Goal: Task Accomplishment & Management: Complete application form

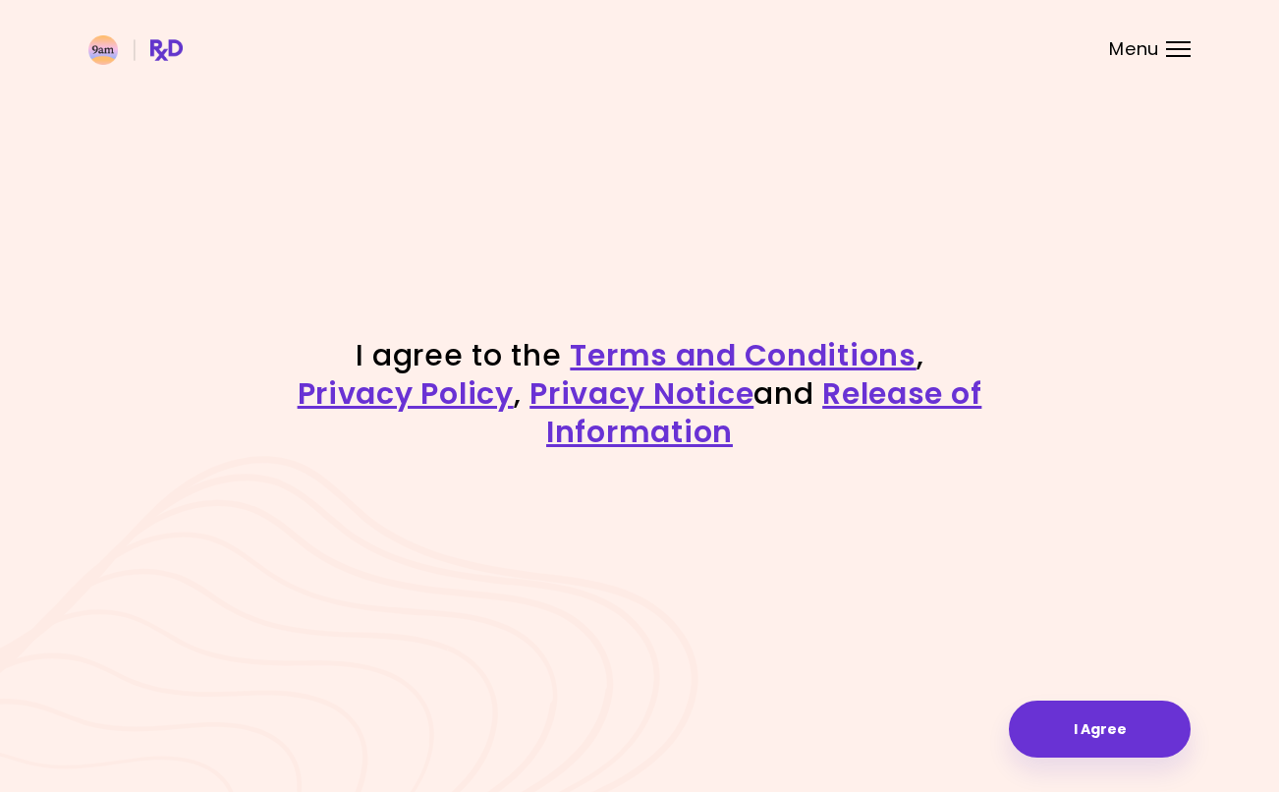
click at [1063, 715] on button "I Agree" at bounding box center [1100, 728] width 182 height 57
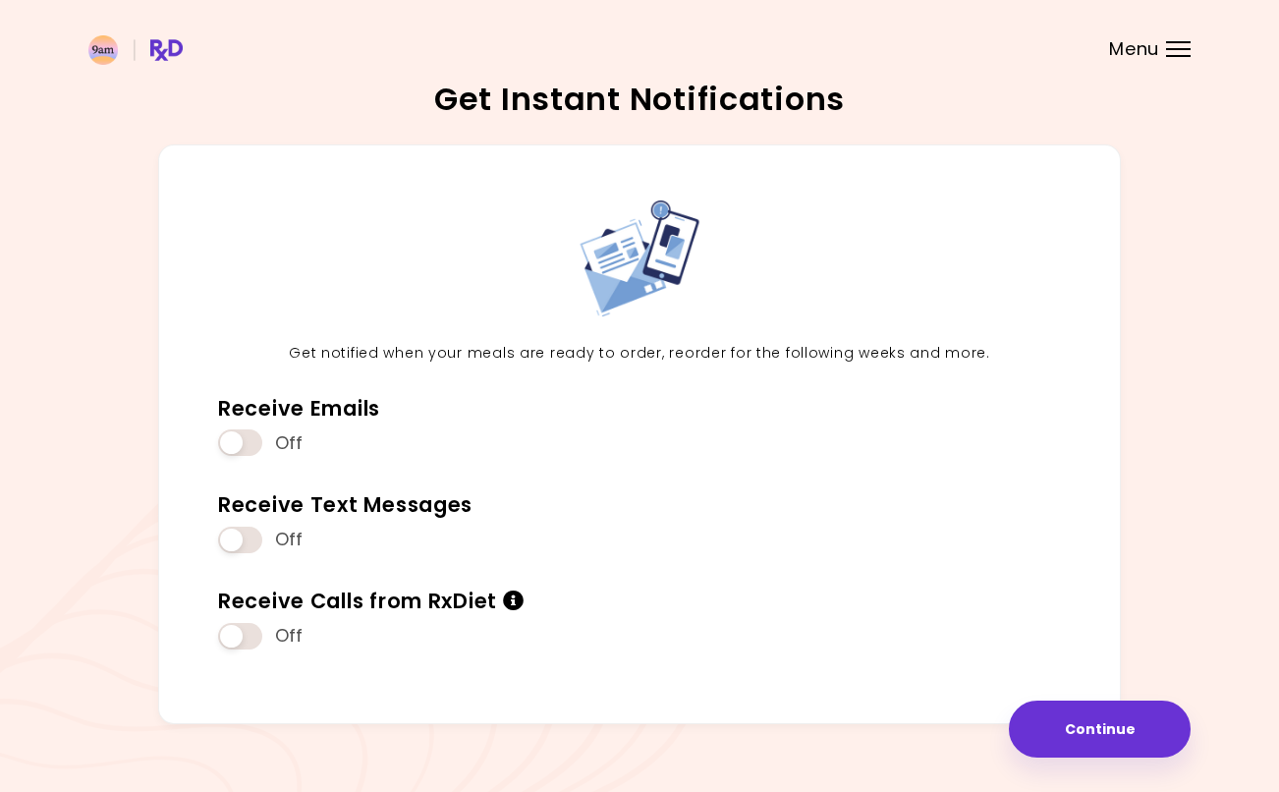
click at [233, 541] on span at bounding box center [240, 540] width 44 height 27
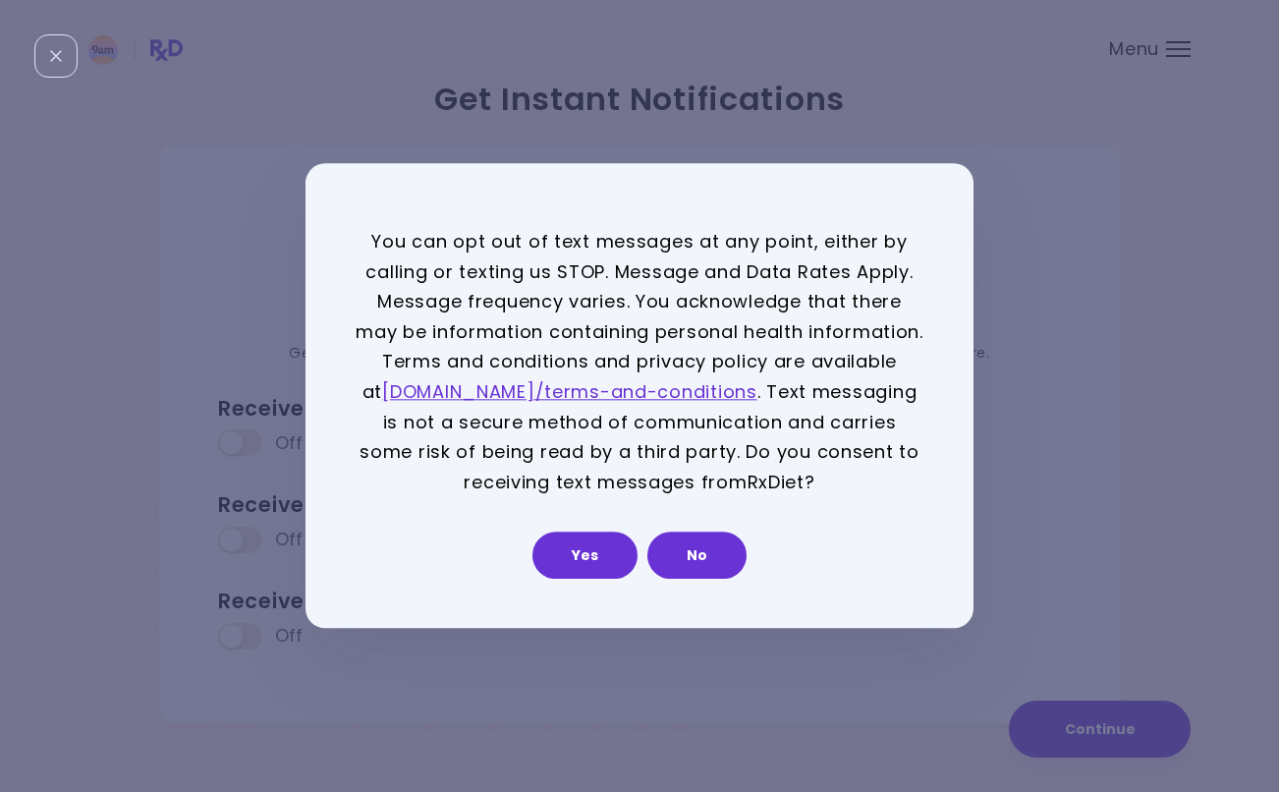
click at [574, 565] on button "Yes" at bounding box center [584, 555] width 105 height 47
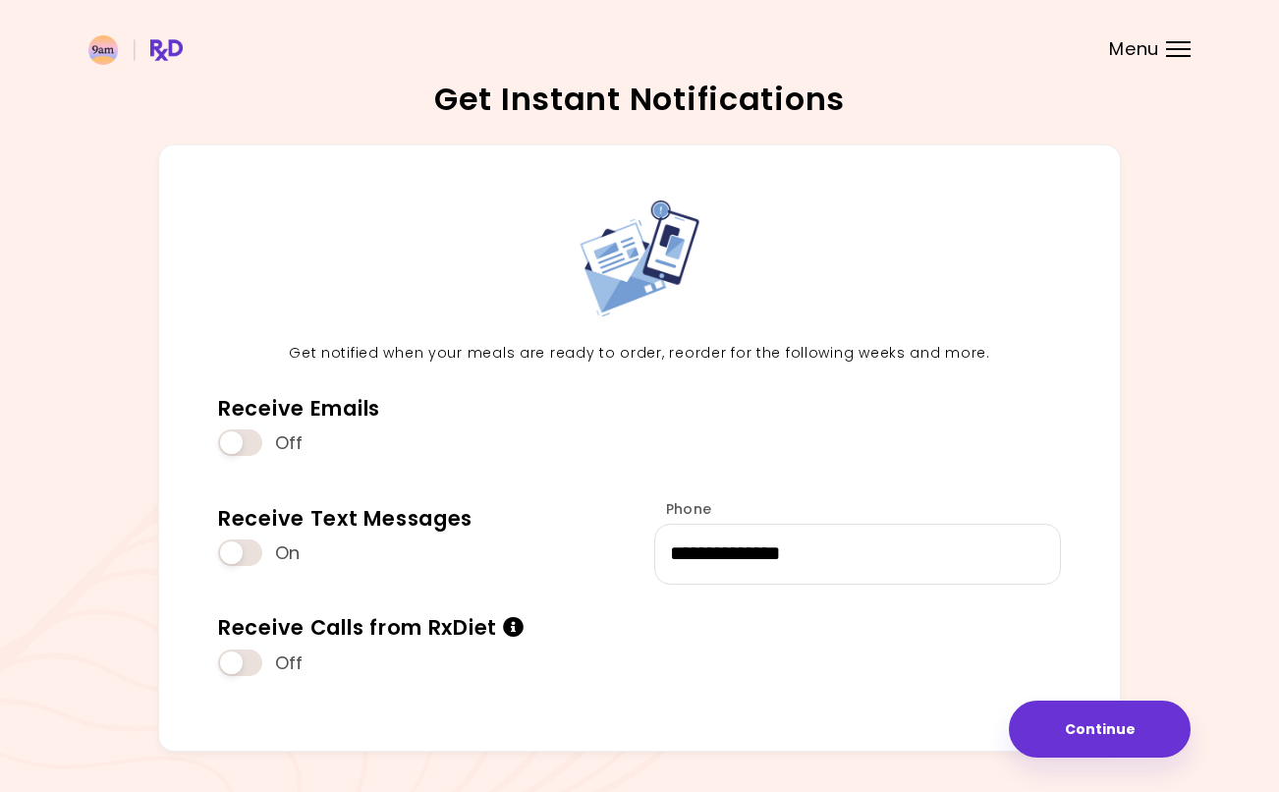
click at [224, 443] on span at bounding box center [240, 442] width 44 height 27
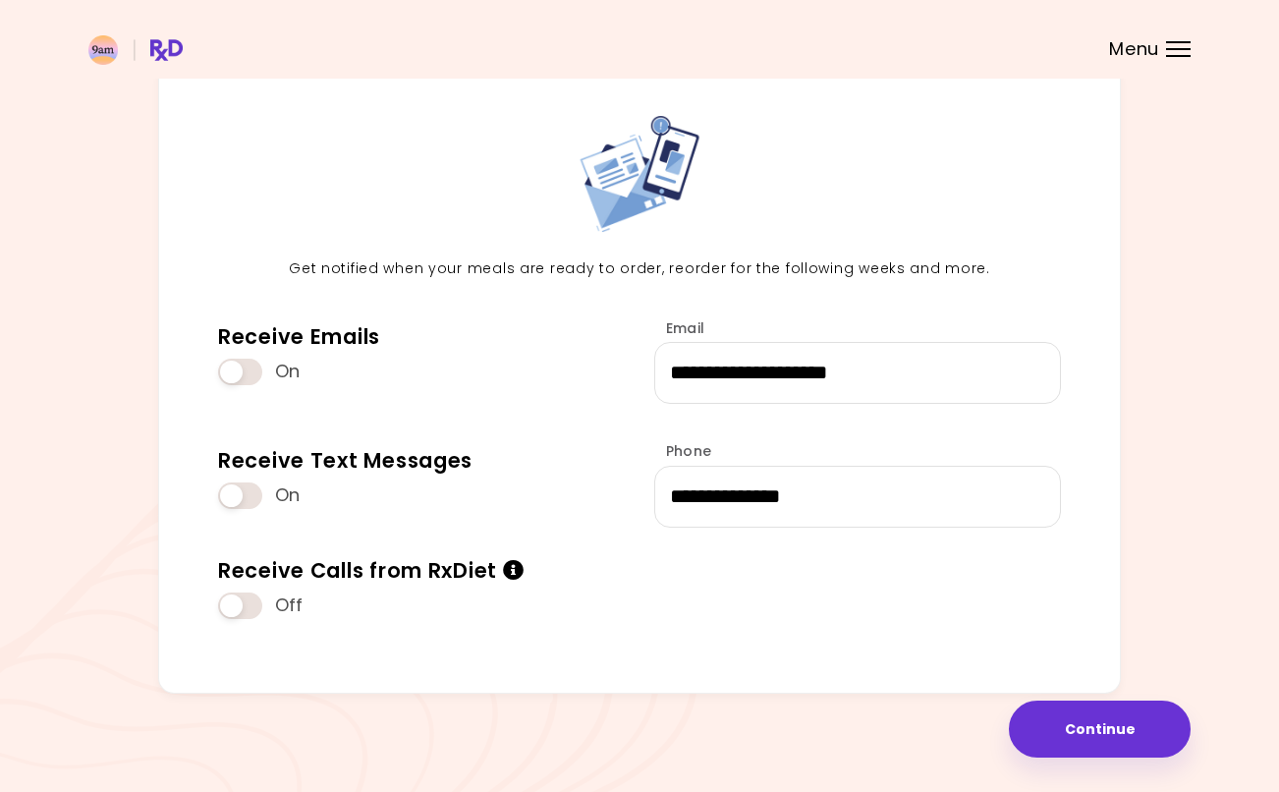
scroll to position [86, 0]
click at [1057, 725] on button "Continue" at bounding box center [1100, 728] width 182 height 57
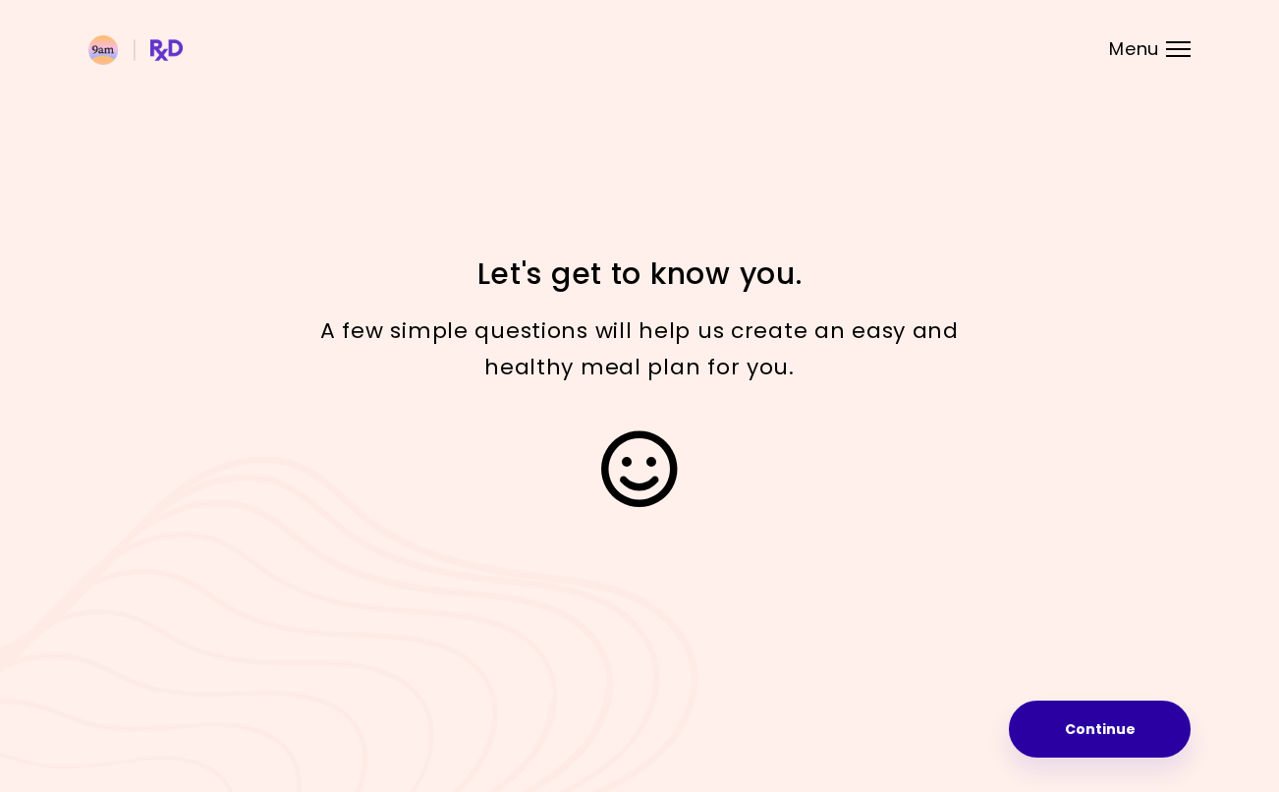
click at [1064, 724] on button "Continue" at bounding box center [1100, 728] width 182 height 57
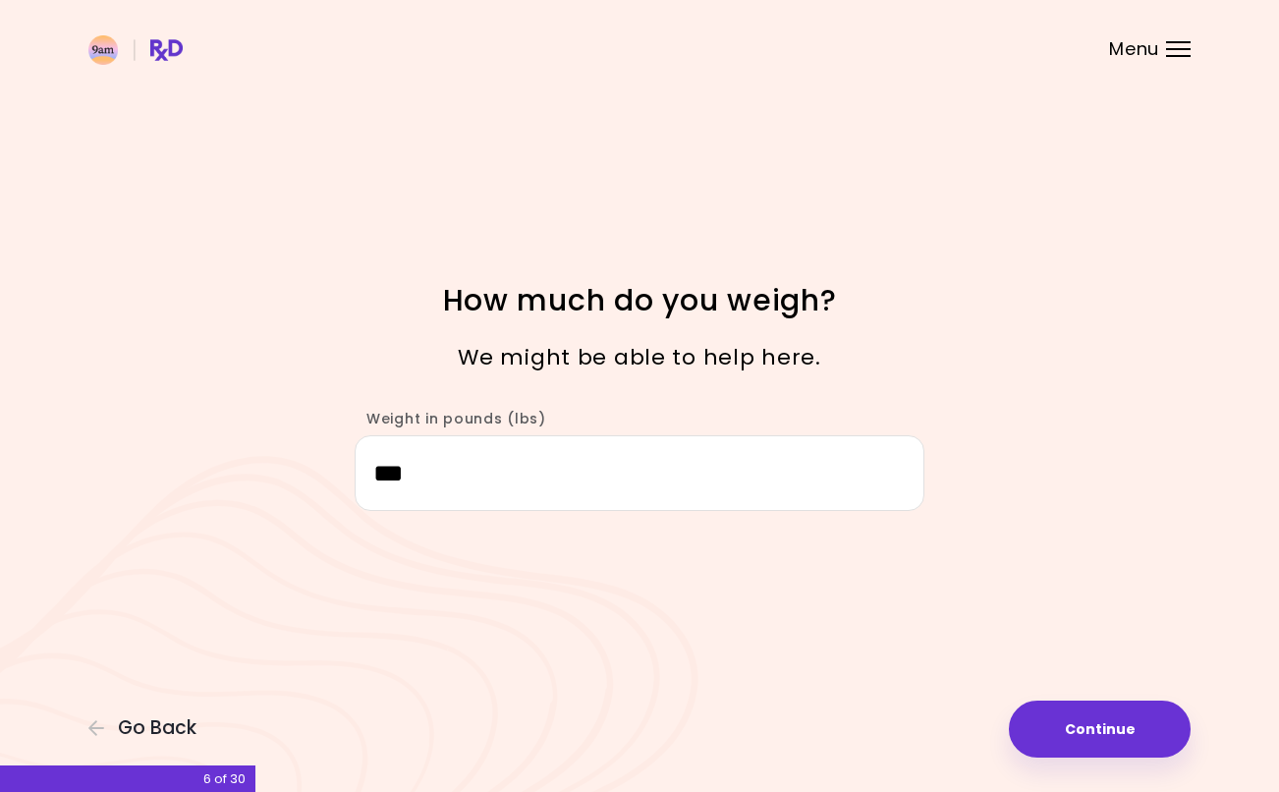
click at [1053, 735] on button "Continue" at bounding box center [1100, 728] width 182 height 57
select select "****"
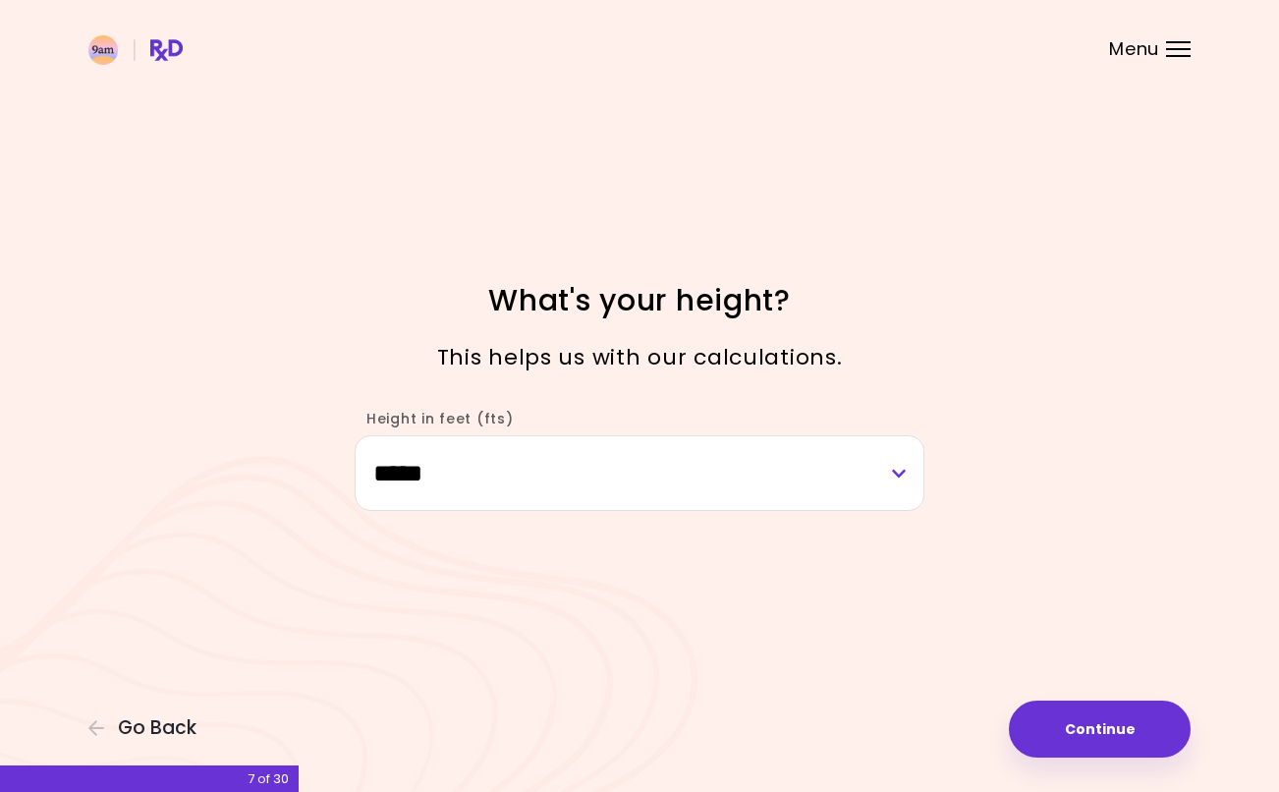
click at [1081, 756] on button "Continue" at bounding box center [1100, 728] width 182 height 57
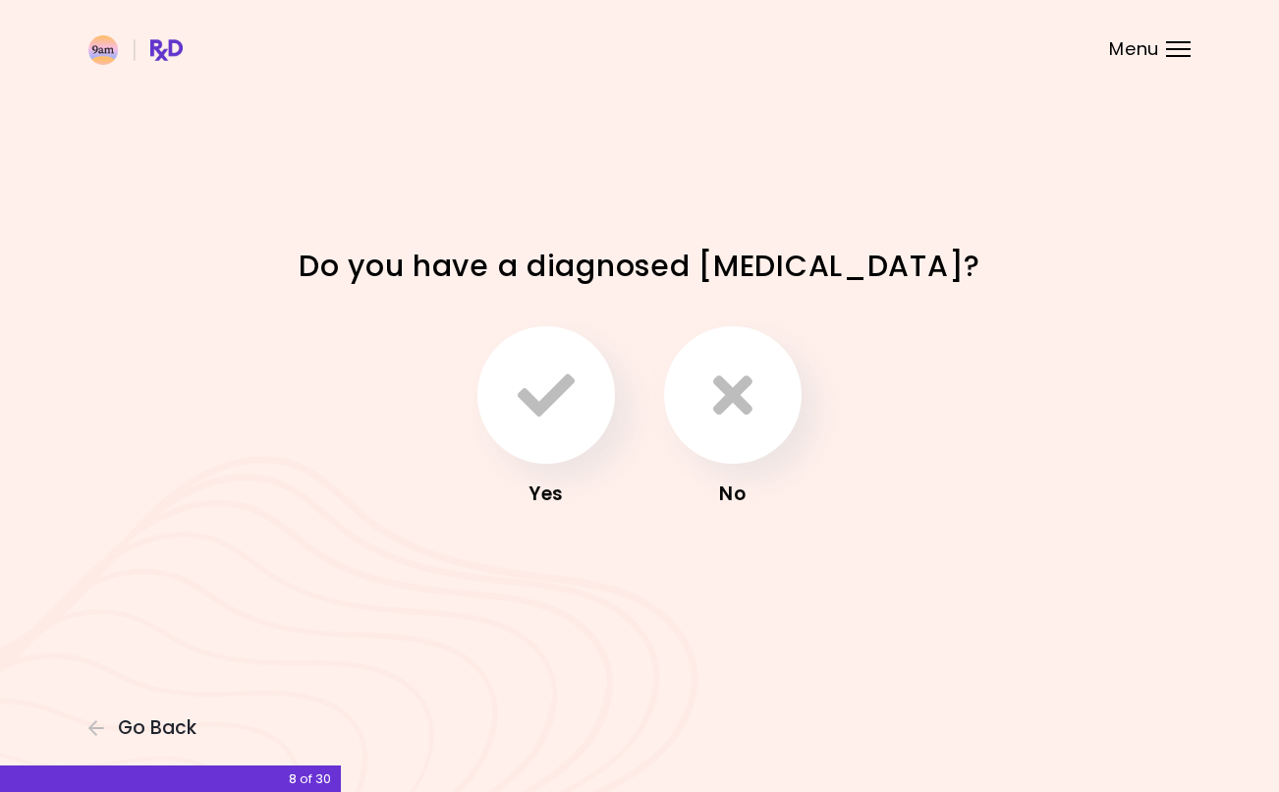
click at [732, 418] on icon "button" at bounding box center [732, 394] width 39 height 57
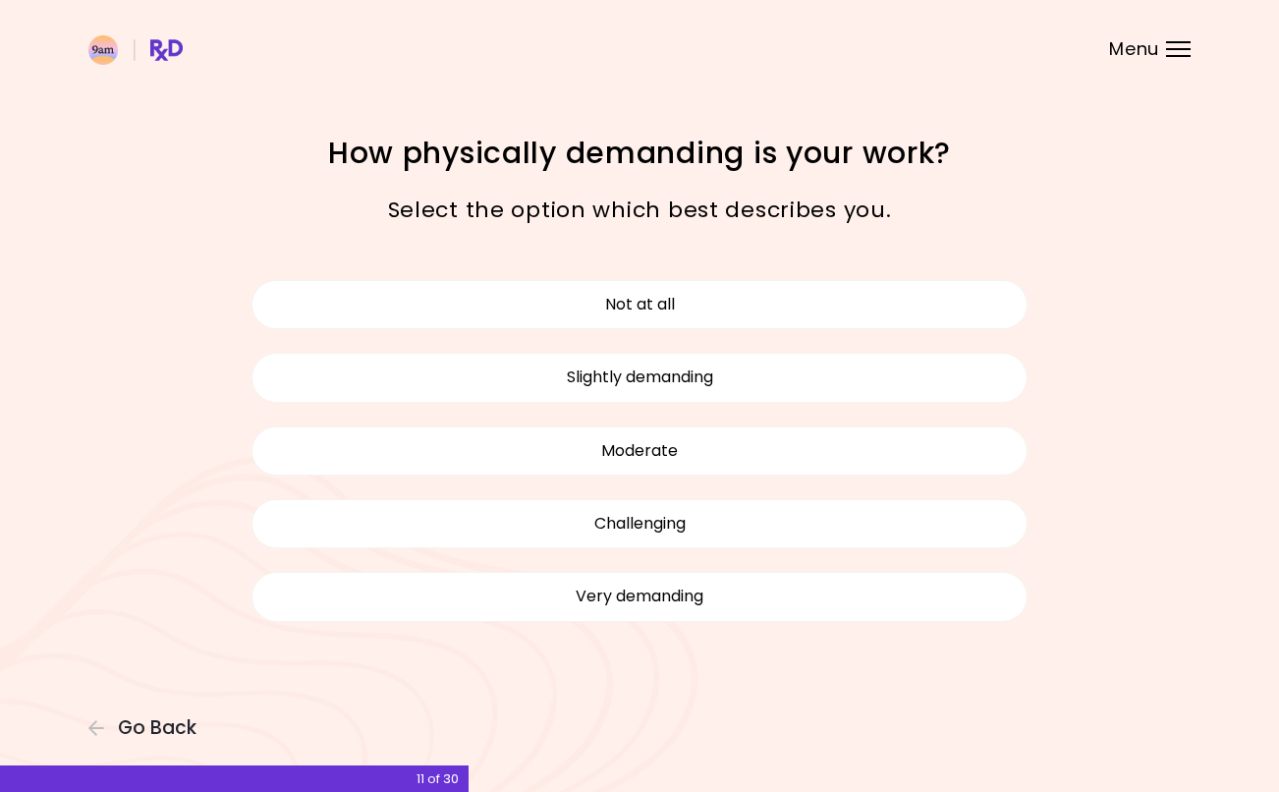
click at [505, 542] on button "Challenging" at bounding box center [640, 523] width 776 height 49
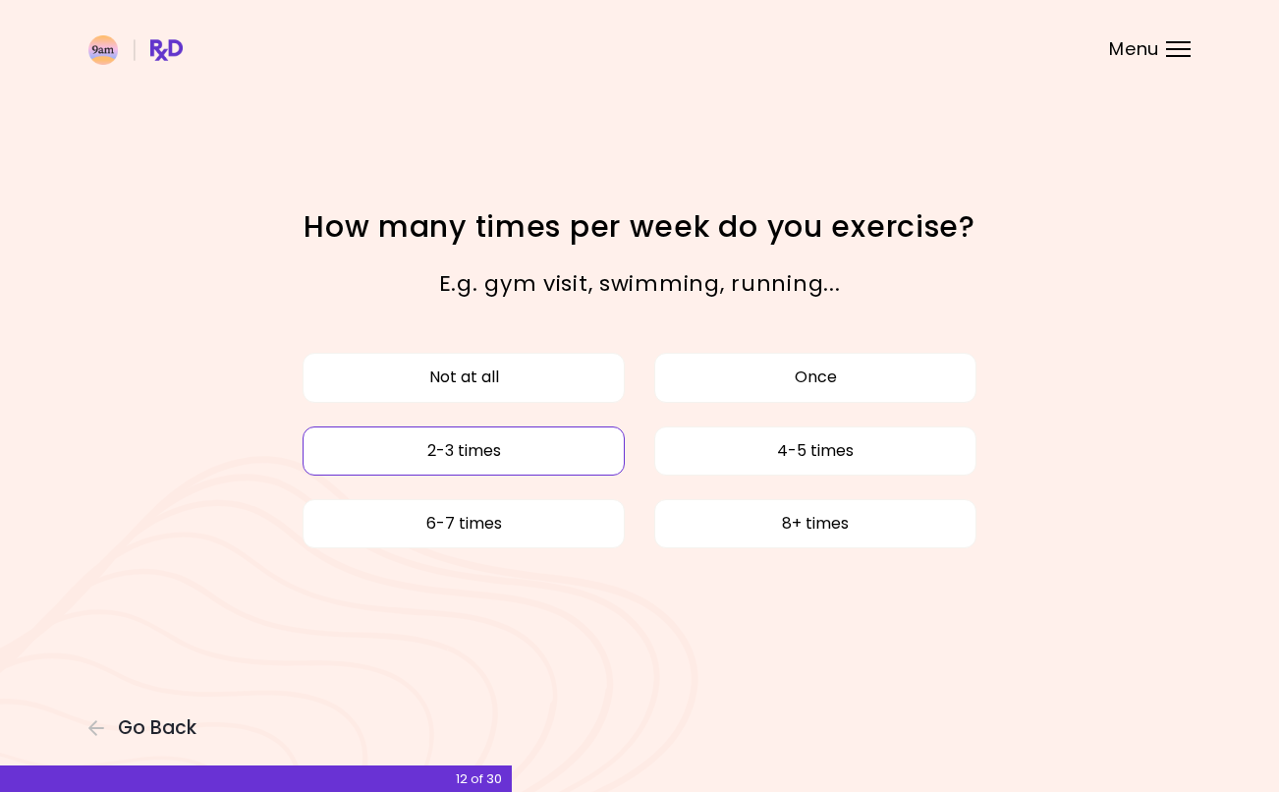
click at [546, 464] on button "2-3 times" at bounding box center [464, 450] width 322 height 49
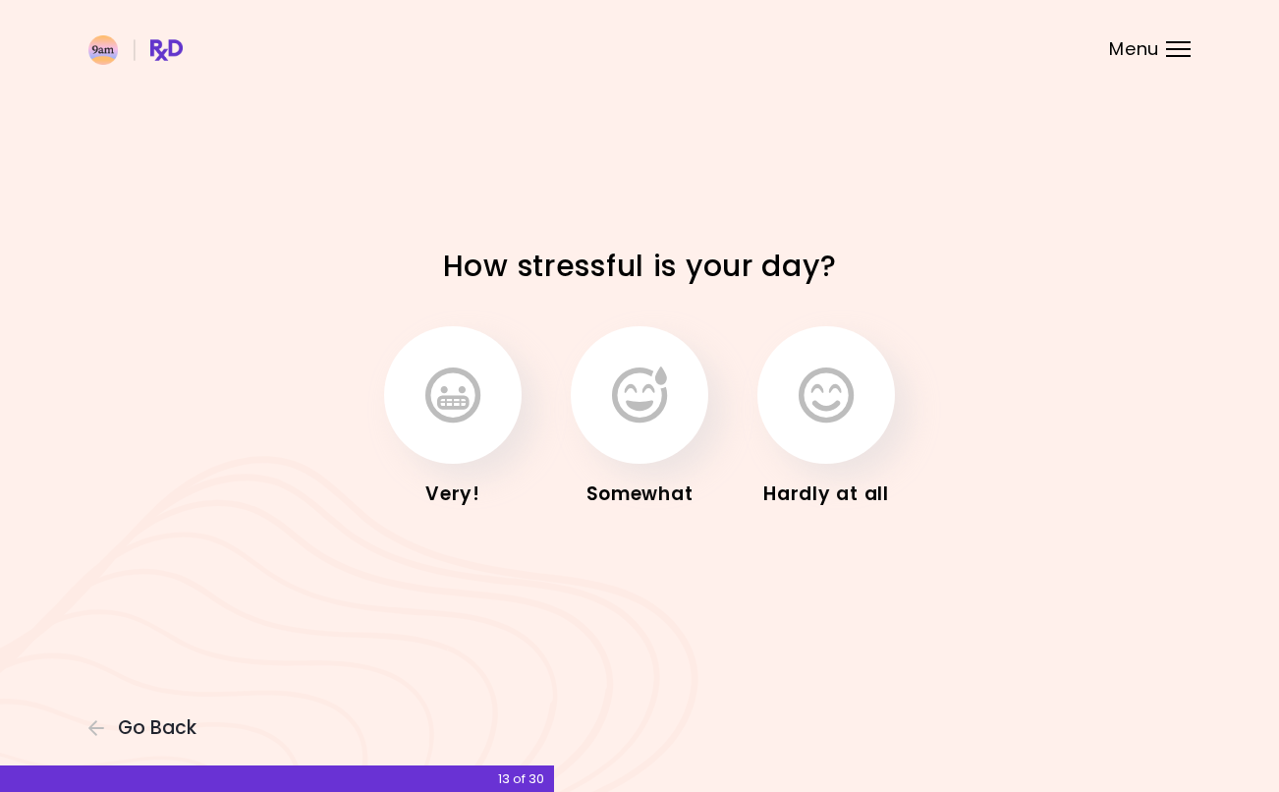
click at [621, 434] on button "button" at bounding box center [640, 395] width 138 height 138
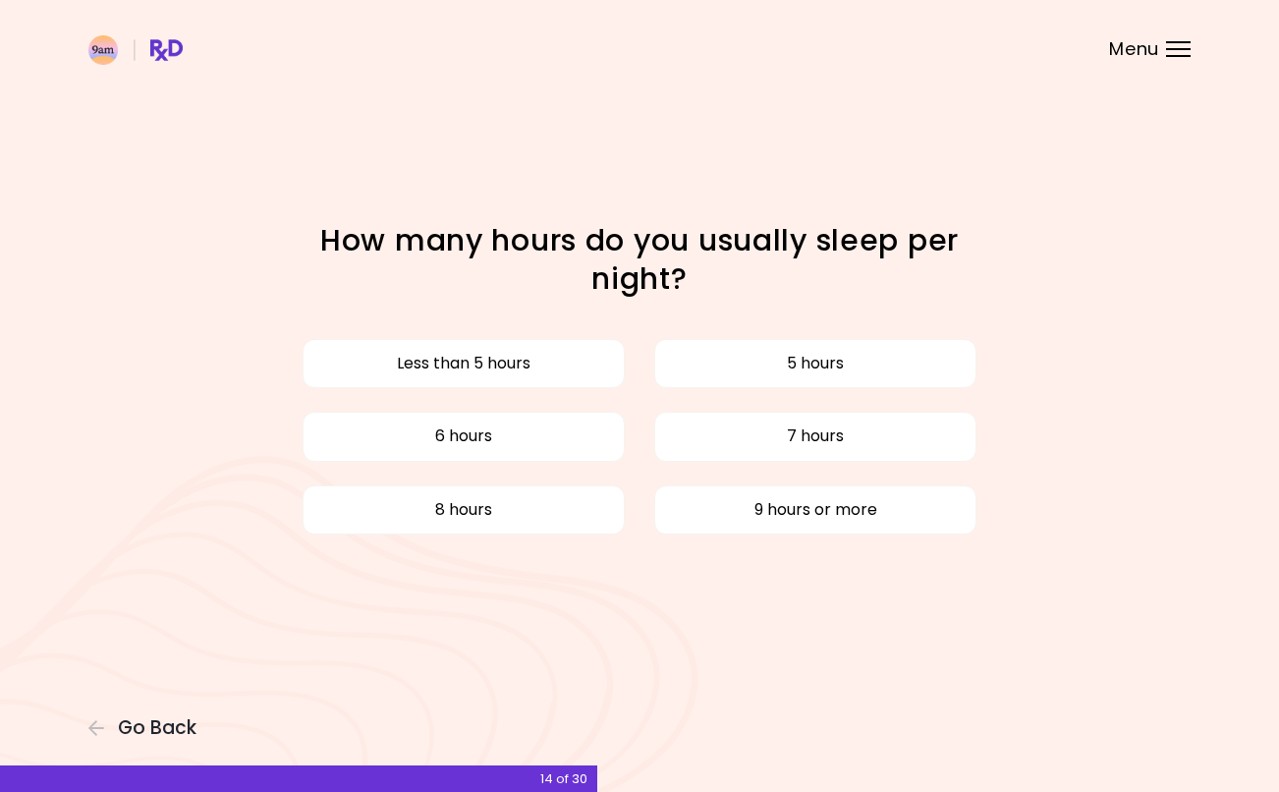
click at [483, 443] on button "6 hours" at bounding box center [464, 436] width 322 height 49
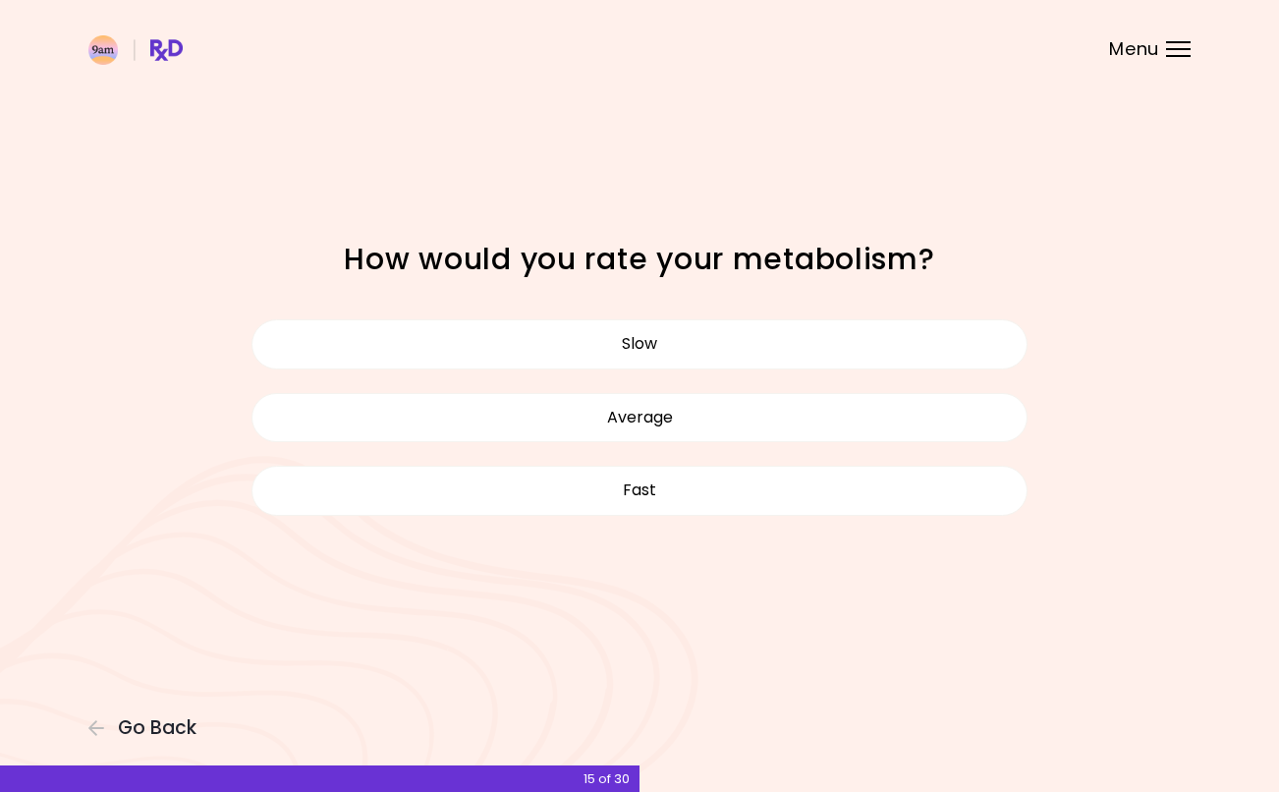
click at [404, 408] on button "Average" at bounding box center [640, 417] width 776 height 49
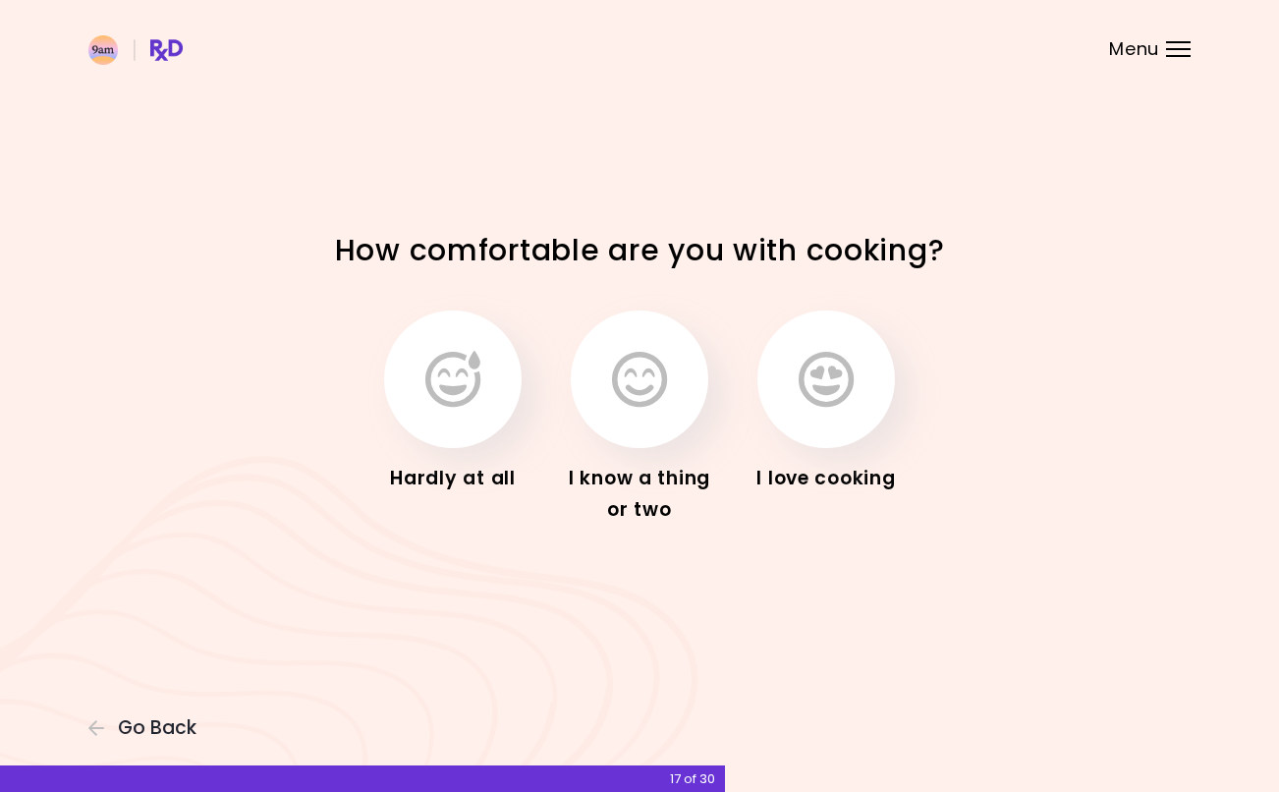
click at [803, 388] on icon "button" at bounding box center [826, 379] width 55 height 57
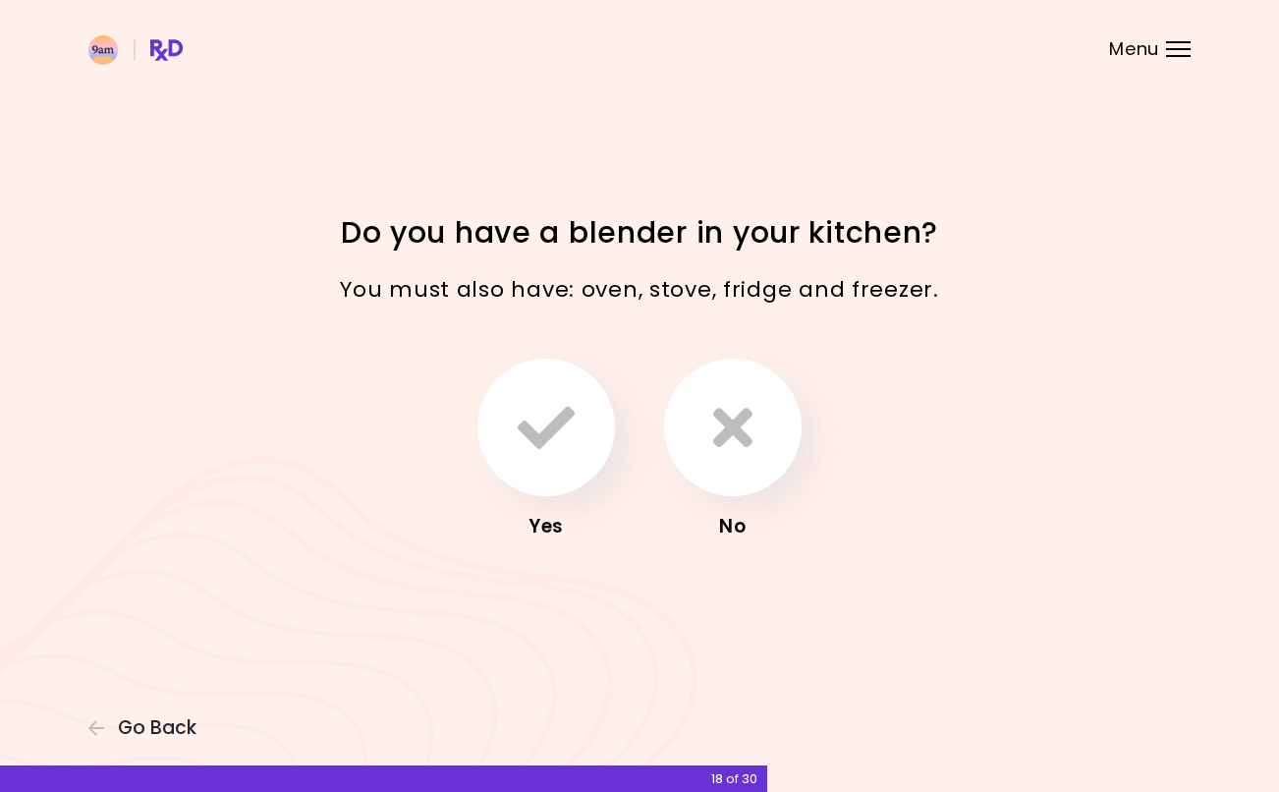
click at [719, 431] on icon "button" at bounding box center [732, 427] width 39 height 57
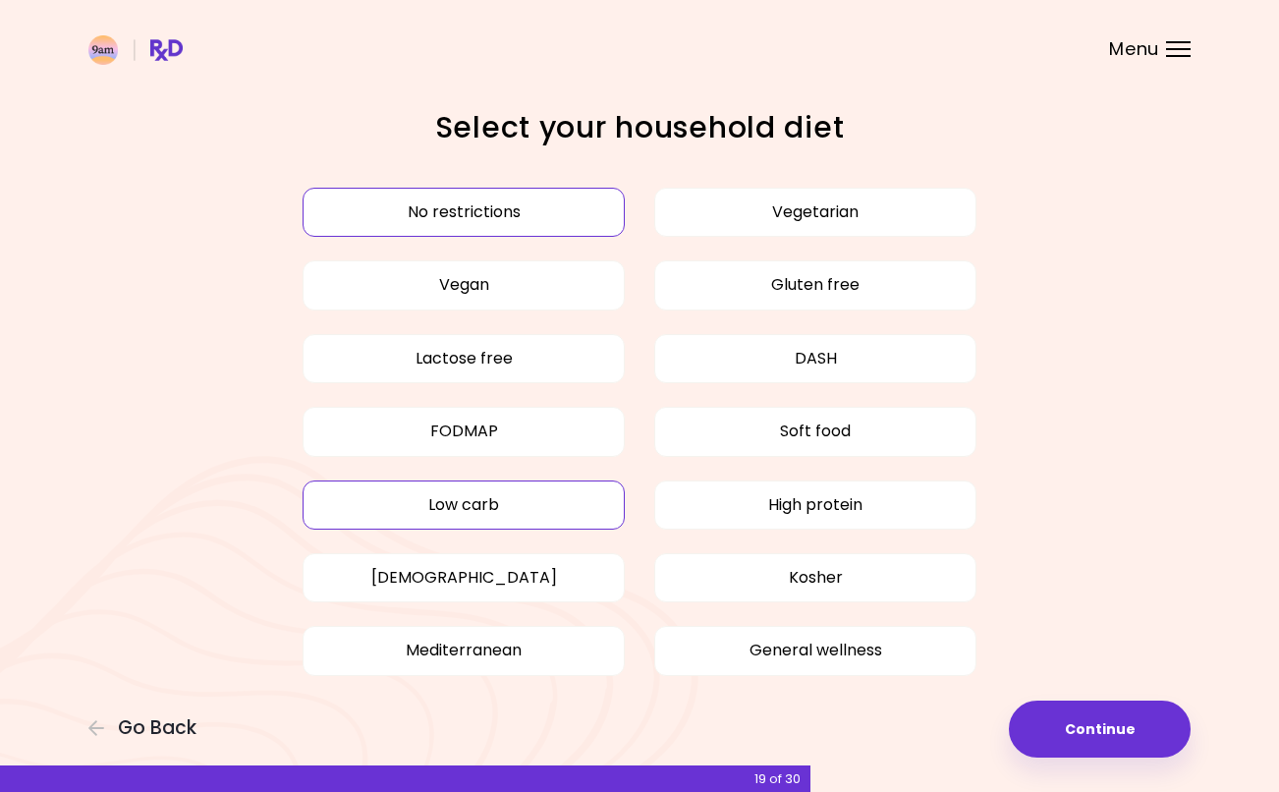
click at [489, 522] on button "Low carb" at bounding box center [464, 504] width 322 height 49
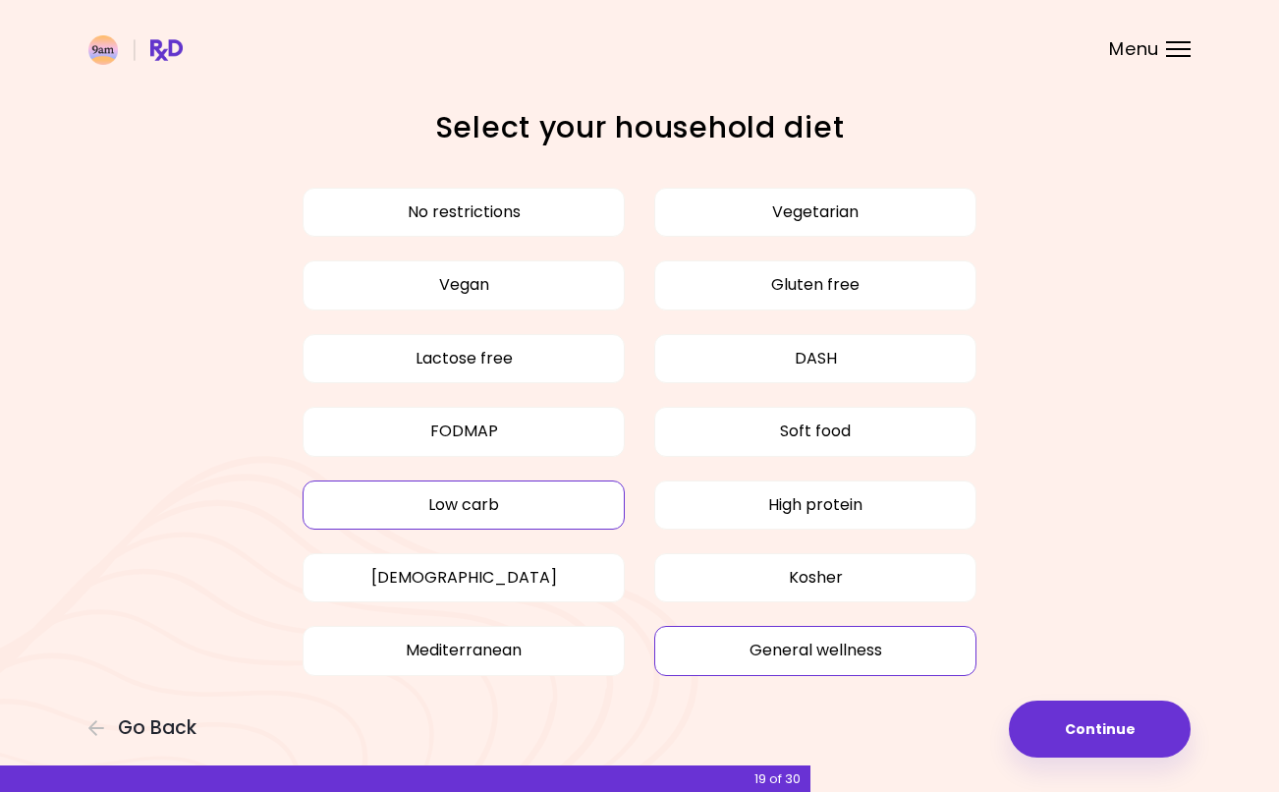
click at [747, 660] on button "General wellness" at bounding box center [815, 650] width 322 height 49
click at [550, 670] on button "Mediterranean" at bounding box center [464, 650] width 322 height 49
click at [757, 508] on button "High protein" at bounding box center [815, 504] width 322 height 49
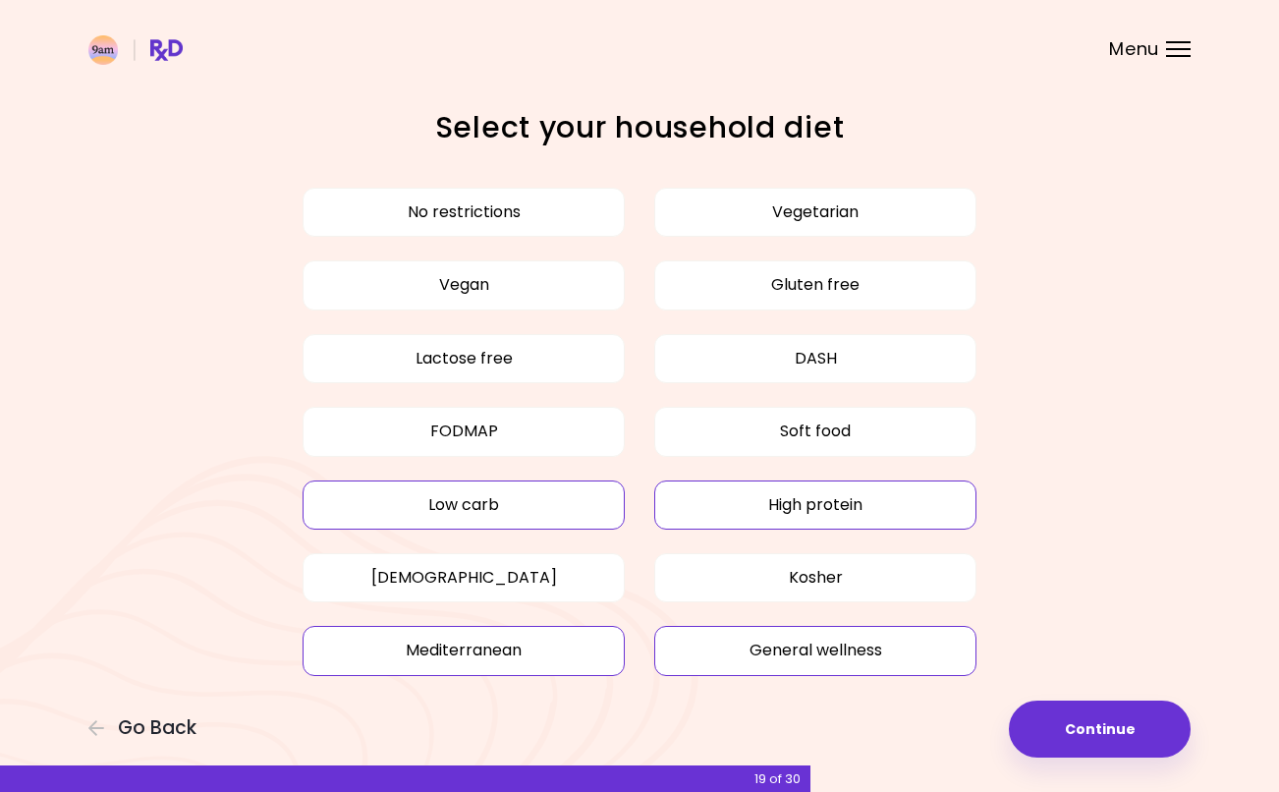
click at [521, 658] on button "Mediterranean" at bounding box center [464, 650] width 322 height 49
click at [480, 356] on button "Lactose free" at bounding box center [464, 358] width 322 height 49
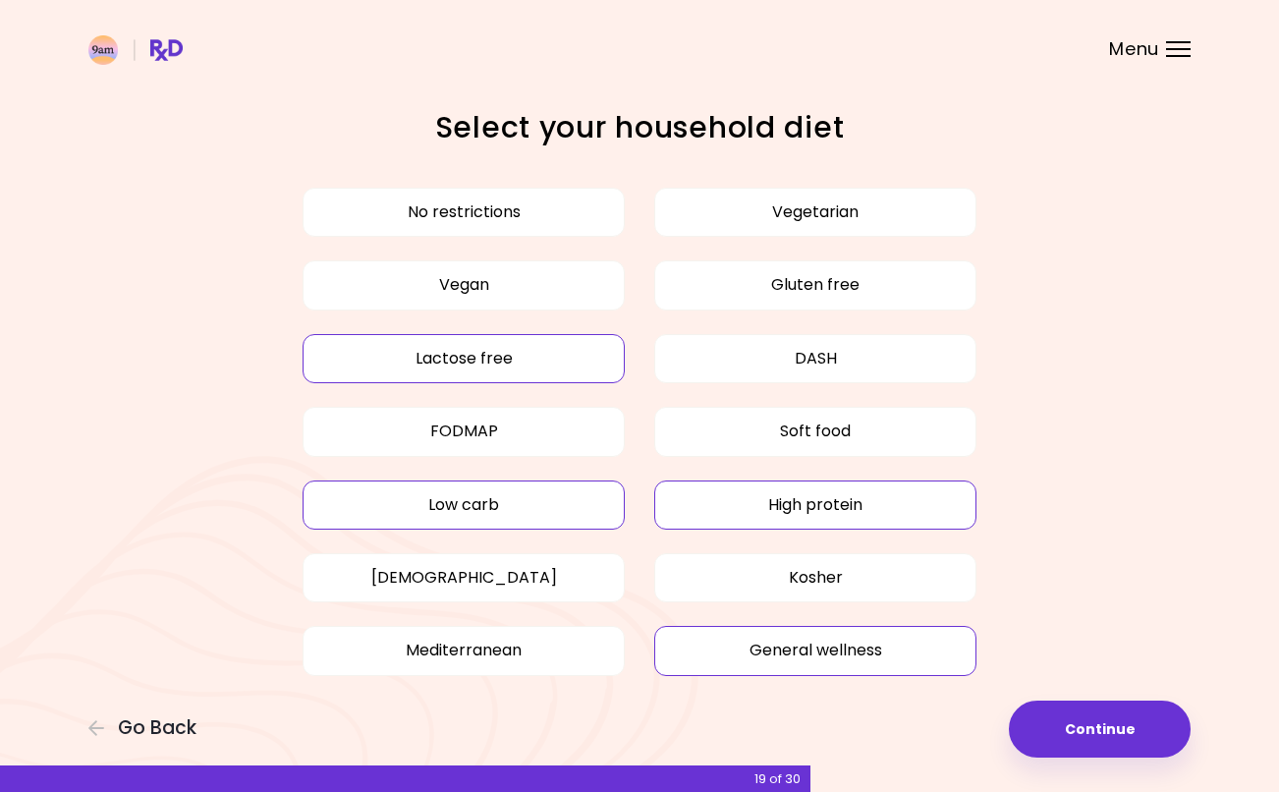
click at [467, 364] on button "Lactose free" at bounding box center [464, 358] width 322 height 49
click at [1089, 721] on button "Continue" at bounding box center [1100, 728] width 182 height 57
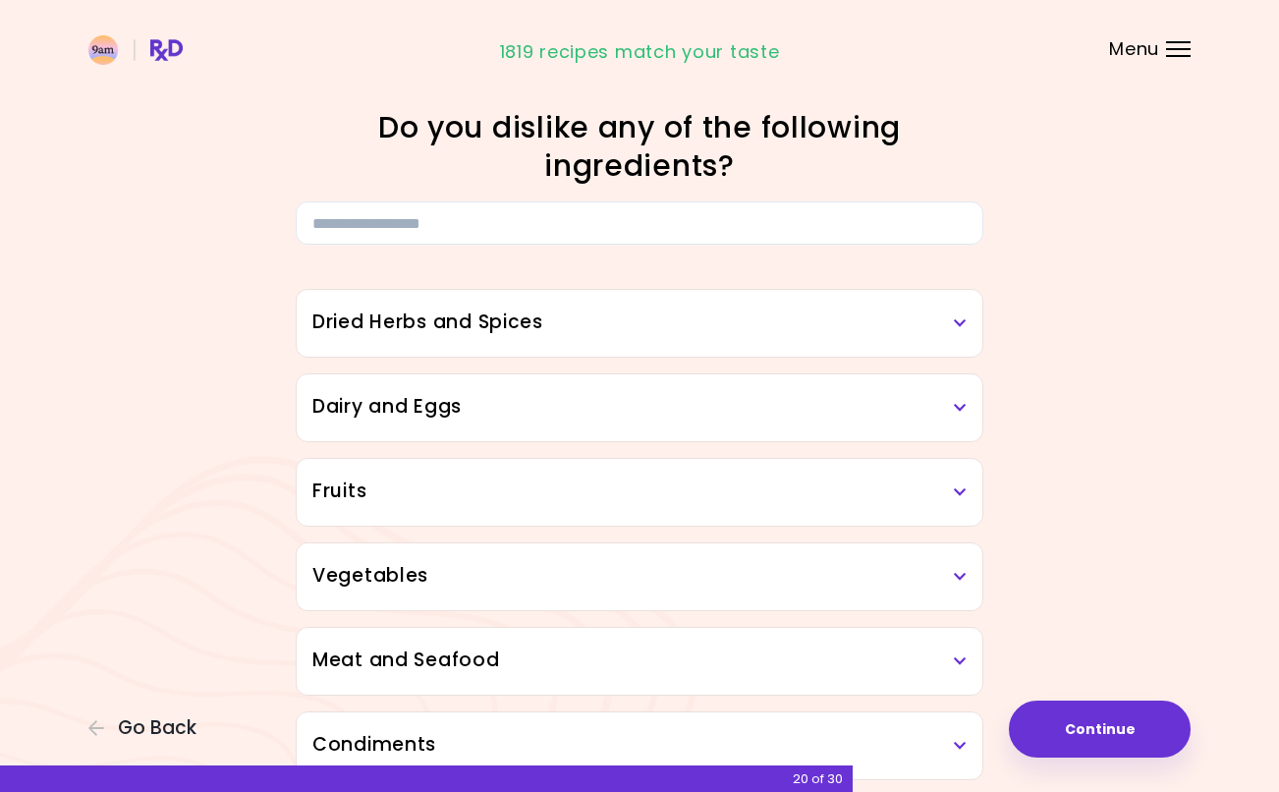
scroll to position [6, 0]
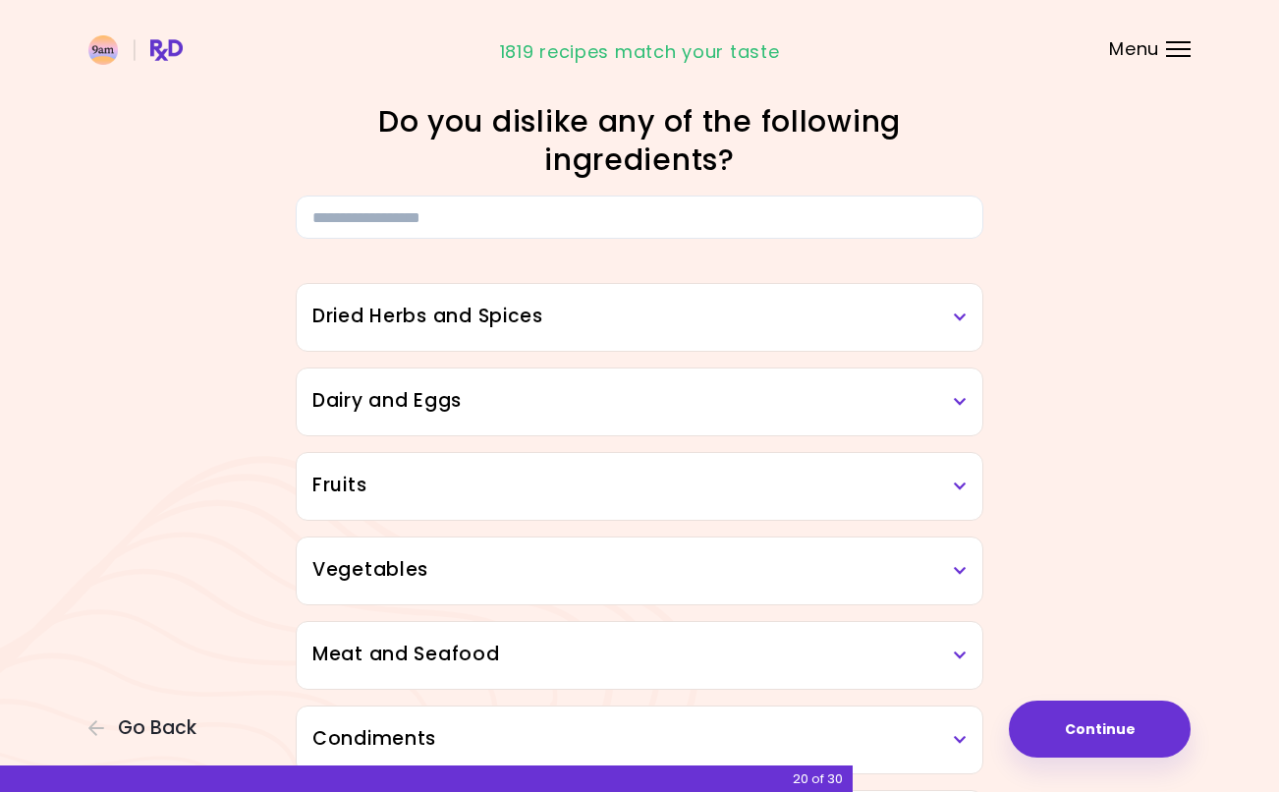
click at [463, 578] on h3 "Vegetables" at bounding box center [639, 570] width 654 height 28
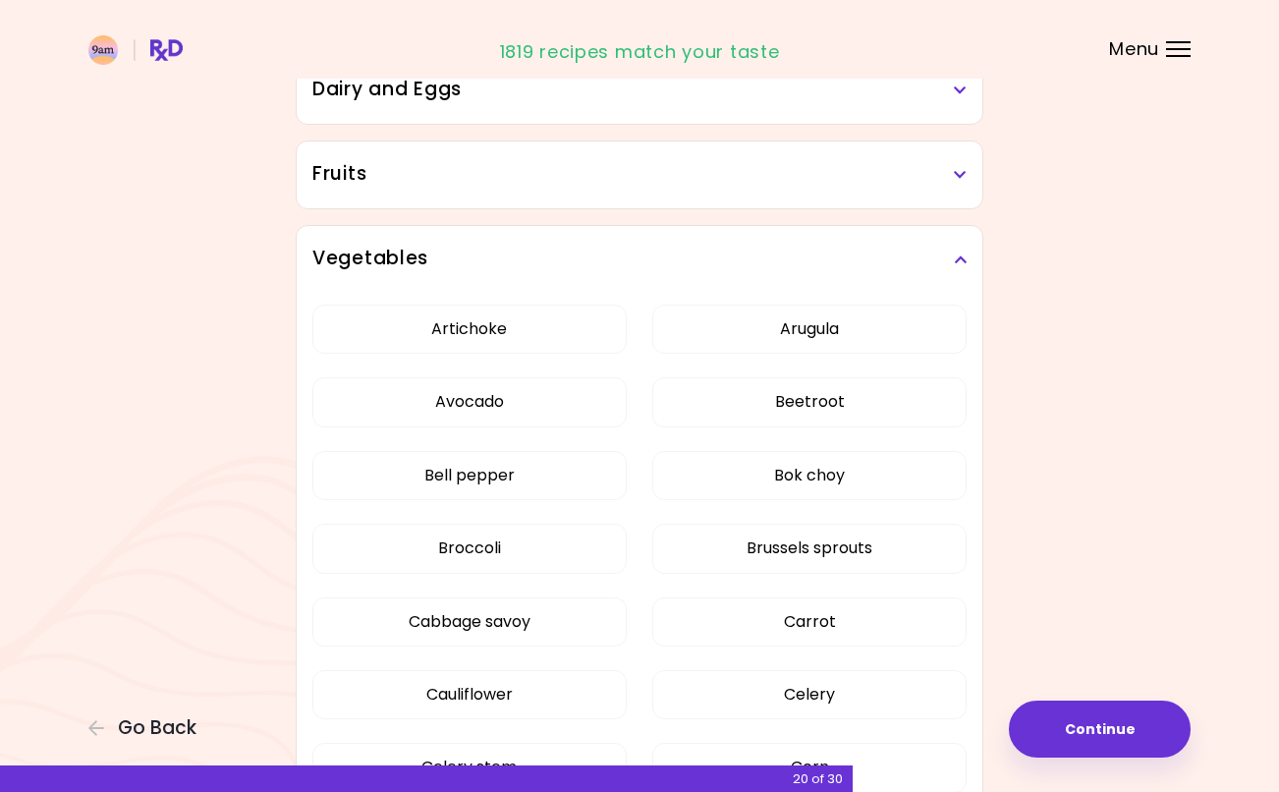
scroll to position [319, 0]
click at [411, 319] on button "Artichoke" at bounding box center [469, 327] width 314 height 49
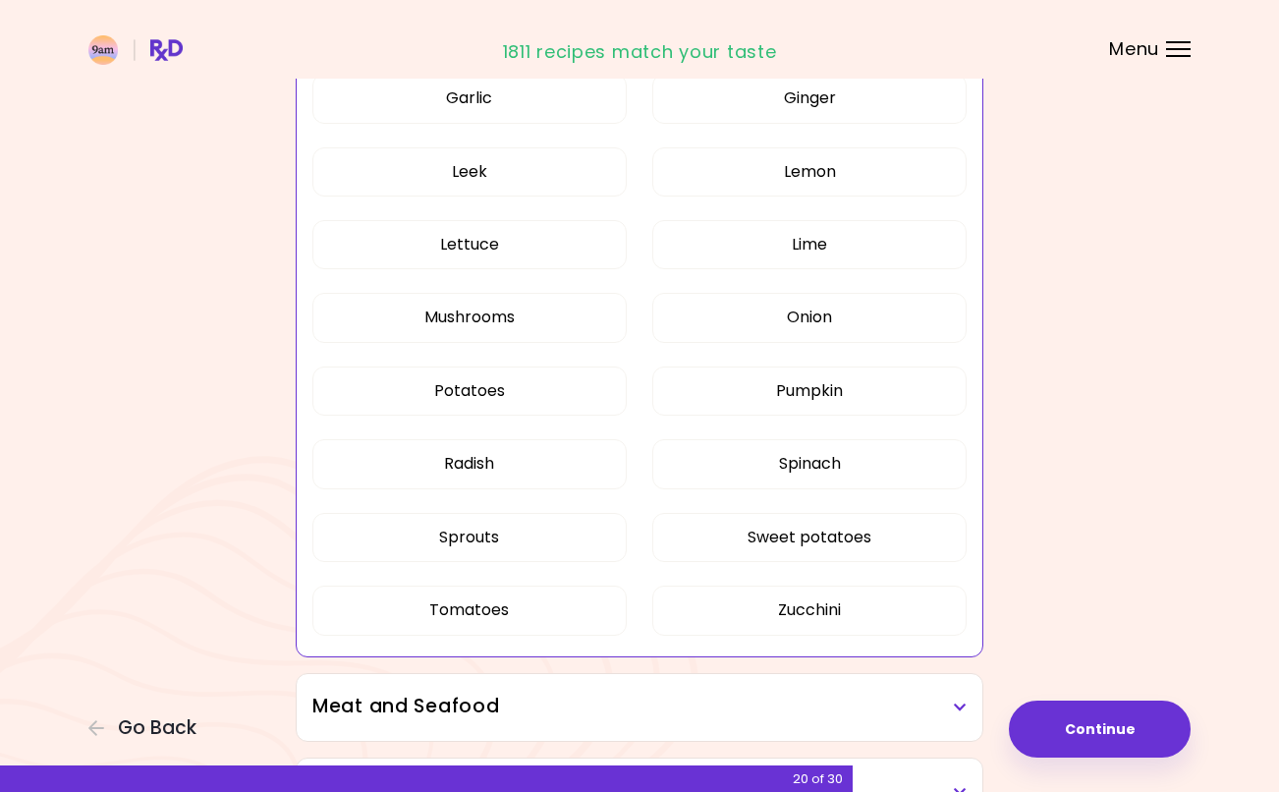
scroll to position [1134, 0]
click at [742, 527] on button "Sweet potatoes" at bounding box center [809, 536] width 314 height 49
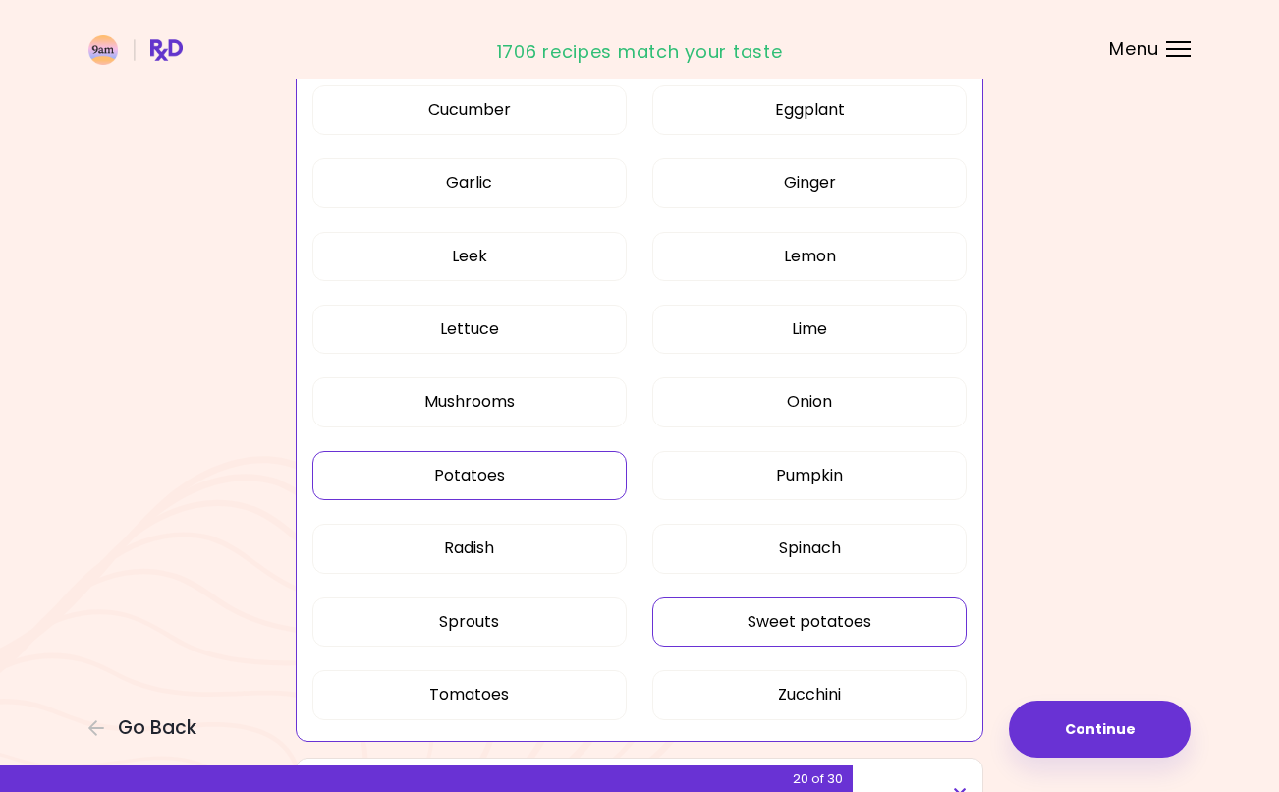
scroll to position [1043, 0]
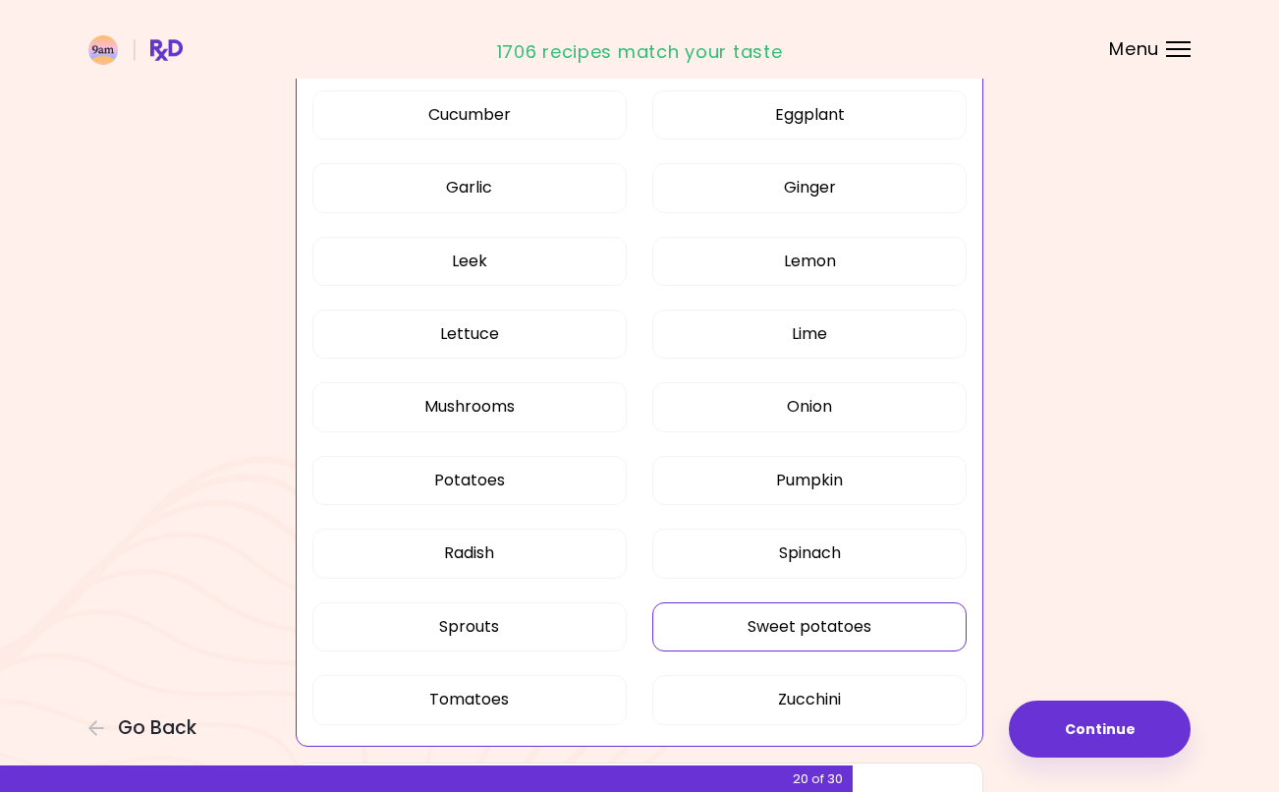
click at [742, 628] on button "Sweet potatoes" at bounding box center [809, 626] width 314 height 49
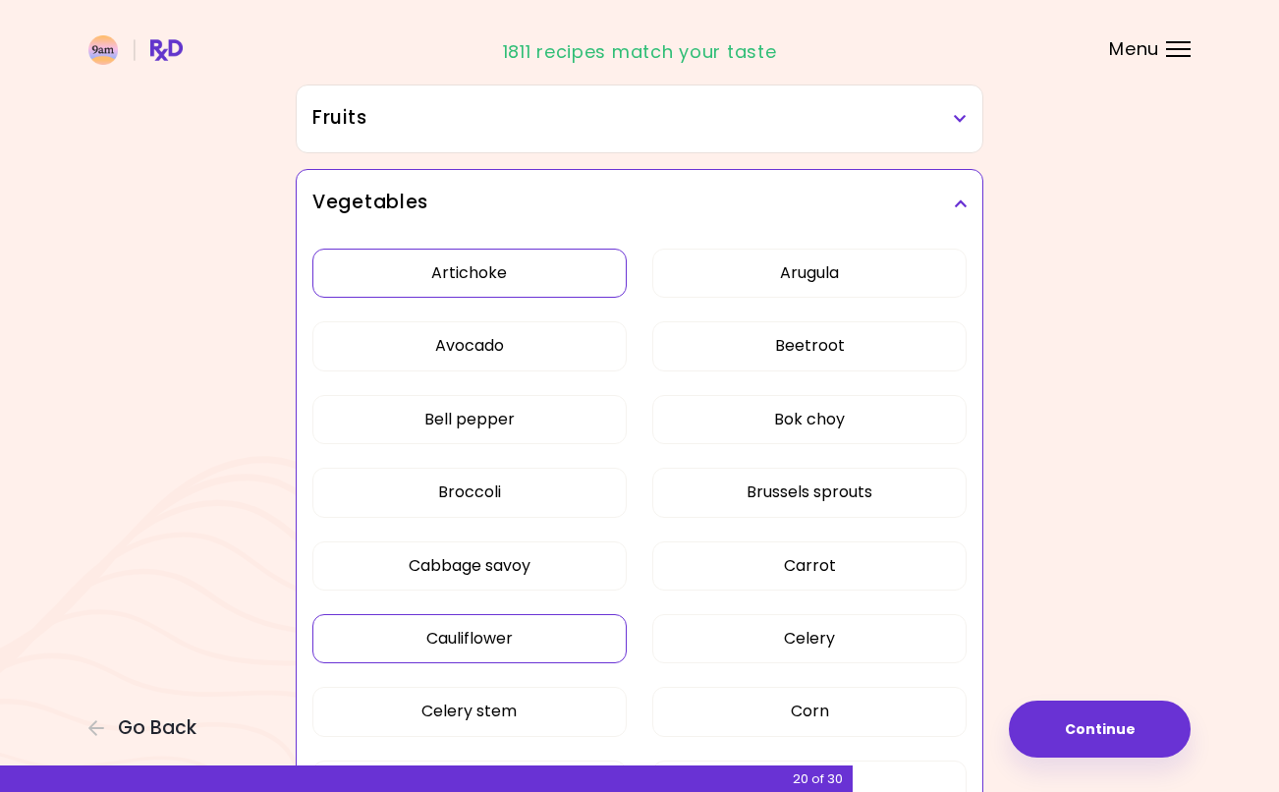
scroll to position [370, 0]
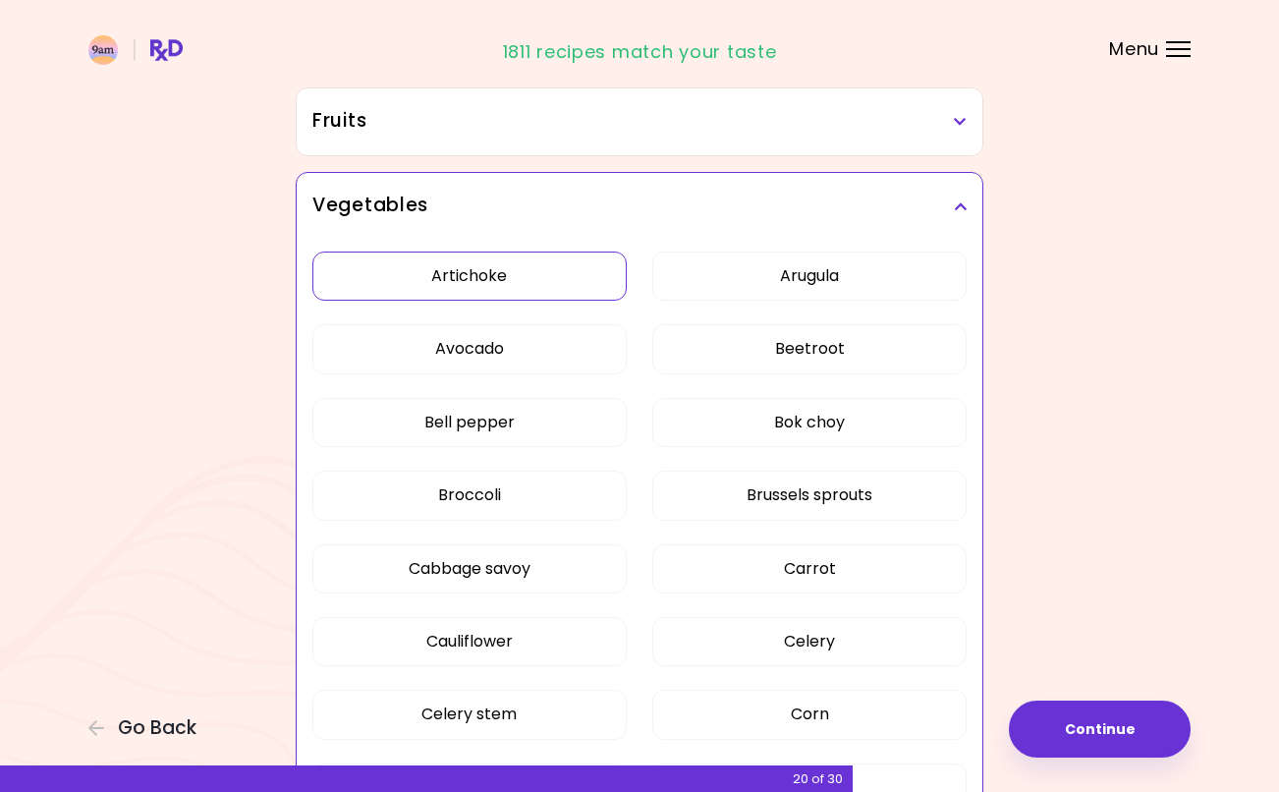
click at [935, 211] on h3 "Vegetables" at bounding box center [639, 206] width 654 height 28
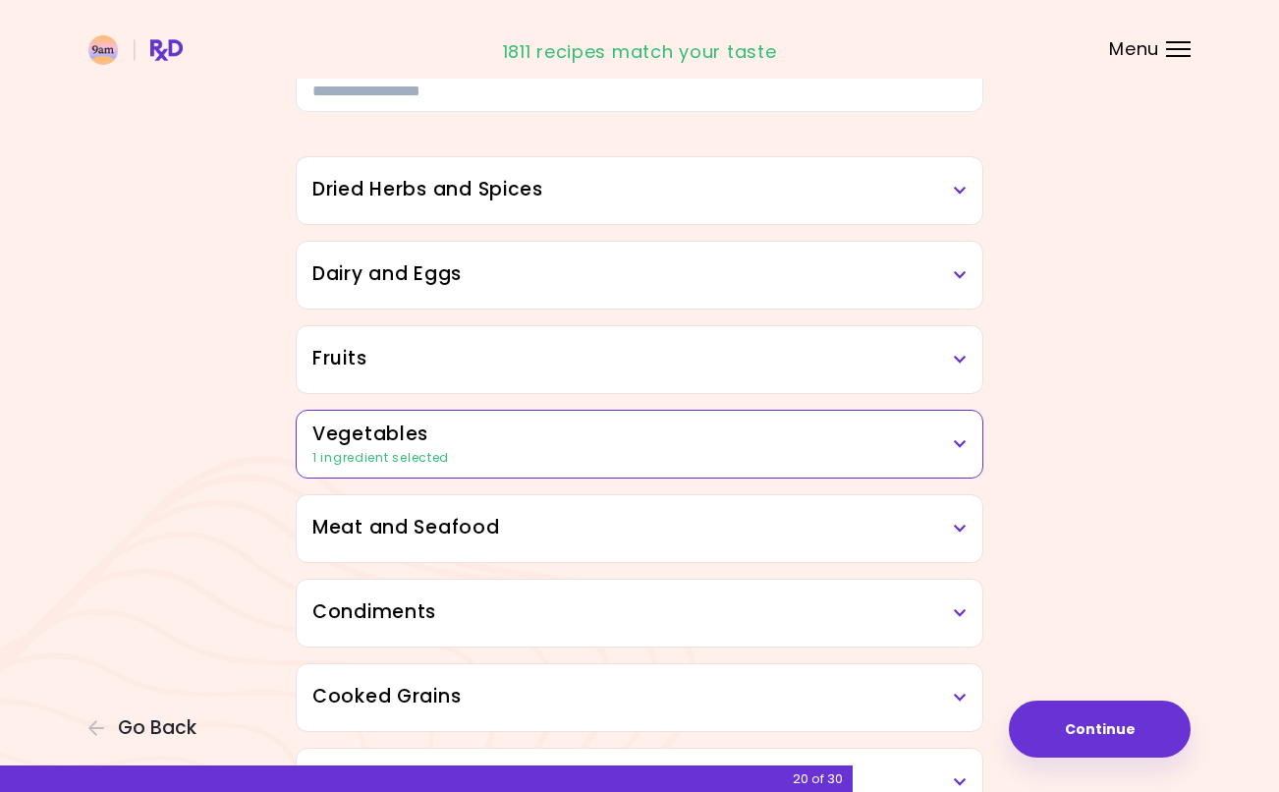
scroll to position [130, 0]
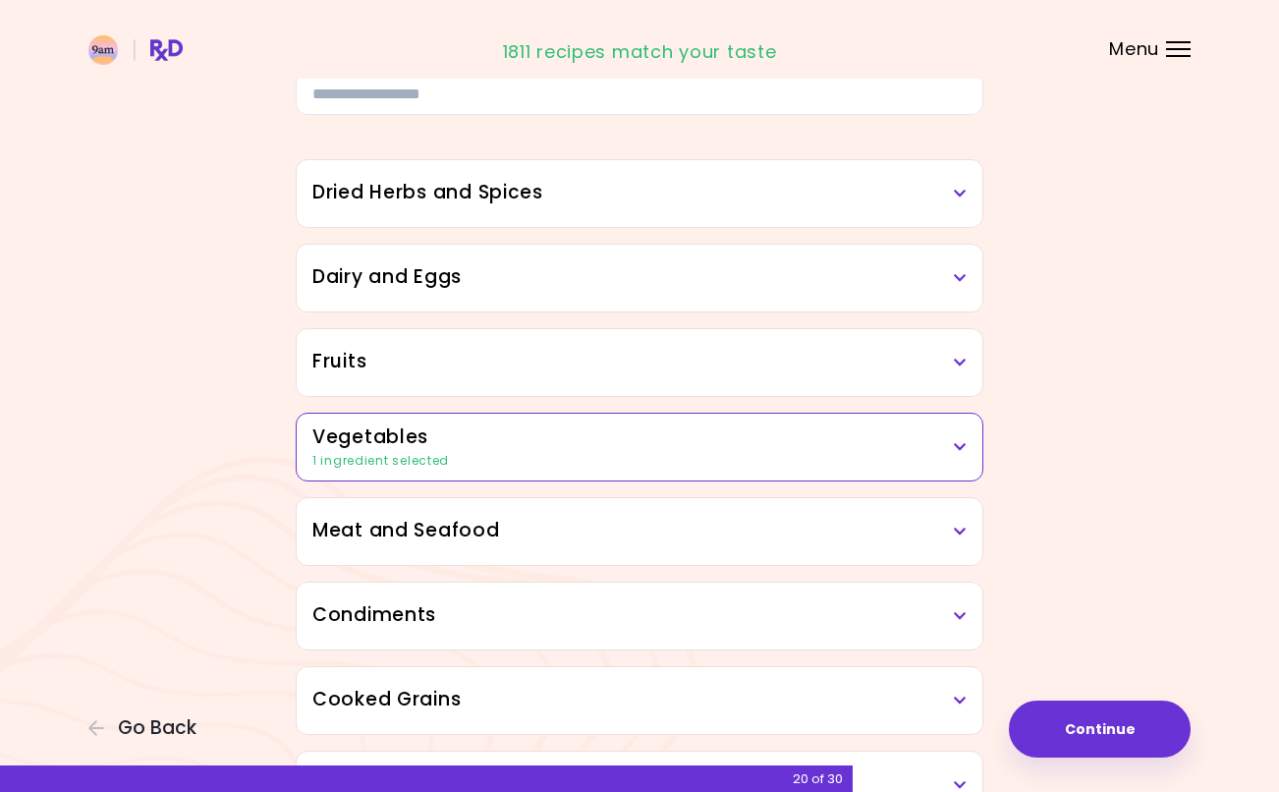
click at [582, 284] on h3 "Dairy and Eggs" at bounding box center [639, 277] width 654 height 28
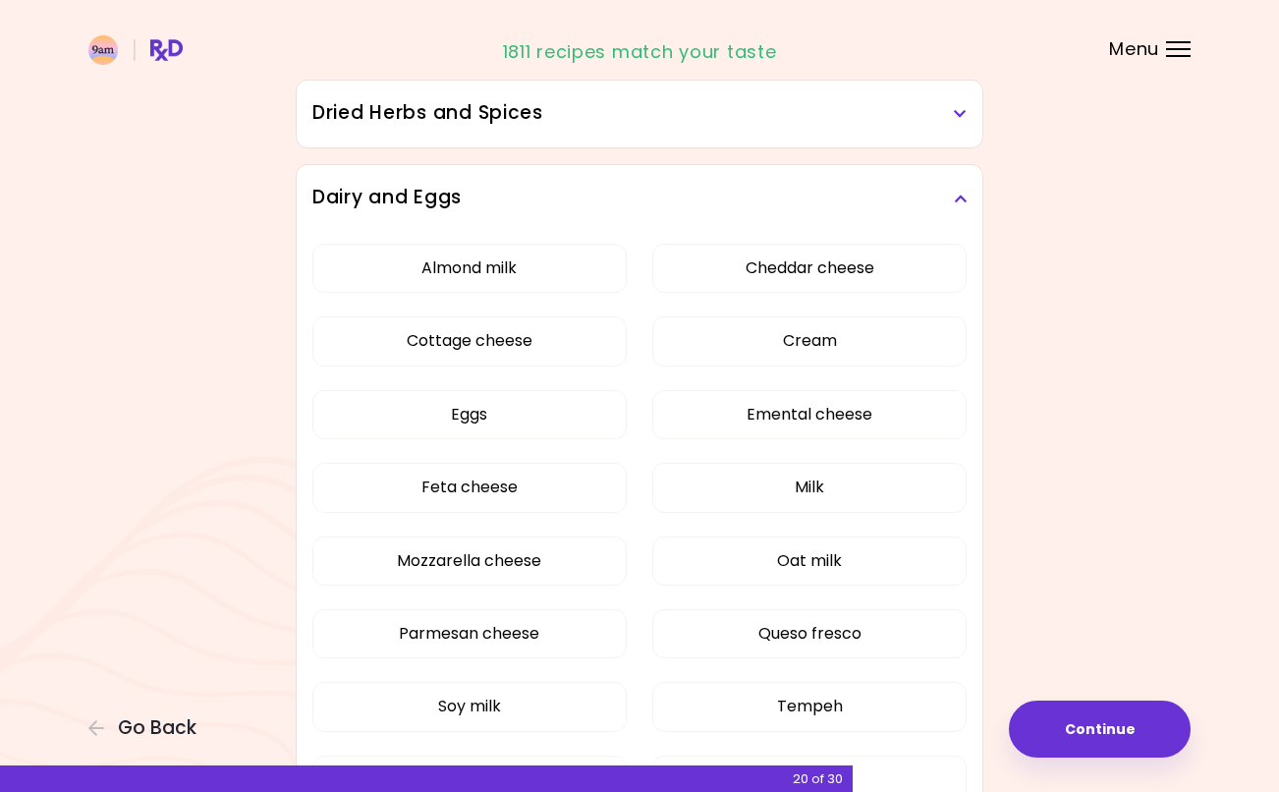
scroll to position [223, 0]
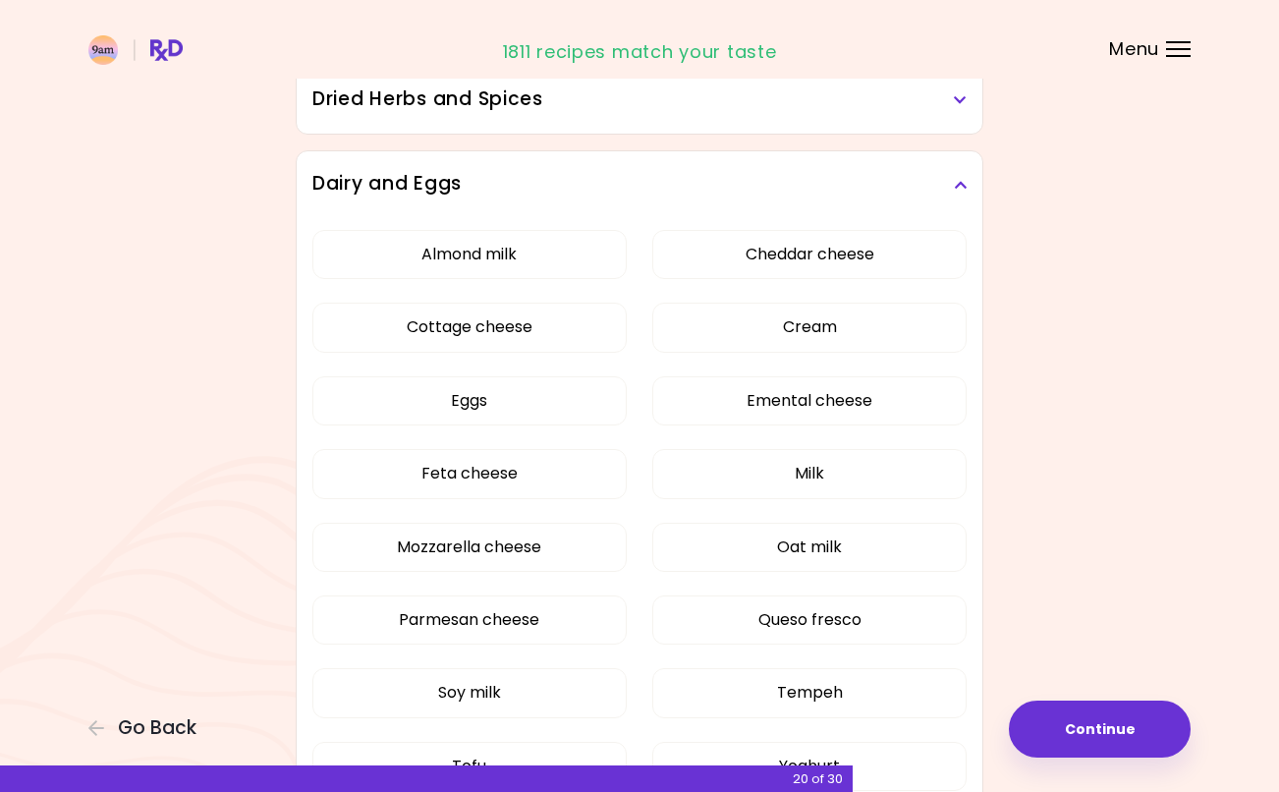
click at [474, 332] on button "Cottage cheese" at bounding box center [469, 327] width 314 height 49
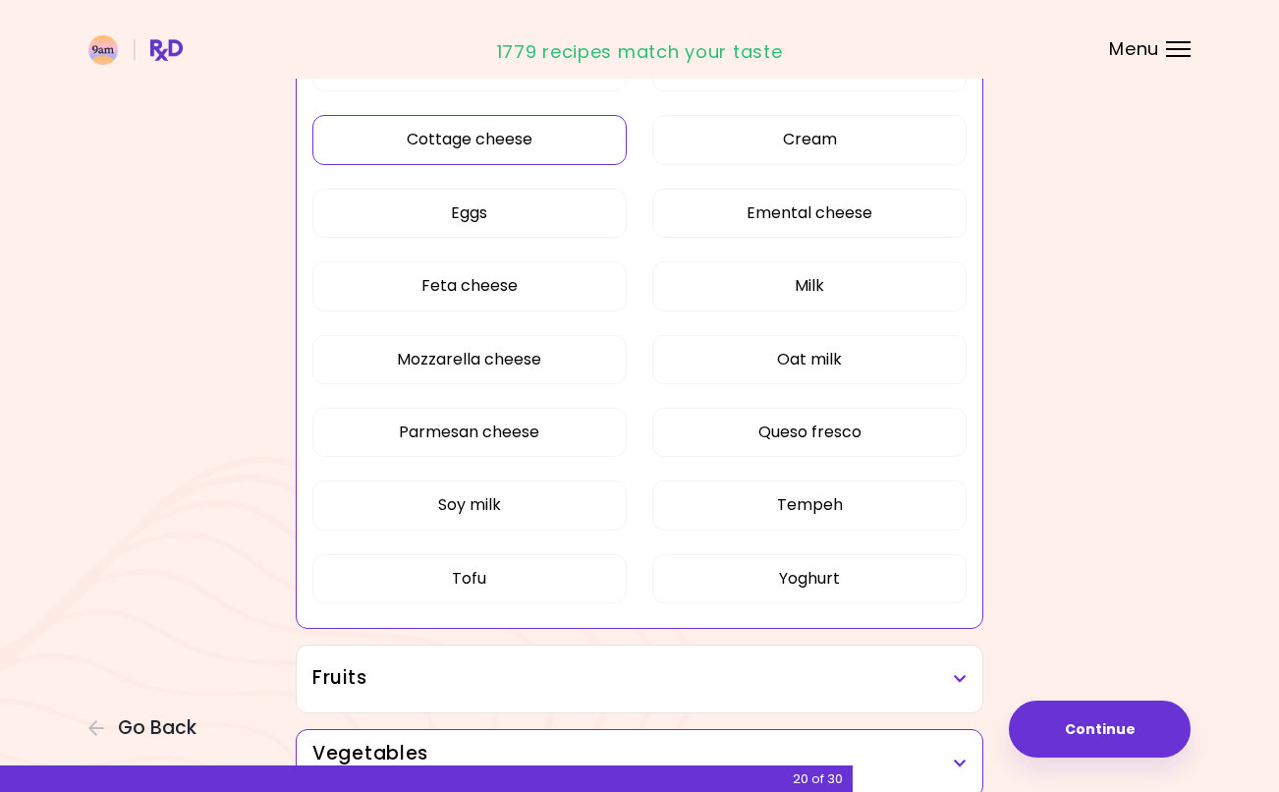
scroll to position [417, 0]
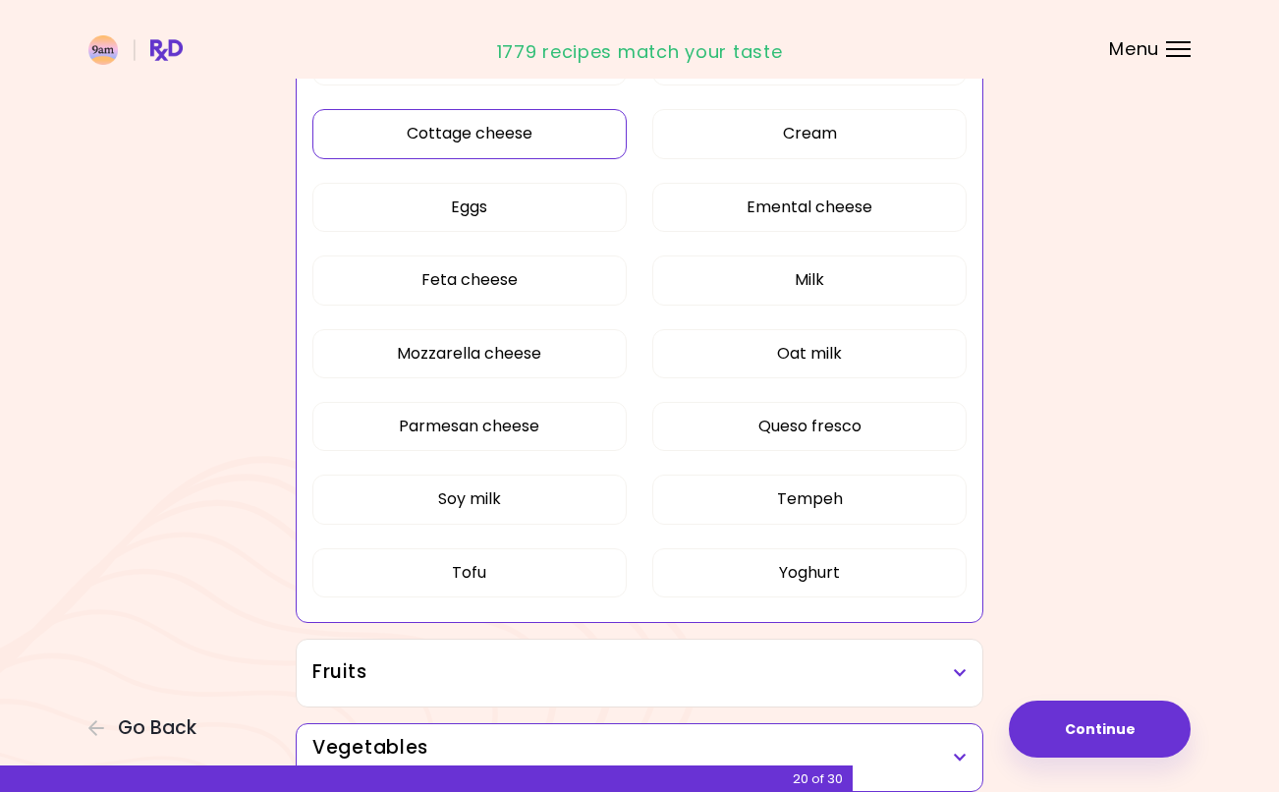
click at [510, 504] on button "Soy milk" at bounding box center [469, 499] width 314 height 49
click at [535, 572] on button "Tofu" at bounding box center [469, 572] width 314 height 49
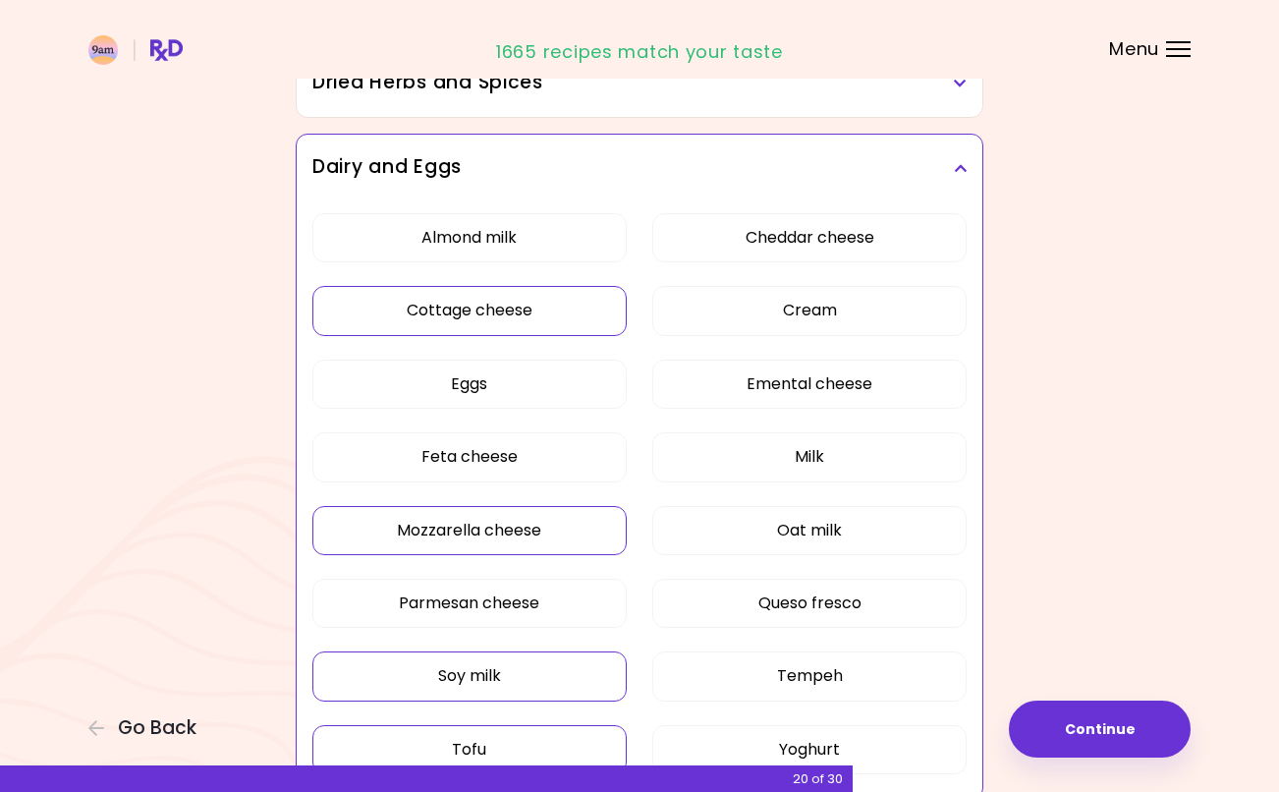
scroll to position [237, 0]
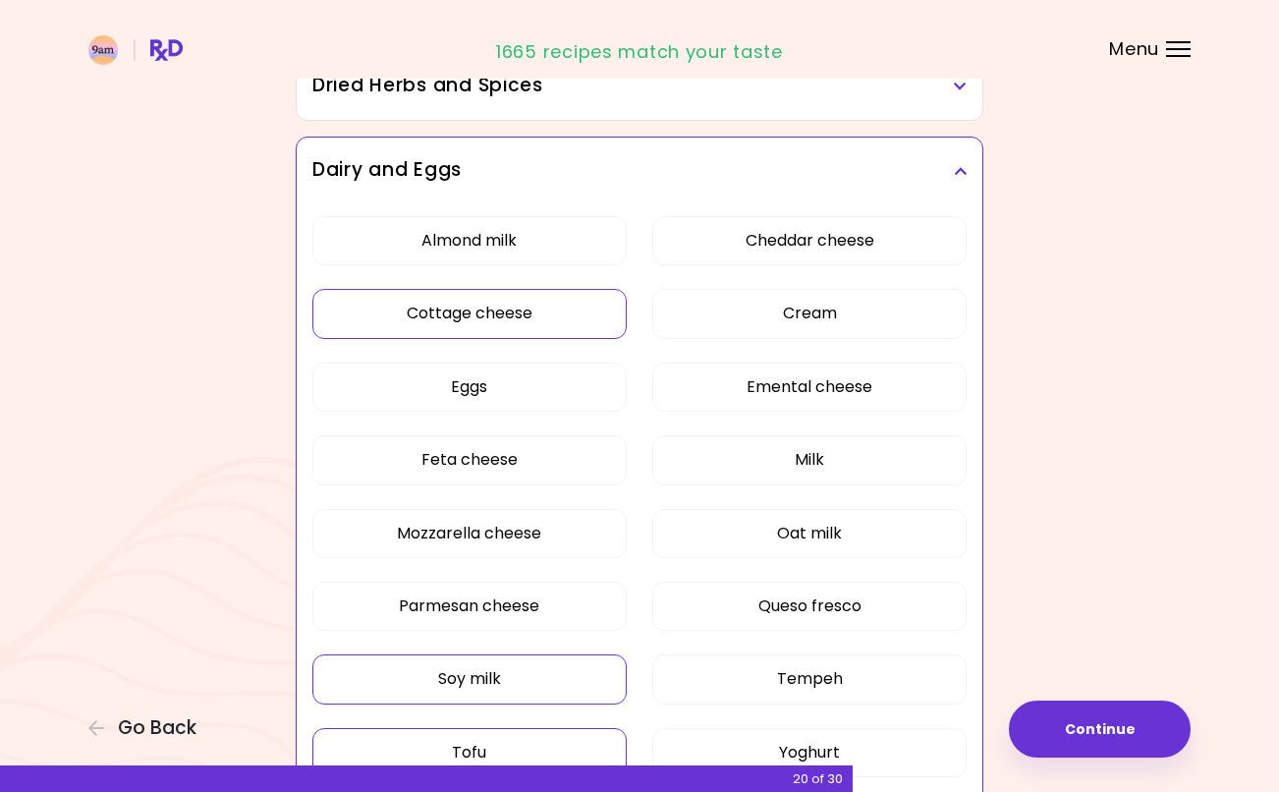
click at [945, 162] on h3 "Dairy and Eggs" at bounding box center [639, 170] width 654 height 28
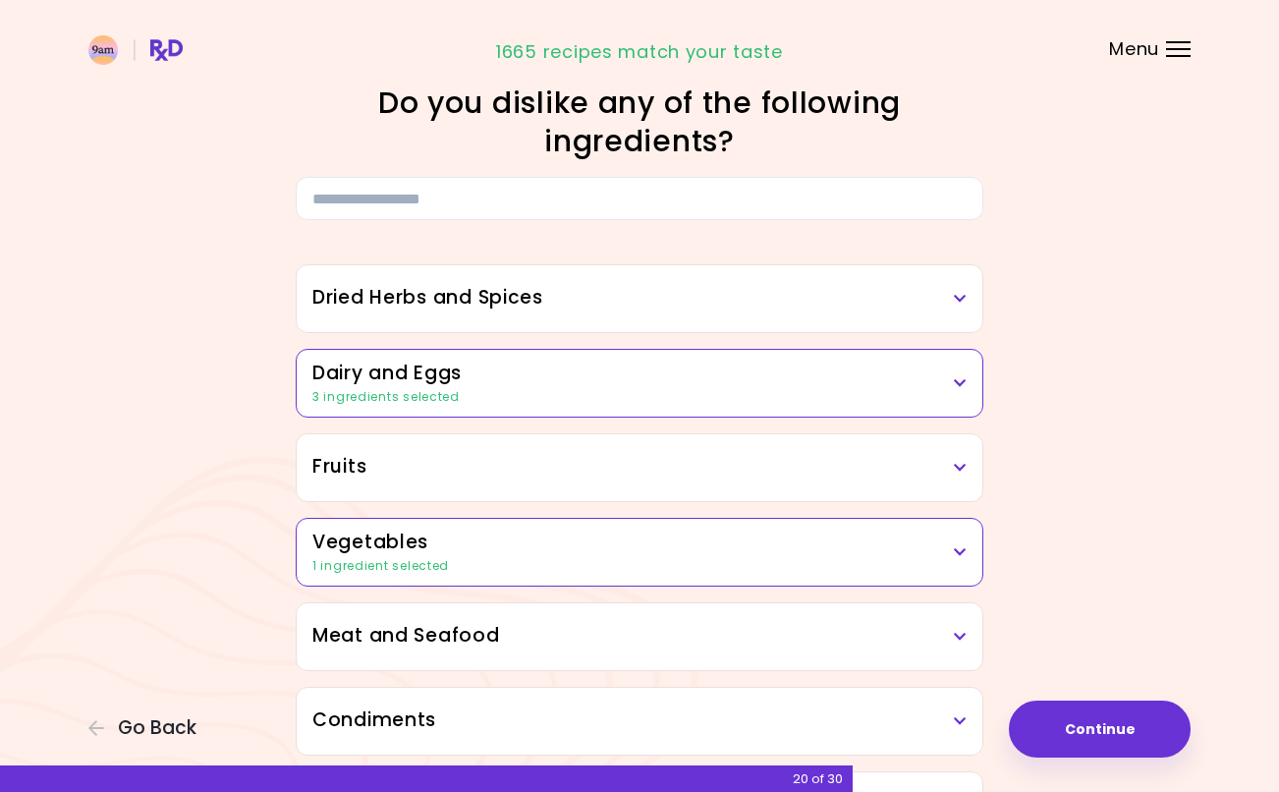
scroll to position [9, 0]
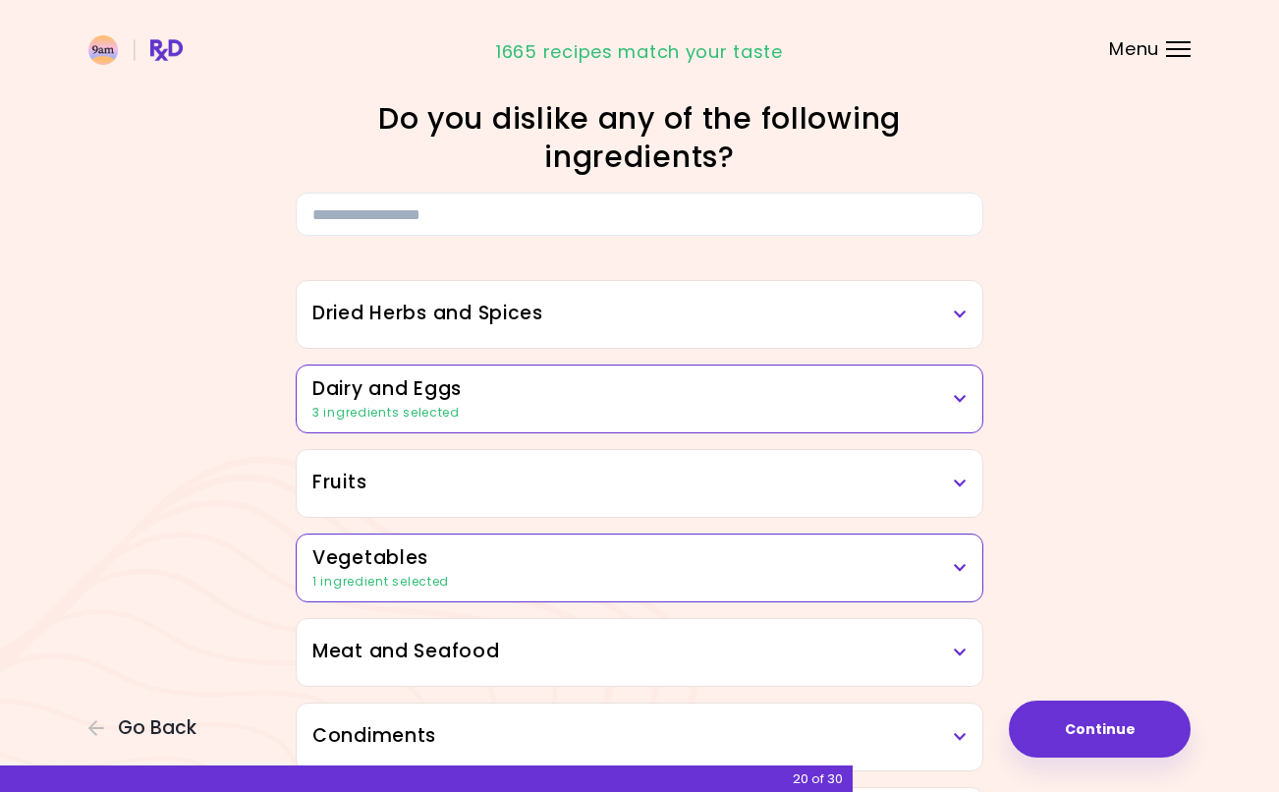
click at [618, 318] on h3 "Dried Herbs and Spices" at bounding box center [639, 314] width 654 height 28
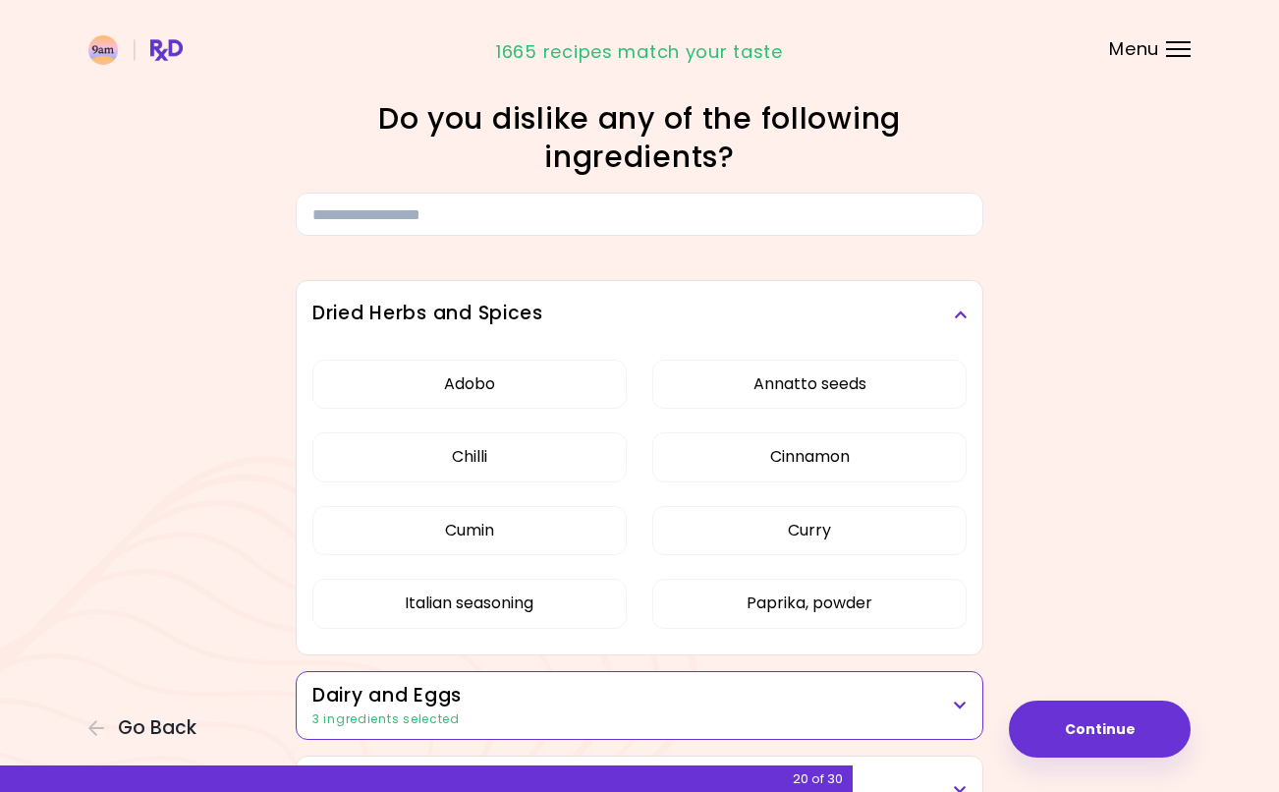
click at [943, 319] on h3 "Dried Herbs and Spices" at bounding box center [639, 314] width 654 height 28
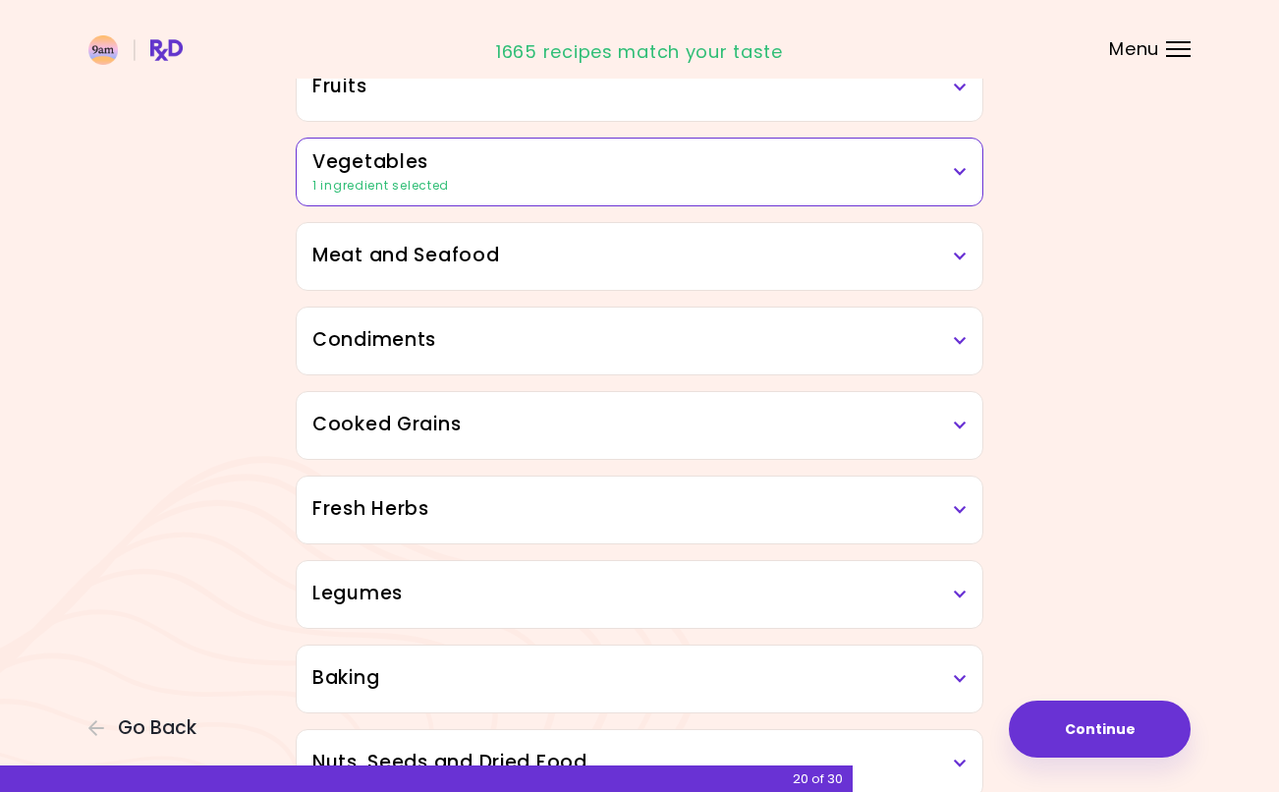
scroll to position [409, 0]
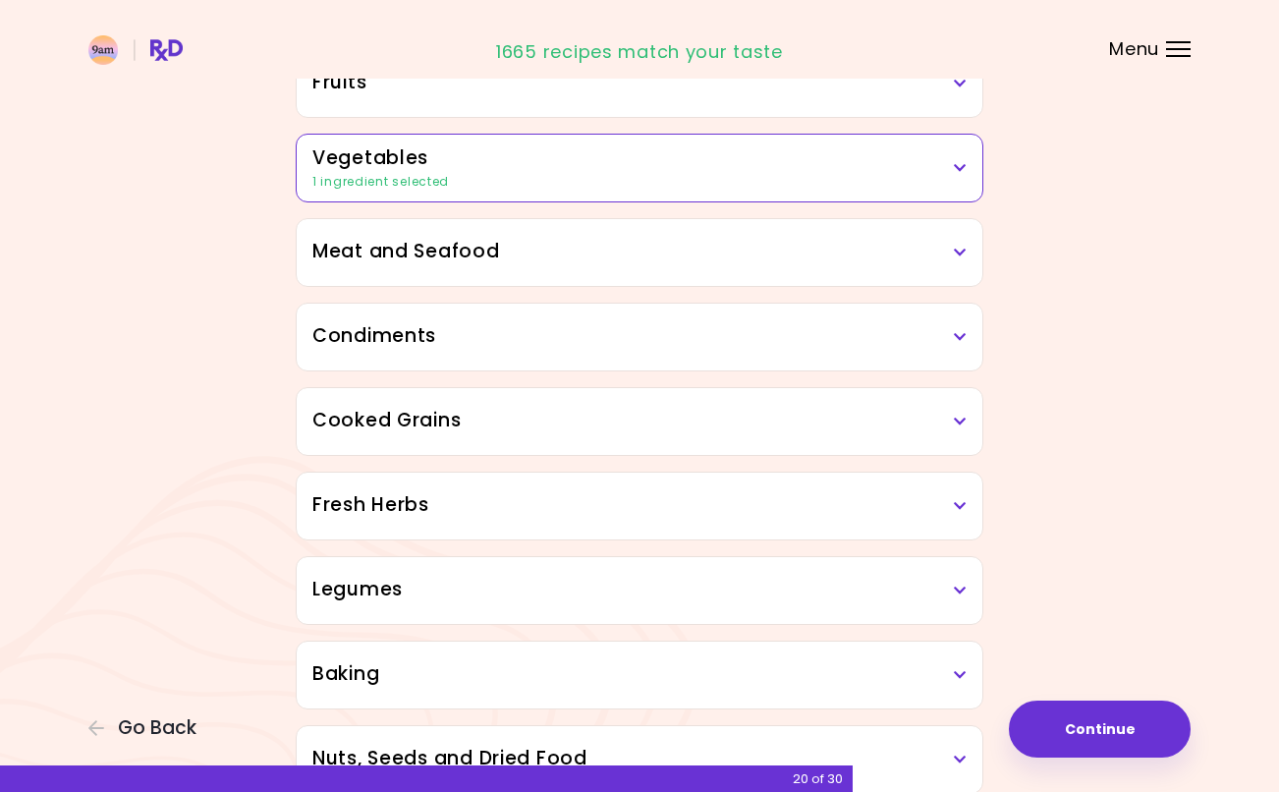
click at [414, 263] on h3 "Meat and Seafood" at bounding box center [639, 252] width 654 height 28
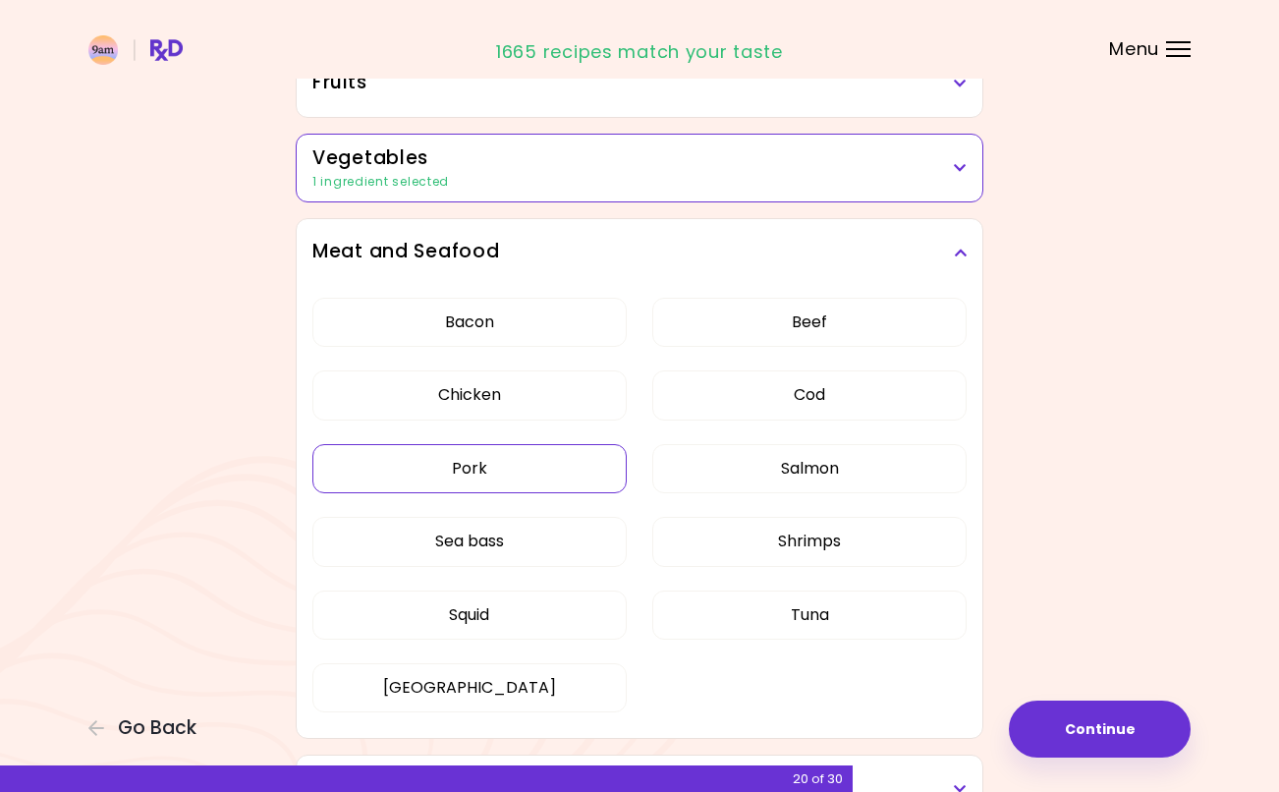
click at [425, 470] on button "Pork" at bounding box center [469, 468] width 314 height 49
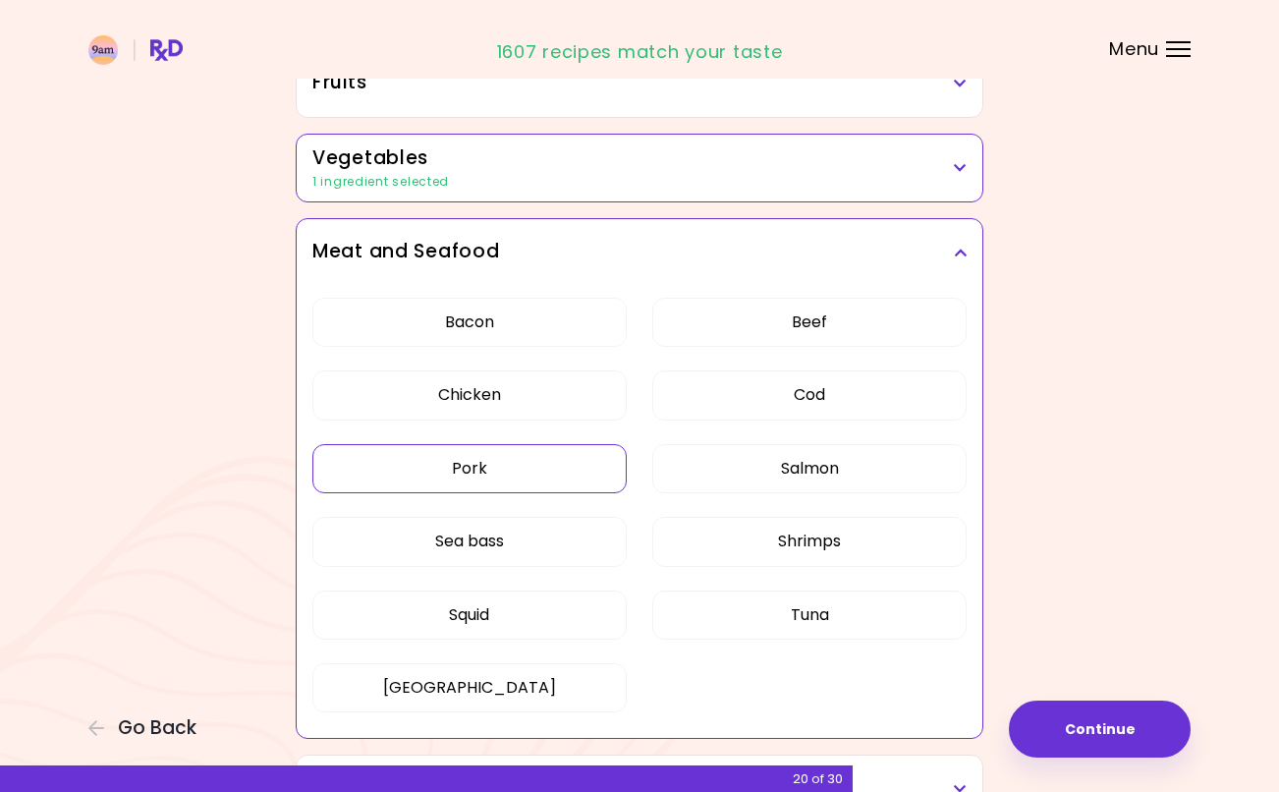
click at [527, 616] on button "Squid" at bounding box center [469, 614] width 314 height 49
click at [929, 252] on h3 "Meat and Seafood" at bounding box center [639, 252] width 654 height 28
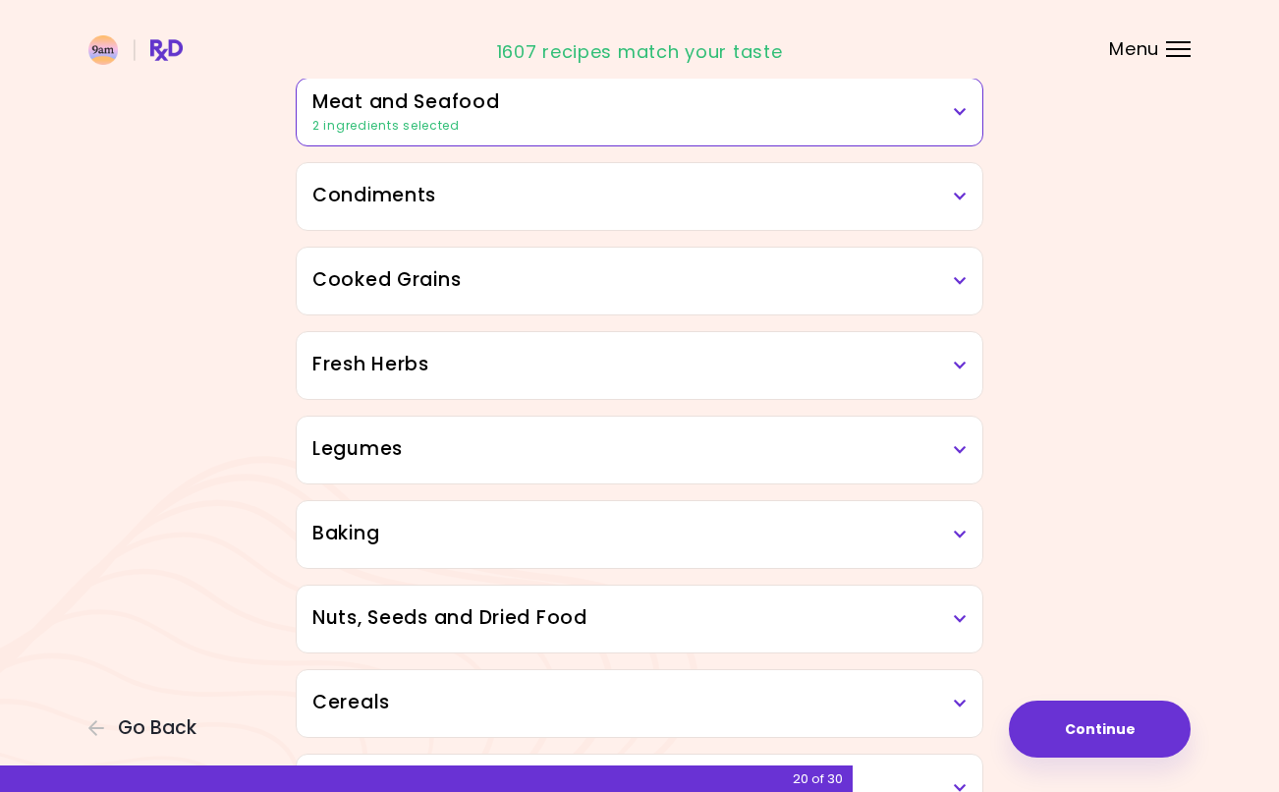
scroll to position [564, 0]
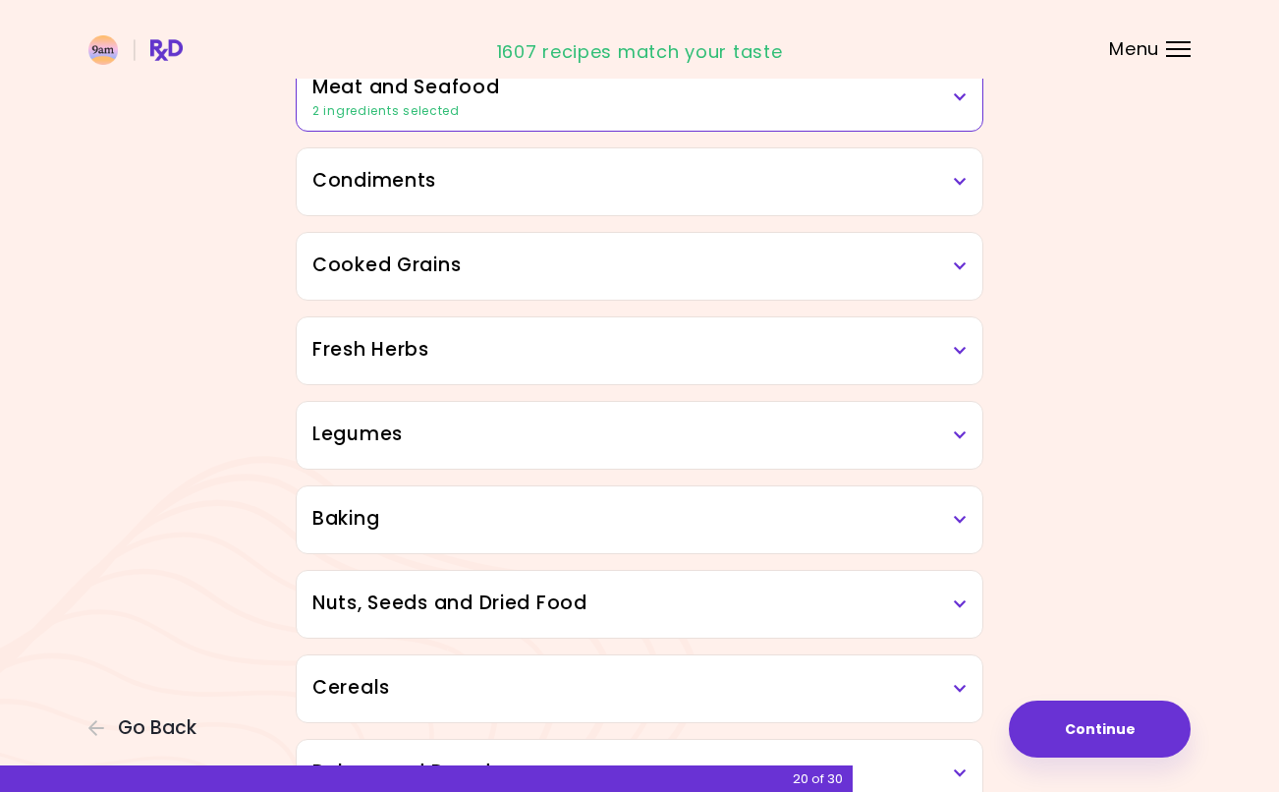
click at [363, 194] on h3 "Condiments" at bounding box center [639, 181] width 654 height 28
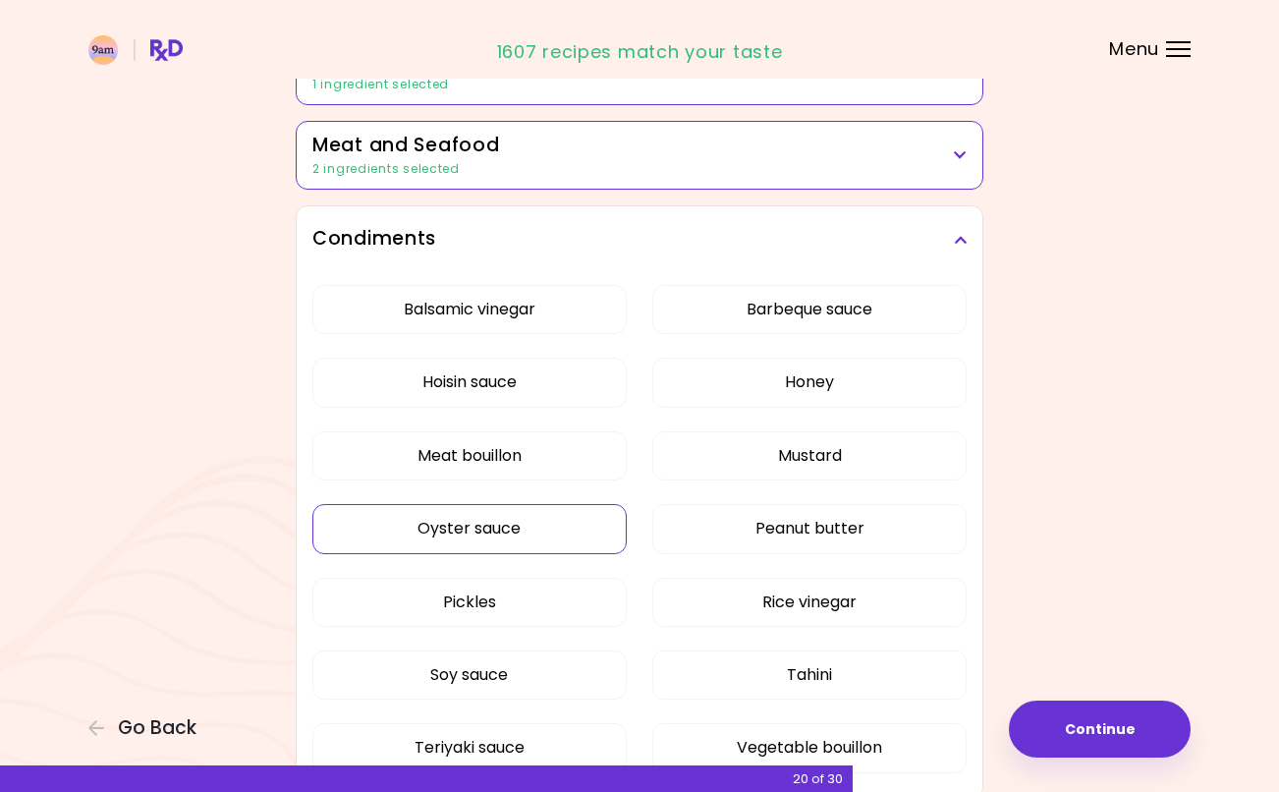
scroll to position [509, 0]
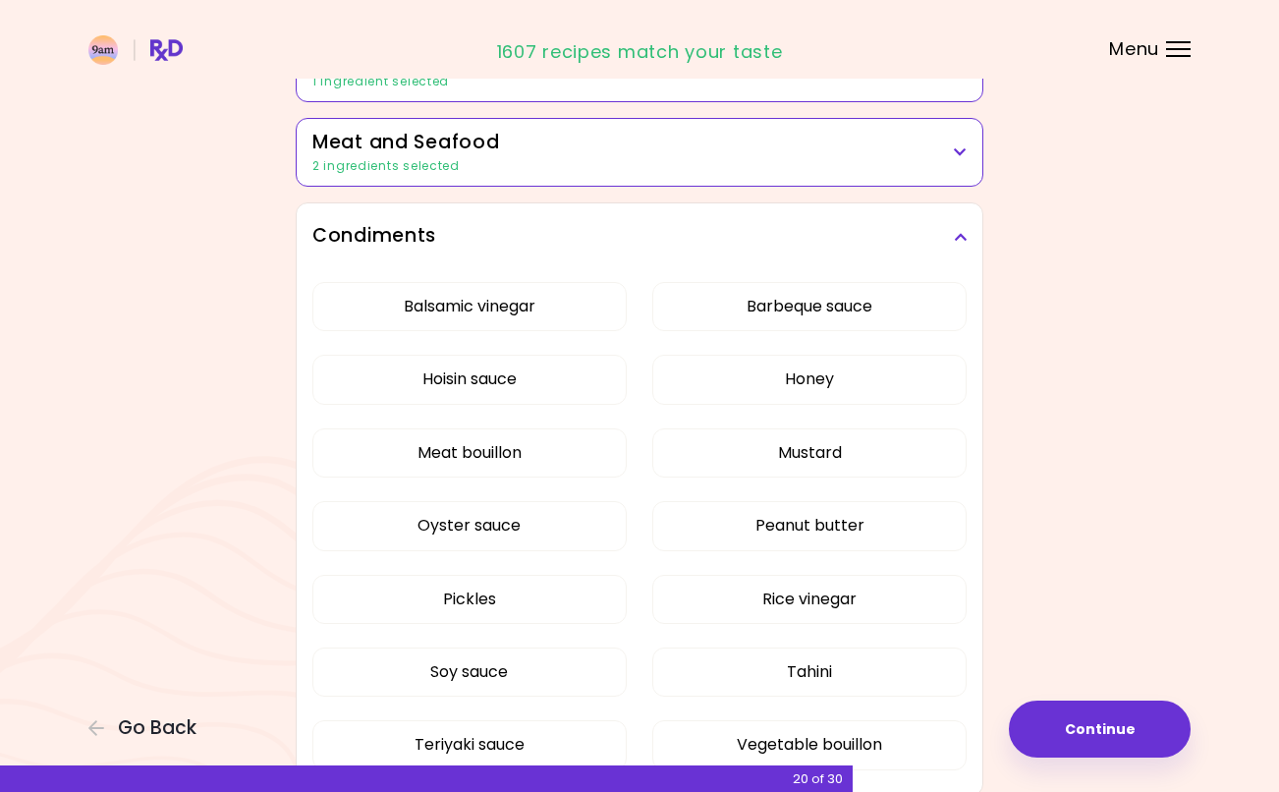
click at [475, 246] on h3 "Condiments" at bounding box center [639, 236] width 654 height 28
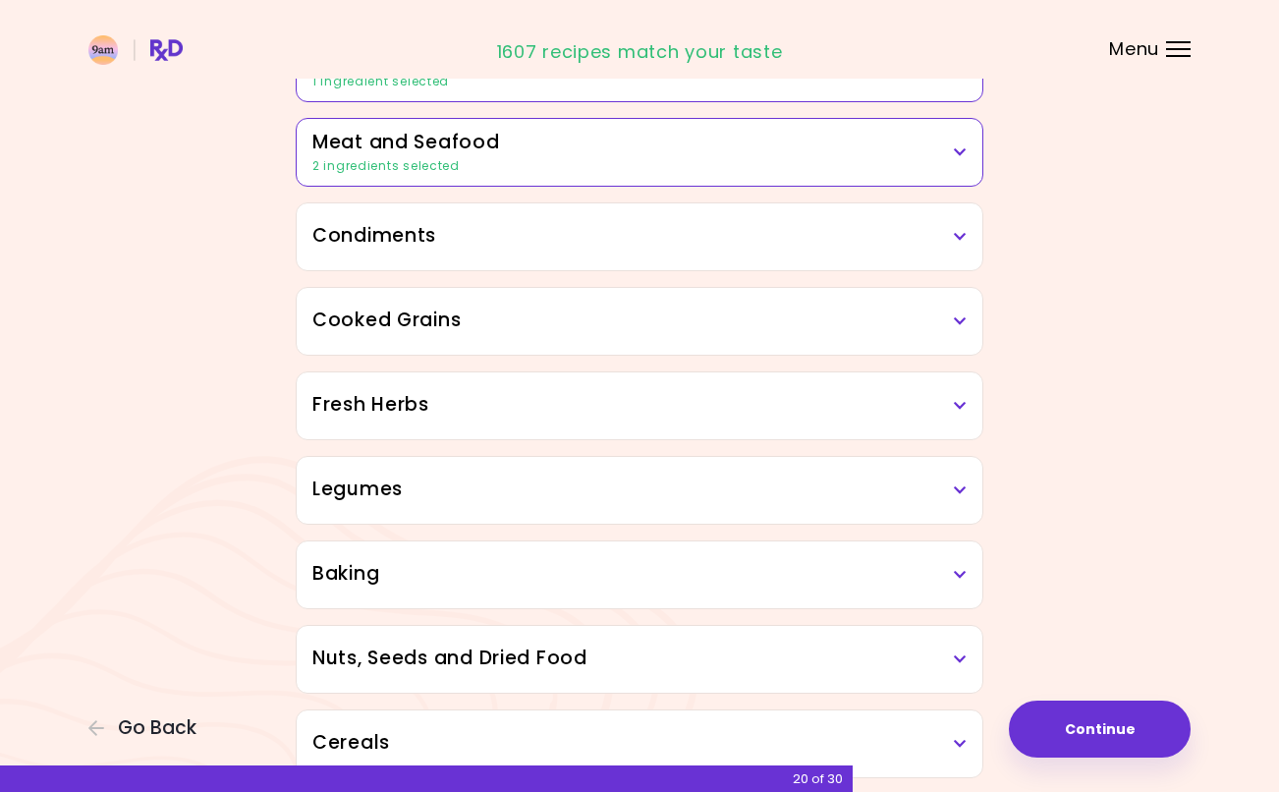
click at [479, 320] on h3 "Cooked Grains" at bounding box center [639, 321] width 654 height 28
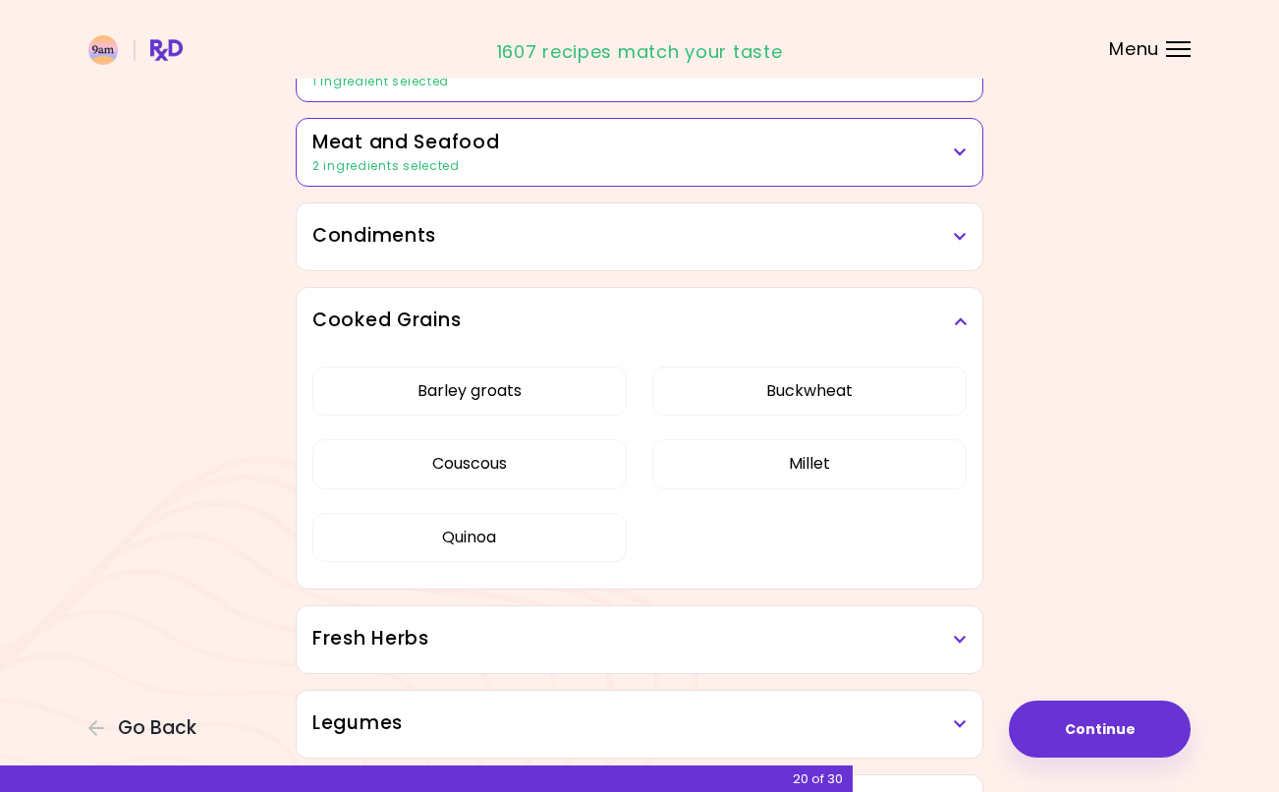
click at [464, 335] on div "Cooked Grains" at bounding box center [640, 321] width 686 height 67
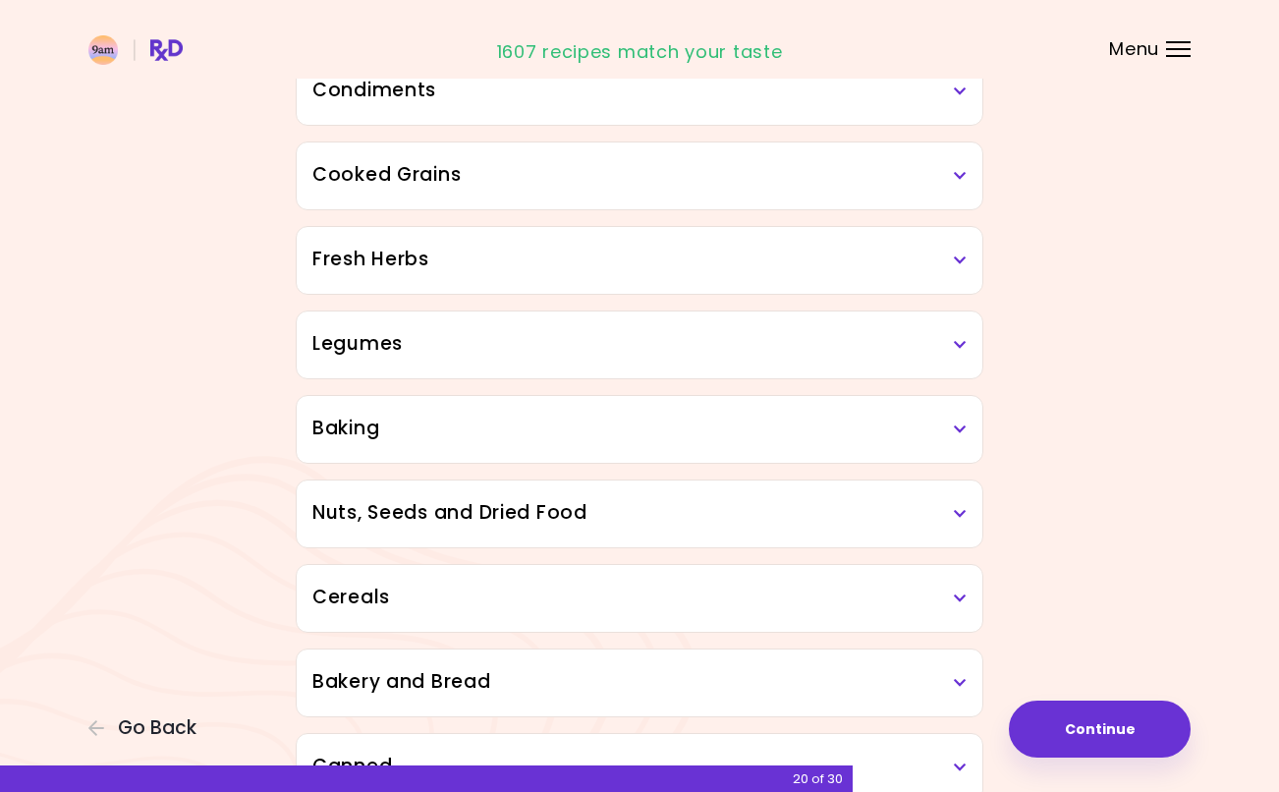
scroll to position [668, 0]
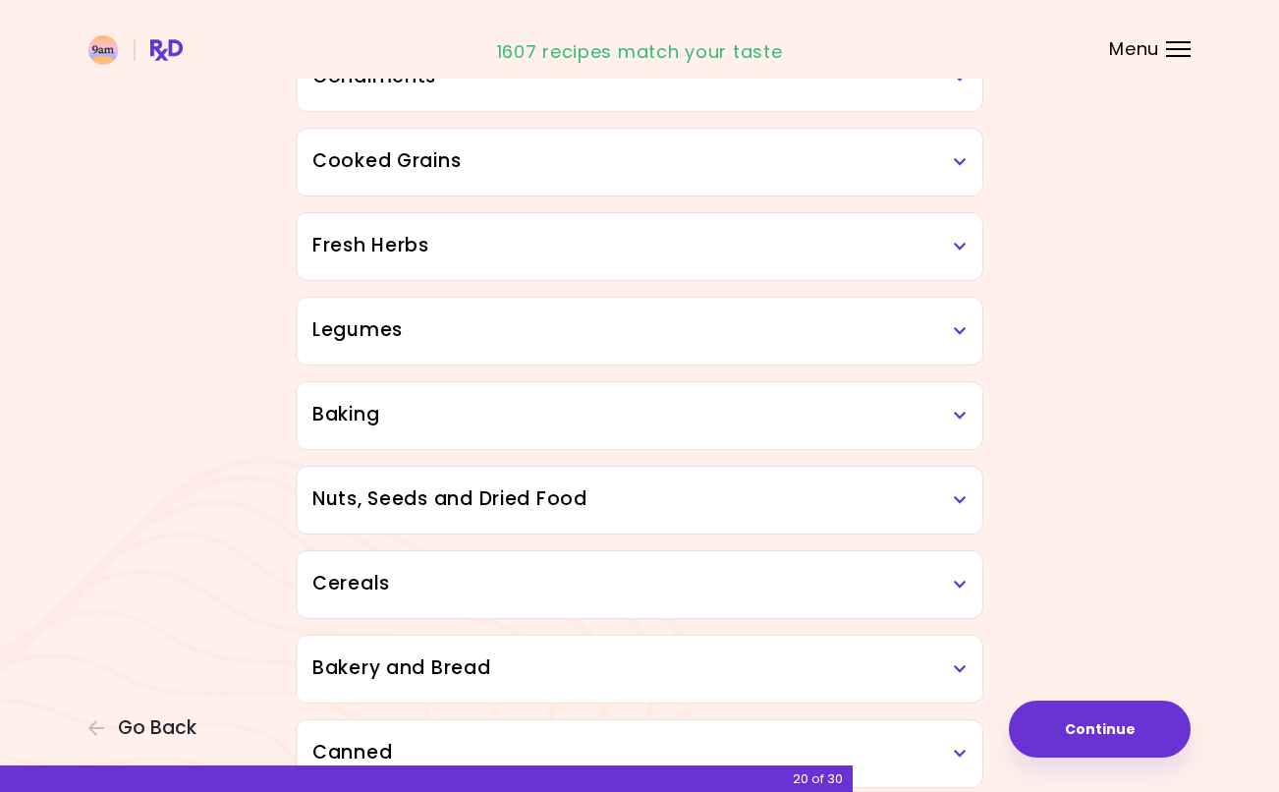
click at [435, 351] on div "Legumes" at bounding box center [640, 331] width 686 height 67
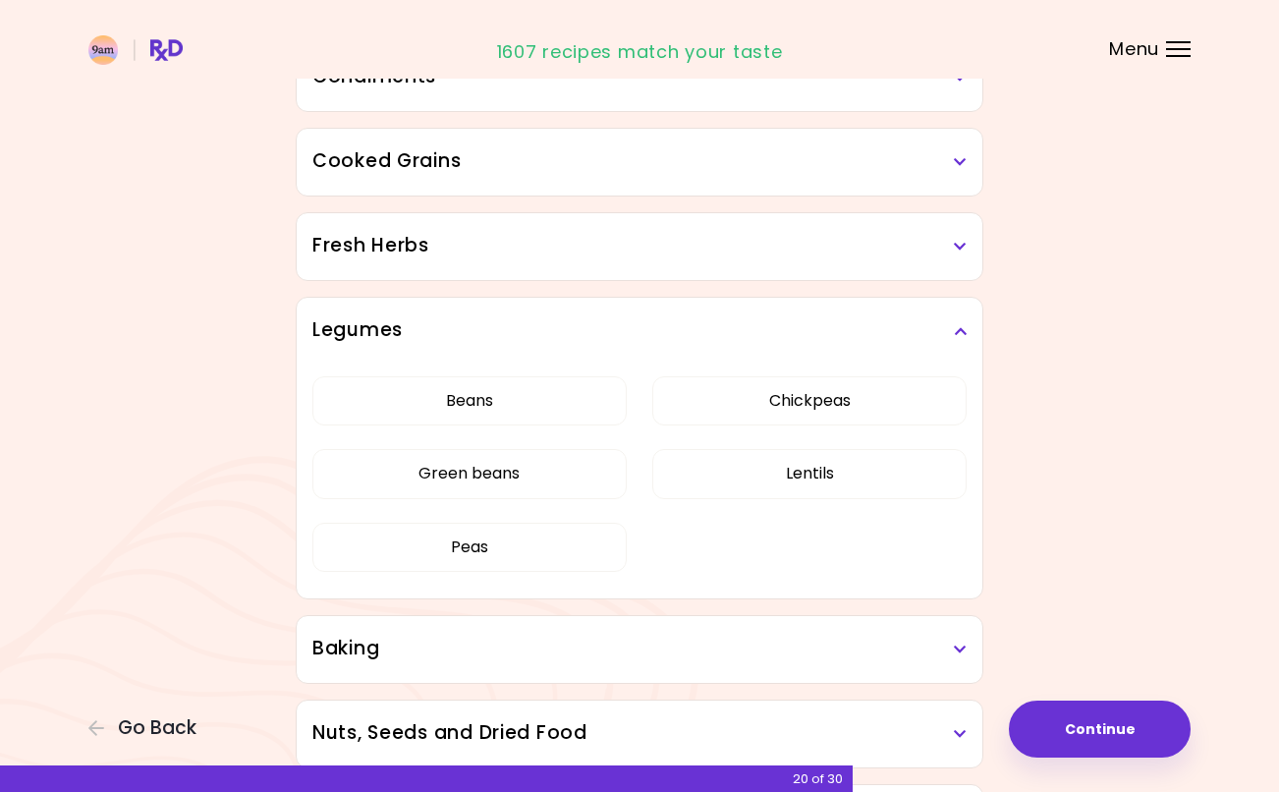
click at [470, 337] on h3 "Legumes" at bounding box center [639, 330] width 654 height 28
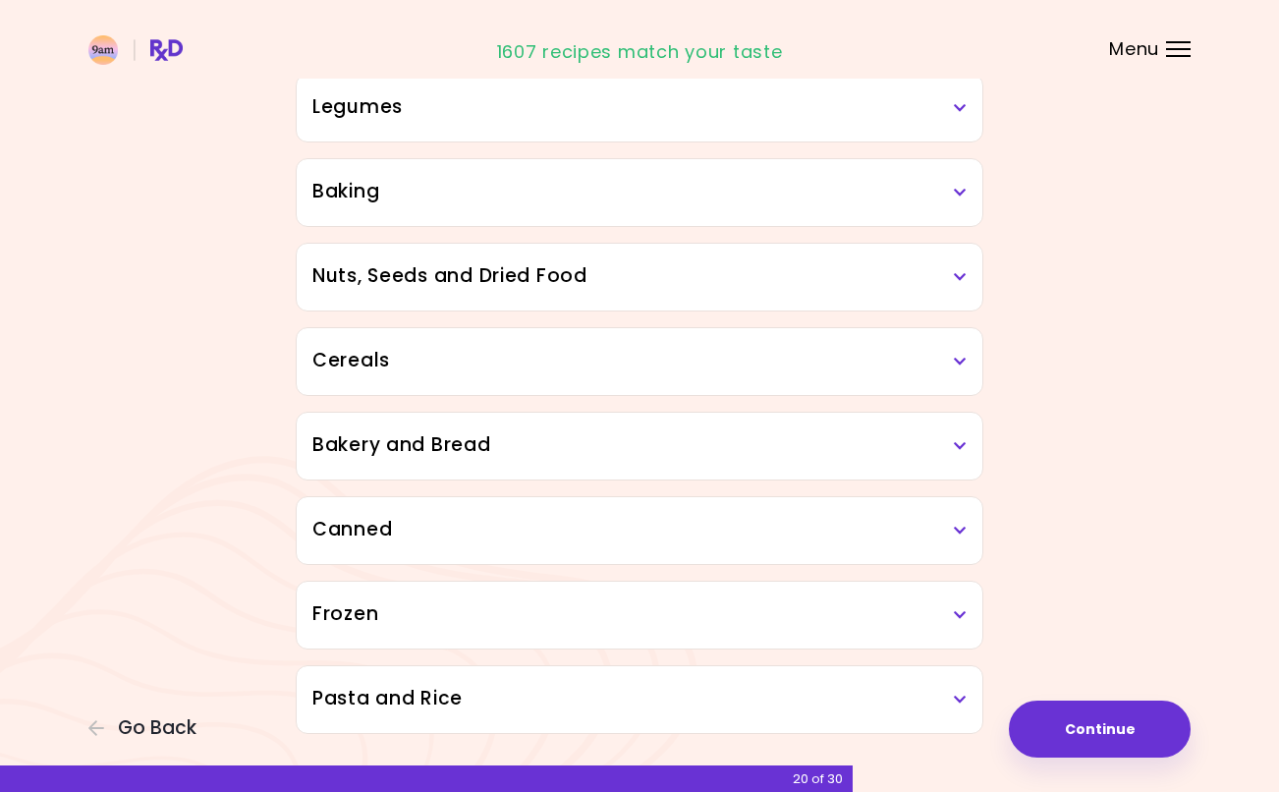
scroll to position [898, 0]
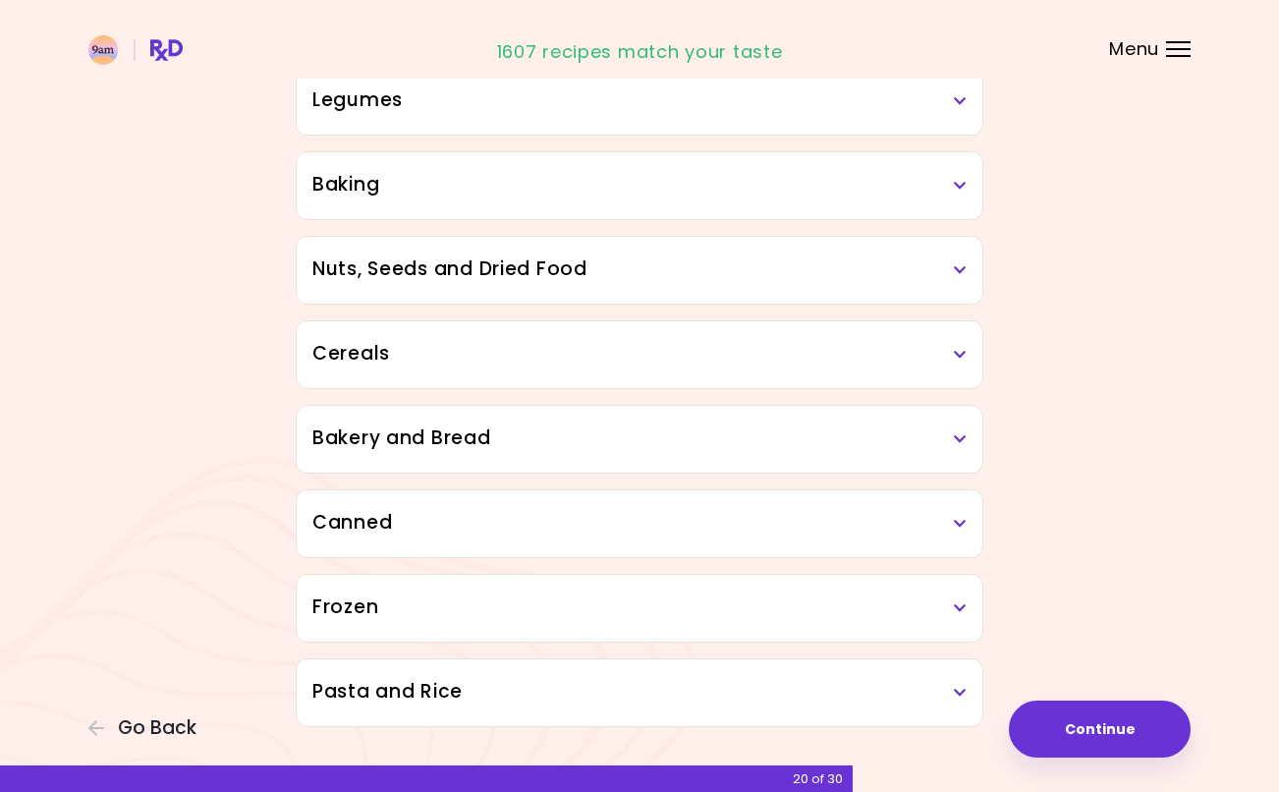
click at [414, 196] on h3 "Baking" at bounding box center [639, 185] width 654 height 28
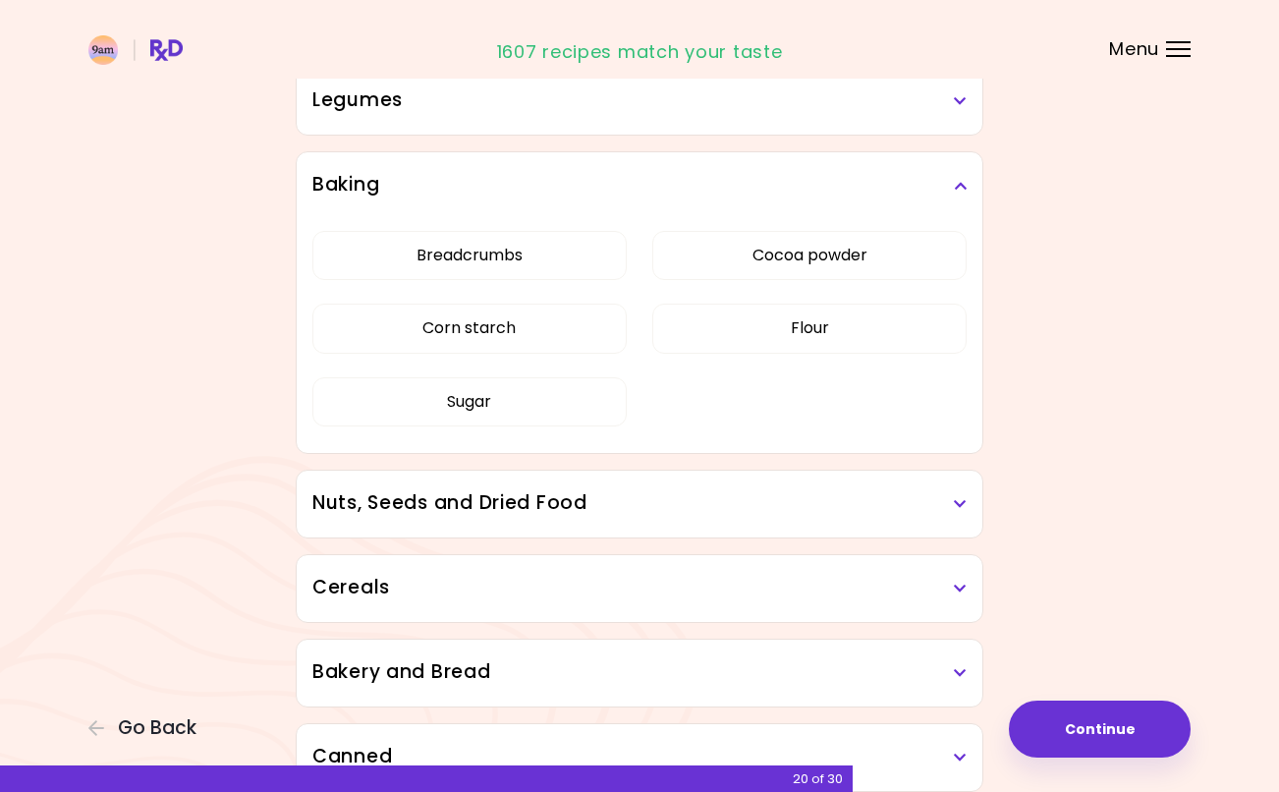
click at [502, 189] on h3 "Baking" at bounding box center [639, 185] width 654 height 28
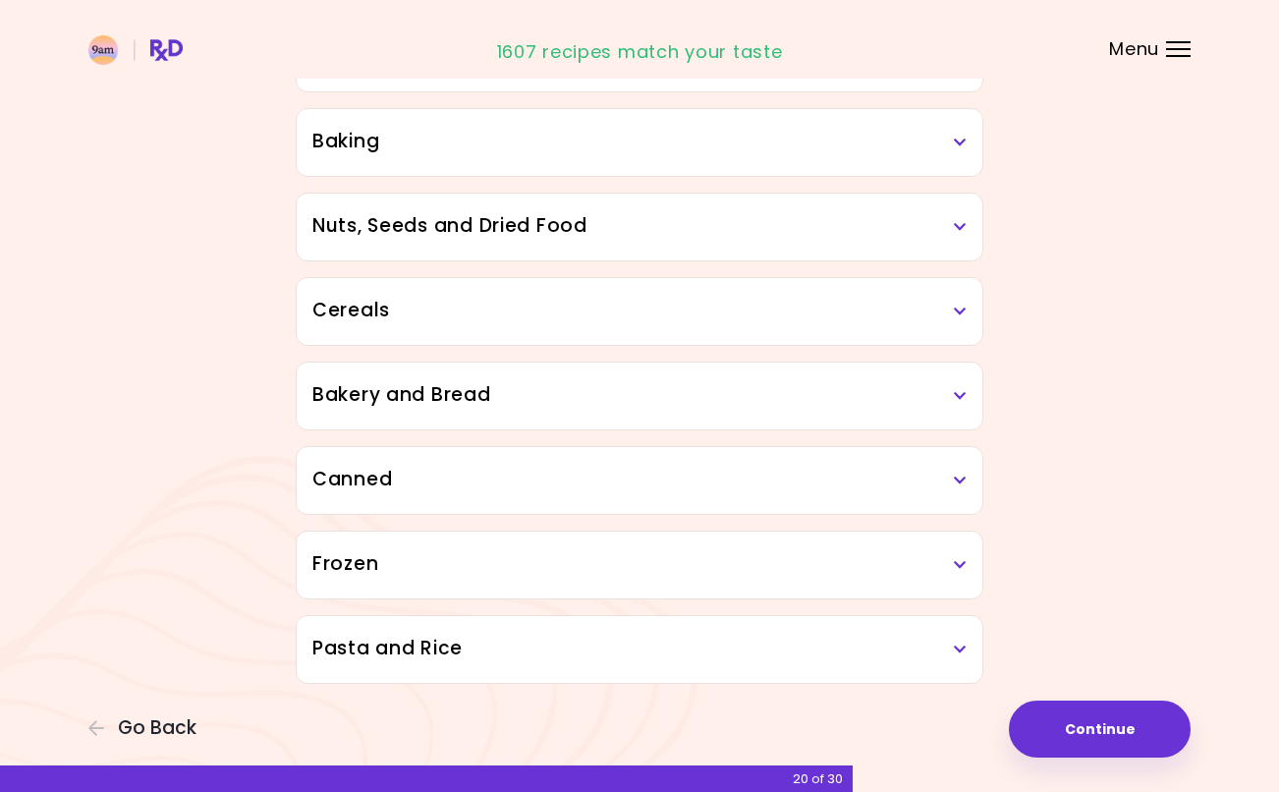
scroll to position [941, 0]
click at [452, 242] on div "Nuts, Seeds and Dried Food" at bounding box center [640, 227] width 686 height 67
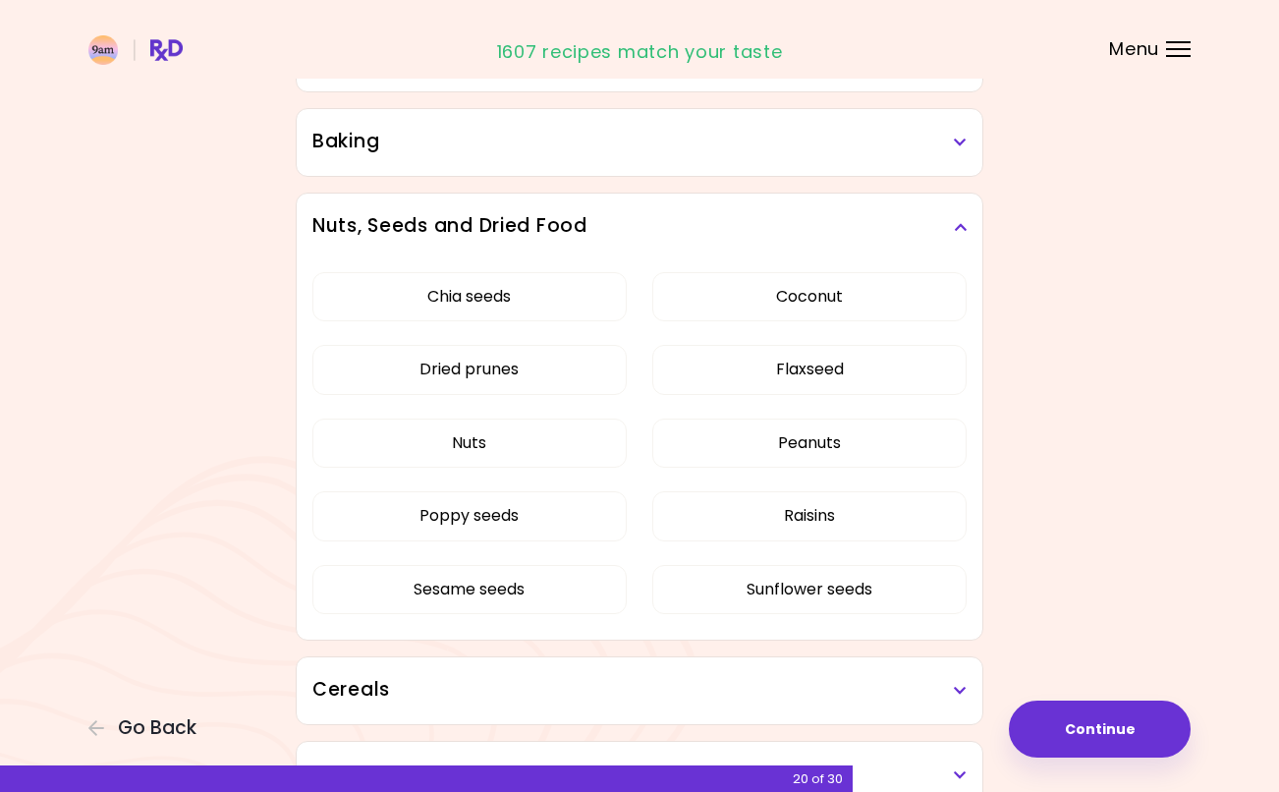
click at [472, 237] on h3 "Nuts, Seeds and Dried Food" at bounding box center [639, 226] width 654 height 28
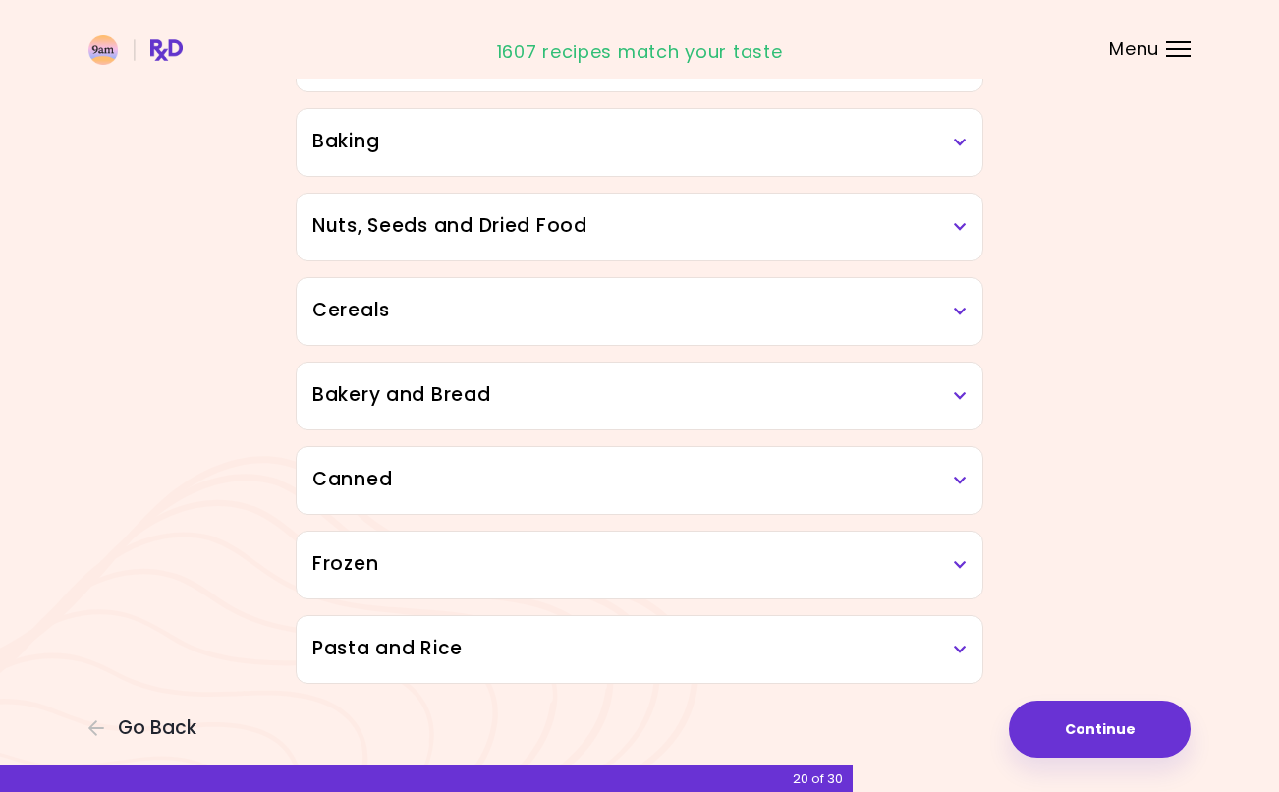
click at [348, 299] on h3 "Cereals" at bounding box center [639, 311] width 654 height 28
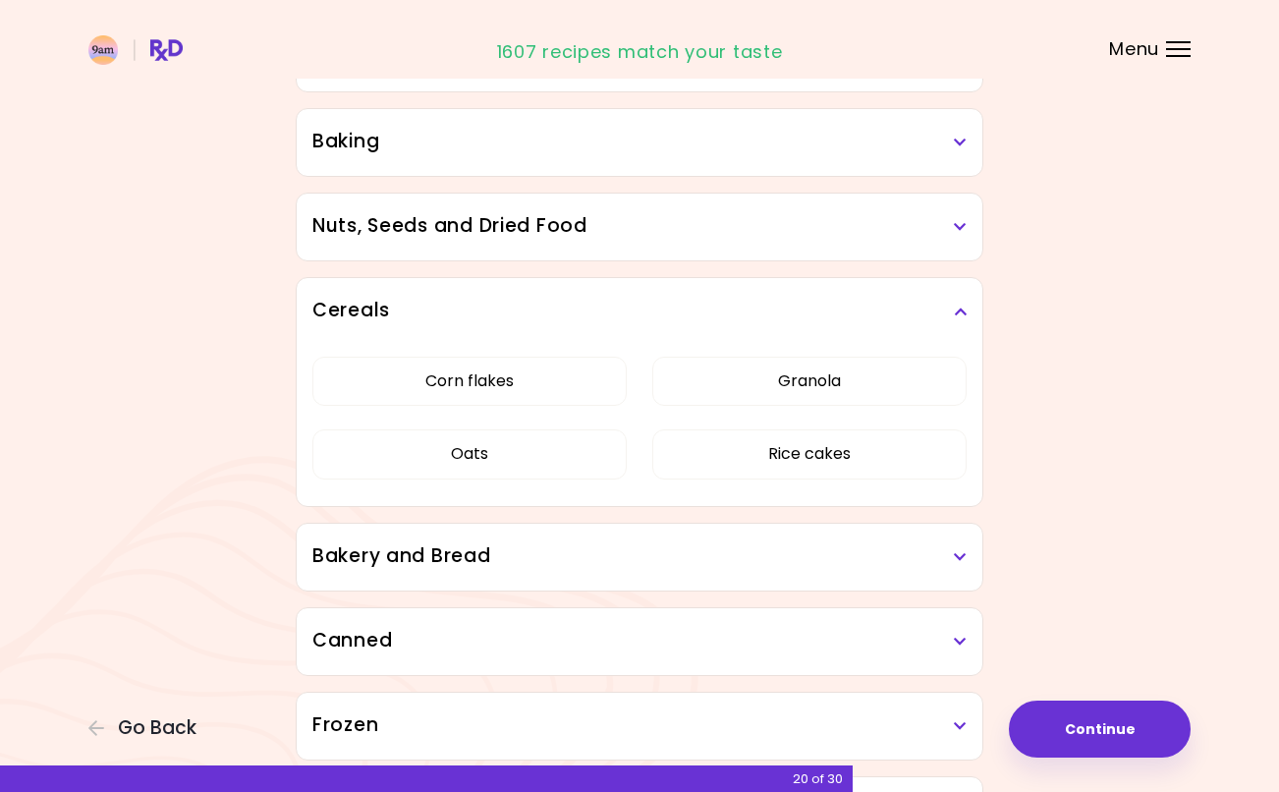
click at [560, 453] on button "Oats" at bounding box center [469, 453] width 314 height 49
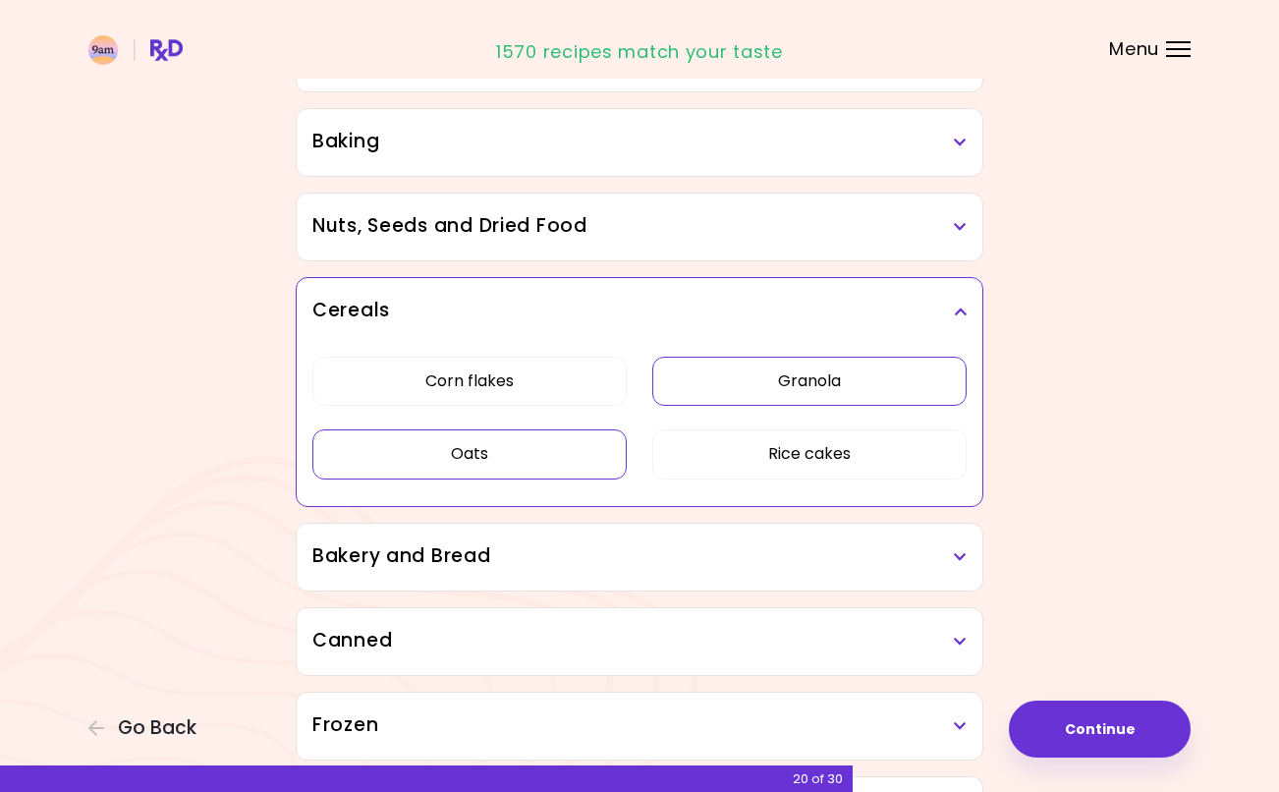
click at [735, 387] on button "Granola" at bounding box center [809, 381] width 314 height 49
click at [439, 292] on div "Cereals" at bounding box center [640, 311] width 686 height 67
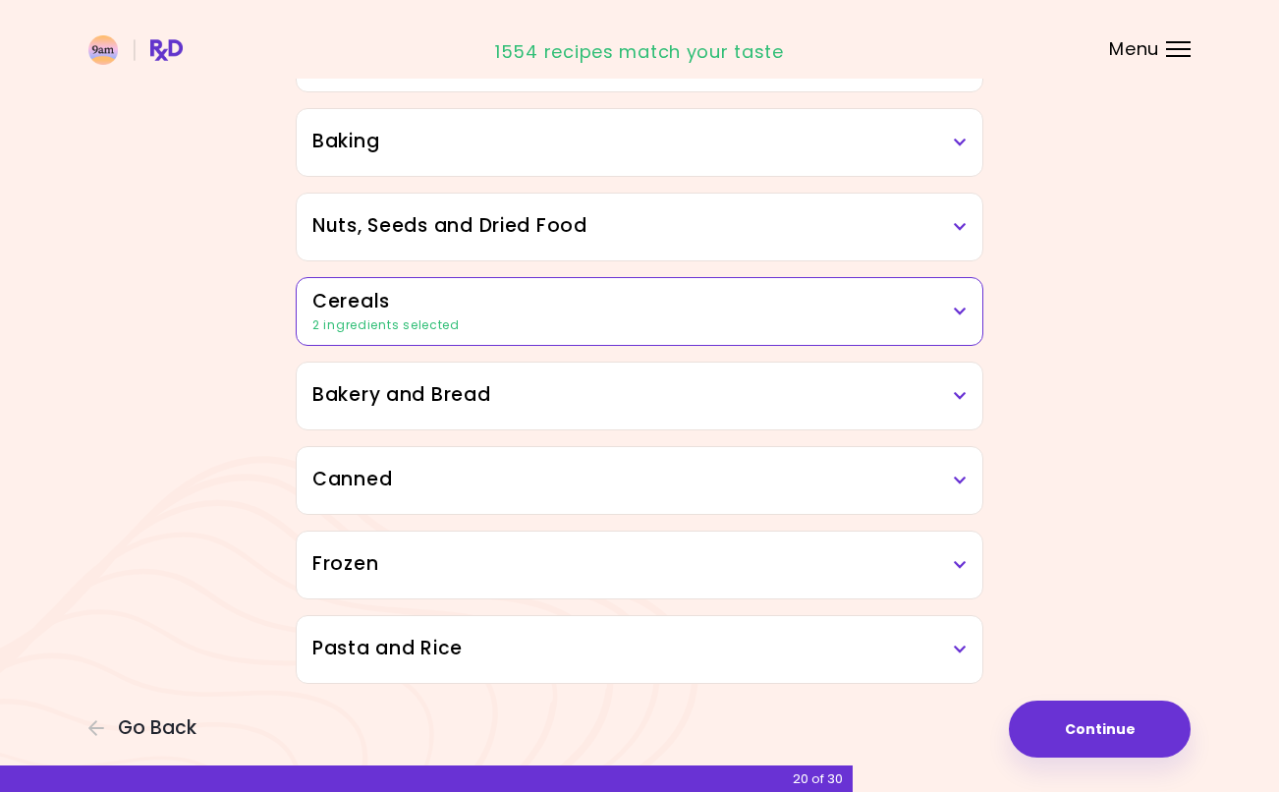
click at [456, 414] on div "Bakery and Bread" at bounding box center [640, 396] width 686 height 67
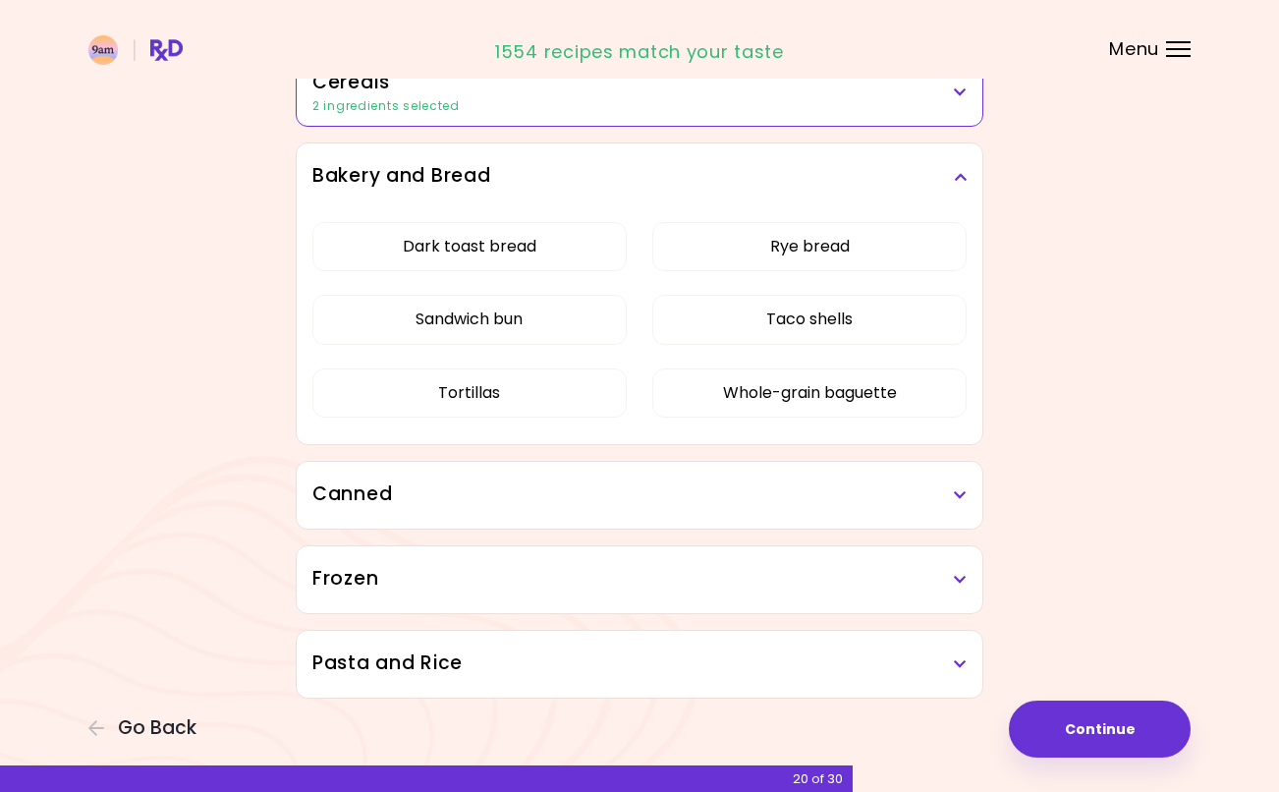
scroll to position [1161, 0]
click at [938, 173] on h3 "Bakery and Bread" at bounding box center [639, 175] width 654 height 28
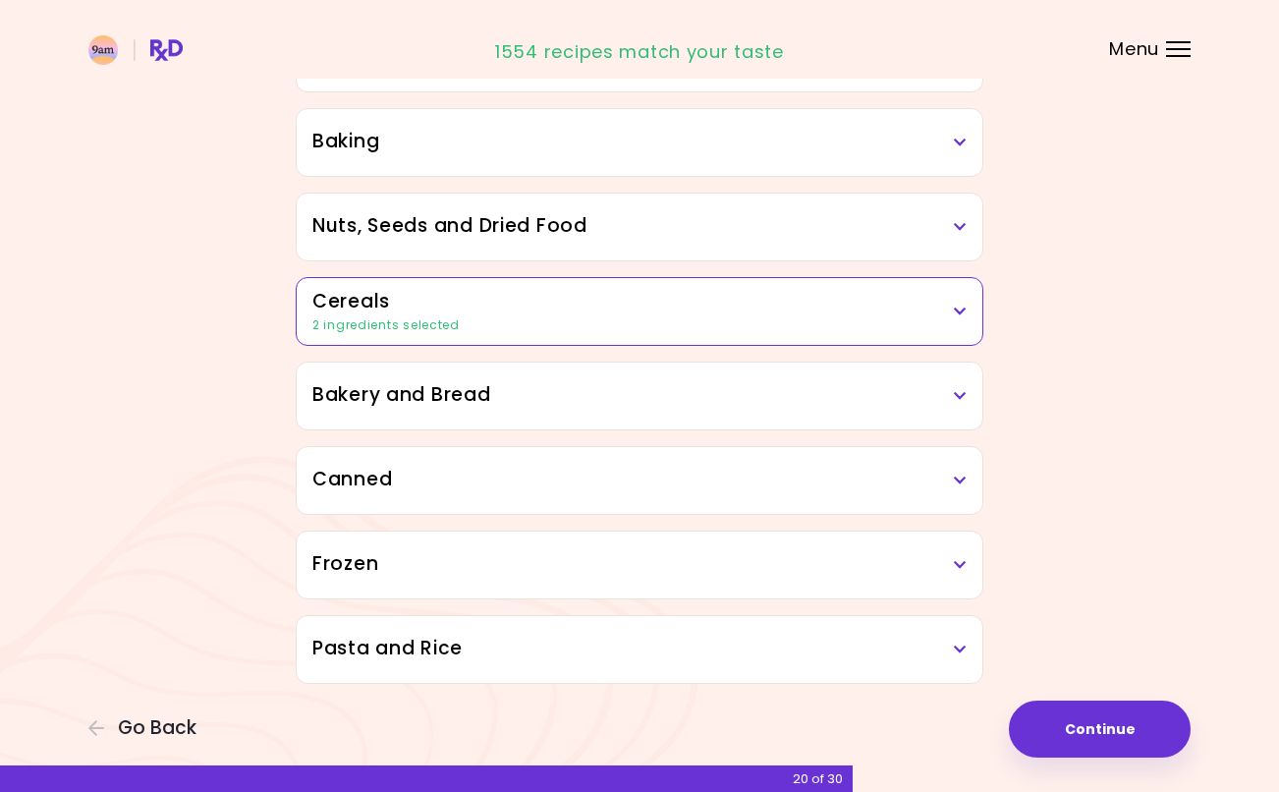
scroll to position [941, 0]
click at [494, 470] on h3 "Canned" at bounding box center [639, 480] width 654 height 28
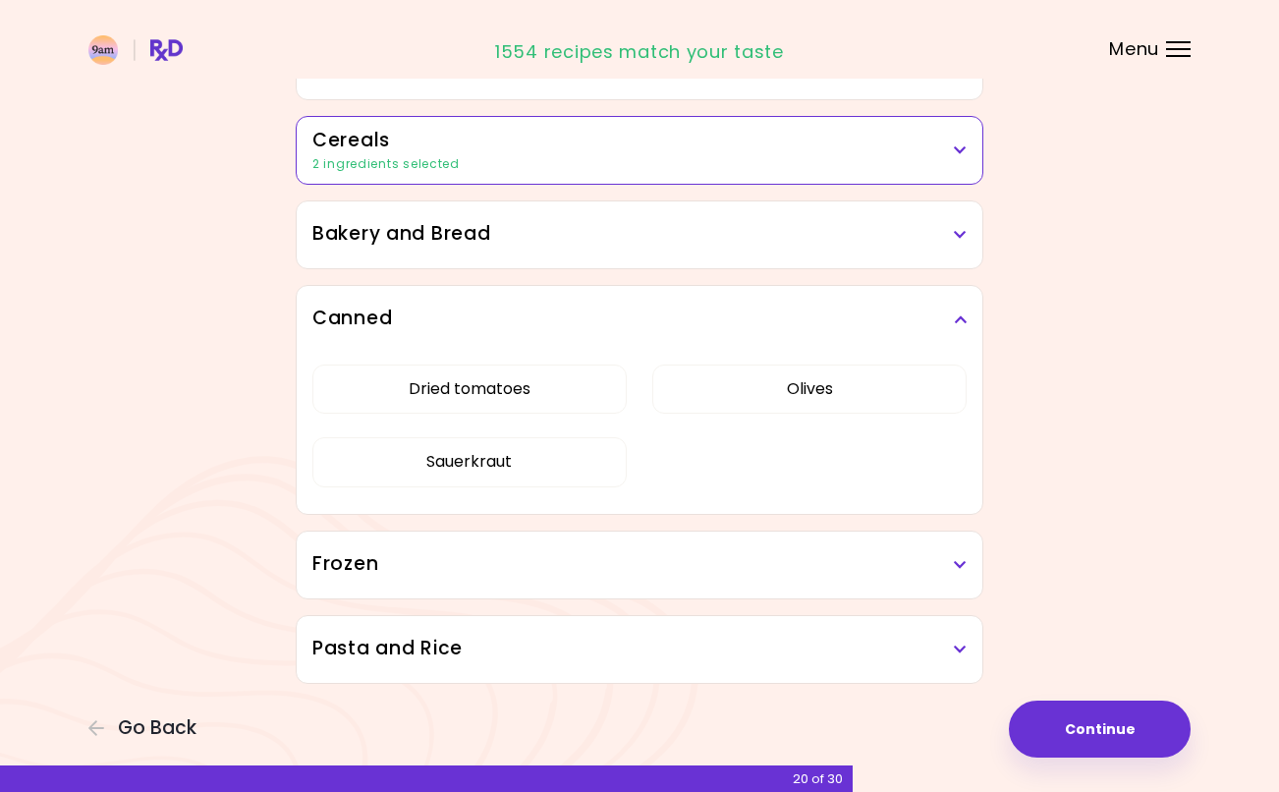
scroll to position [1102, 0]
click at [520, 473] on button "Sauerkraut" at bounding box center [469, 461] width 314 height 49
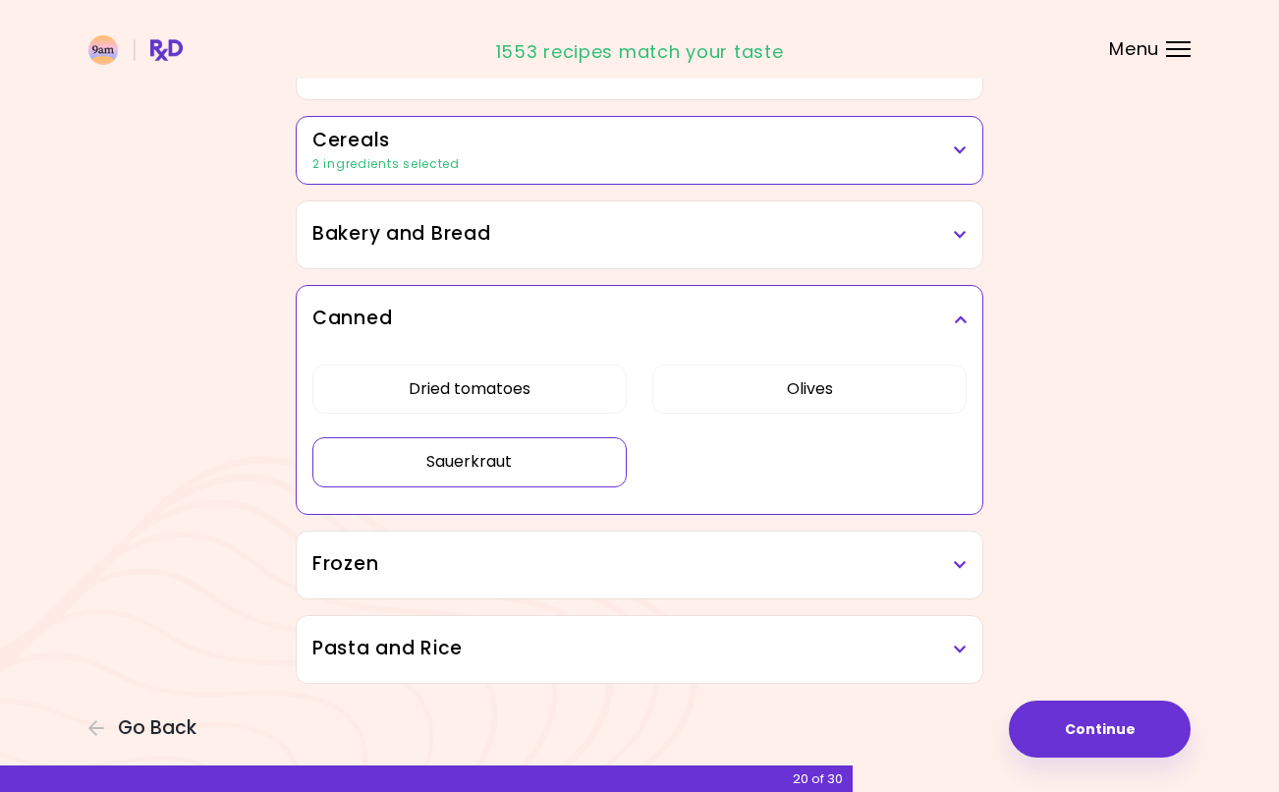
click at [961, 310] on h3 "Canned" at bounding box center [639, 319] width 654 height 28
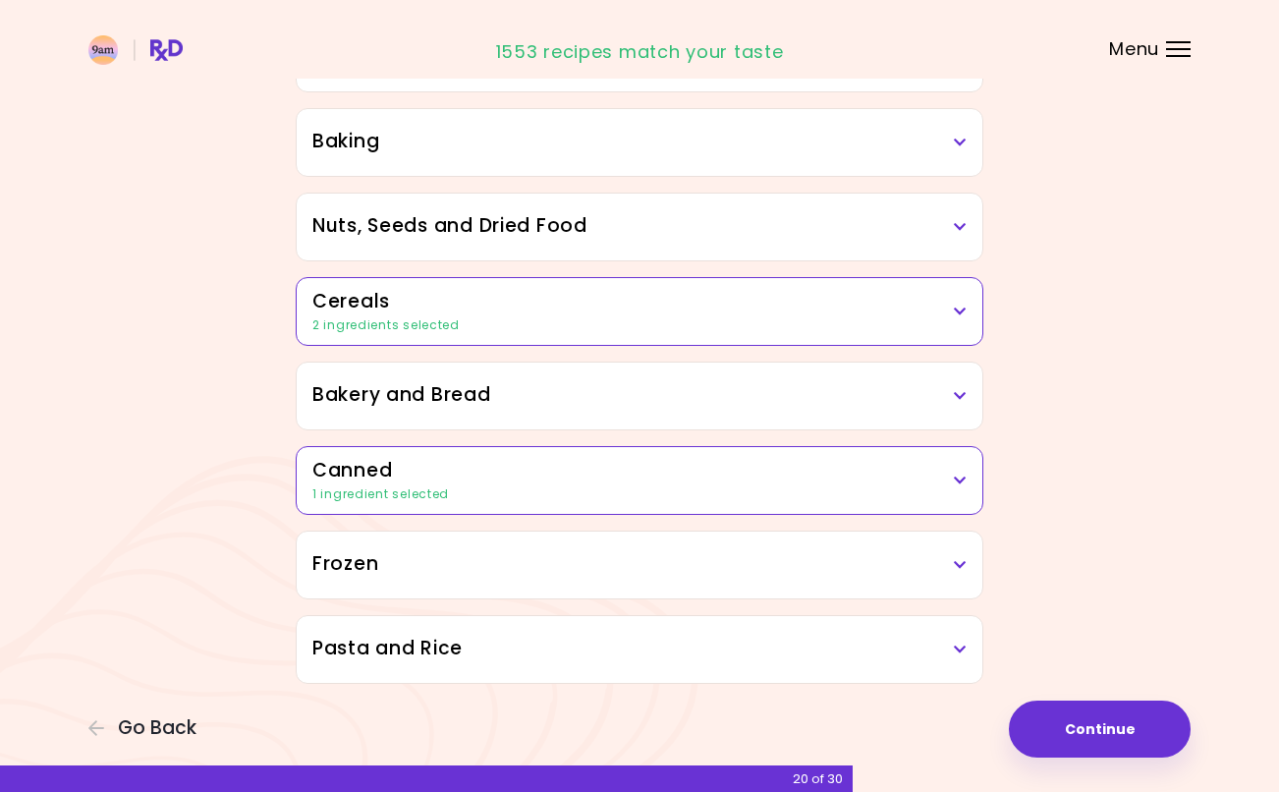
scroll to position [941, 0]
click at [657, 592] on div "Frozen" at bounding box center [640, 565] width 686 height 67
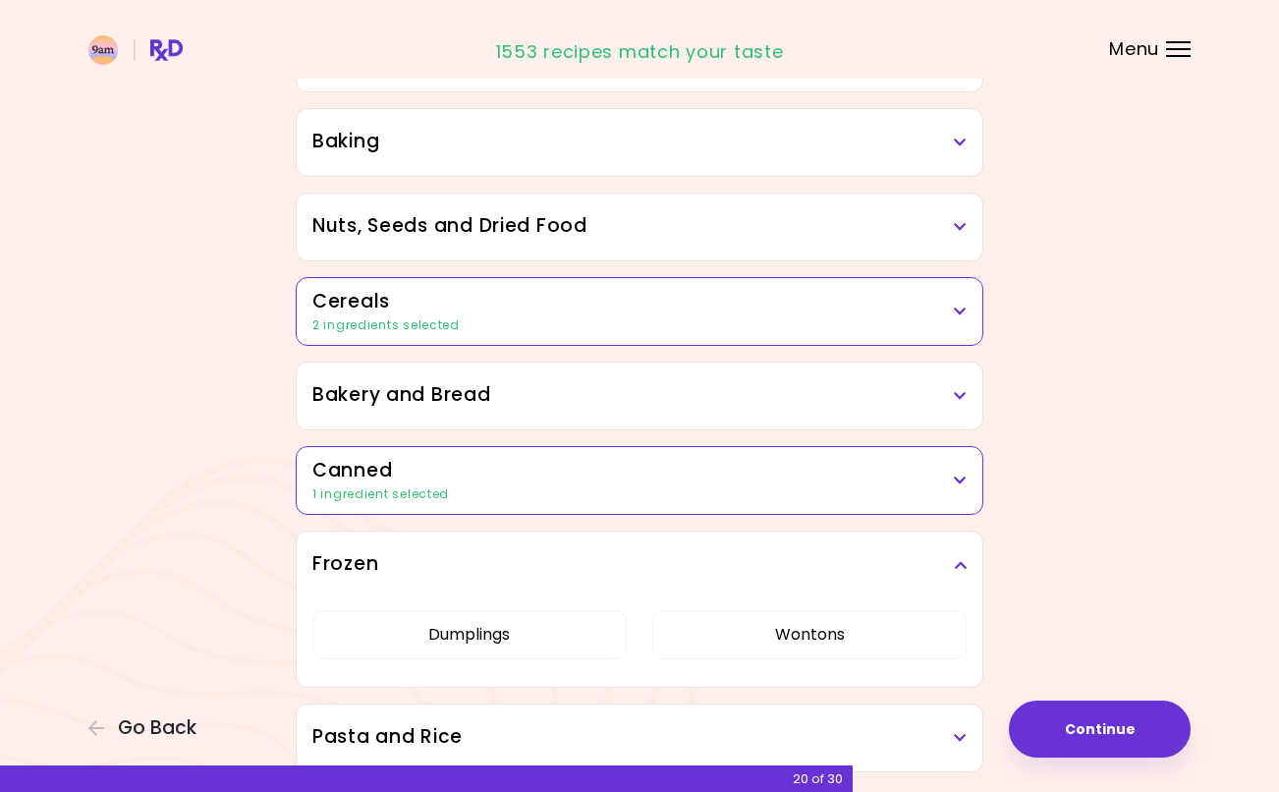
click at [857, 566] on h3 "Frozen" at bounding box center [639, 564] width 654 height 28
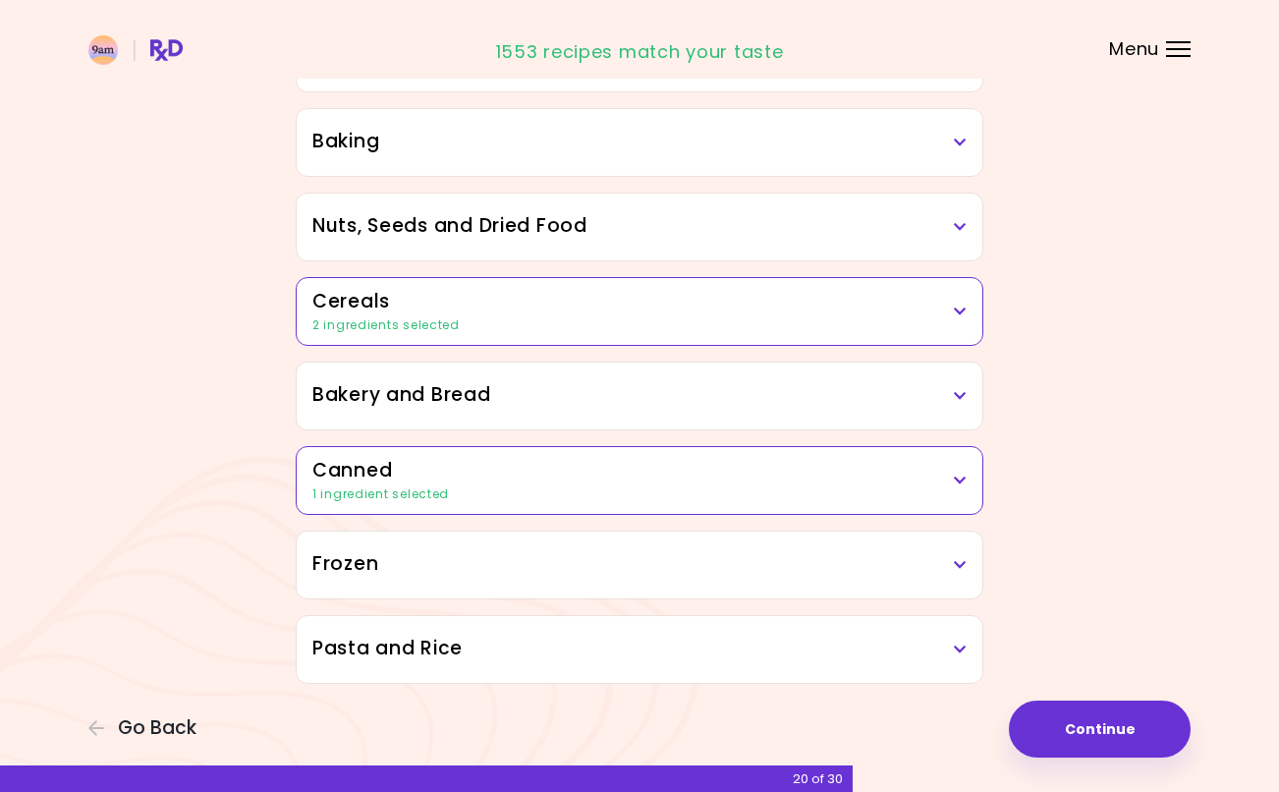
click at [646, 657] on h3 "Pasta and Rice" at bounding box center [639, 649] width 654 height 28
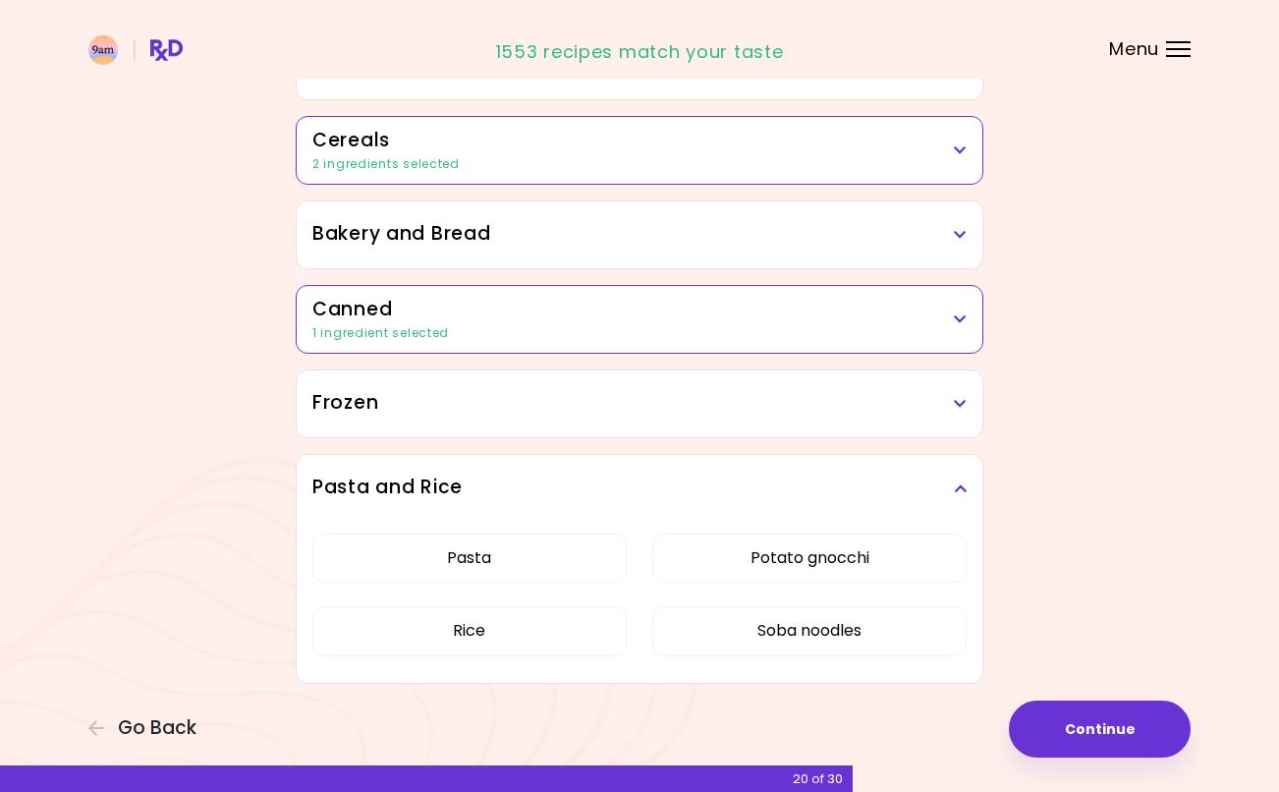
scroll to position [1102, 0]
click at [1073, 725] on button "Continue" at bounding box center [1100, 728] width 182 height 57
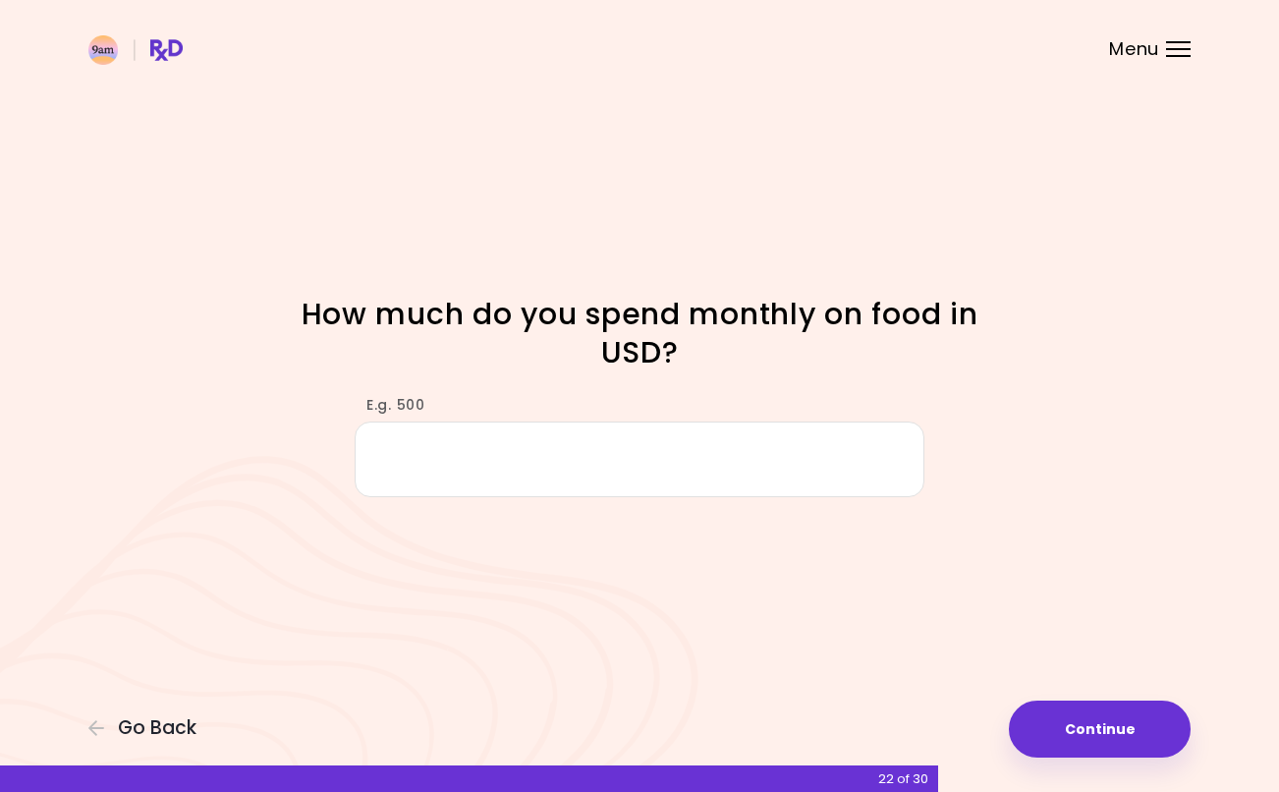
click at [697, 480] on input "E.g. 500" at bounding box center [640, 459] width 570 height 76
type input "***"
click at [1057, 459] on div "E.g. 500 ***" at bounding box center [639, 436] width 943 height 121
click at [1078, 713] on button "Continue" at bounding box center [1100, 728] width 182 height 57
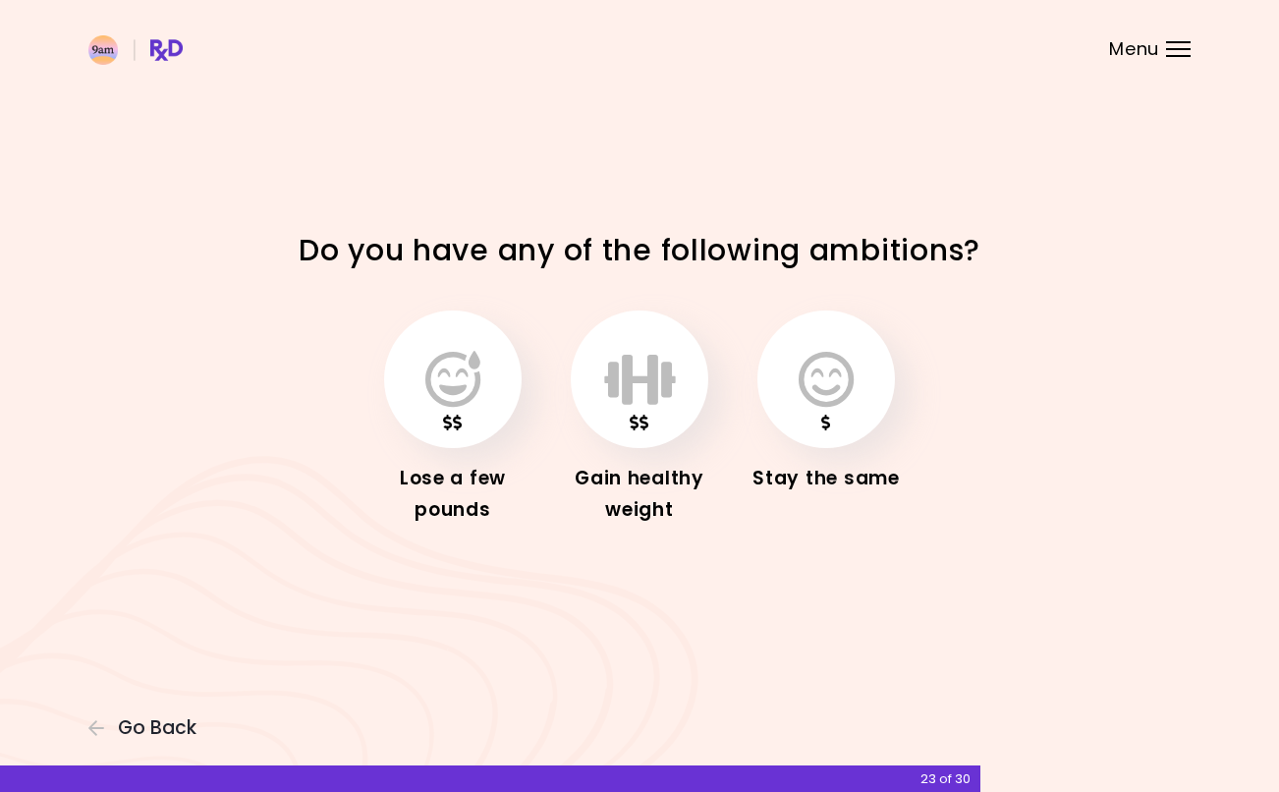
click at [425, 373] on icon "button" at bounding box center [452, 379] width 55 height 57
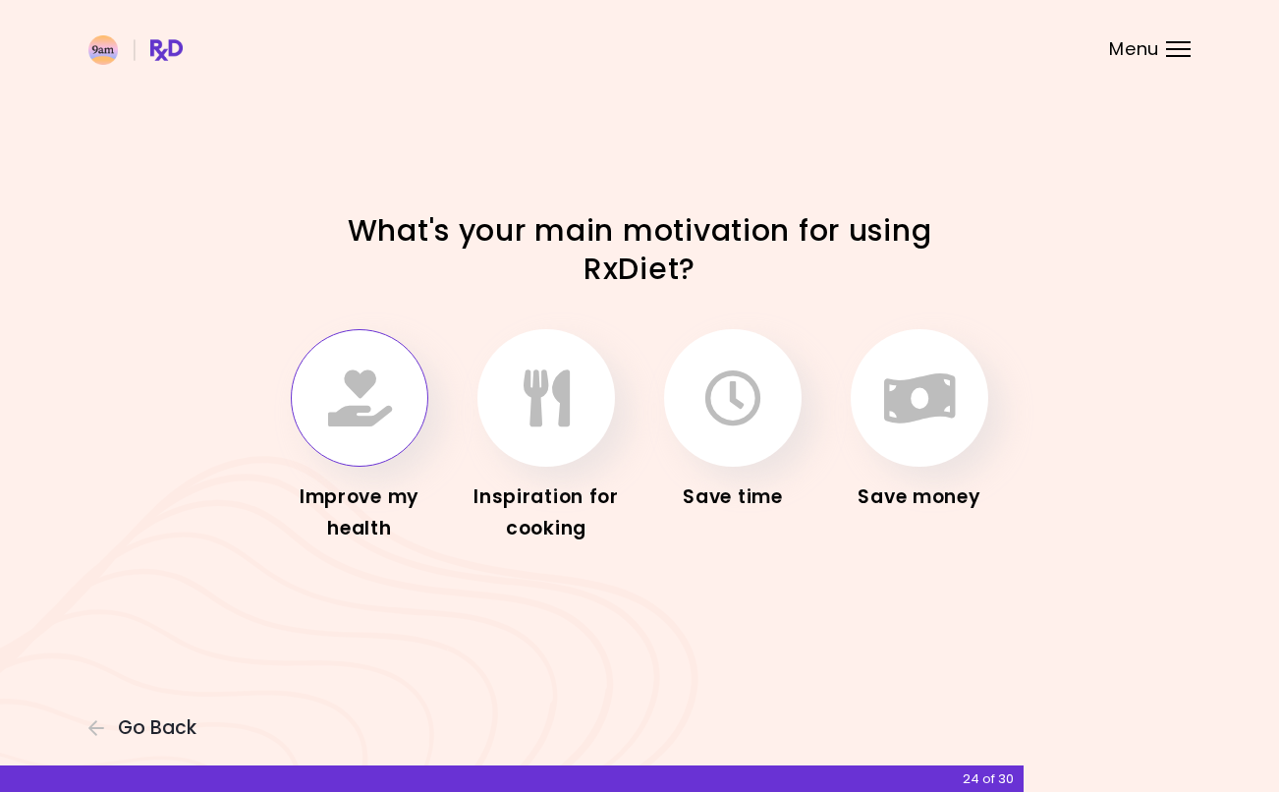
click at [334, 407] on icon "button" at bounding box center [360, 397] width 64 height 57
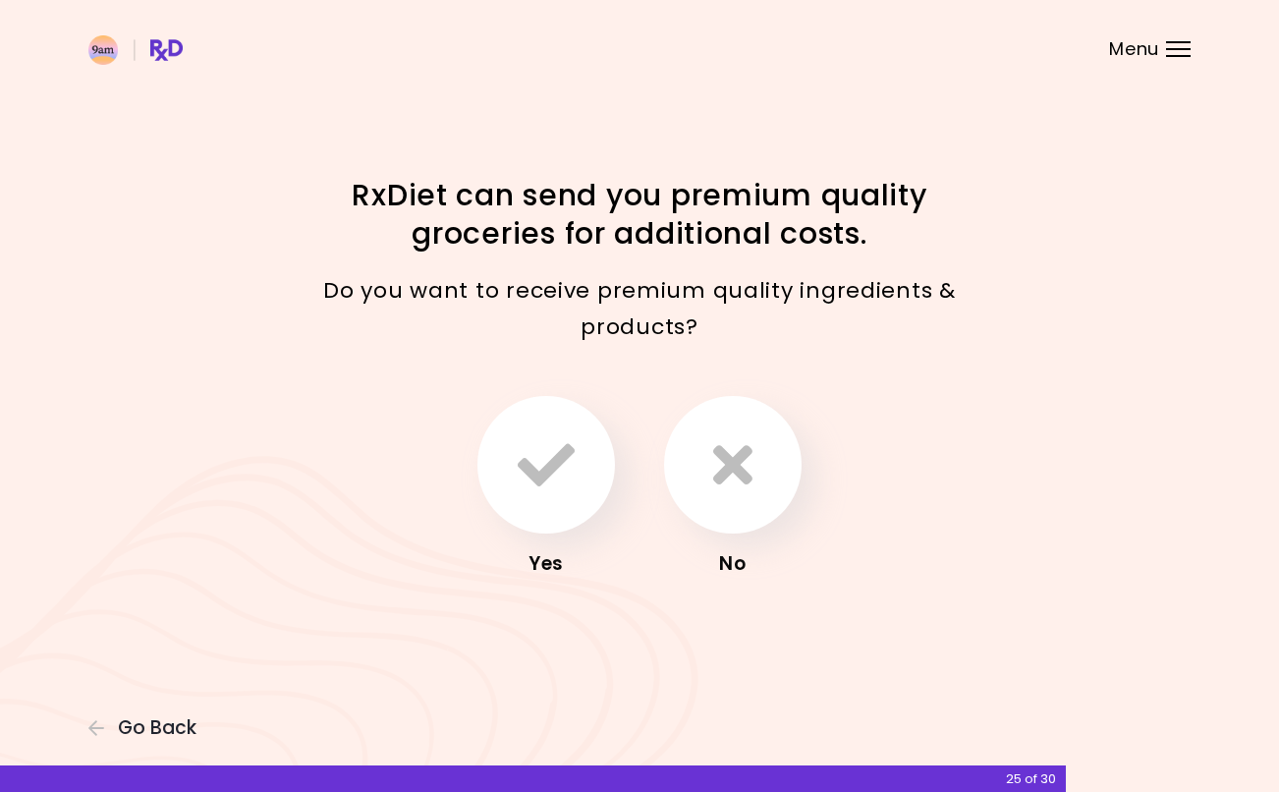
click at [703, 463] on button "button" at bounding box center [733, 465] width 138 height 138
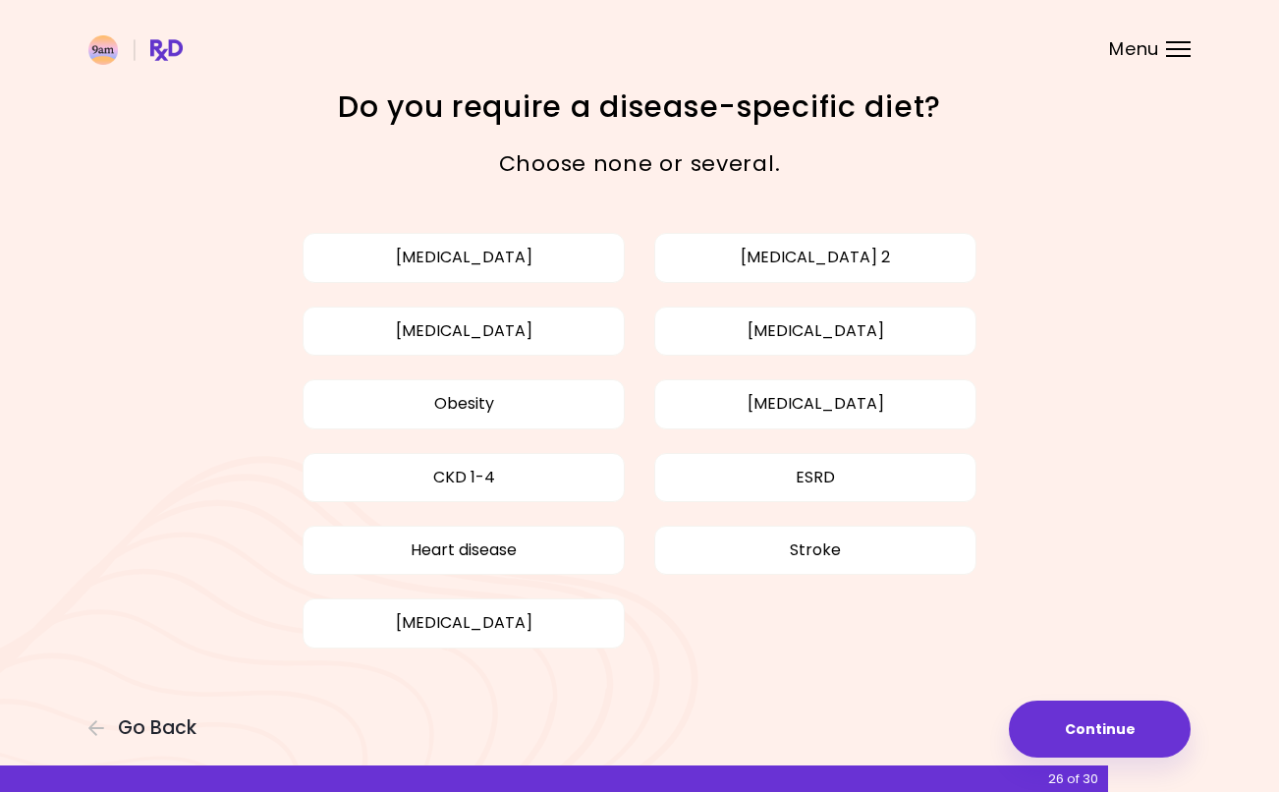
scroll to position [19, 0]
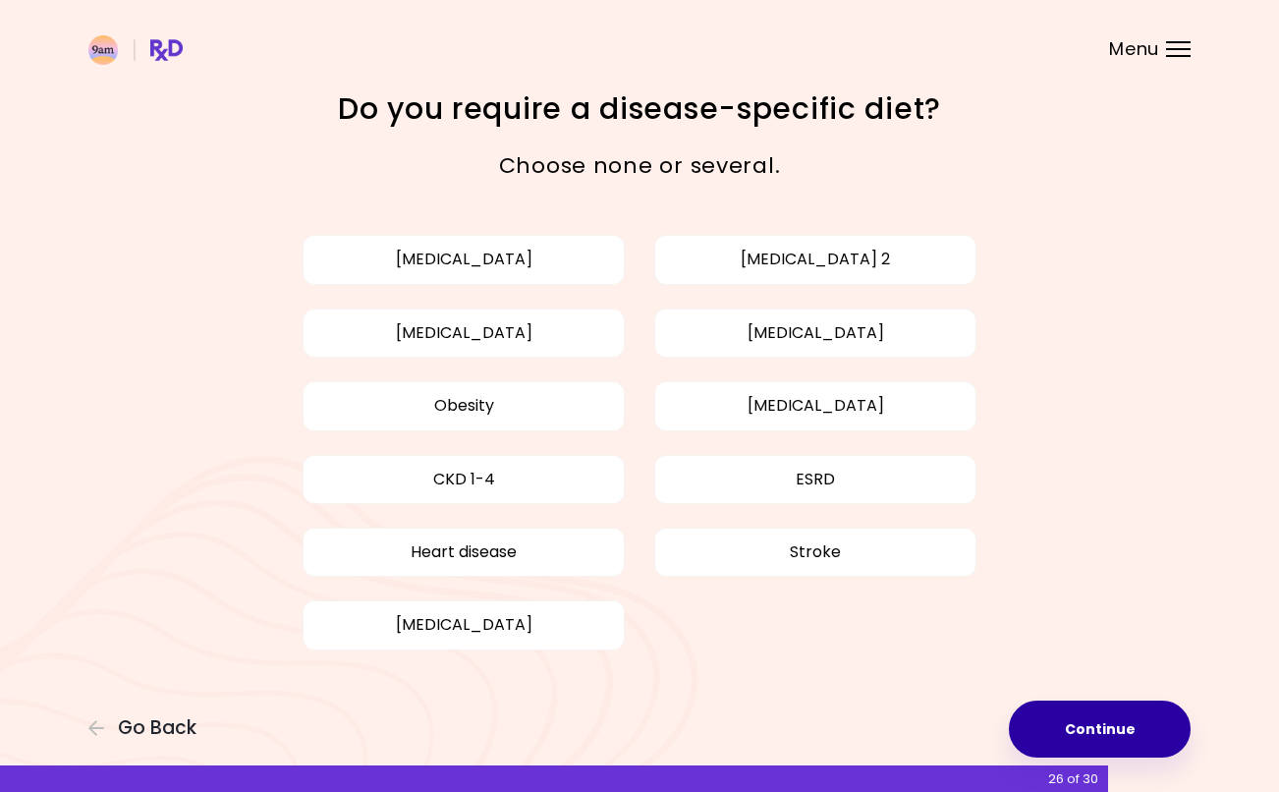
click at [1068, 732] on button "Continue" at bounding box center [1100, 728] width 182 height 57
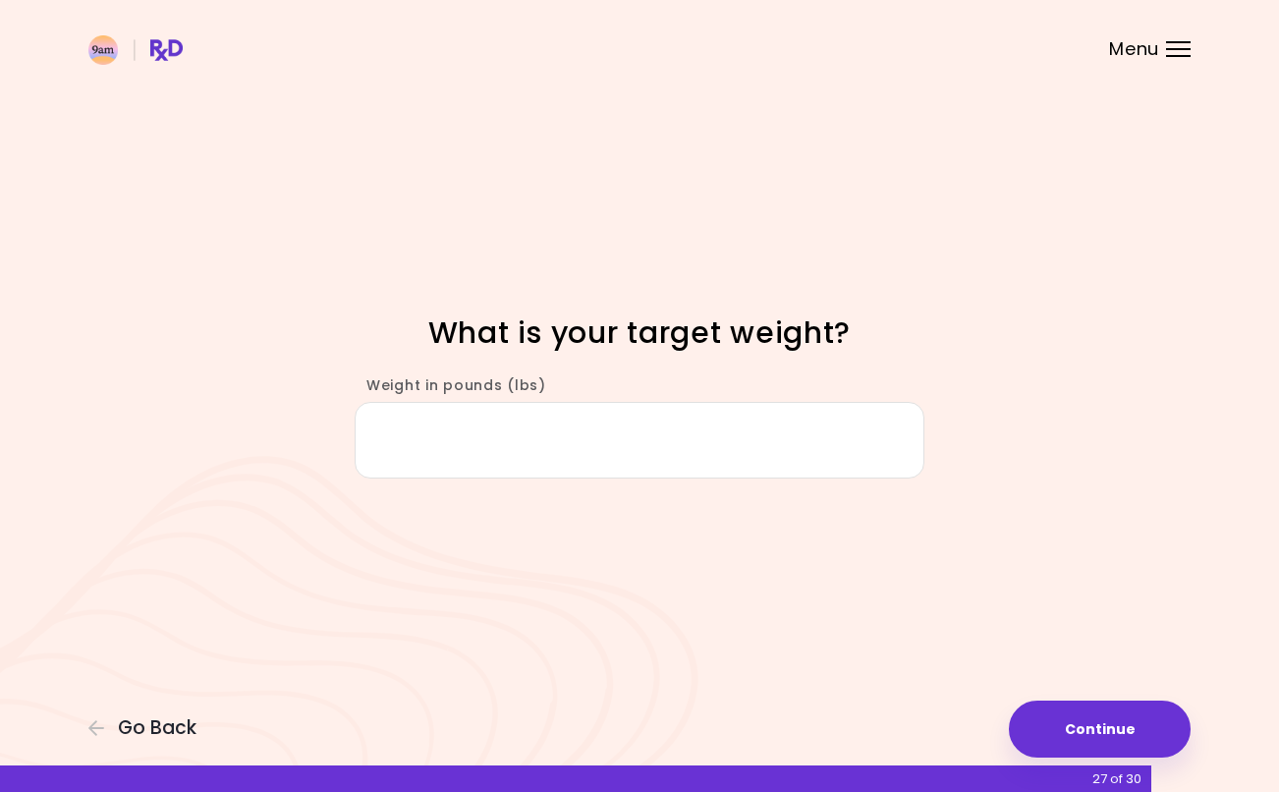
click at [538, 476] on input "Weight in pounds (lbs)" at bounding box center [640, 440] width 570 height 76
type input "***"
click at [1093, 754] on button "Continue" at bounding box center [1100, 728] width 182 height 57
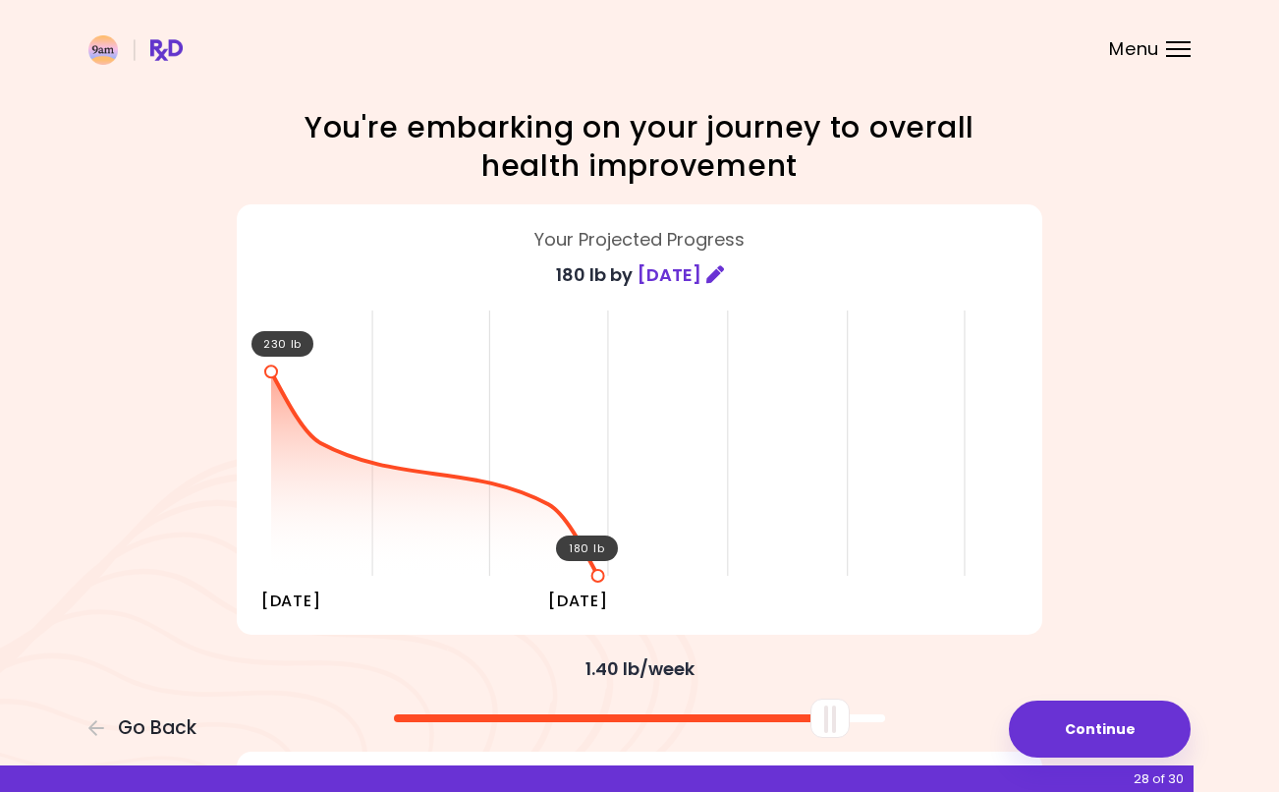
click at [1075, 726] on button "Continue" at bounding box center [1100, 728] width 182 height 57
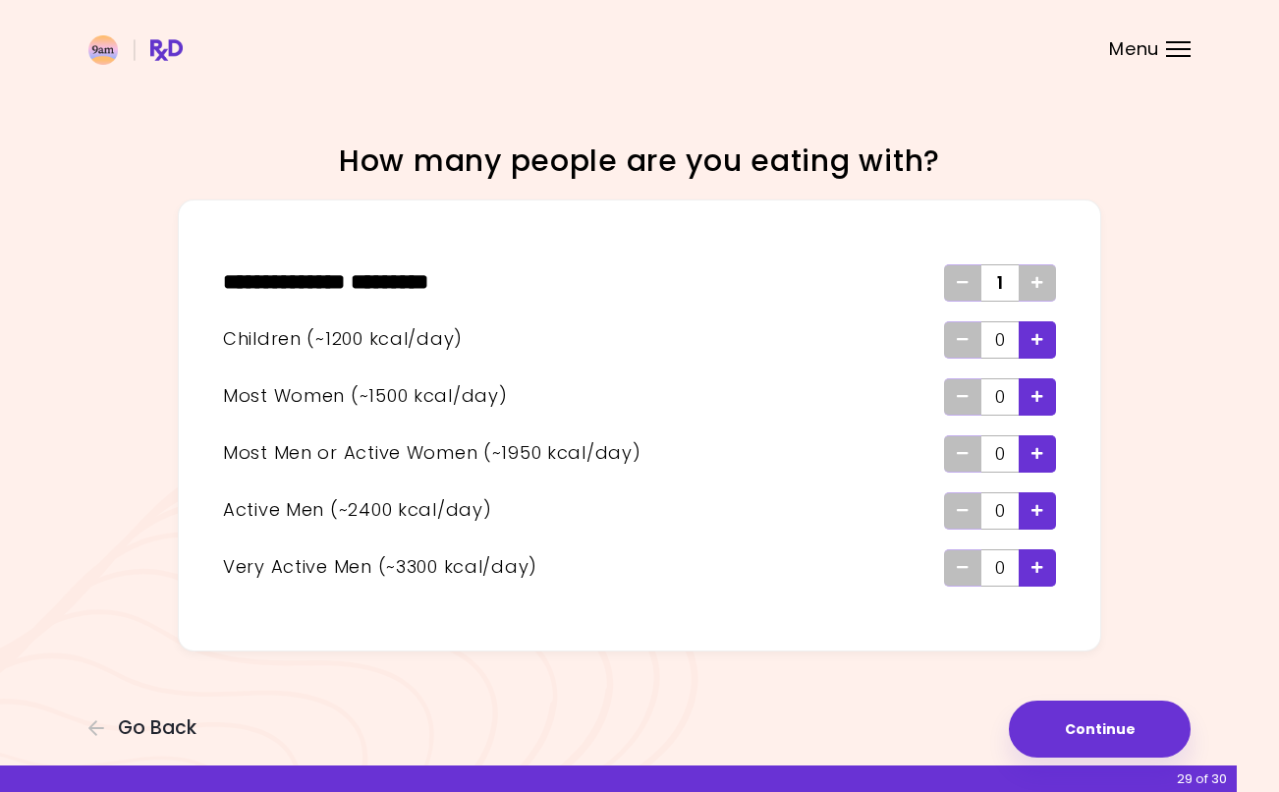
click at [1038, 507] on icon "Add - Active Man" at bounding box center [1038, 510] width 12 height 13
click at [953, 516] on div "Remove - Active Man" at bounding box center [962, 510] width 37 height 37
click at [1042, 449] on icon "Add - Man or Active Woman" at bounding box center [1038, 453] width 12 height 13
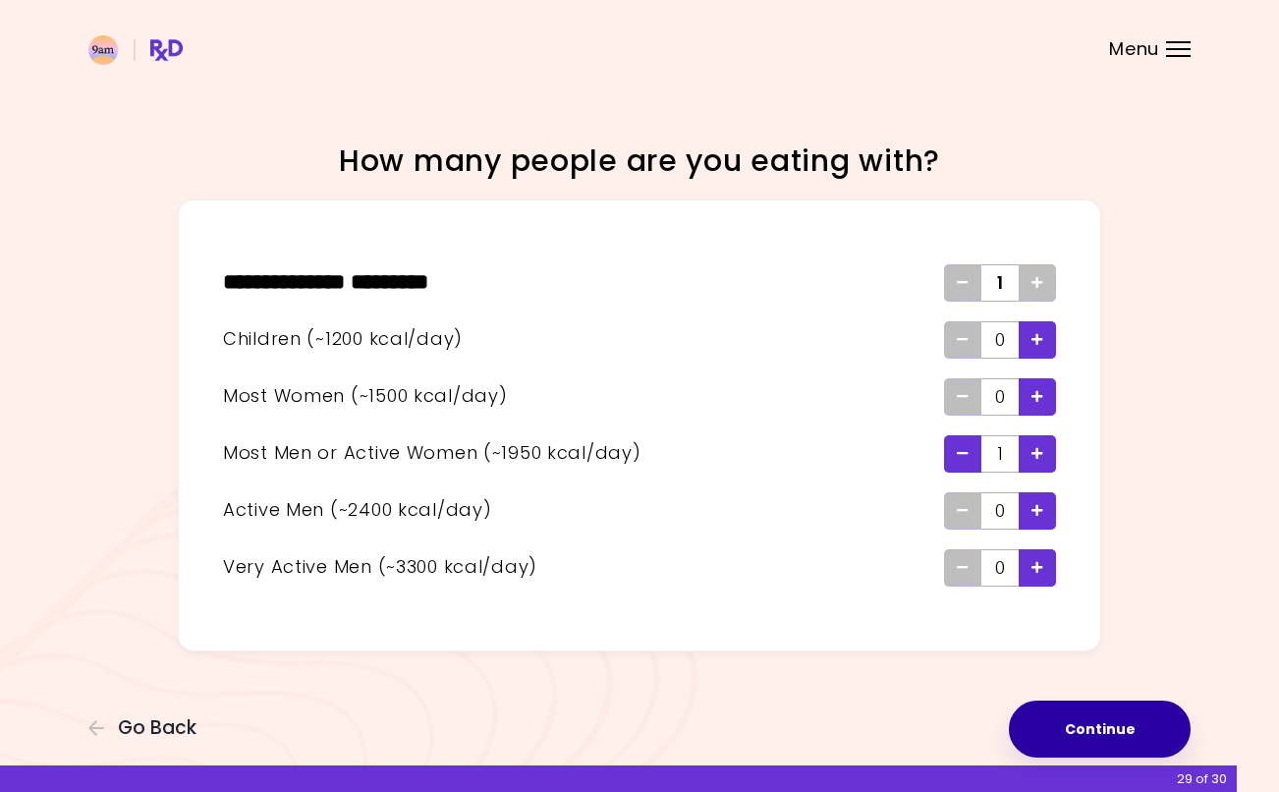
click at [1141, 711] on button "Continue" at bounding box center [1100, 728] width 182 height 57
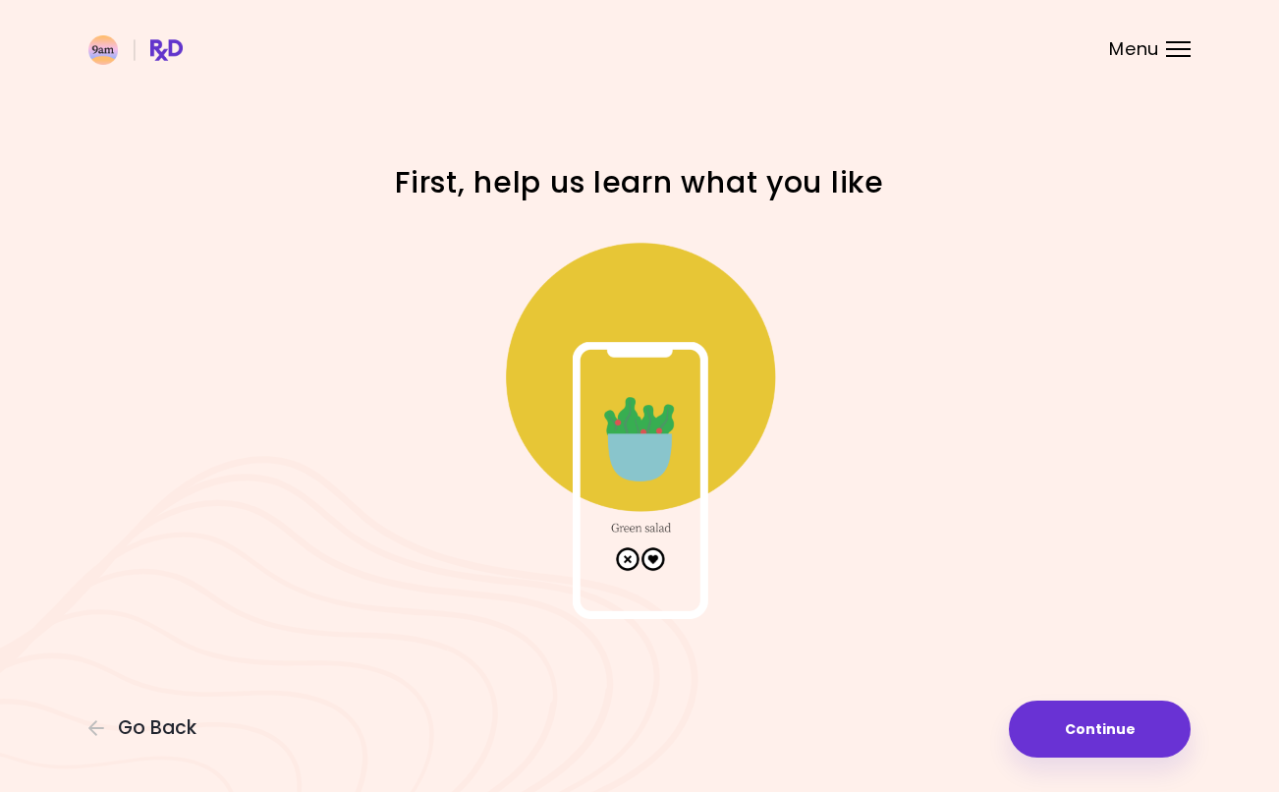
click at [1139, 718] on button "Continue" at bounding box center [1100, 728] width 182 height 57
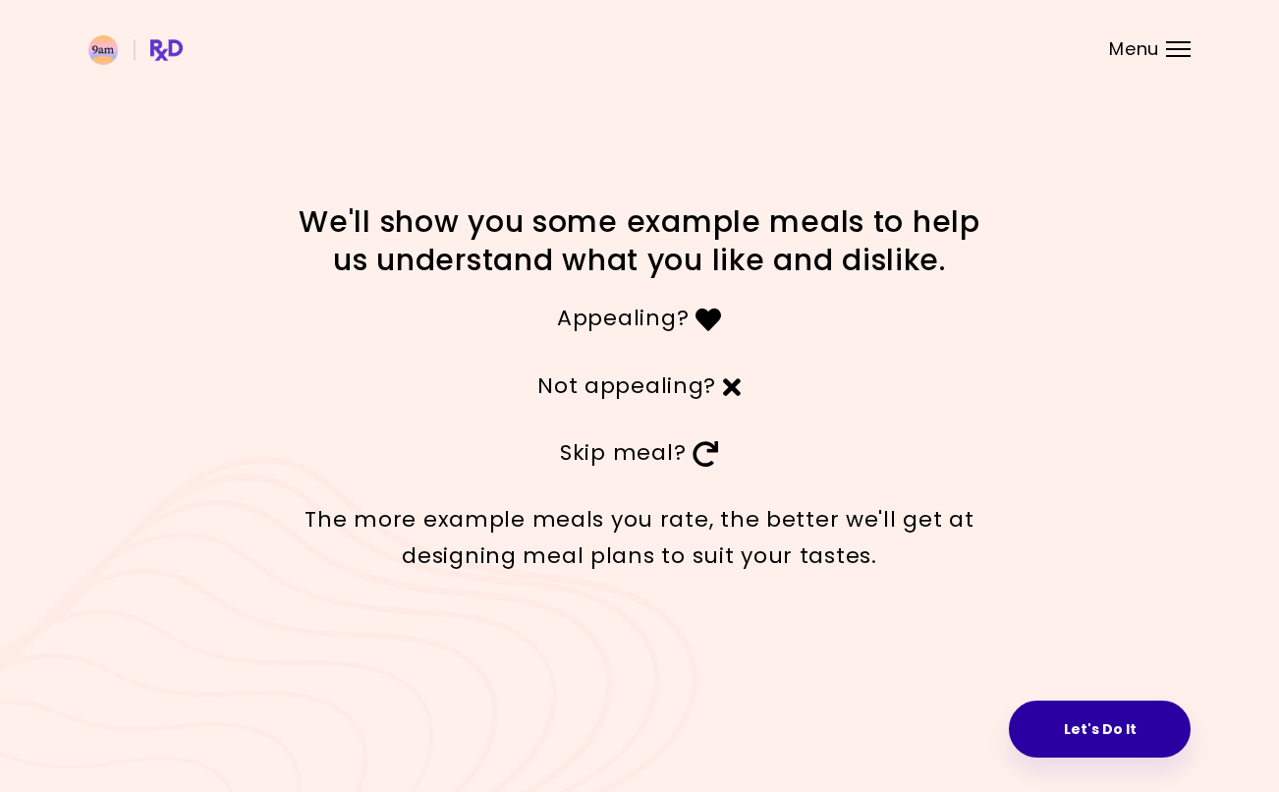
click at [1103, 712] on button "Let's Do It" at bounding box center [1100, 728] width 182 height 57
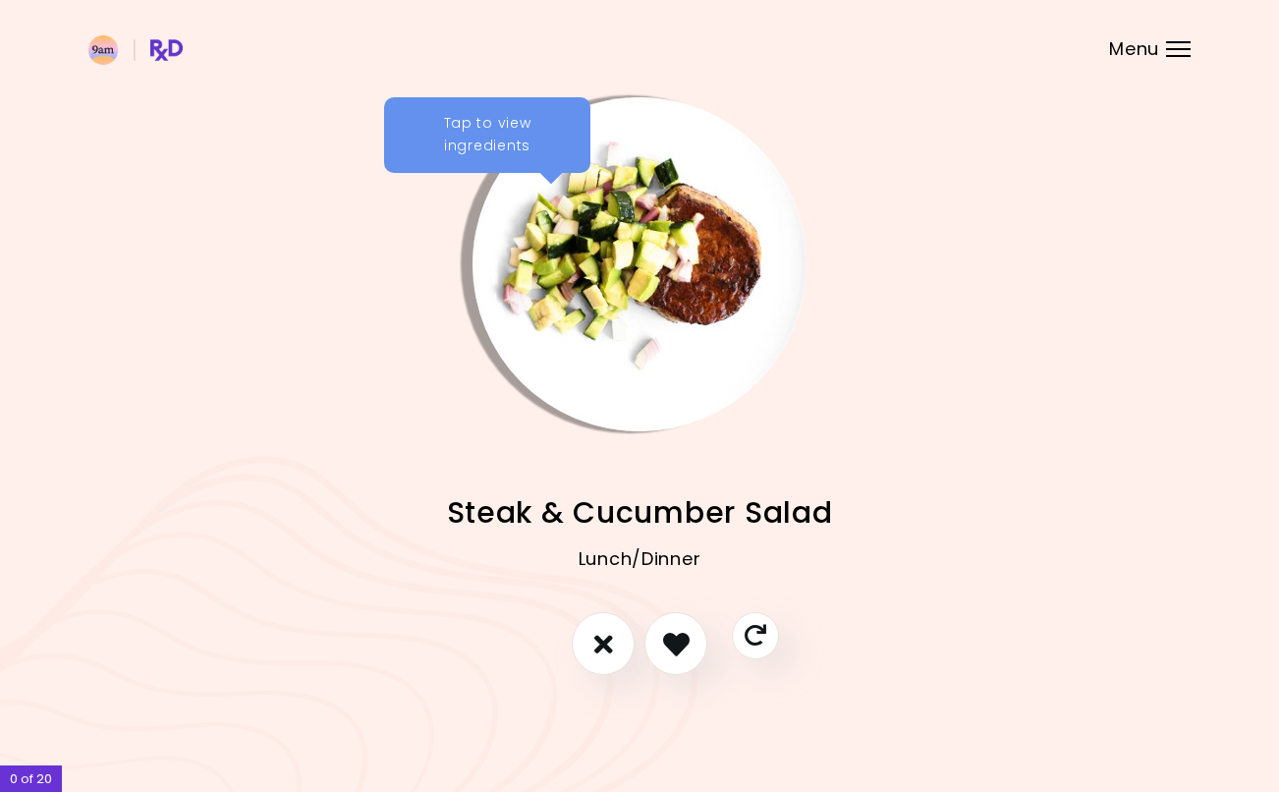
click at [679, 644] on icon "I like this recipe" at bounding box center [676, 644] width 27 height 27
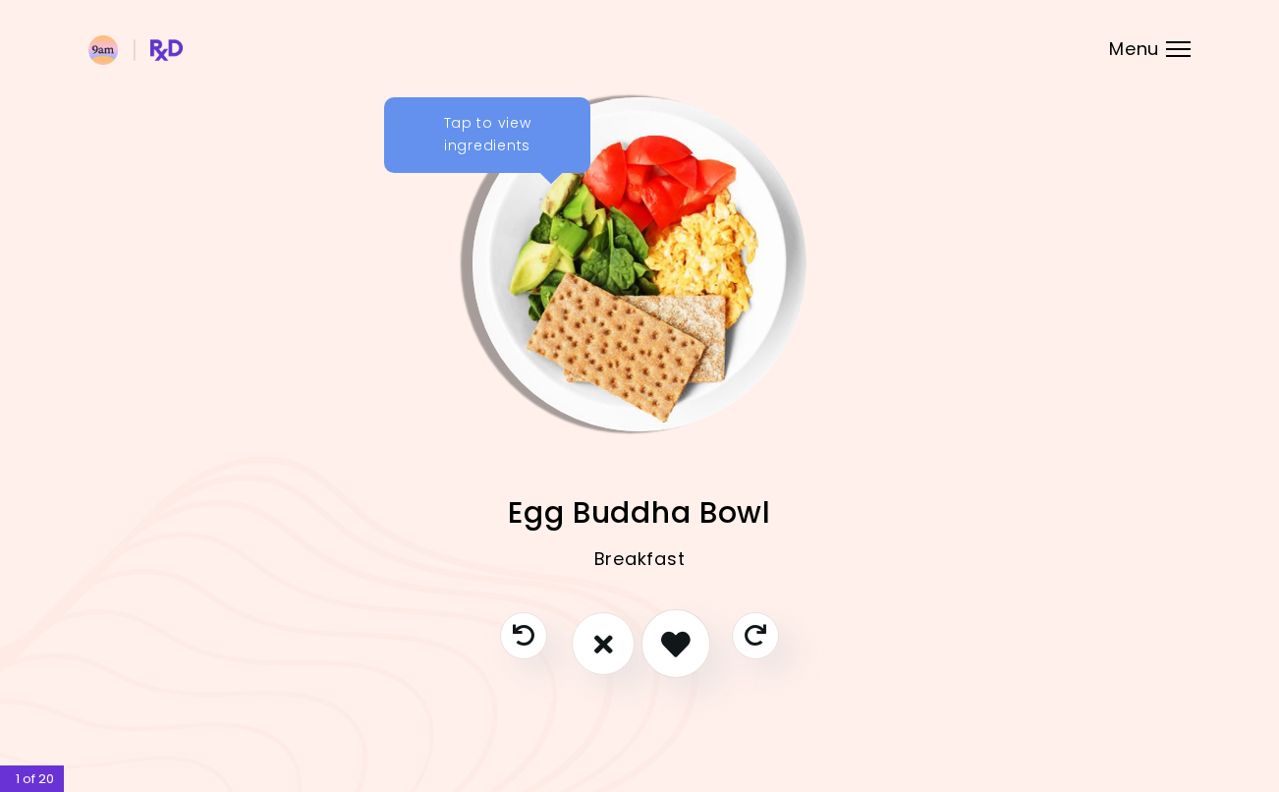
click at [669, 635] on icon "I like this recipe" at bounding box center [675, 643] width 29 height 29
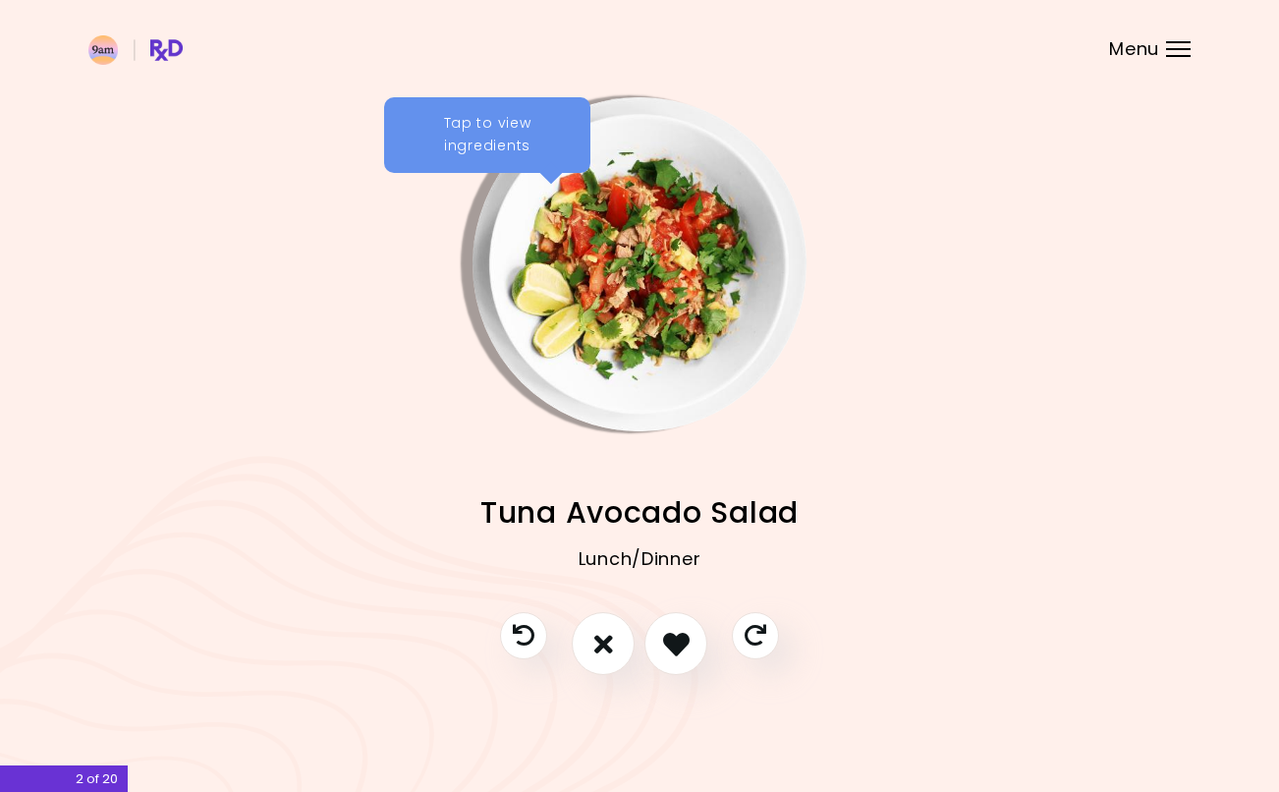
click at [679, 640] on icon "I like this recipe" at bounding box center [676, 644] width 27 height 27
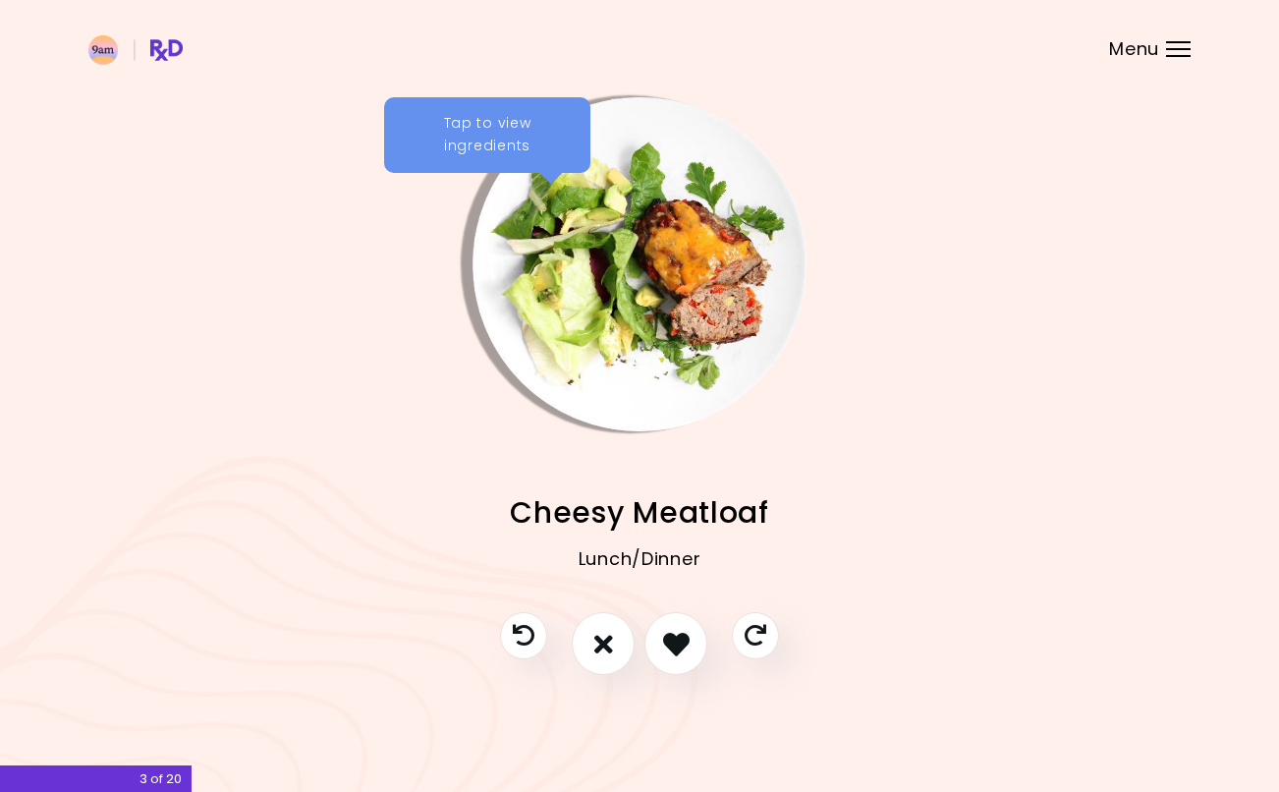
click at [671, 638] on icon "I like this recipe" at bounding box center [676, 644] width 27 height 27
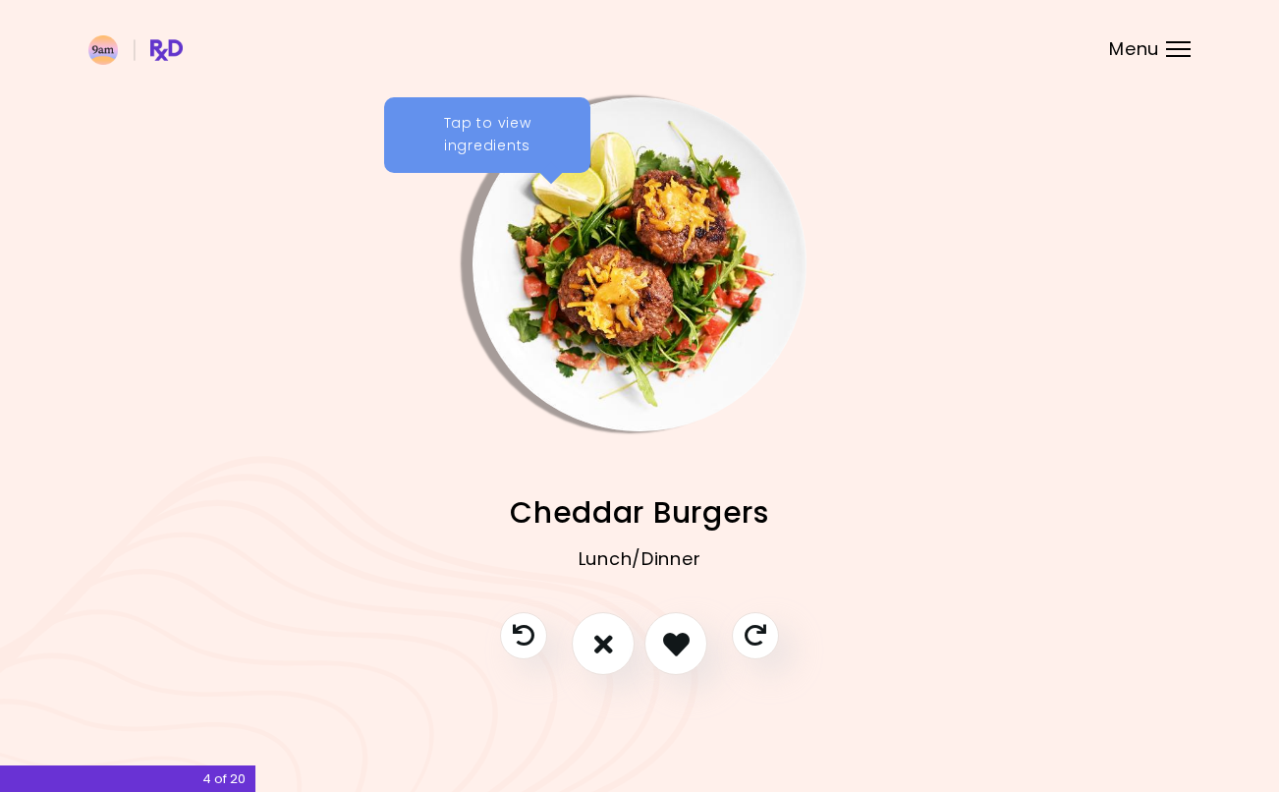
click at [681, 640] on icon "I like this recipe" at bounding box center [676, 644] width 27 height 27
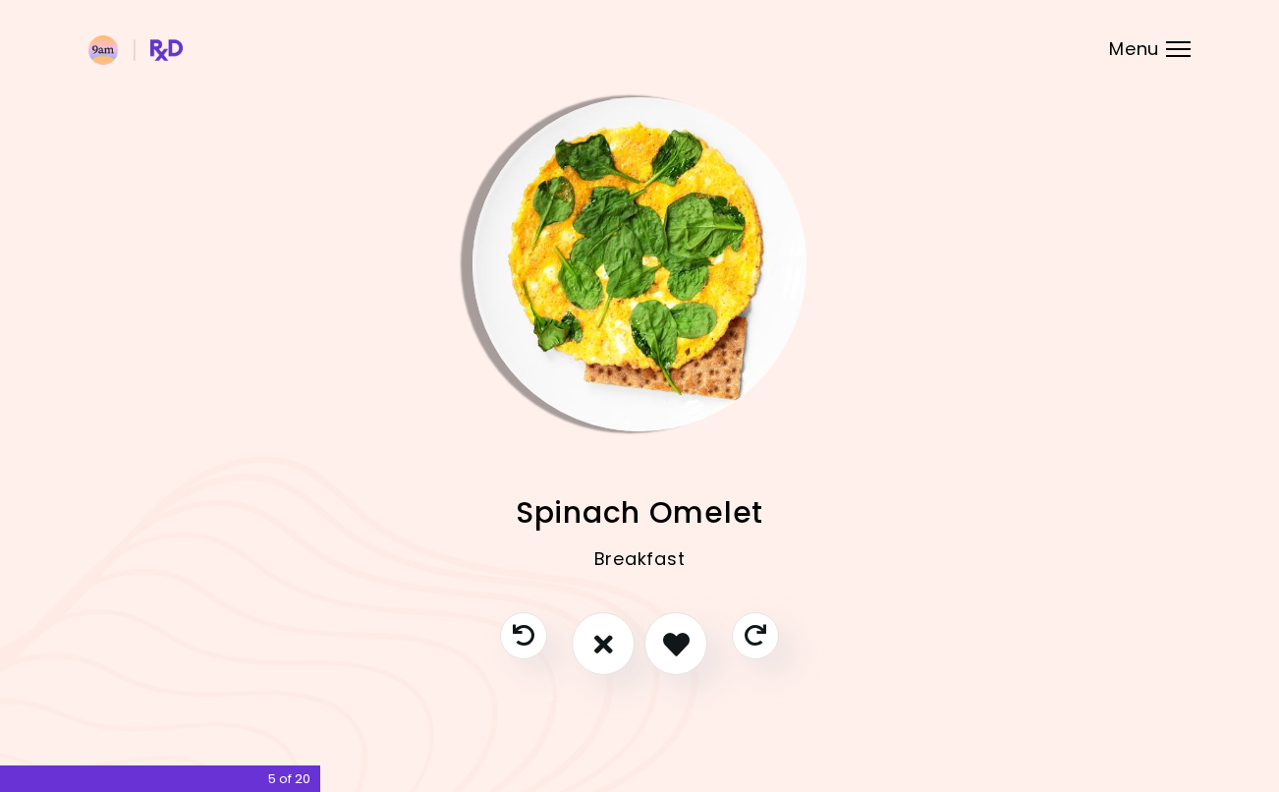
click at [673, 644] on icon "I like this recipe" at bounding box center [676, 644] width 27 height 27
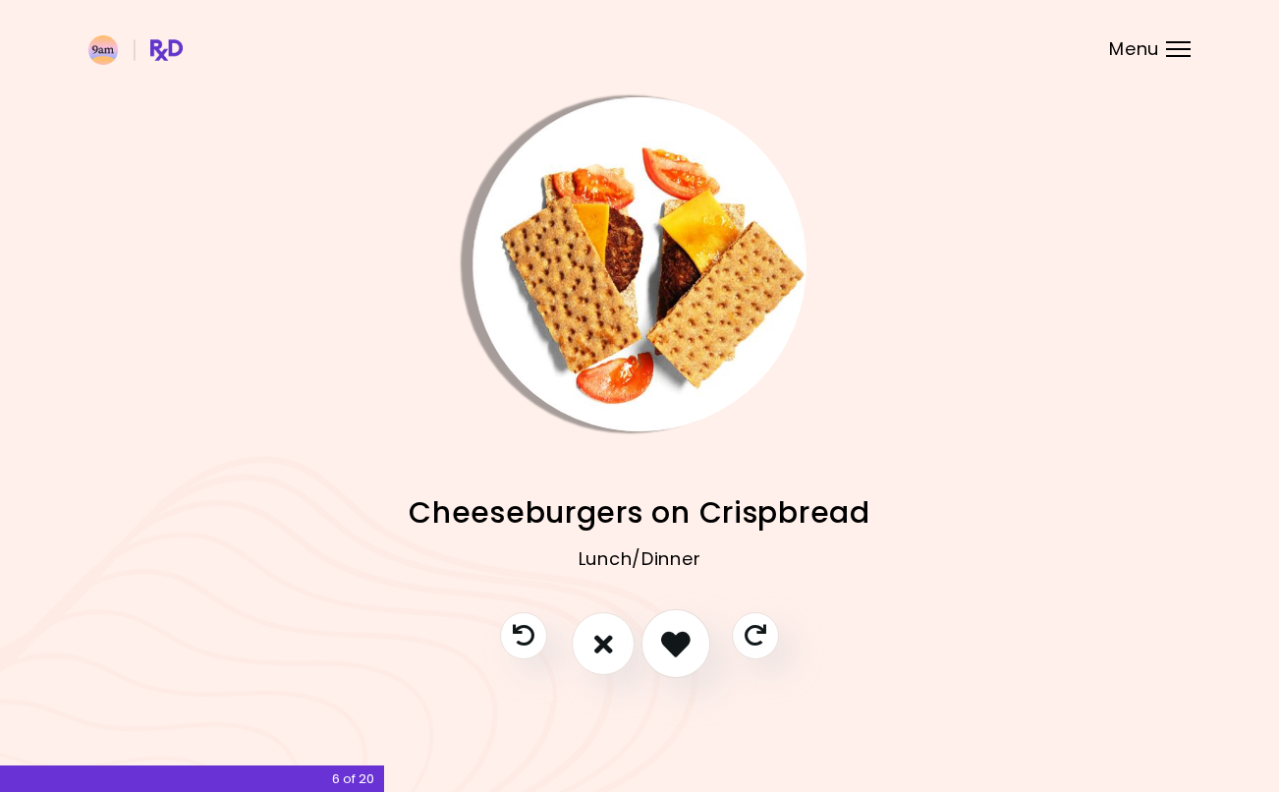
click at [666, 637] on icon "I like this recipe" at bounding box center [675, 643] width 29 height 29
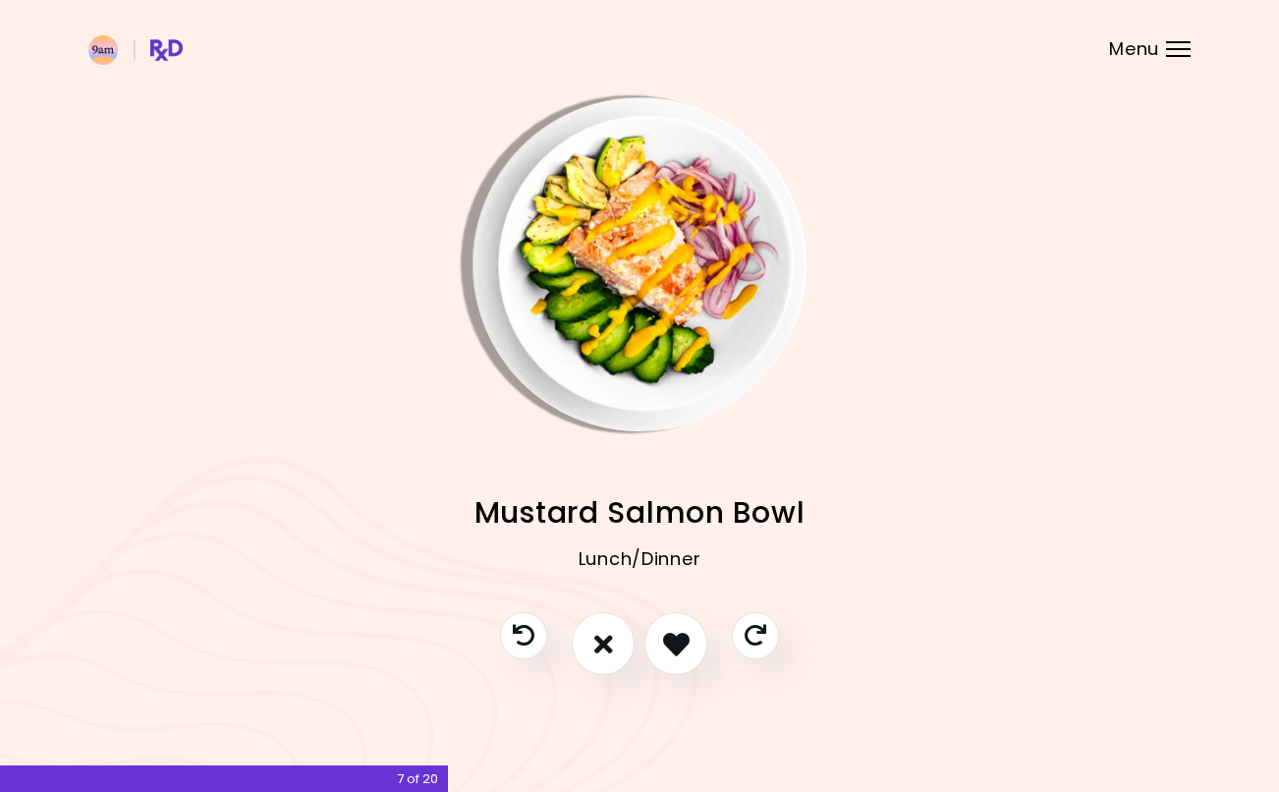
click at [673, 637] on icon "I like this recipe" at bounding box center [676, 644] width 27 height 27
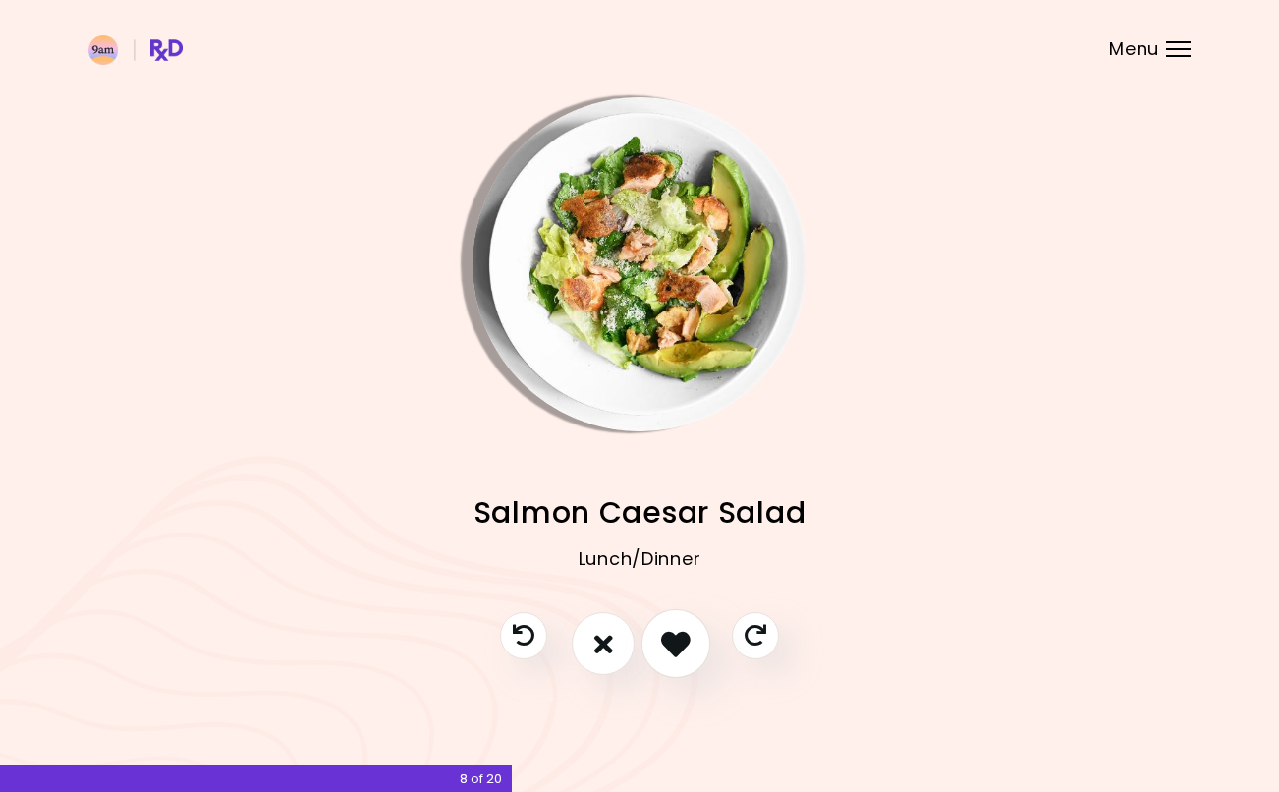
click at [670, 632] on icon "I like this recipe" at bounding box center [675, 643] width 29 height 29
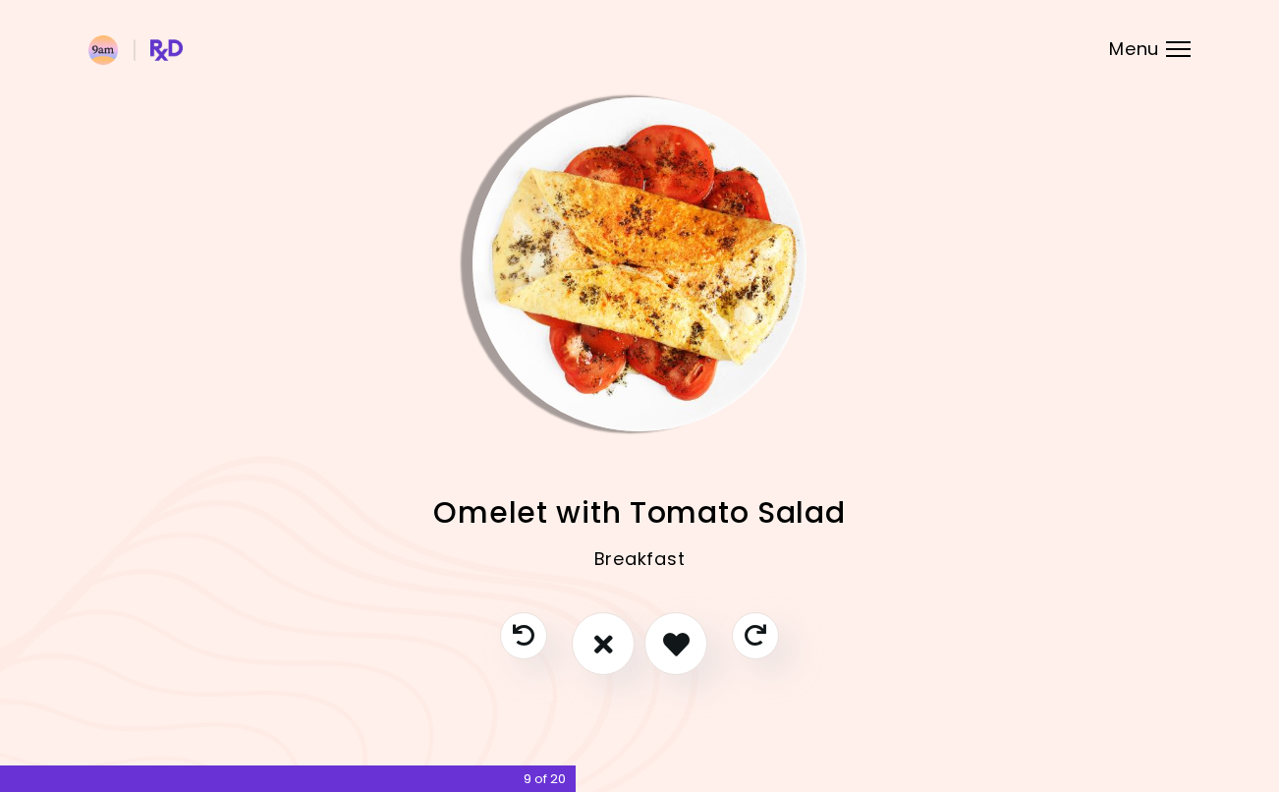
click at [676, 645] on icon "I like this recipe" at bounding box center [676, 644] width 27 height 27
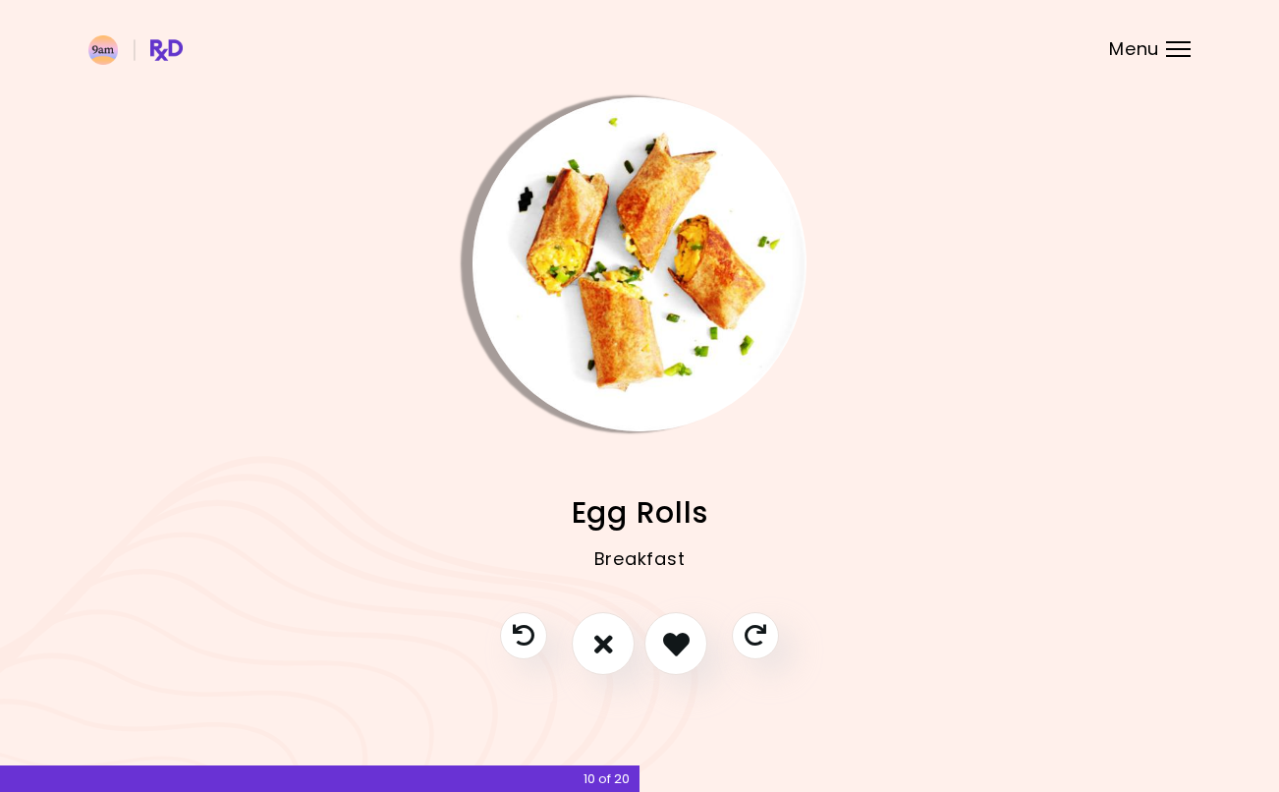
click at [671, 644] on icon "I like this recipe" at bounding box center [676, 644] width 27 height 27
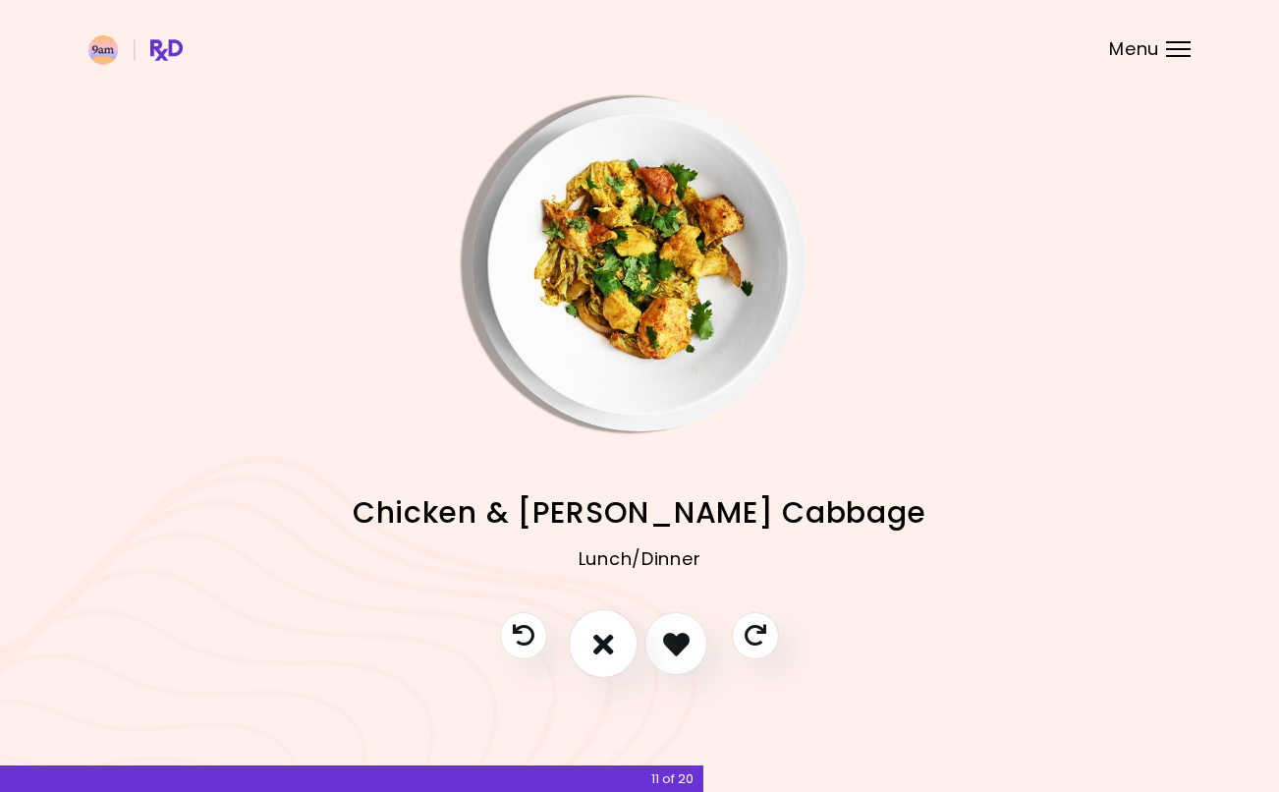
click at [598, 632] on icon "I don't like this recipe" at bounding box center [603, 643] width 21 height 29
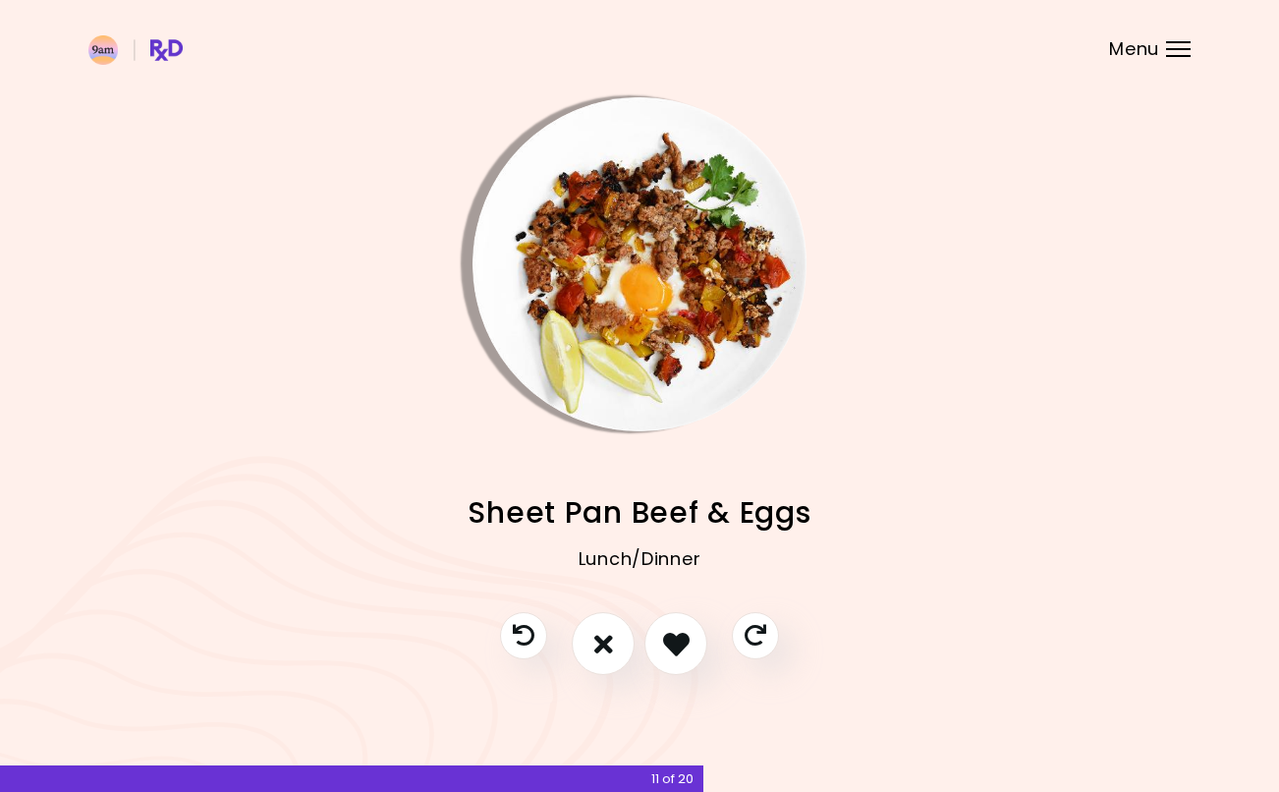
click at [679, 637] on icon "I like this recipe" at bounding box center [676, 644] width 27 height 27
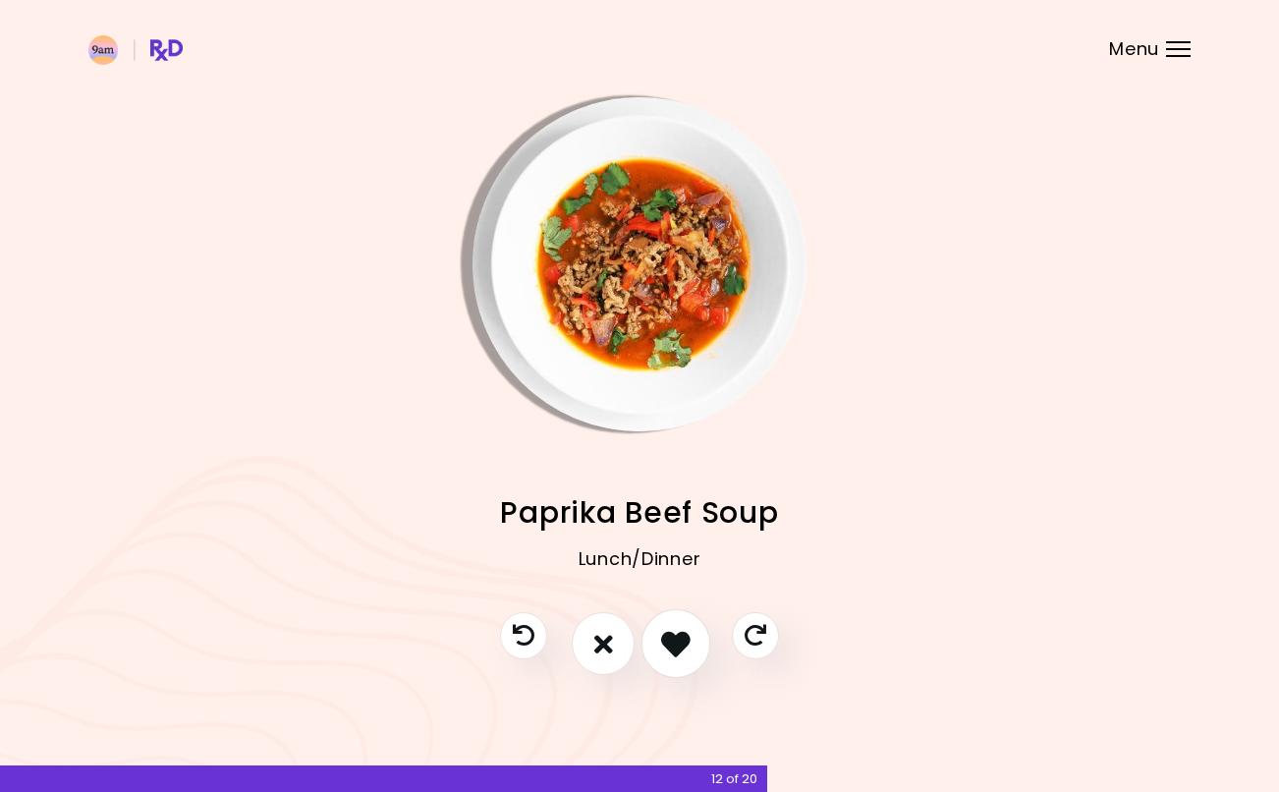
click at [667, 643] on icon "I like this recipe" at bounding box center [675, 643] width 29 height 29
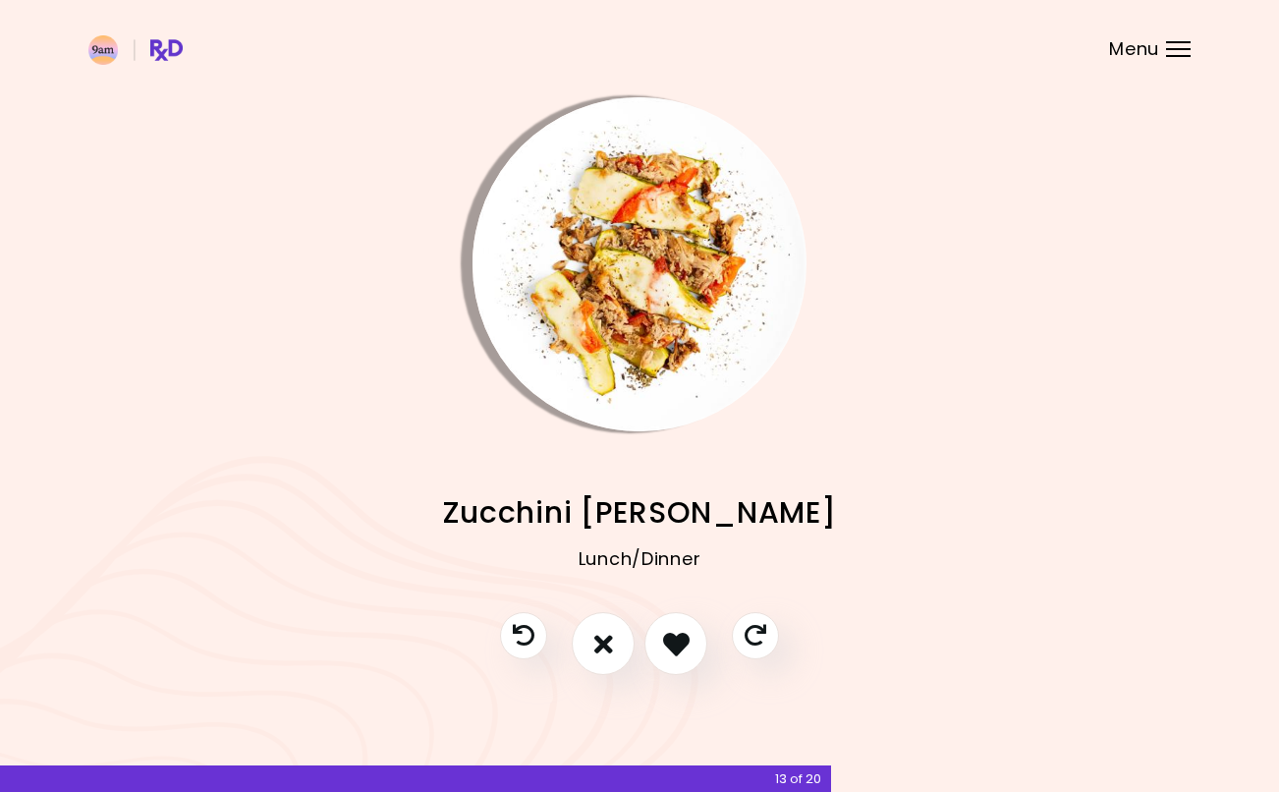
click at [667, 647] on icon "I like this recipe" at bounding box center [676, 644] width 27 height 27
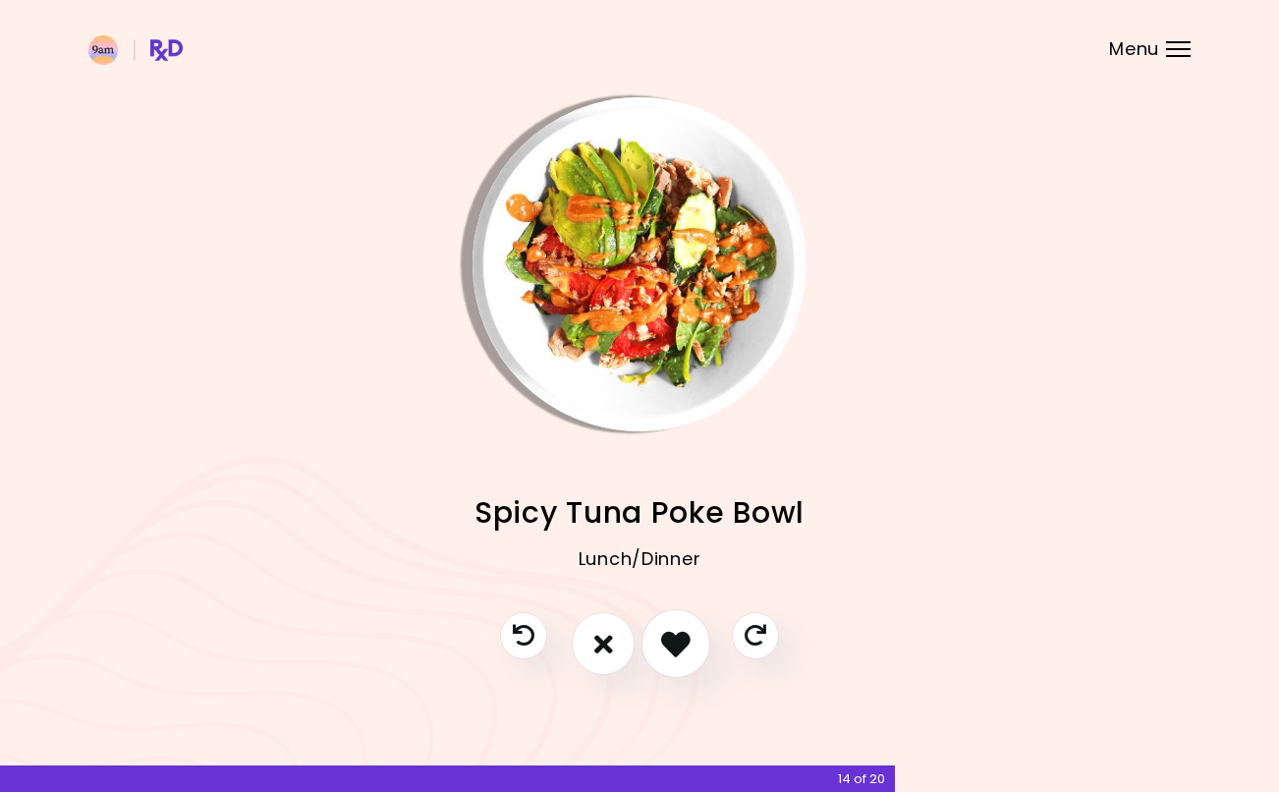
click at [672, 635] on icon "I like this recipe" at bounding box center [675, 643] width 29 height 29
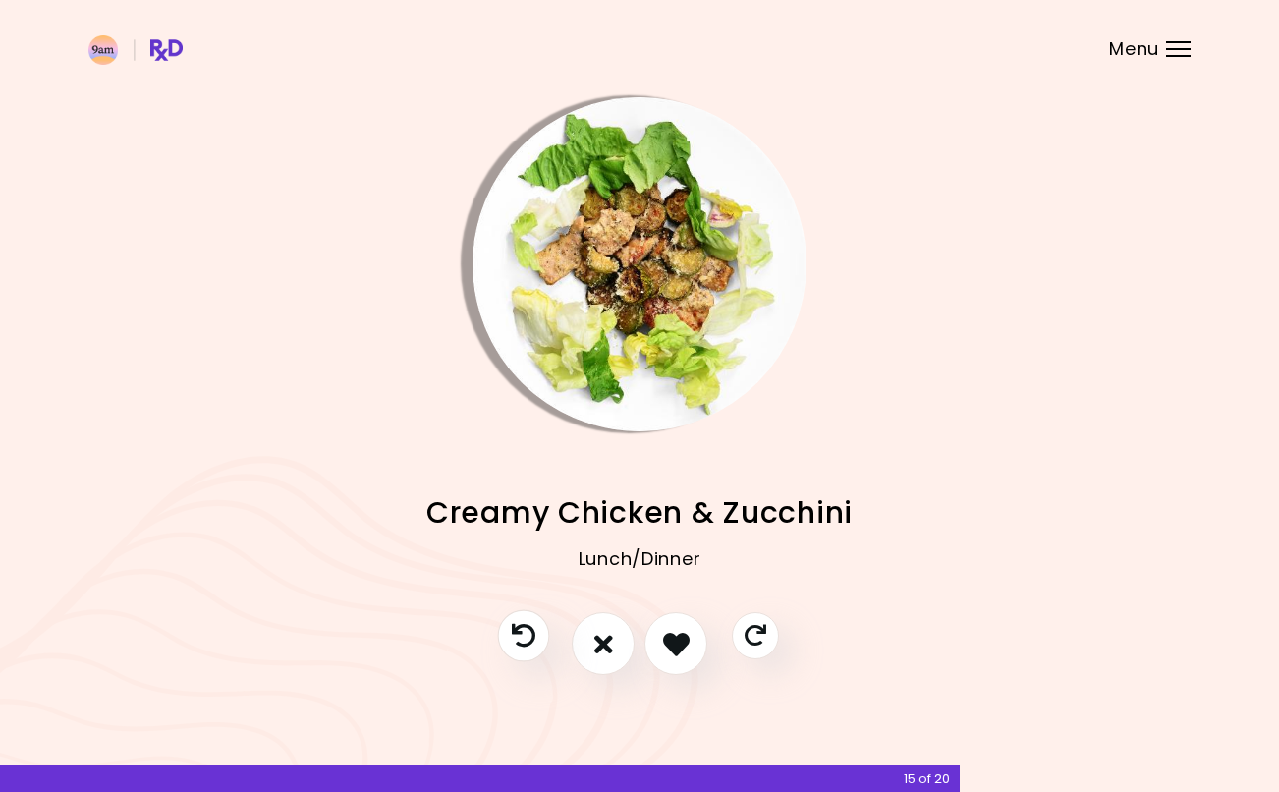
click at [515, 637] on icon "Previous recipe" at bounding box center [524, 636] width 24 height 24
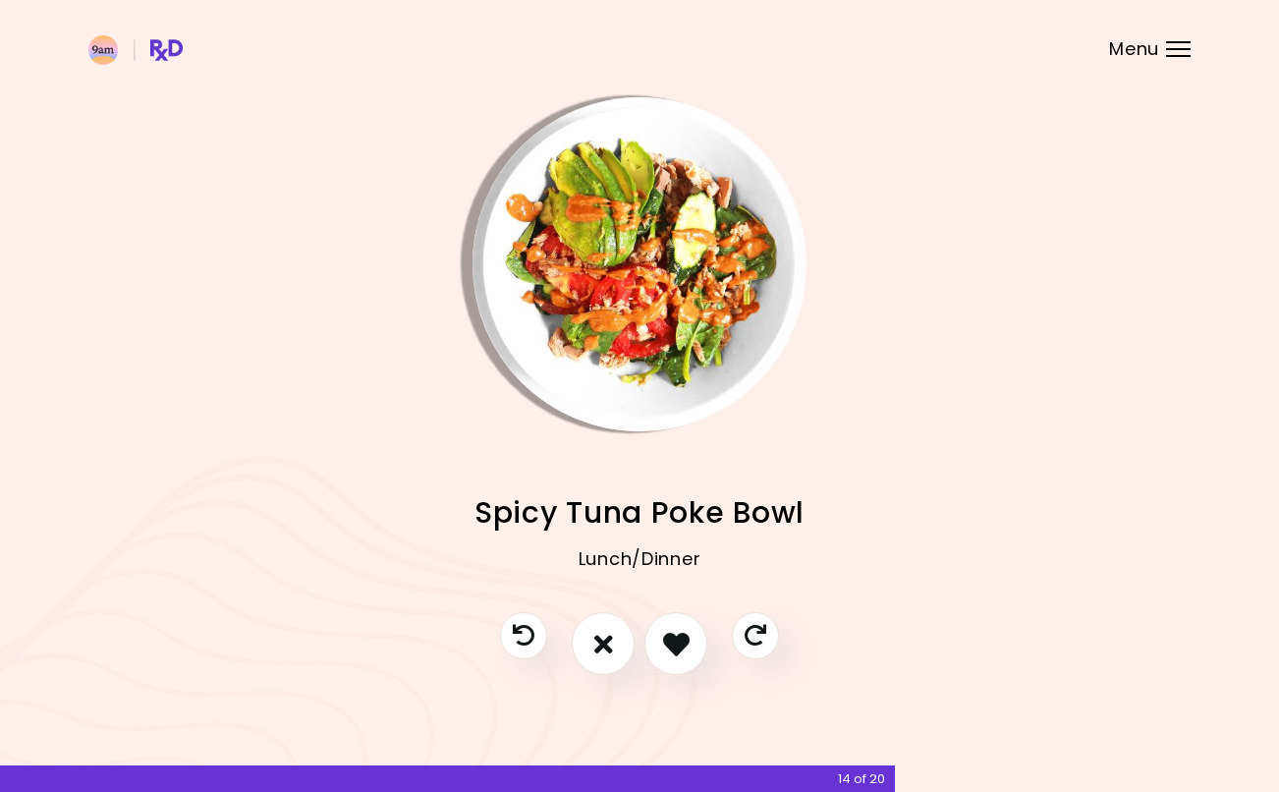
click at [685, 634] on icon "I like this recipe" at bounding box center [676, 644] width 27 height 27
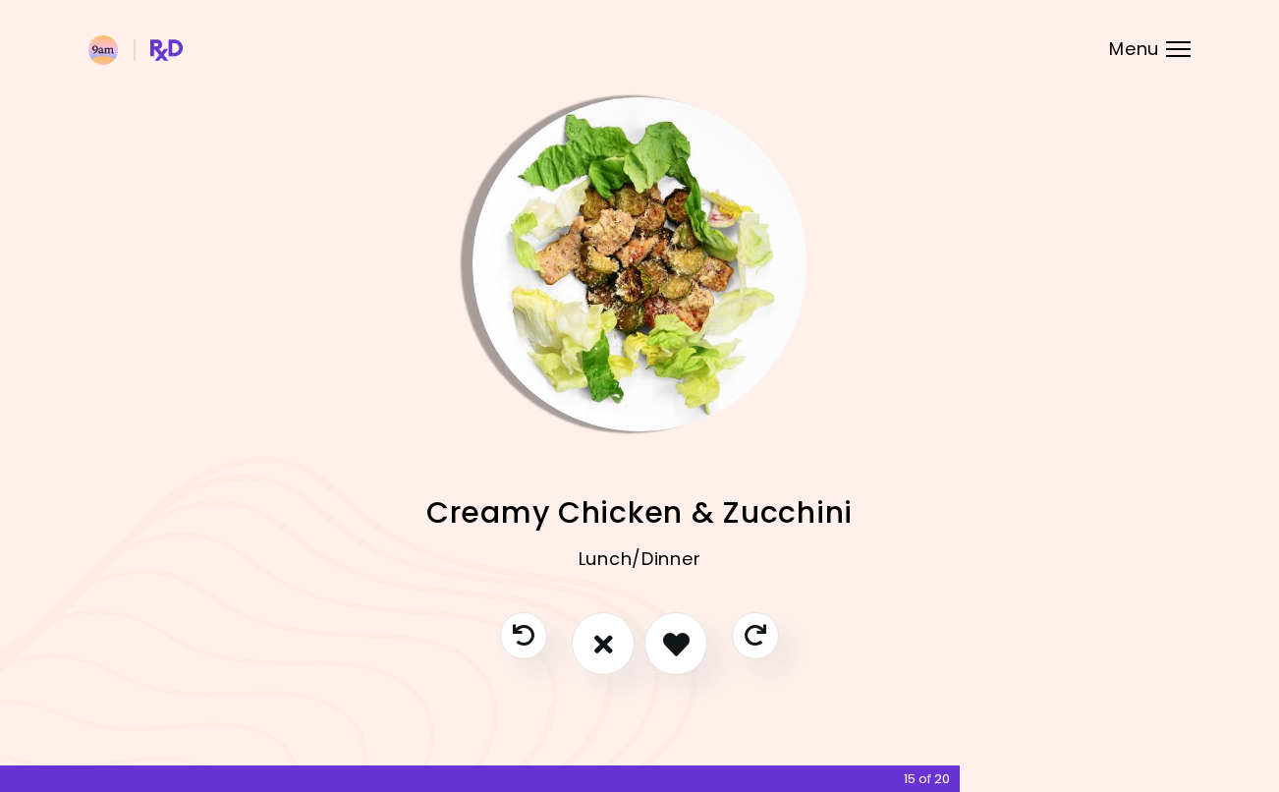
click at [666, 643] on icon "I like this recipe" at bounding box center [676, 644] width 27 height 27
click at [665, 642] on icon "I like this recipe" at bounding box center [676, 644] width 27 height 27
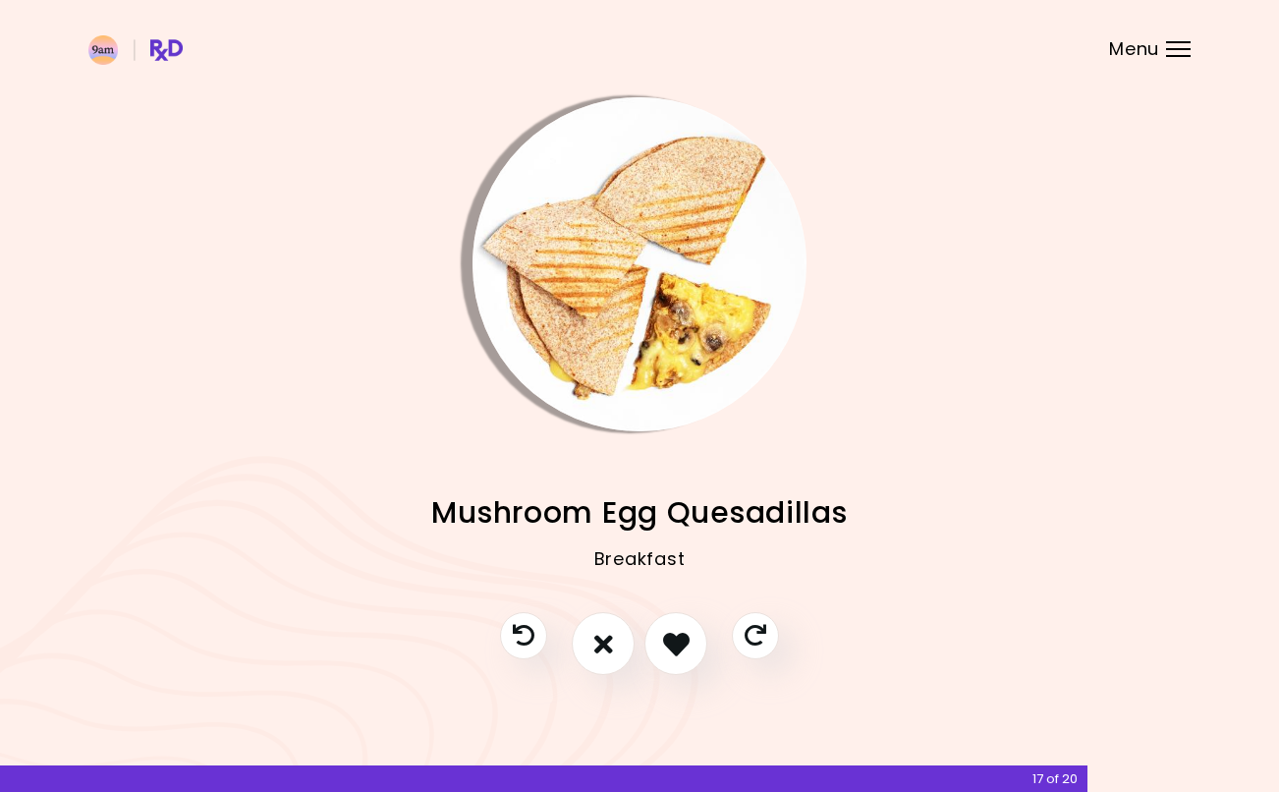
click at [681, 646] on icon "I like this recipe" at bounding box center [676, 644] width 27 height 27
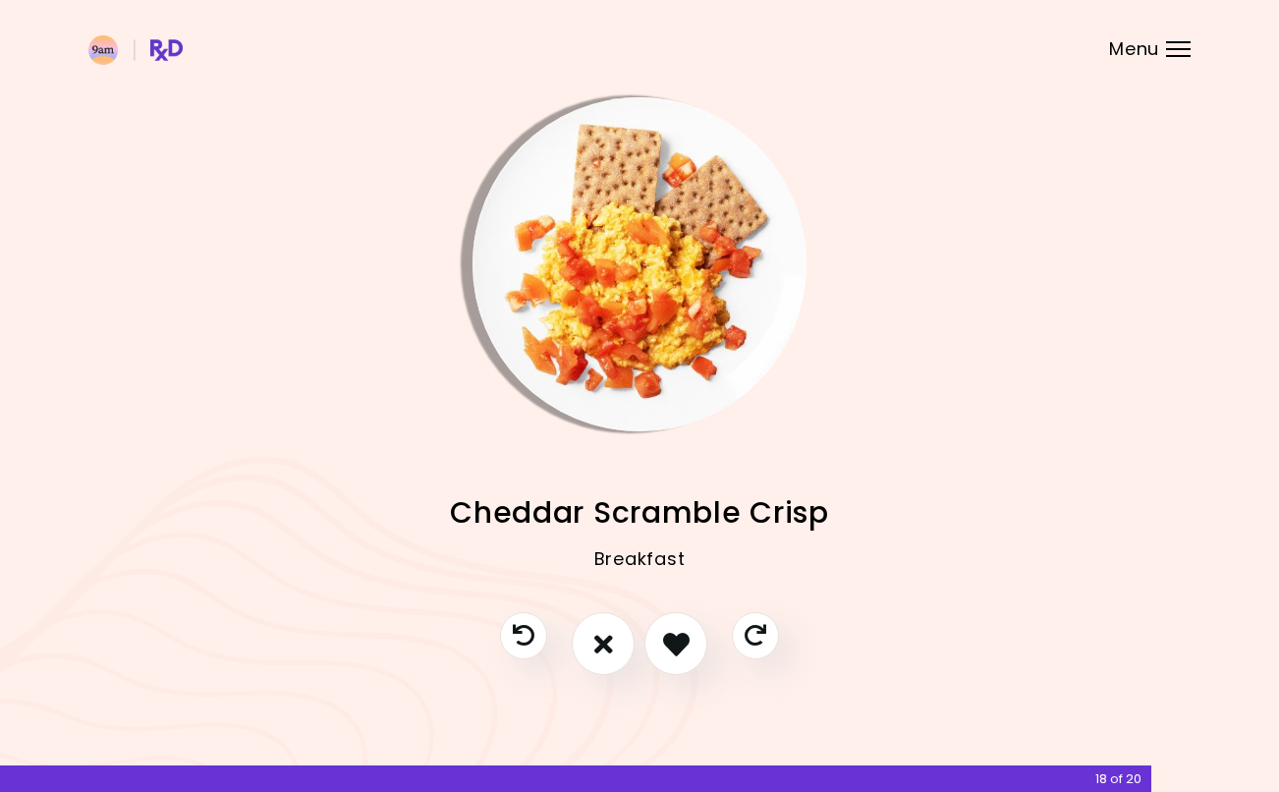
click at [516, 631] on icon "Previous recipe" at bounding box center [524, 636] width 22 height 22
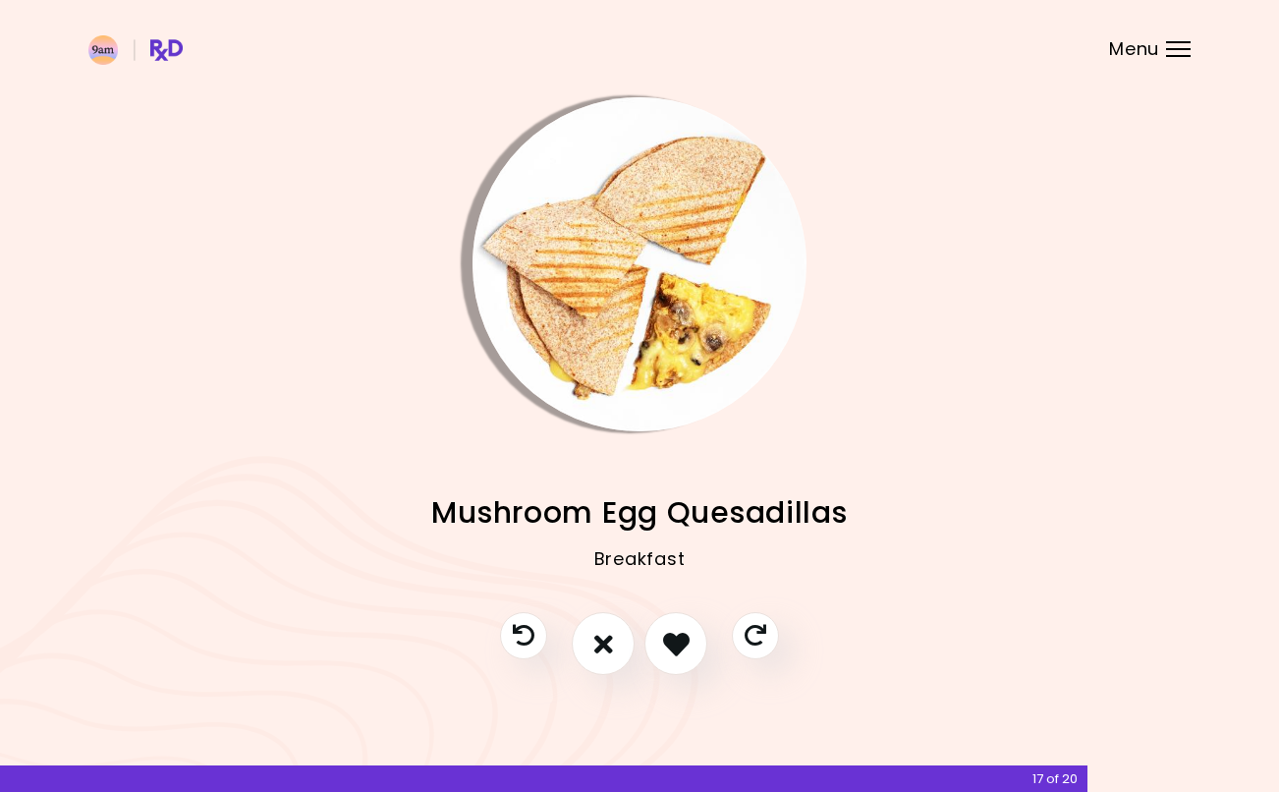
click at [603, 647] on icon "I don't like this recipe" at bounding box center [603, 644] width 19 height 27
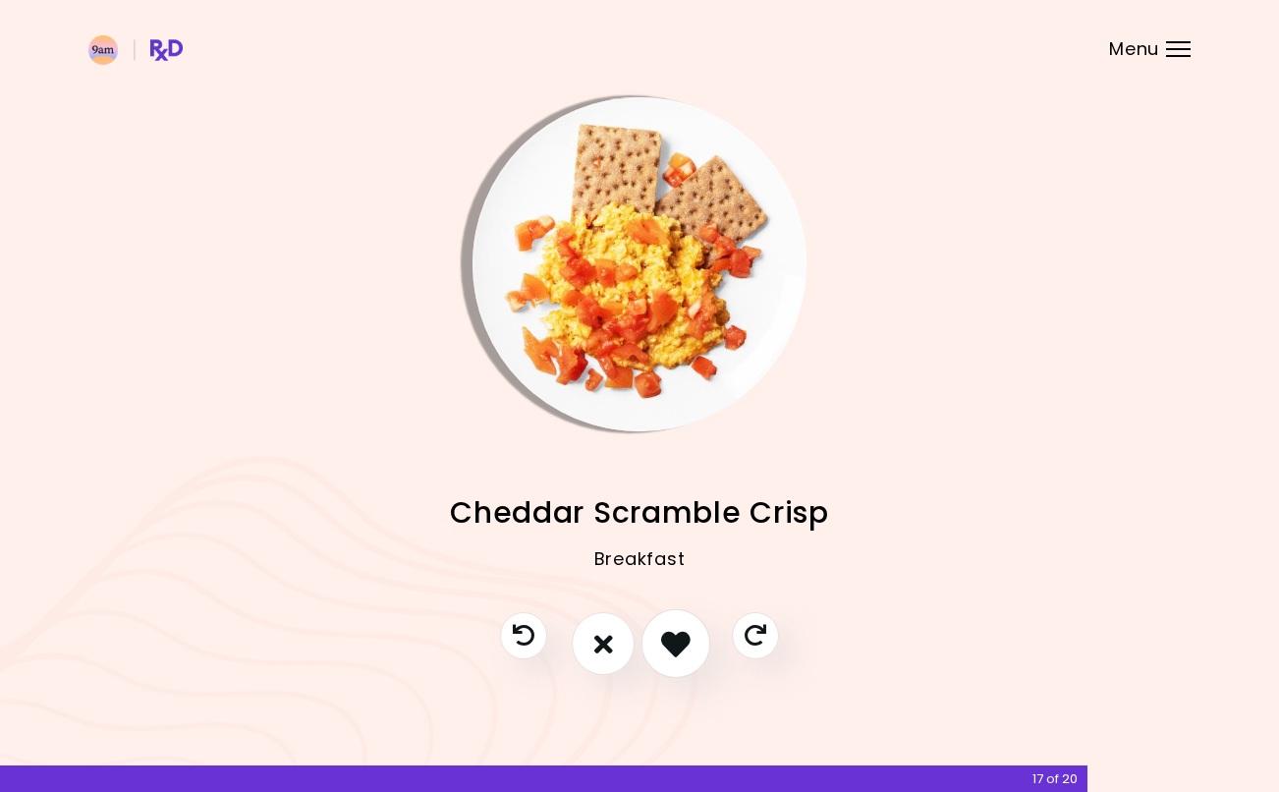
click at [667, 637] on icon "I like this recipe" at bounding box center [675, 643] width 29 height 29
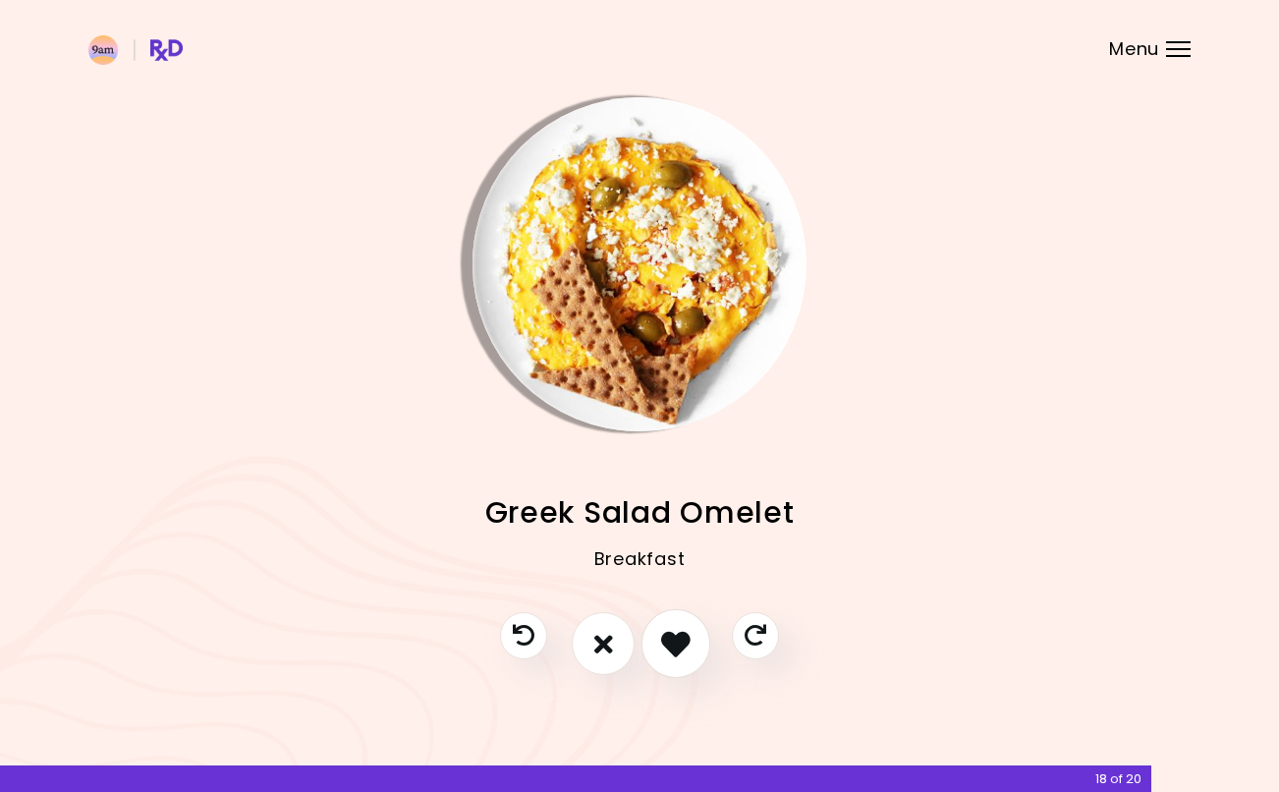
click at [690, 645] on icon "I like this recipe" at bounding box center [675, 643] width 29 height 29
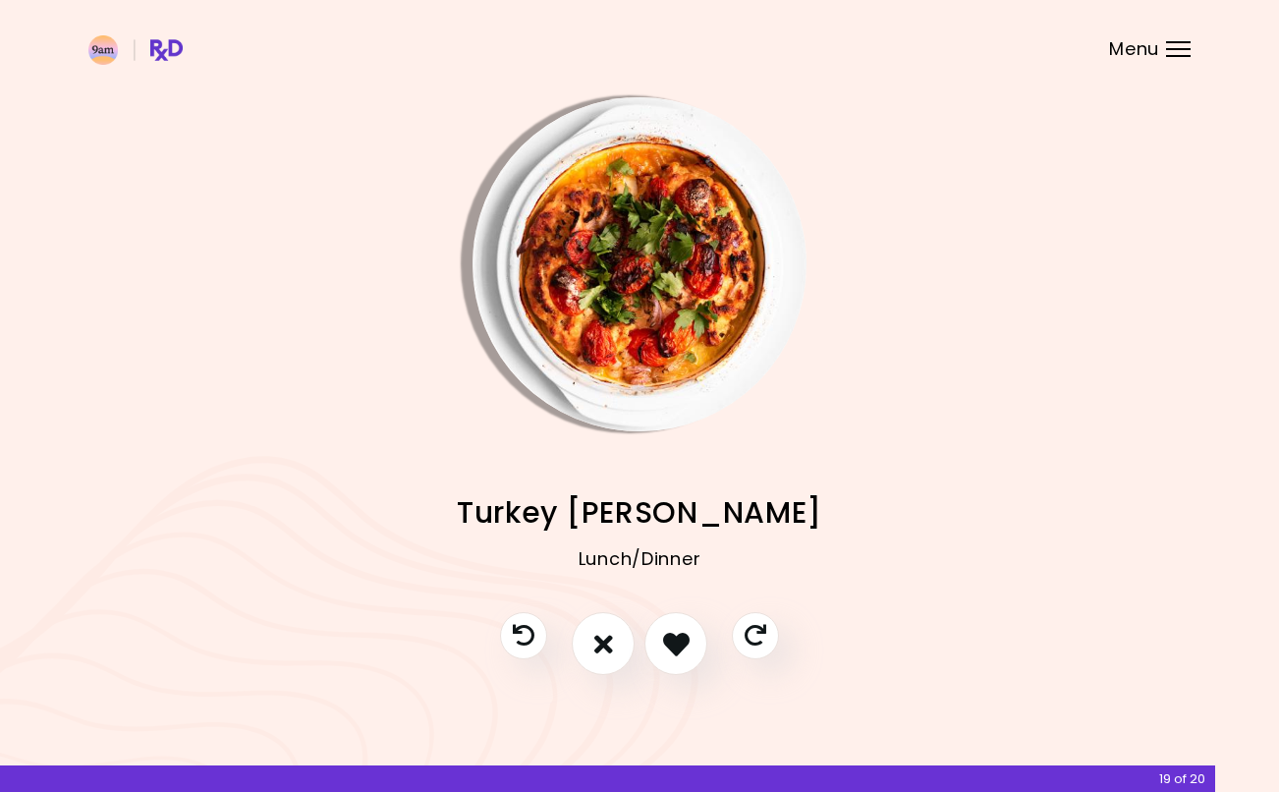
click at [678, 642] on icon "I like this recipe" at bounding box center [676, 644] width 27 height 27
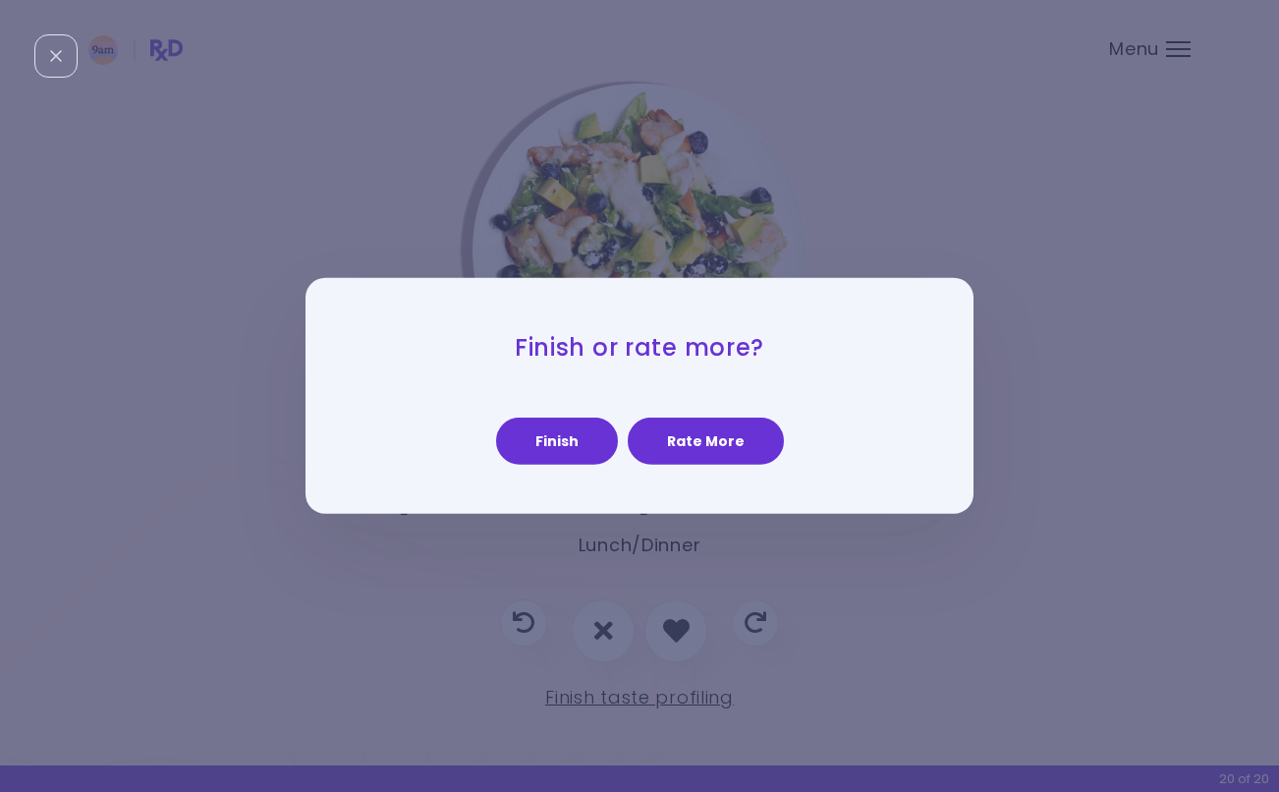
click at [675, 437] on button "Rate More" at bounding box center [706, 441] width 156 height 47
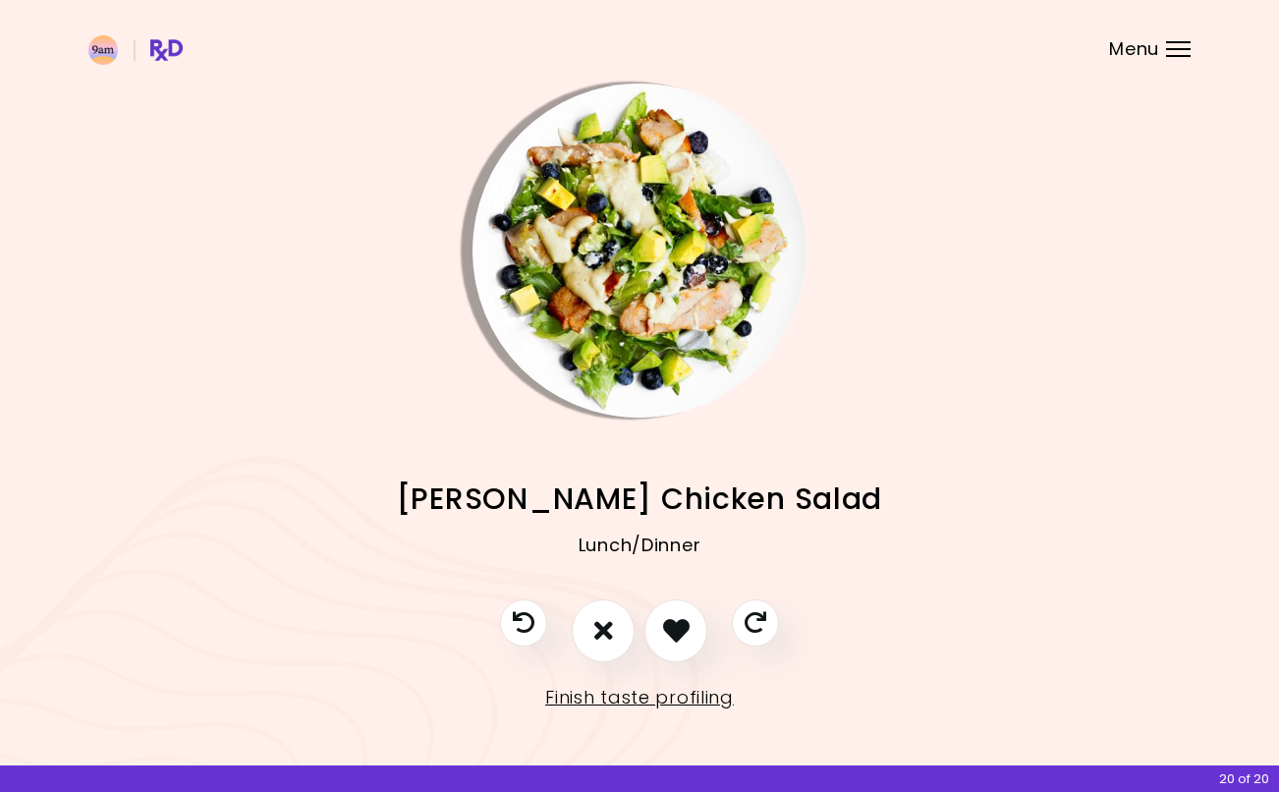
click at [669, 618] on icon "I like this recipe" at bounding box center [676, 630] width 27 height 27
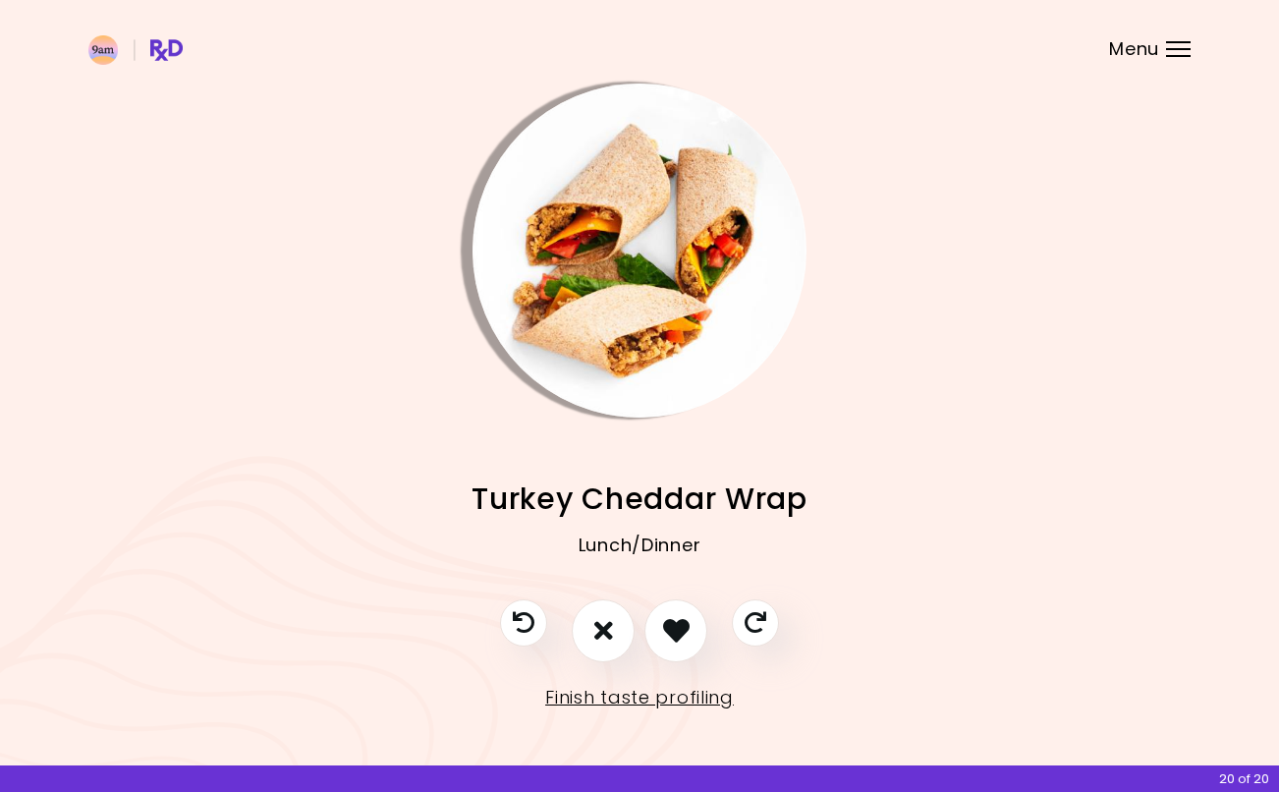
click at [666, 634] on icon "I like this recipe" at bounding box center [676, 630] width 27 height 27
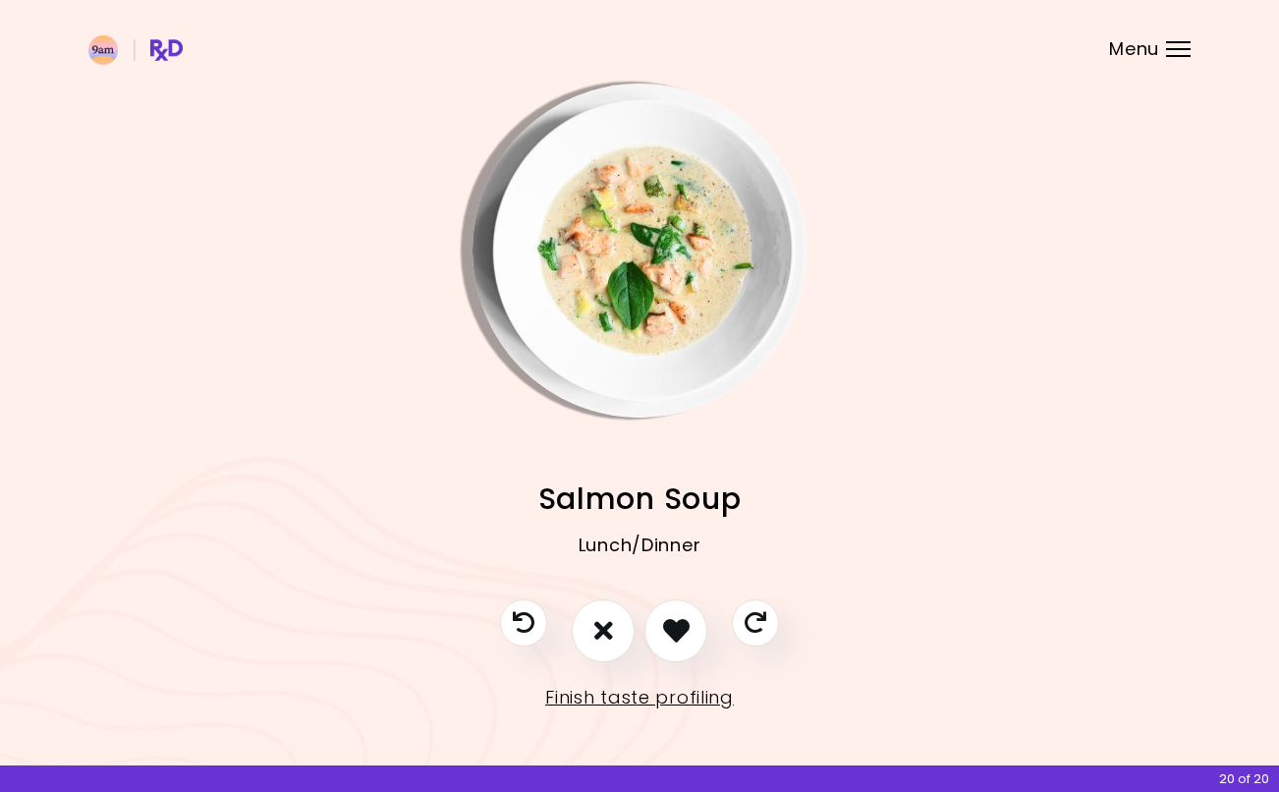
click at [672, 631] on icon "I like this recipe" at bounding box center [676, 630] width 27 height 27
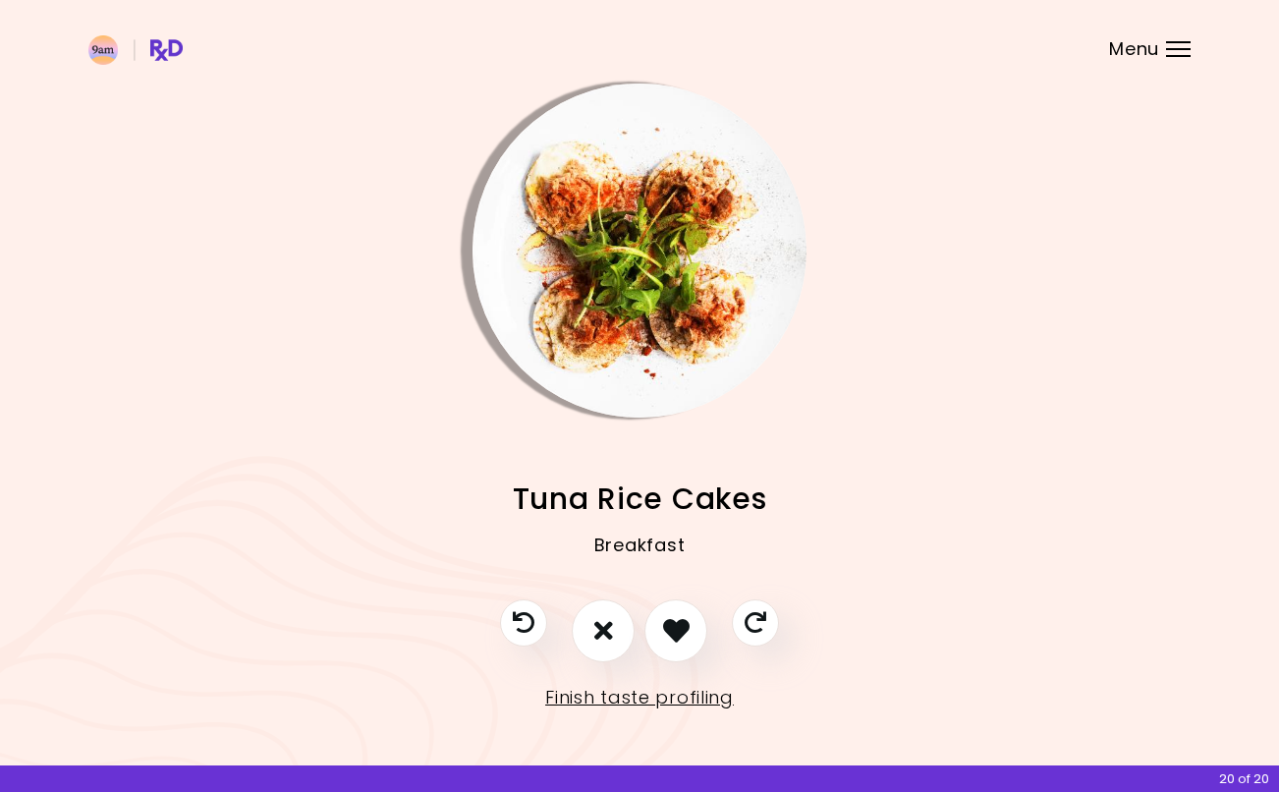
click at [672, 629] on icon "I like this recipe" at bounding box center [676, 630] width 27 height 27
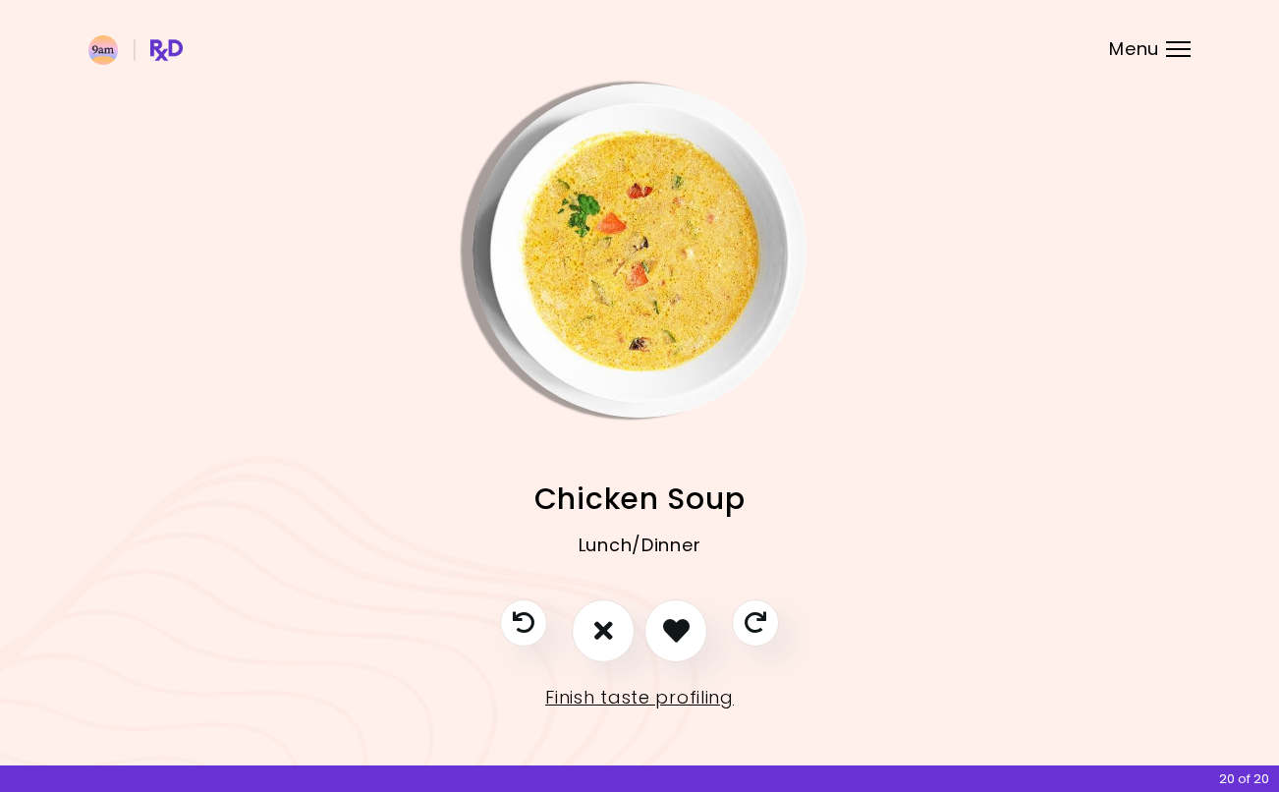
click at [670, 628] on icon "I like this recipe" at bounding box center [676, 630] width 27 height 27
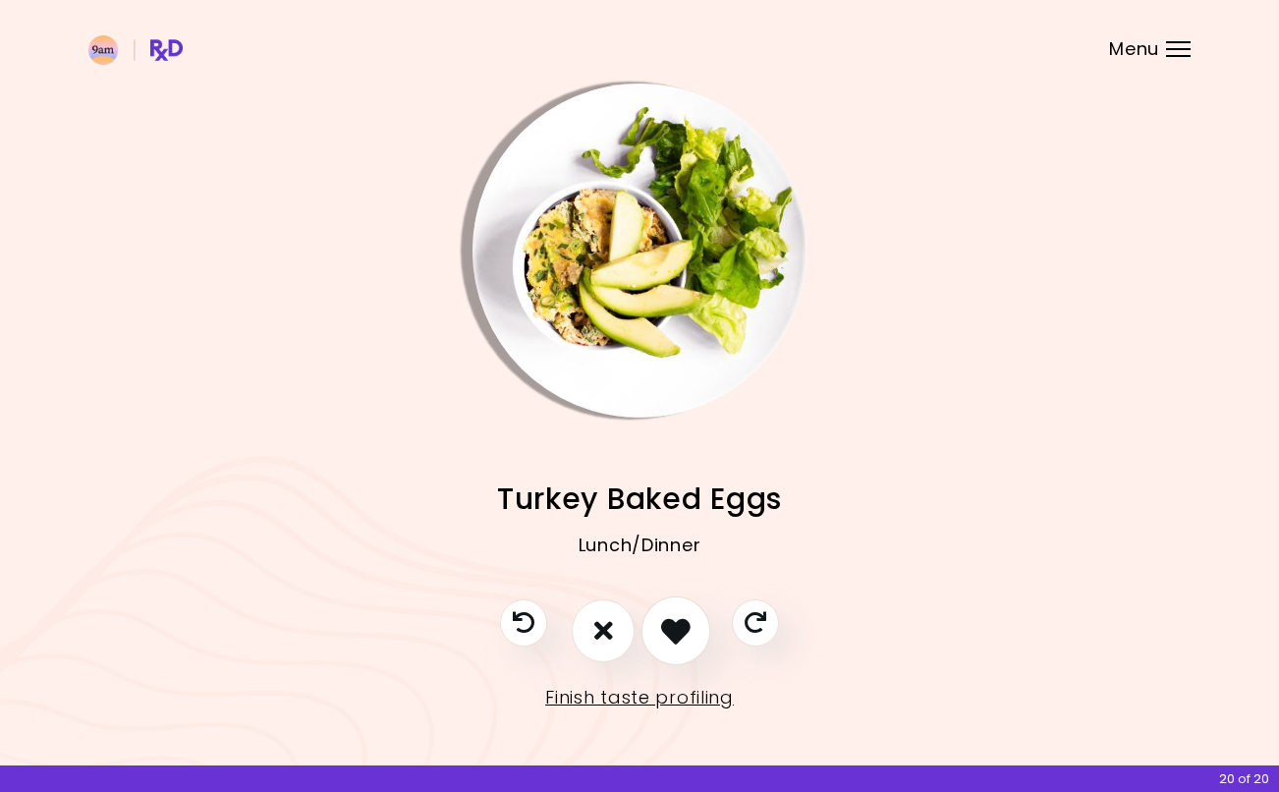
click at [683, 631] on icon "I like this recipe" at bounding box center [675, 630] width 29 height 29
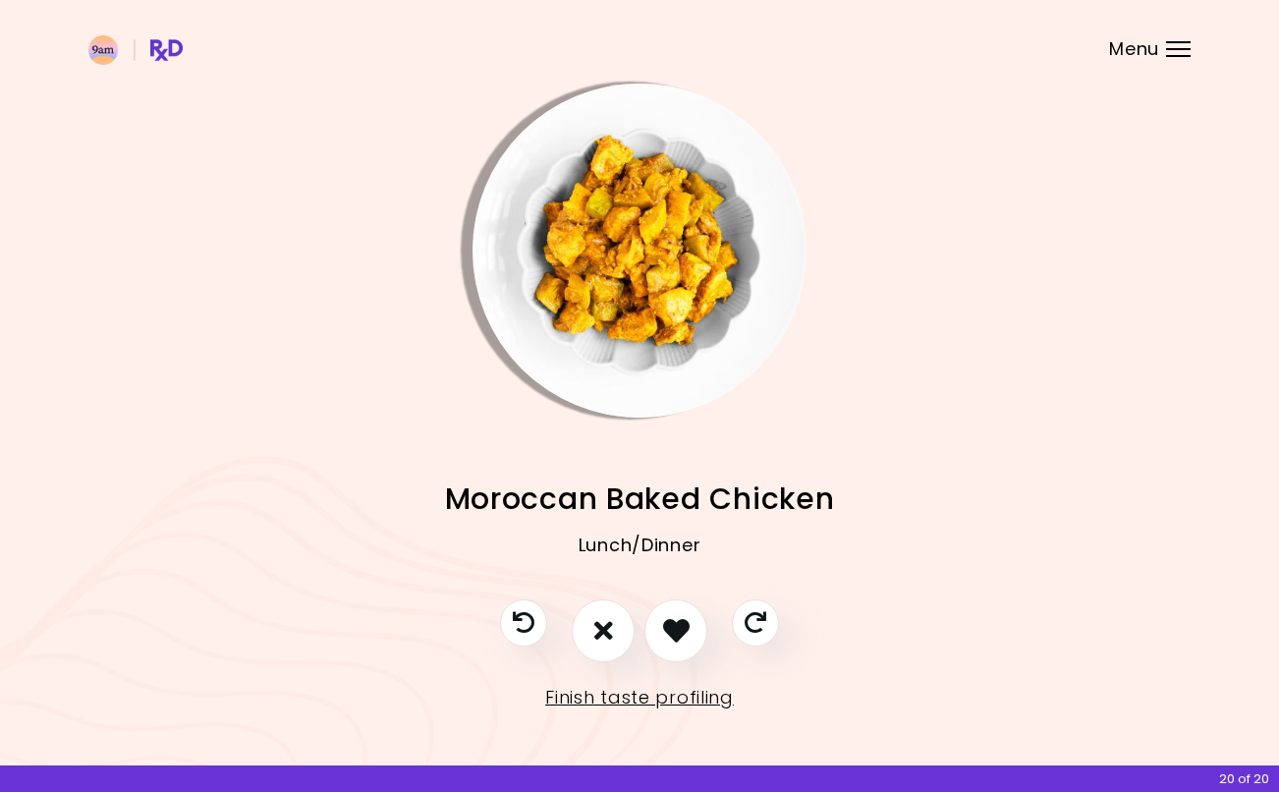
click at [676, 631] on icon "I like this recipe" at bounding box center [676, 630] width 27 height 27
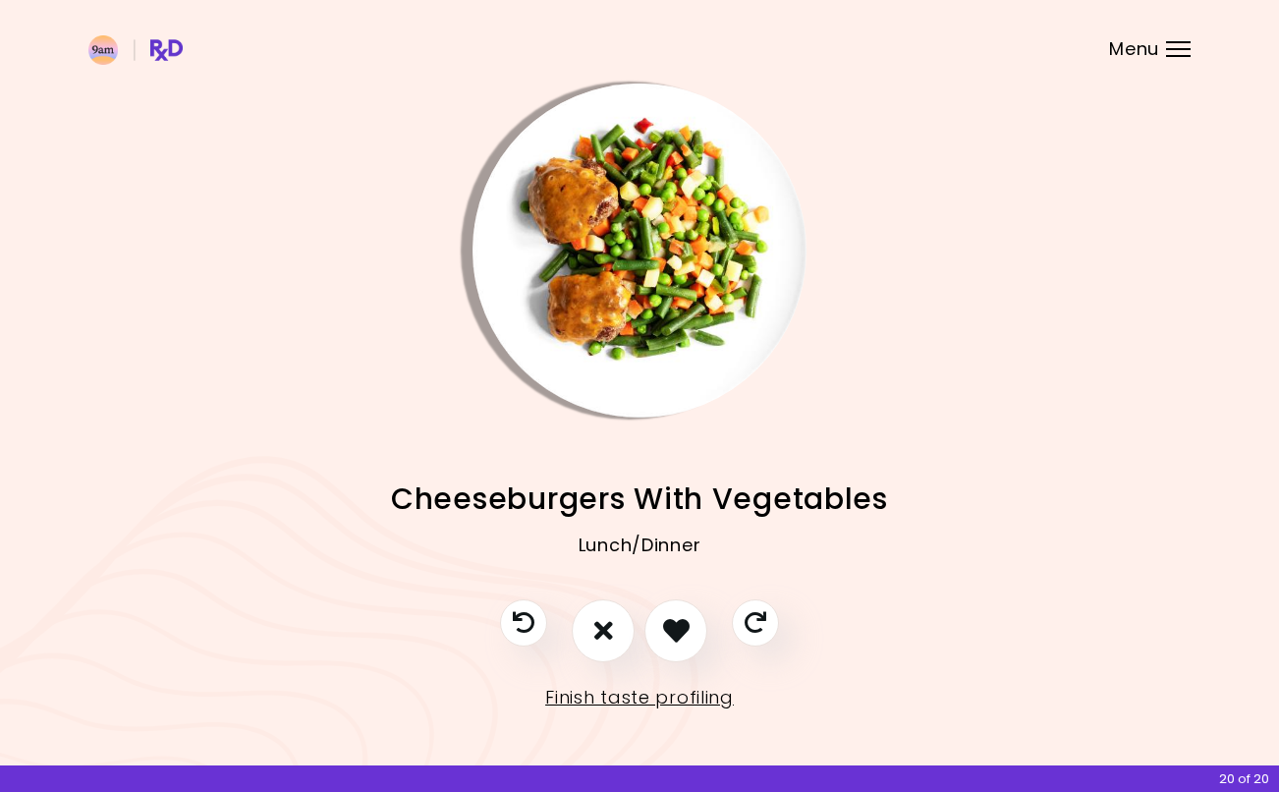
click at [585, 628] on button "I don't like this recipe" at bounding box center [603, 630] width 63 height 63
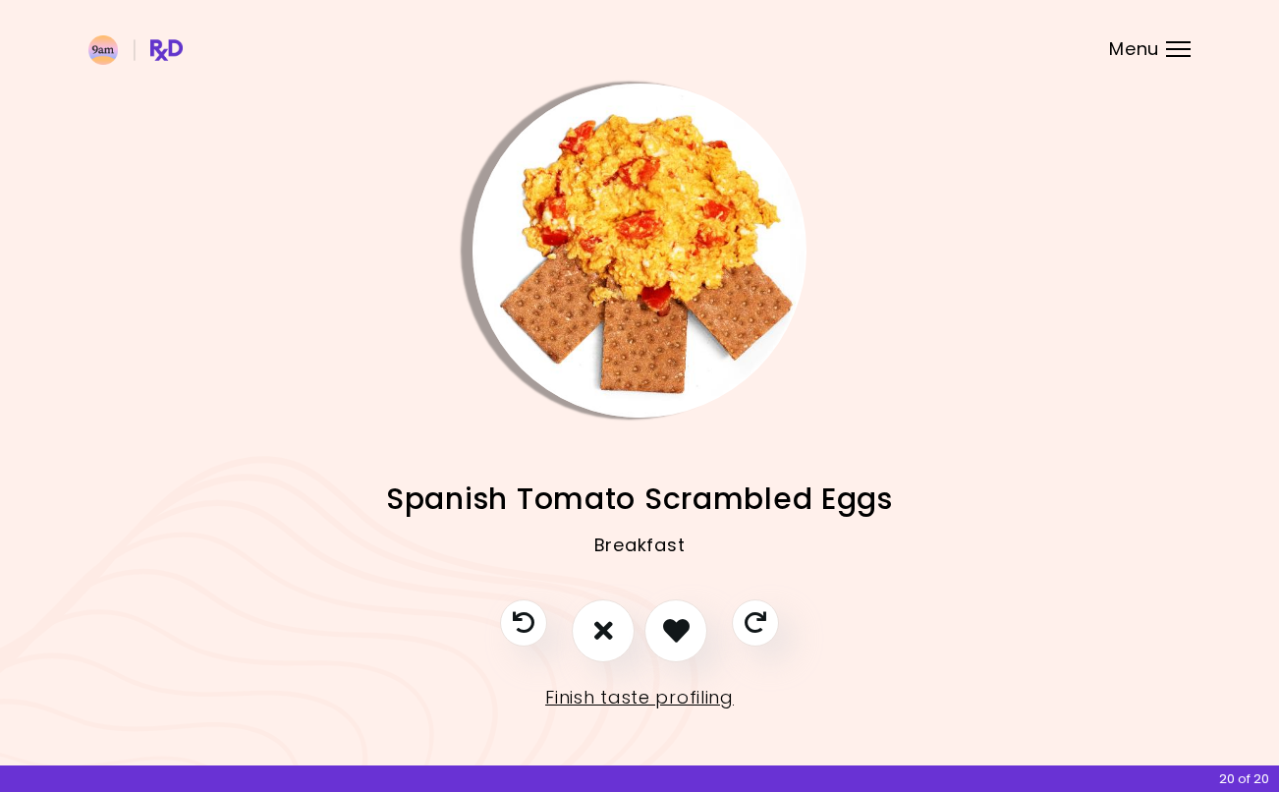
click at [742, 640] on button "Skip" at bounding box center [755, 622] width 47 height 47
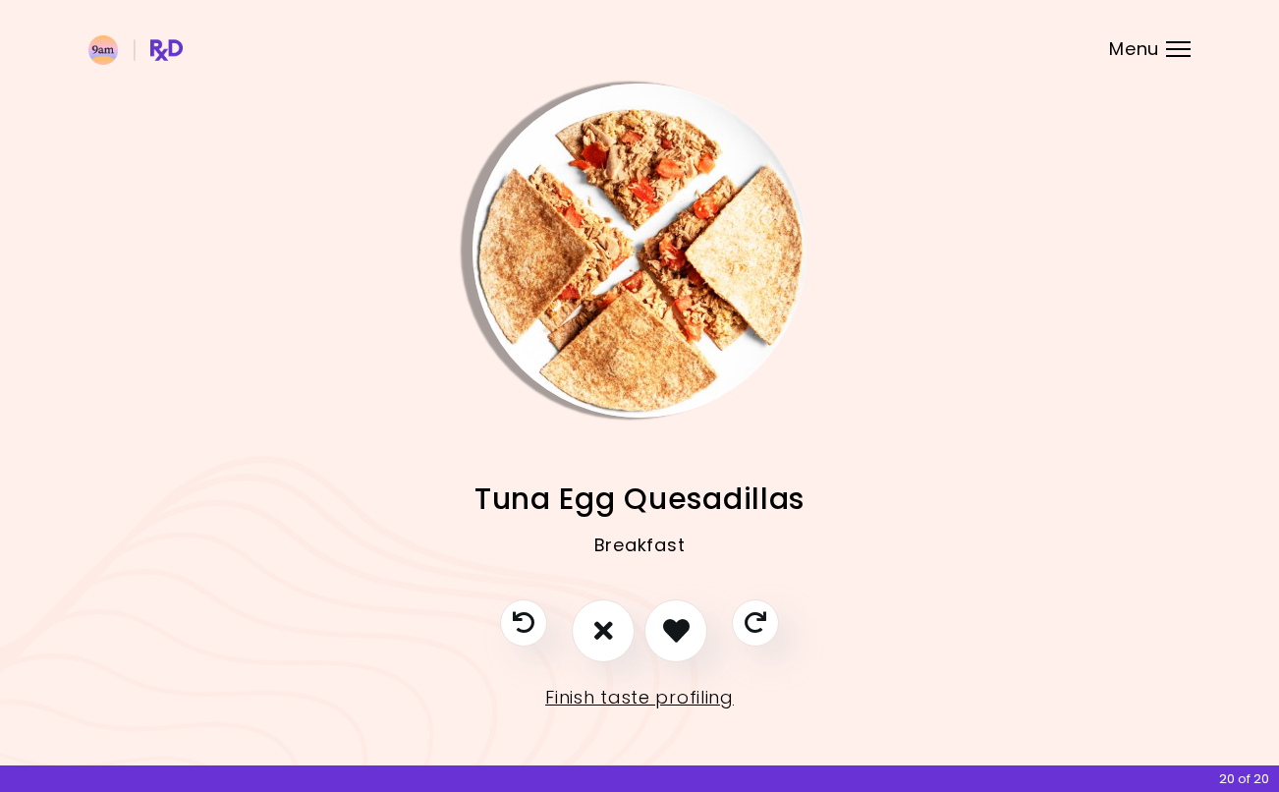
click at [673, 625] on icon "I like this recipe" at bounding box center [676, 630] width 27 height 27
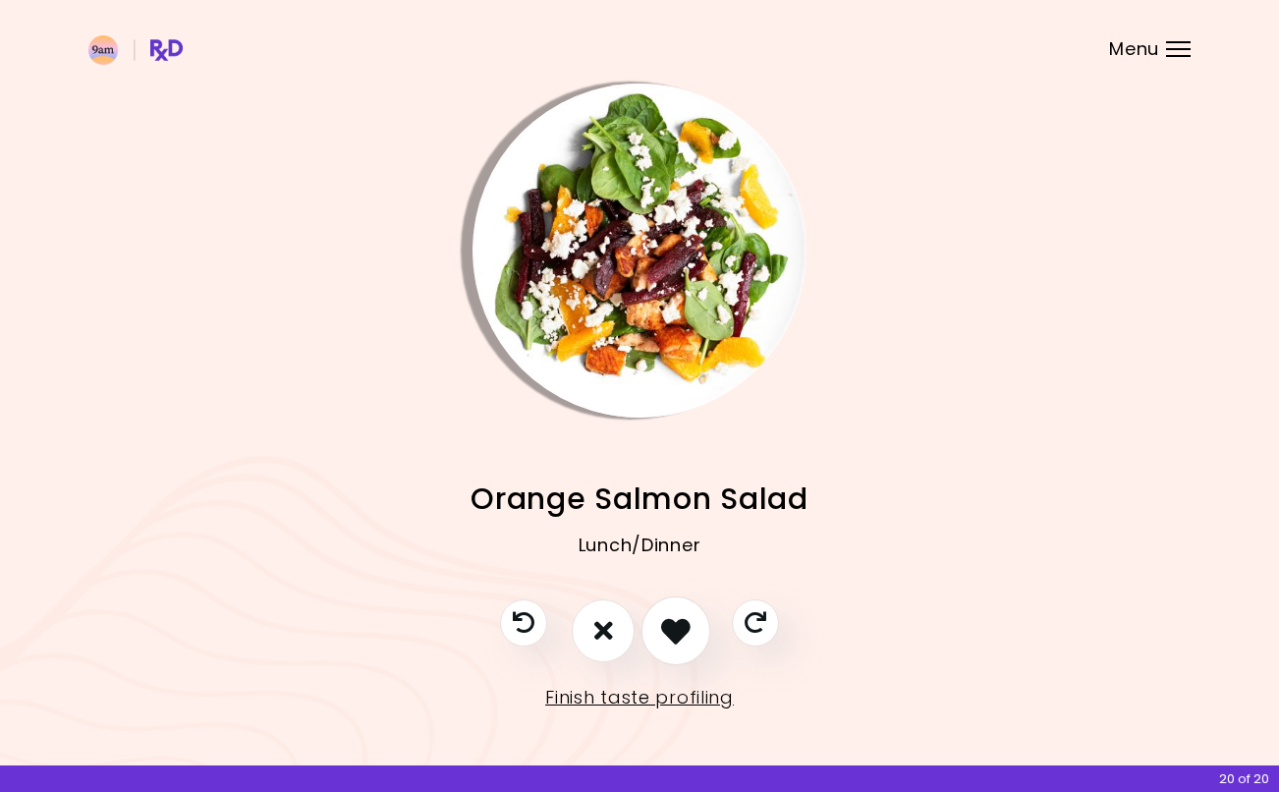
click at [673, 625] on icon "I like this recipe" at bounding box center [675, 630] width 29 height 29
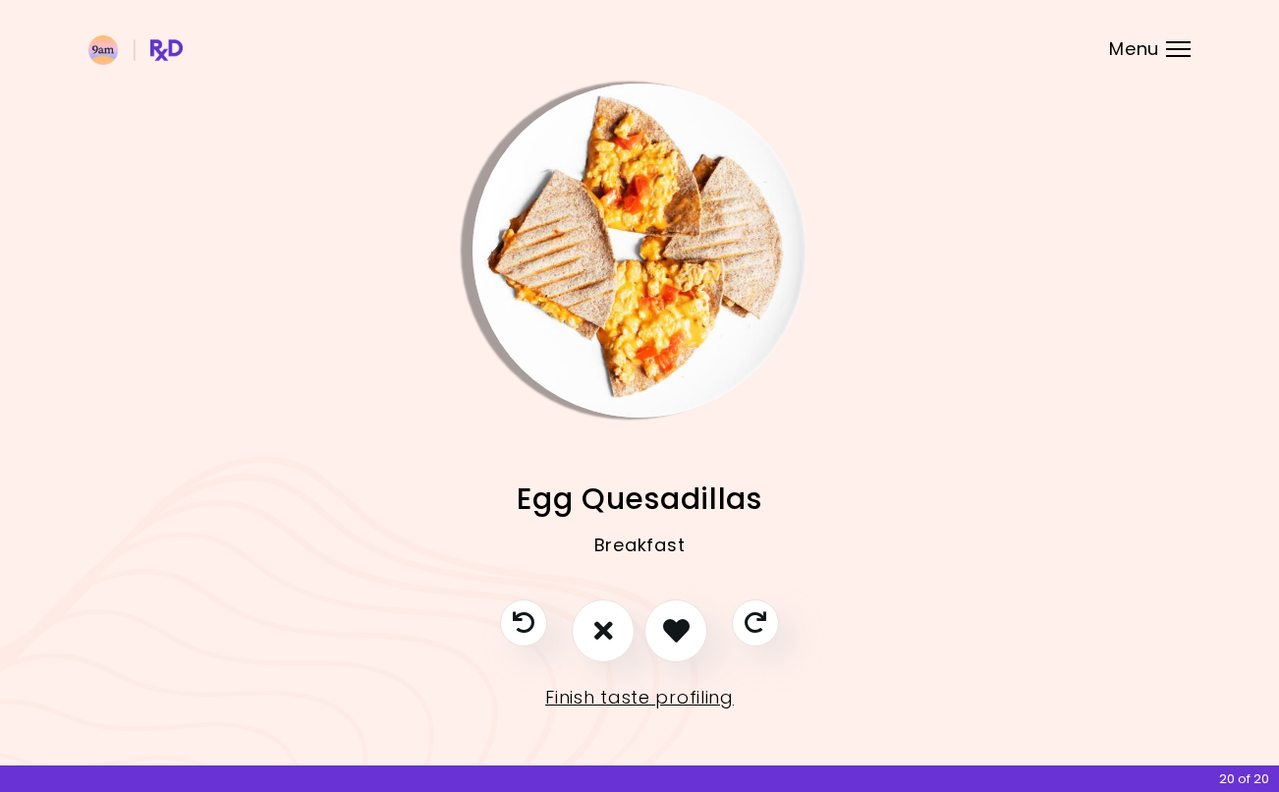
click at [675, 626] on icon "I like this recipe" at bounding box center [676, 630] width 27 height 27
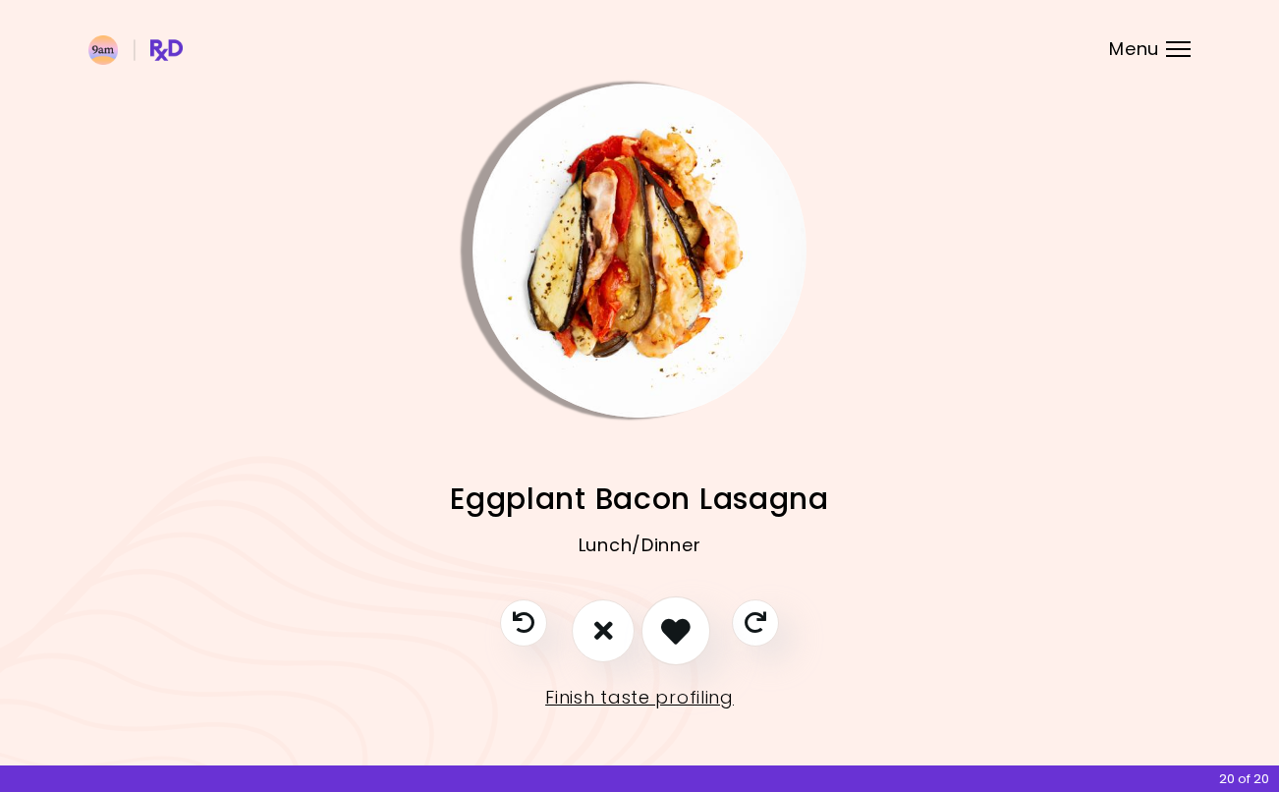
click at [663, 619] on icon "I like this recipe" at bounding box center [675, 630] width 29 height 29
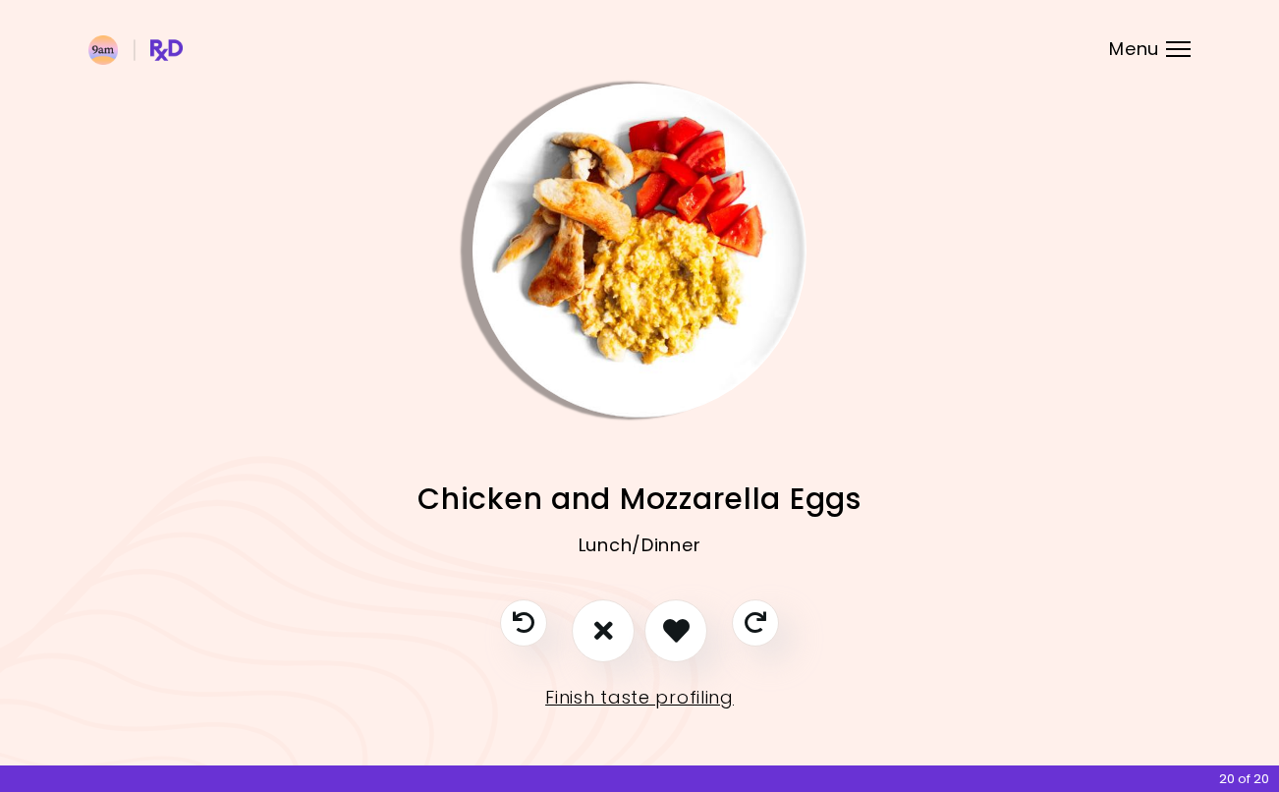
click at [675, 620] on icon "I like this recipe" at bounding box center [676, 630] width 27 height 27
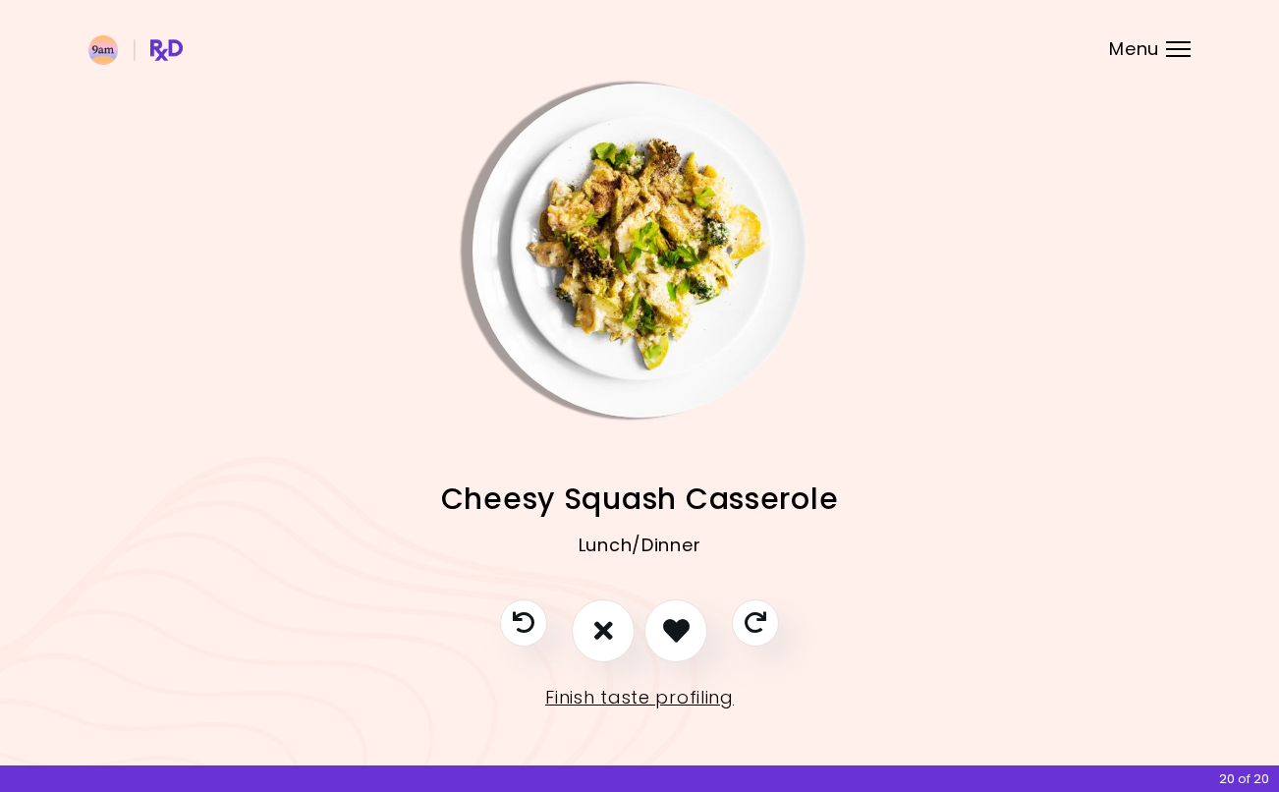
click at [672, 622] on icon "I like this recipe" at bounding box center [676, 630] width 27 height 27
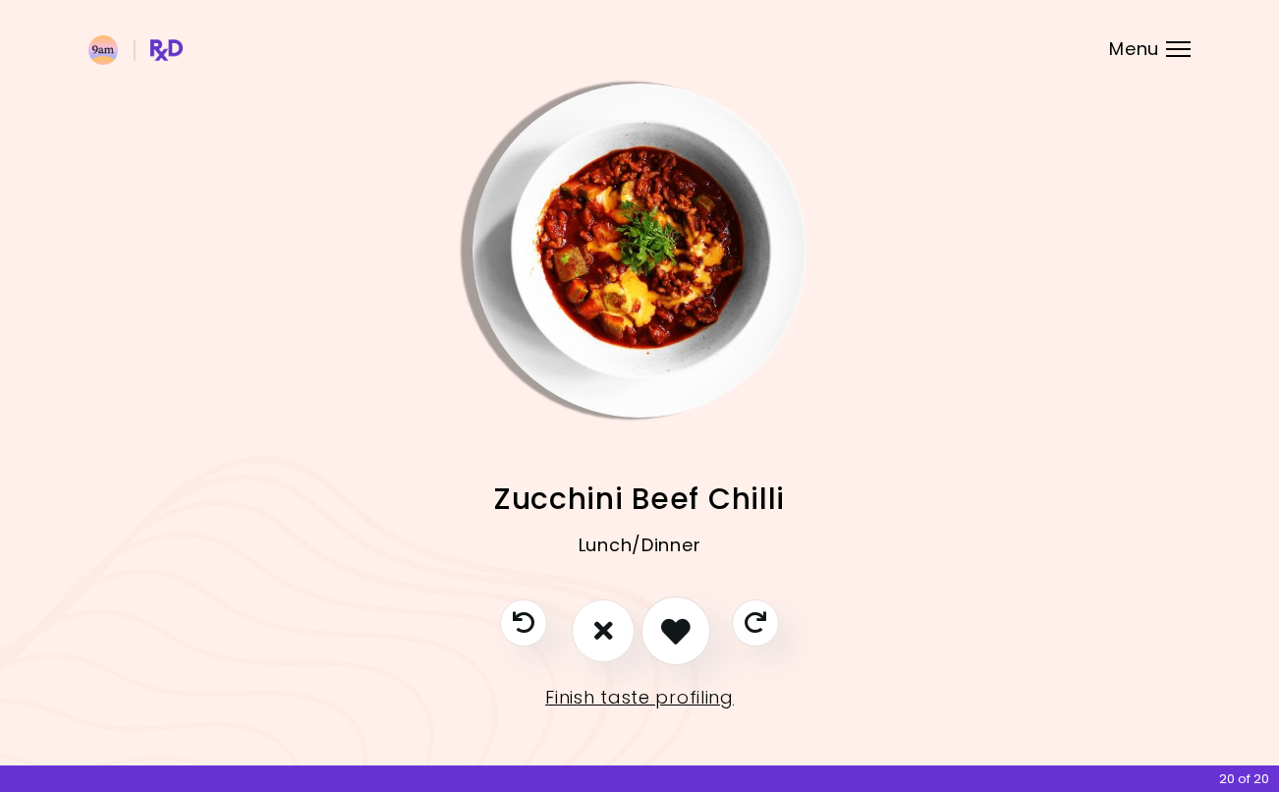
click at [670, 622] on icon "I like this recipe" at bounding box center [675, 630] width 29 height 29
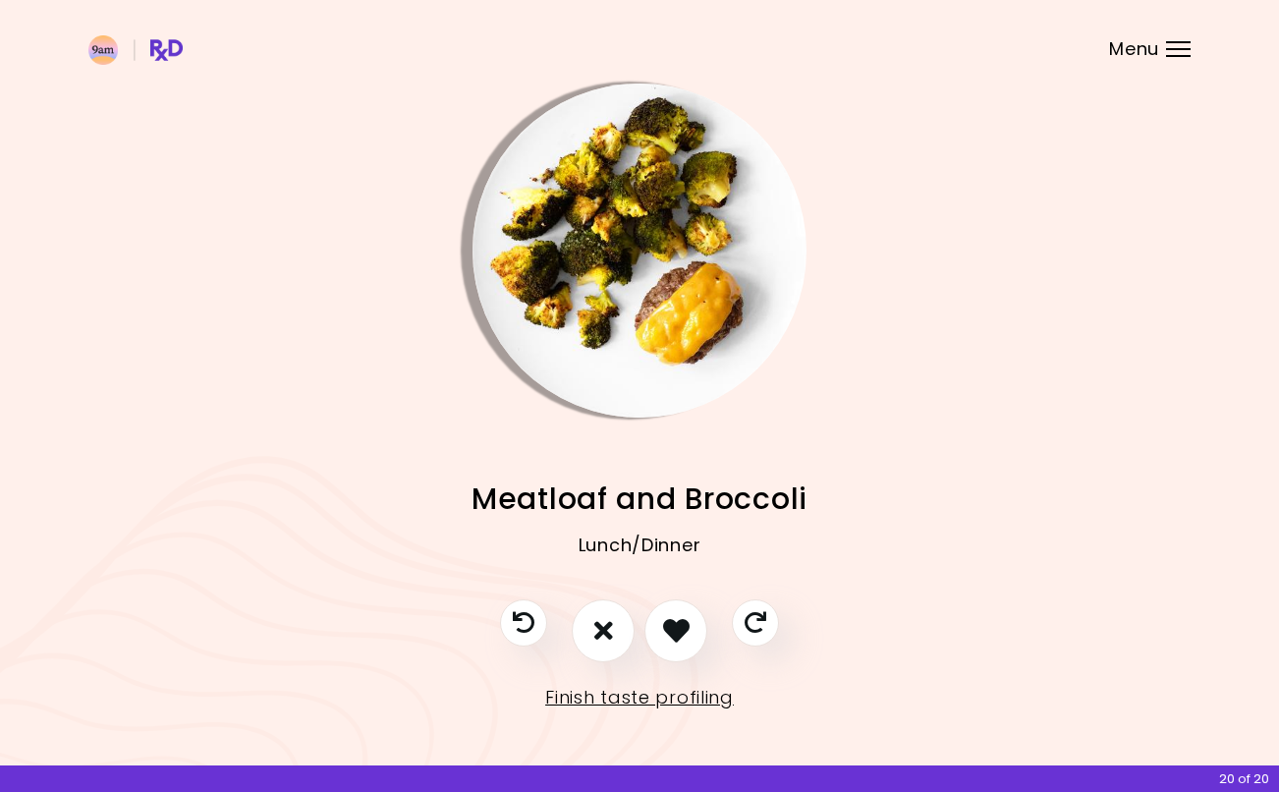
click at [674, 622] on icon "I like this recipe" at bounding box center [676, 630] width 27 height 27
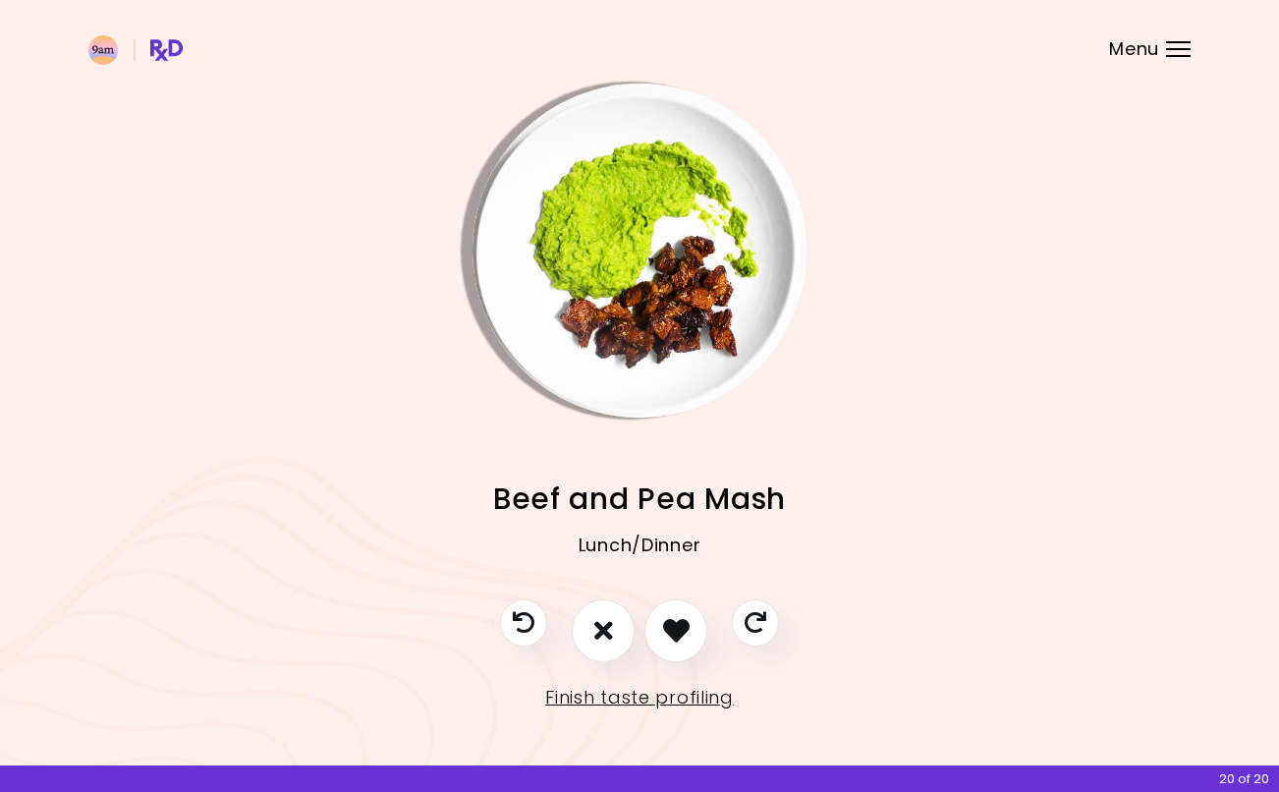
click at [675, 629] on icon "I like this recipe" at bounding box center [676, 630] width 27 height 27
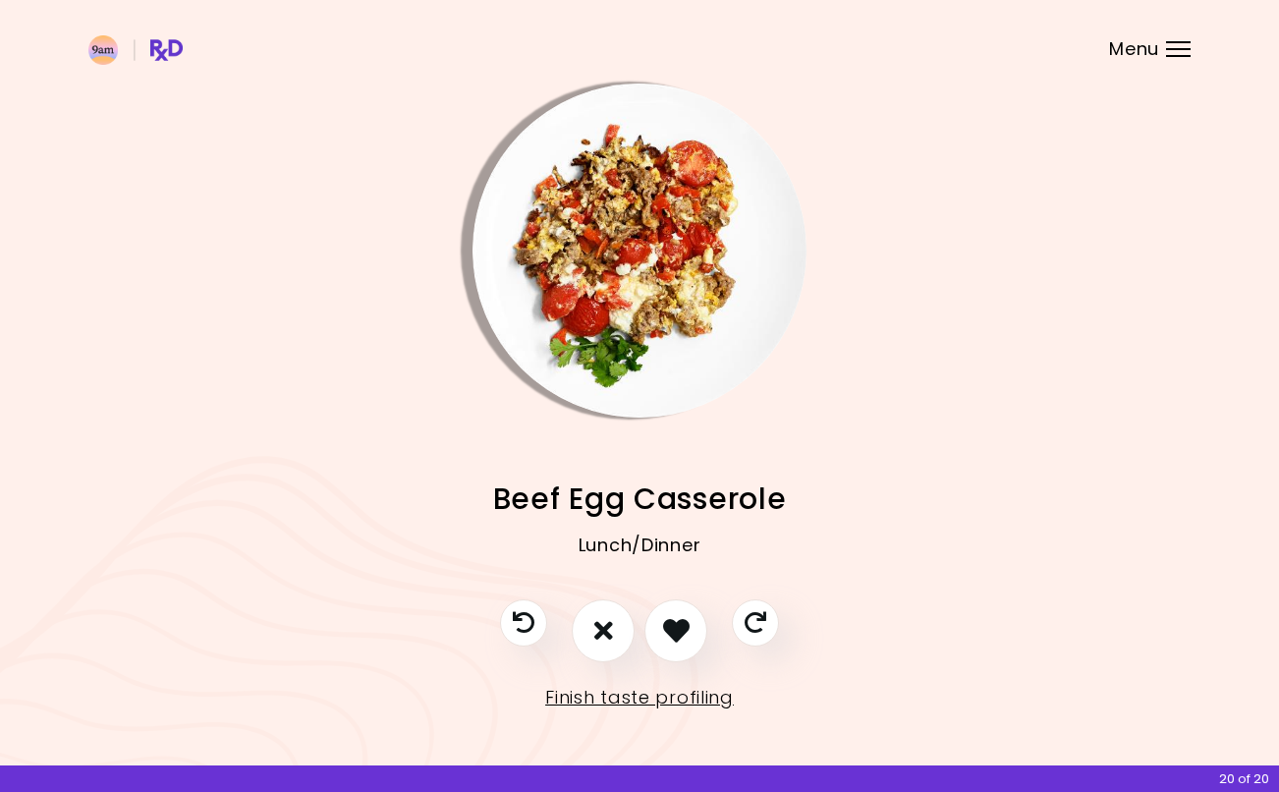
click at [675, 625] on icon "I like this recipe" at bounding box center [676, 630] width 27 height 27
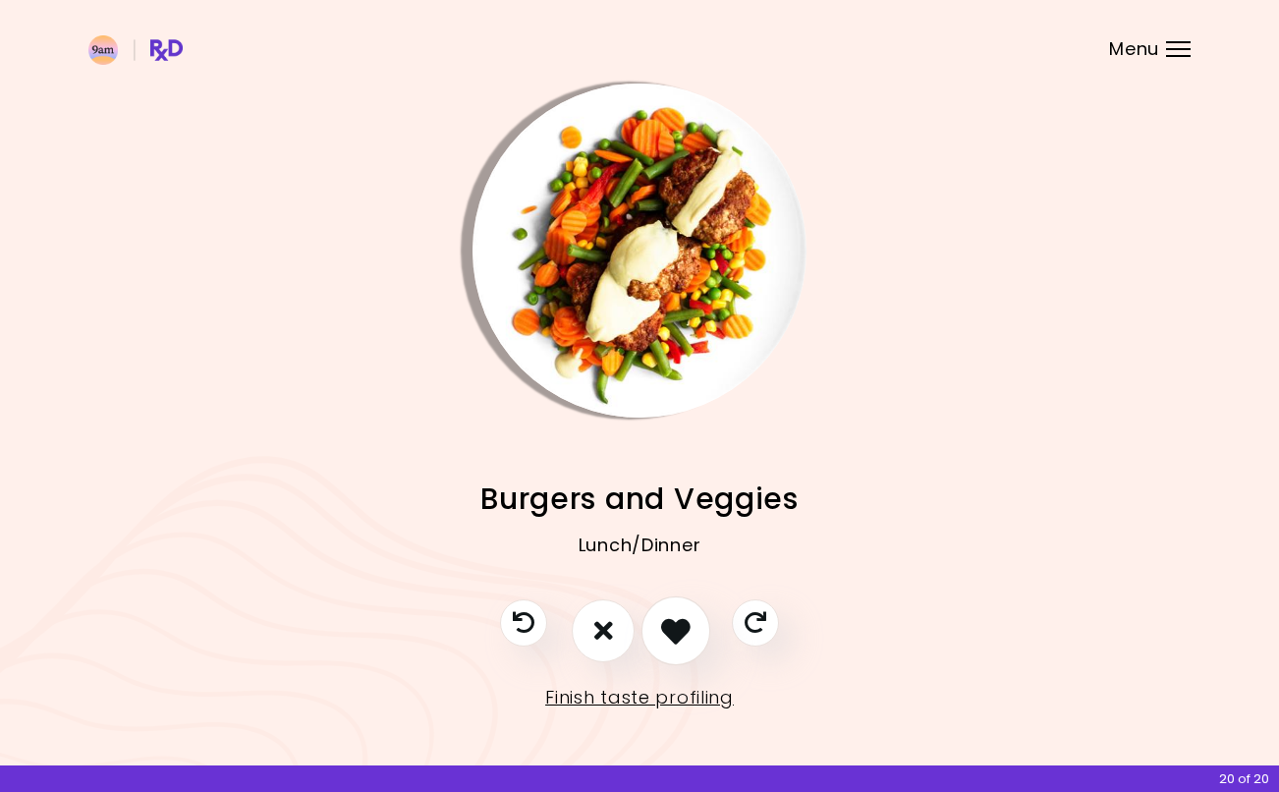
click at [674, 626] on icon "I like this recipe" at bounding box center [675, 630] width 29 height 29
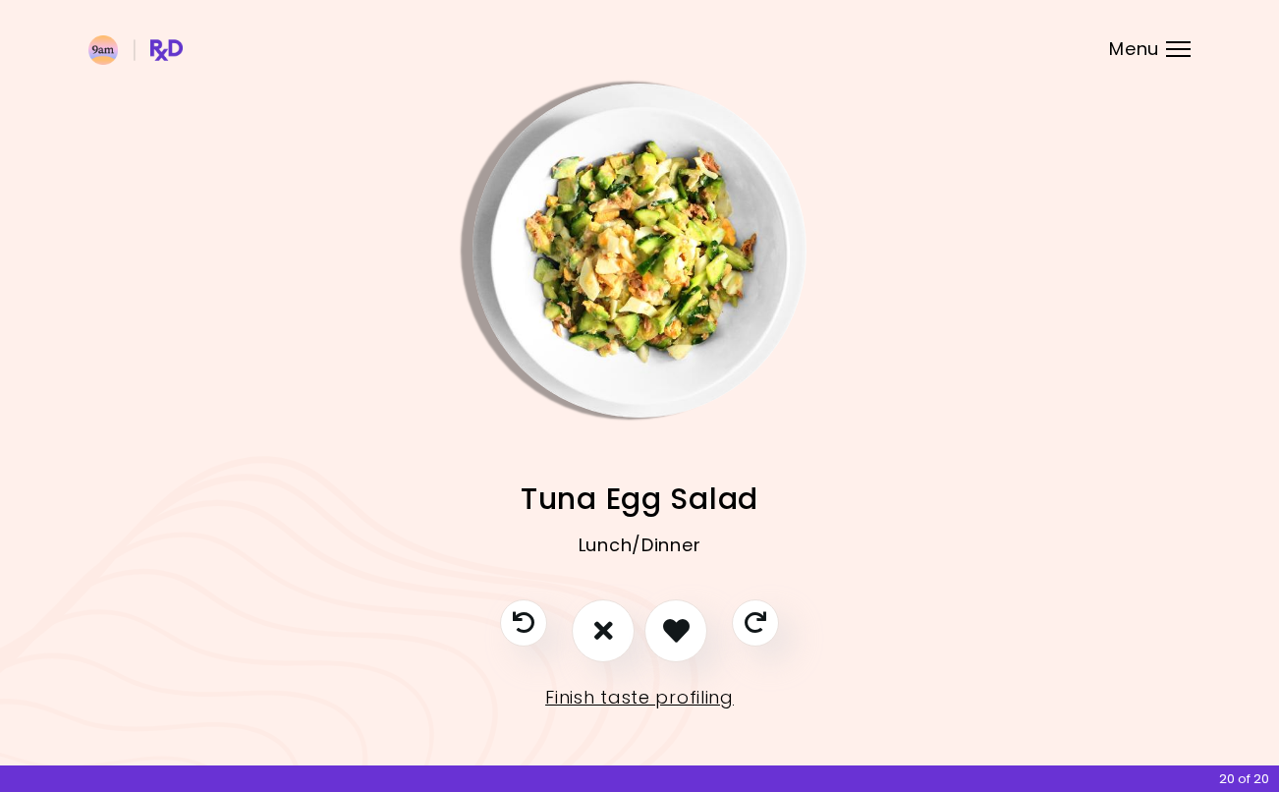
click at [753, 626] on icon "Skip" at bounding box center [756, 623] width 22 height 22
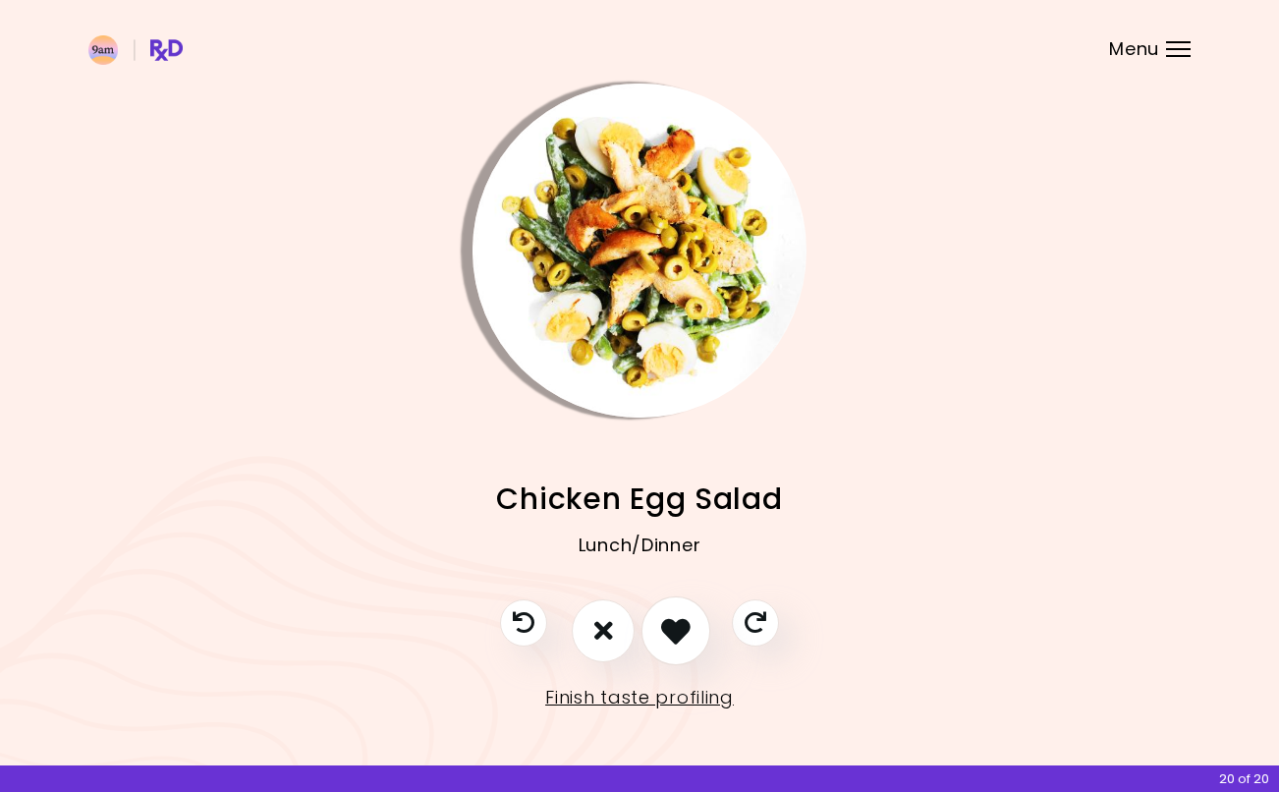
click at [674, 616] on icon "I like this recipe" at bounding box center [675, 630] width 29 height 29
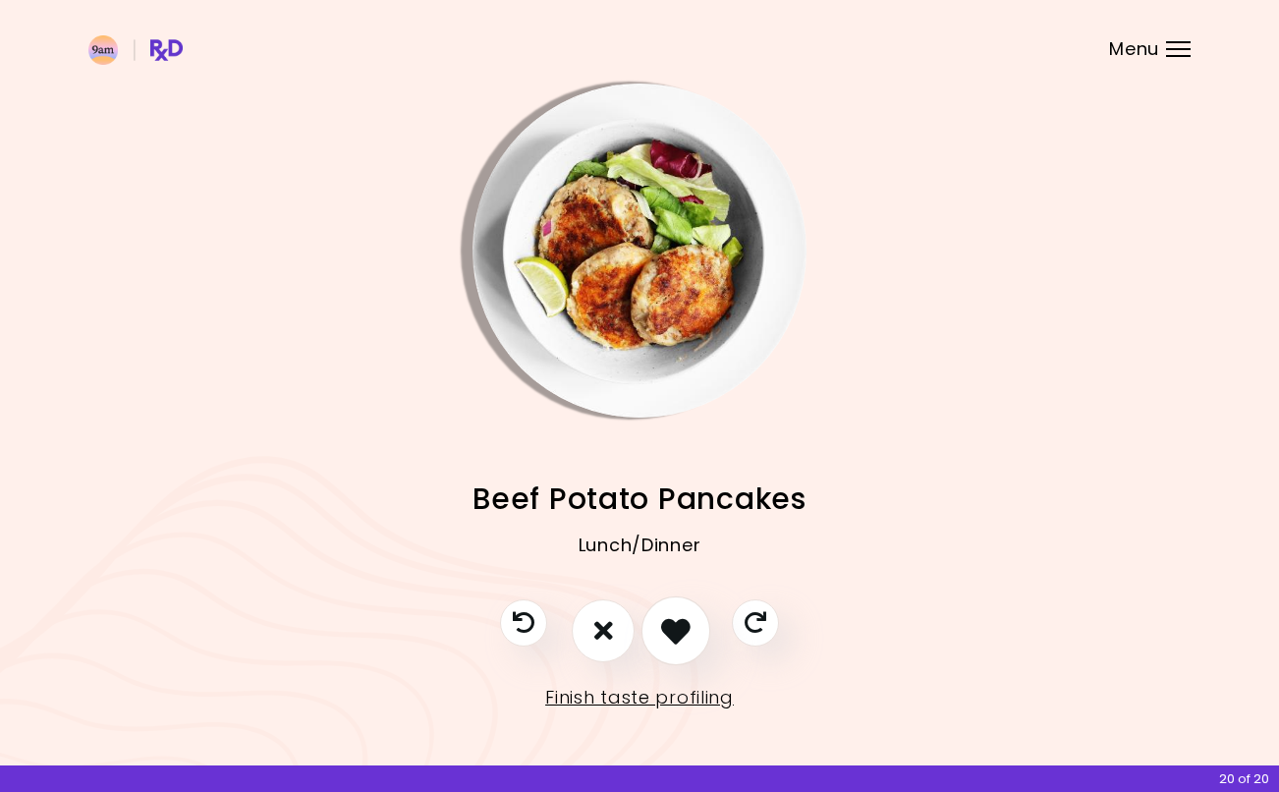
click at [690, 631] on icon "I like this recipe" at bounding box center [675, 630] width 29 height 29
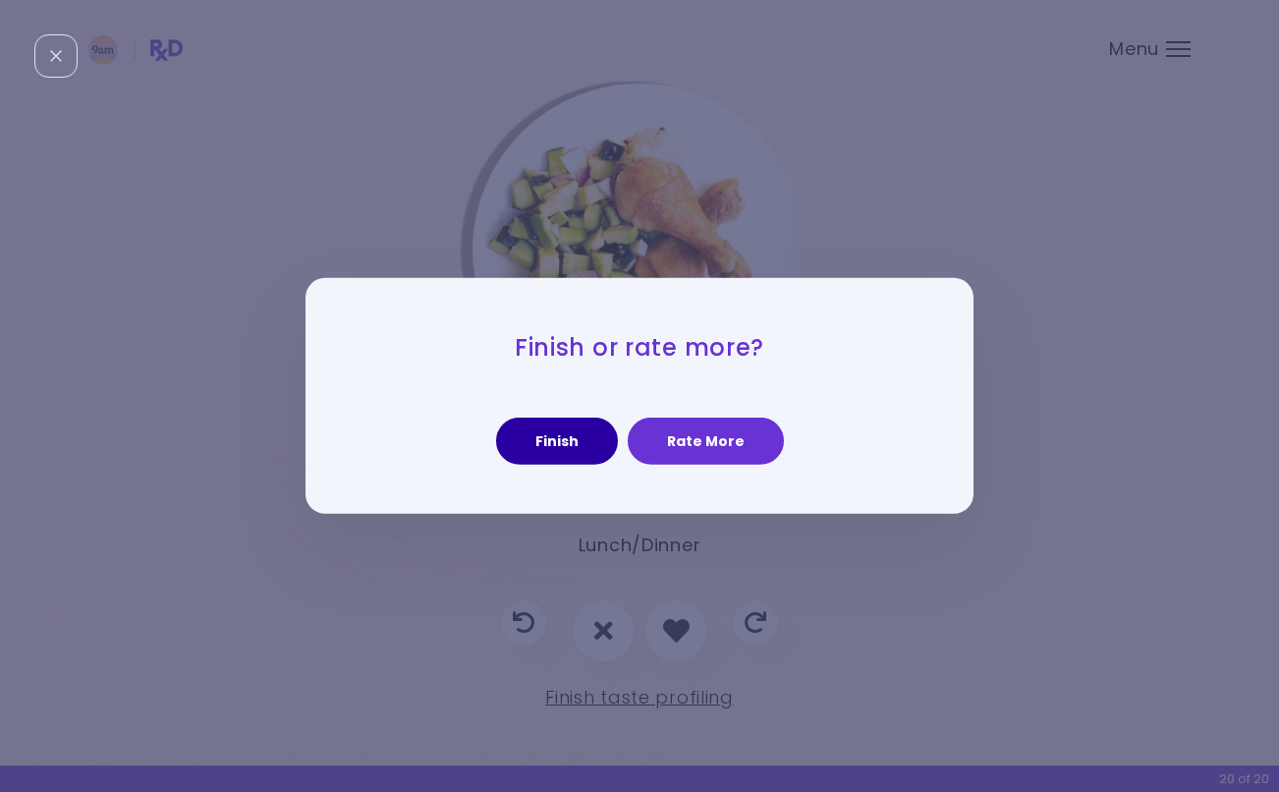
click at [548, 446] on button "Finish" at bounding box center [557, 441] width 122 height 47
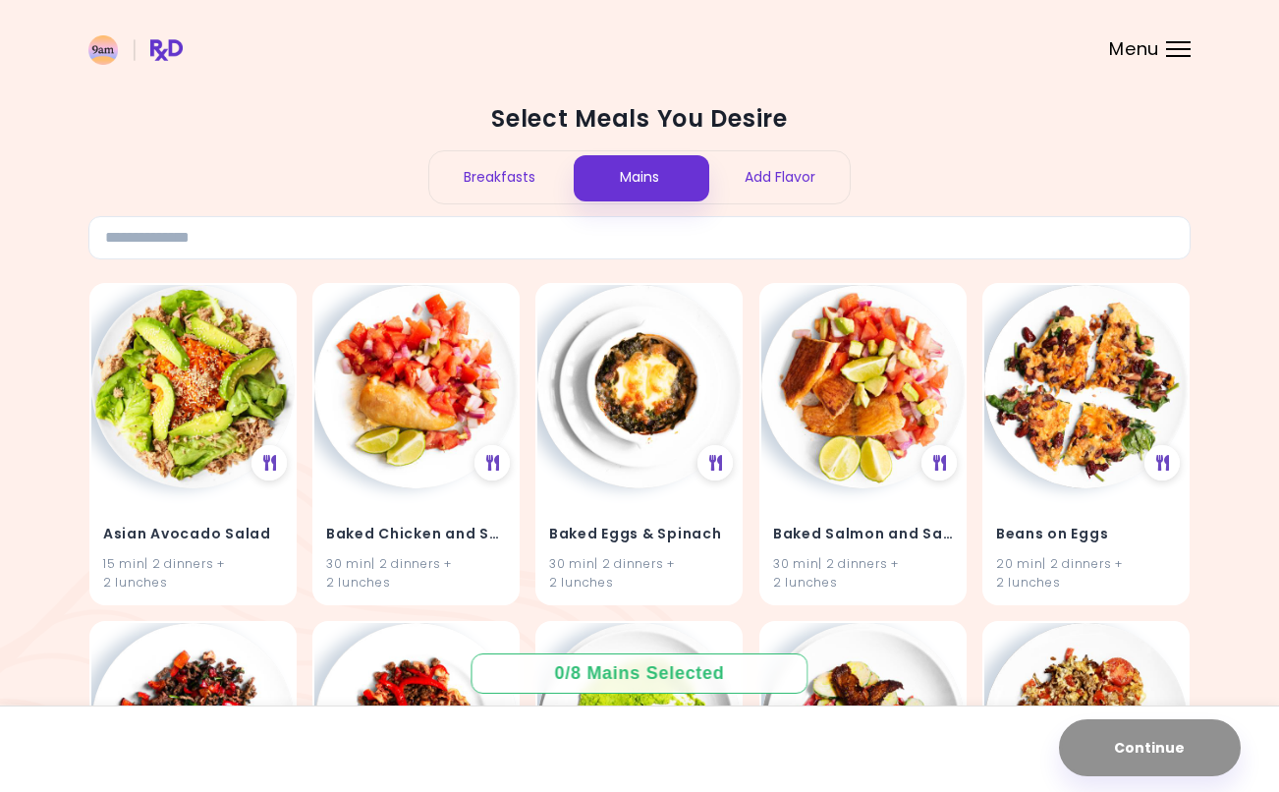
click at [504, 186] on div "Breakfasts" at bounding box center [499, 177] width 140 height 52
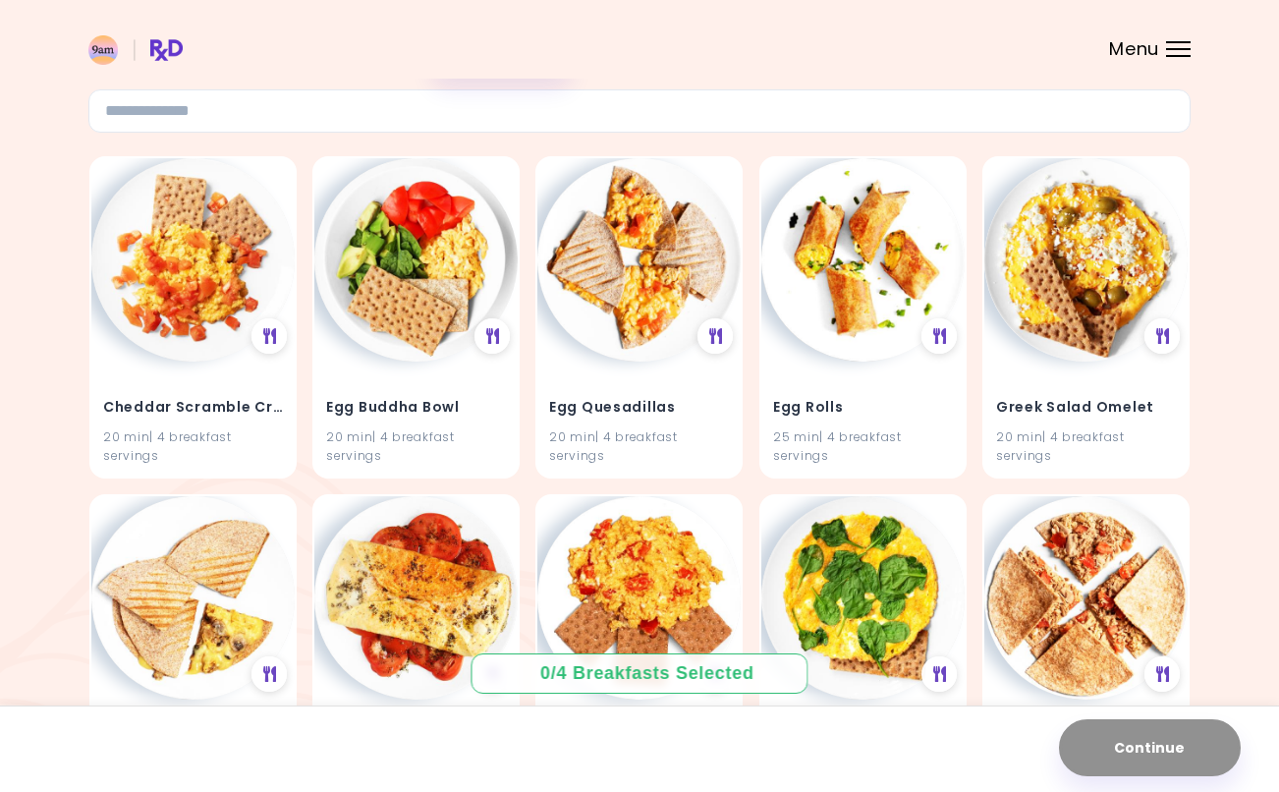
scroll to position [27, 0]
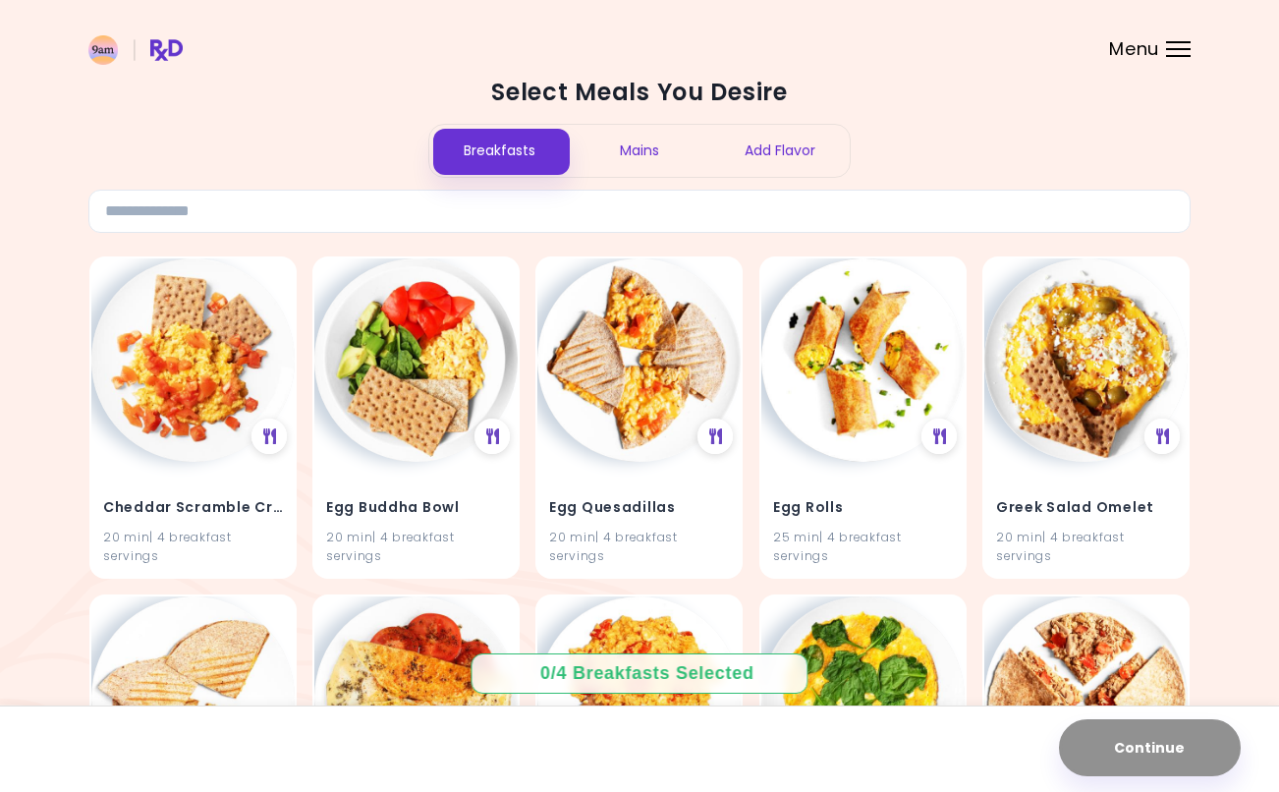
click at [644, 153] on div "Mains" at bounding box center [640, 151] width 140 height 52
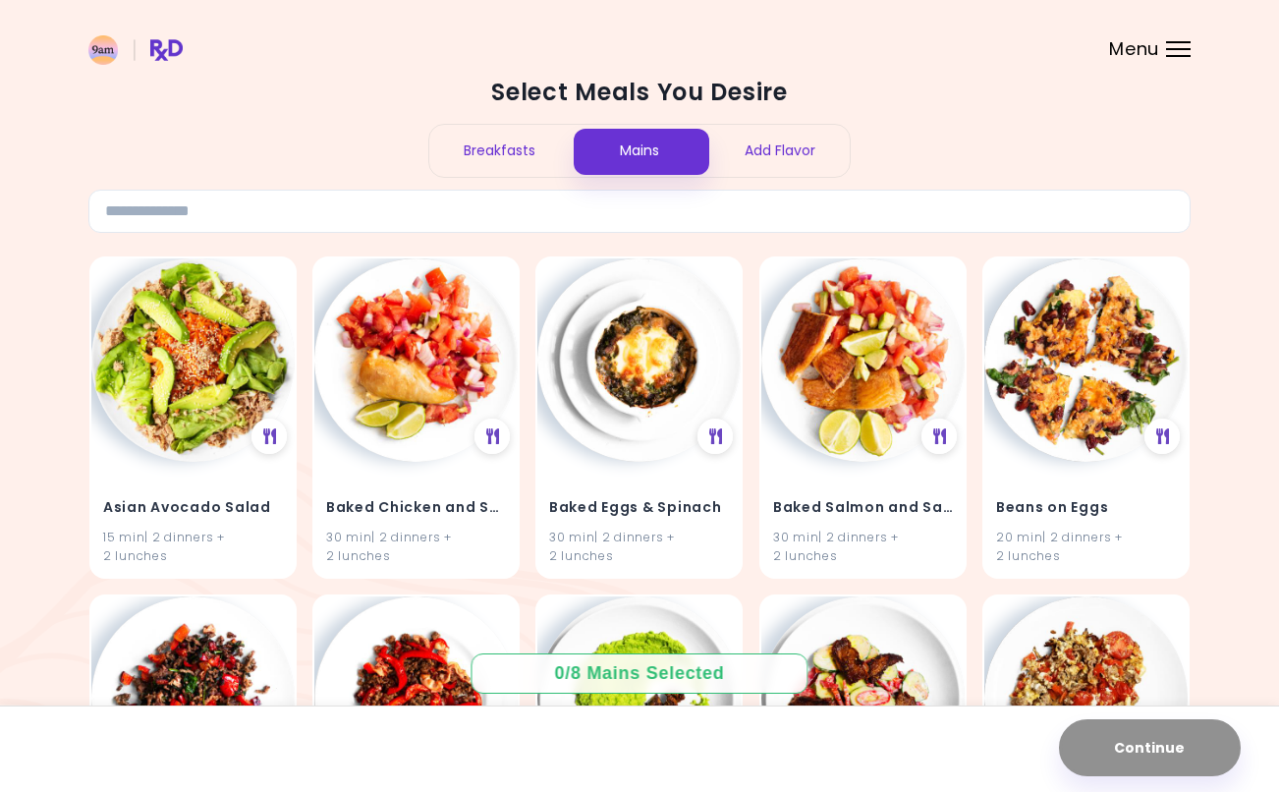
click at [785, 160] on div "Add Flavor" at bounding box center [779, 151] width 140 height 52
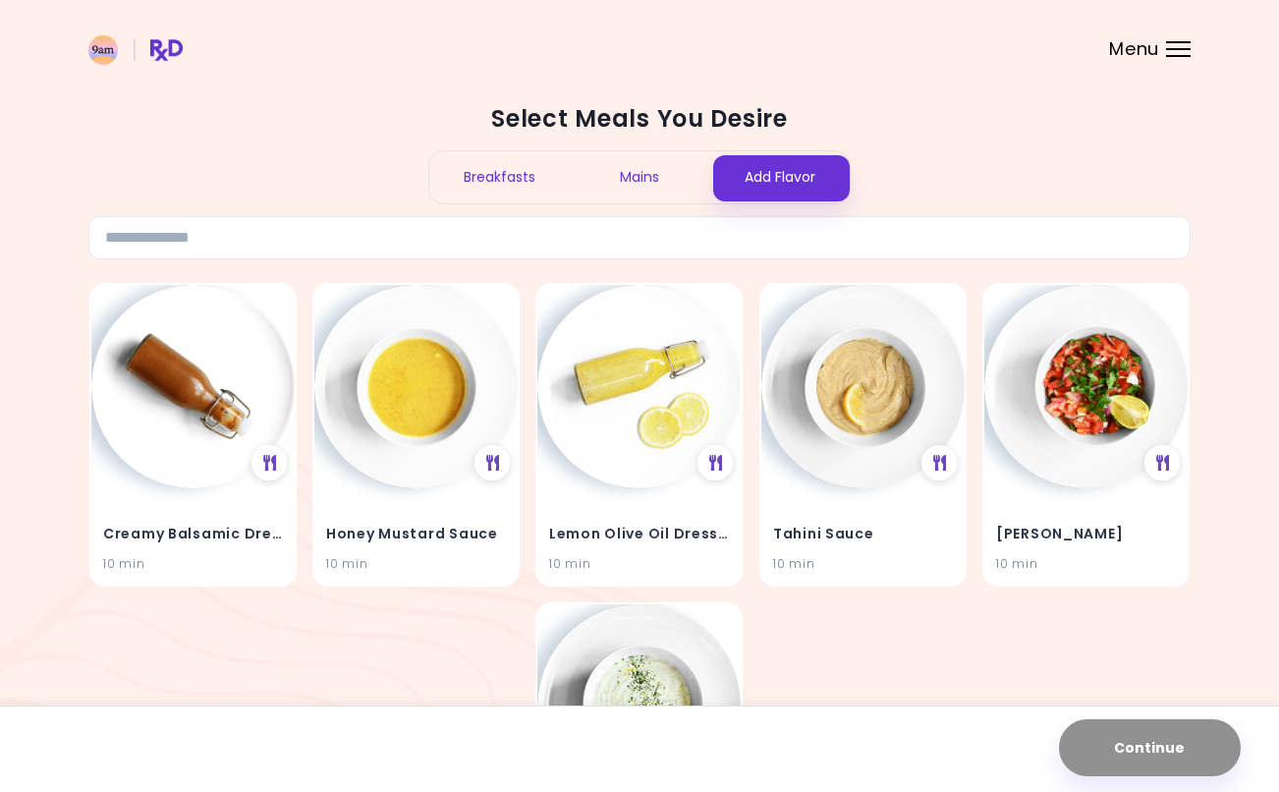
scroll to position [0, 0]
click at [637, 182] on div "Mains" at bounding box center [640, 177] width 140 height 52
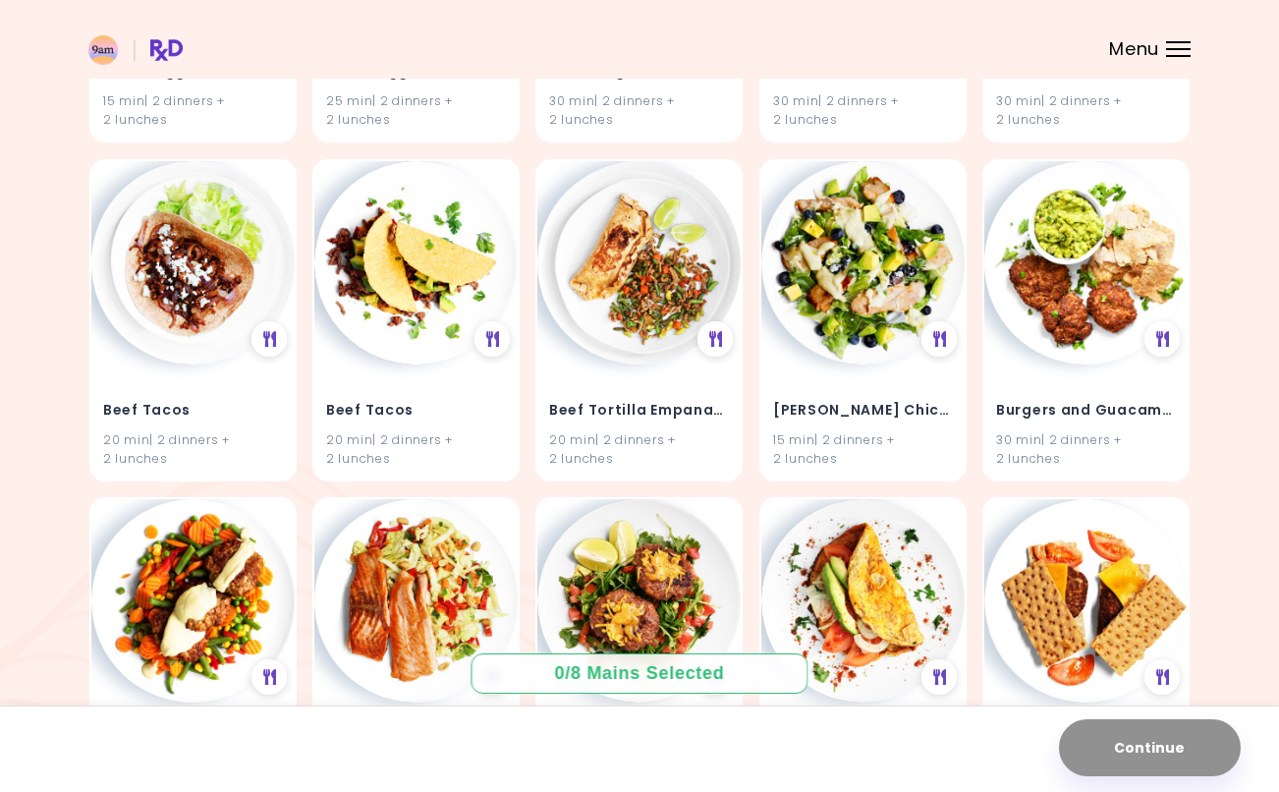
scroll to position [1142, 0]
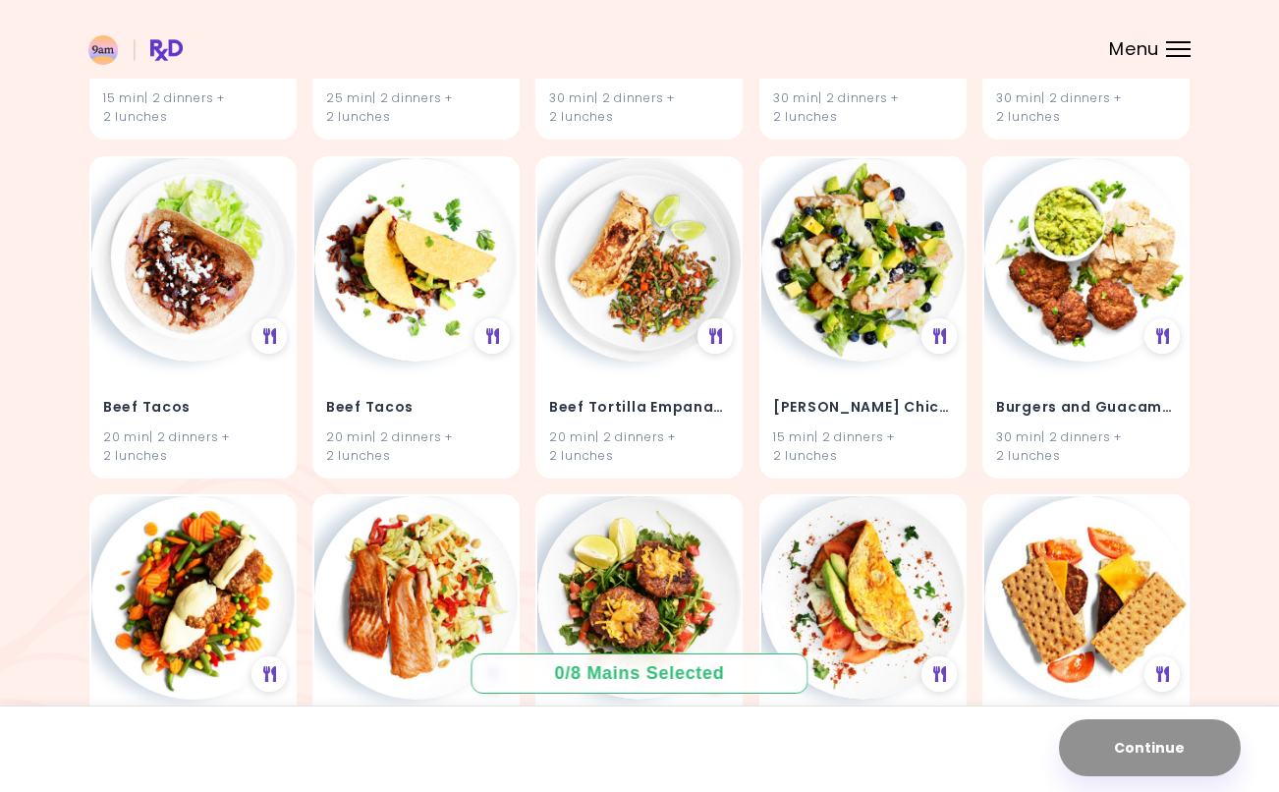
click at [424, 332] on img at bounding box center [415, 259] width 203 height 203
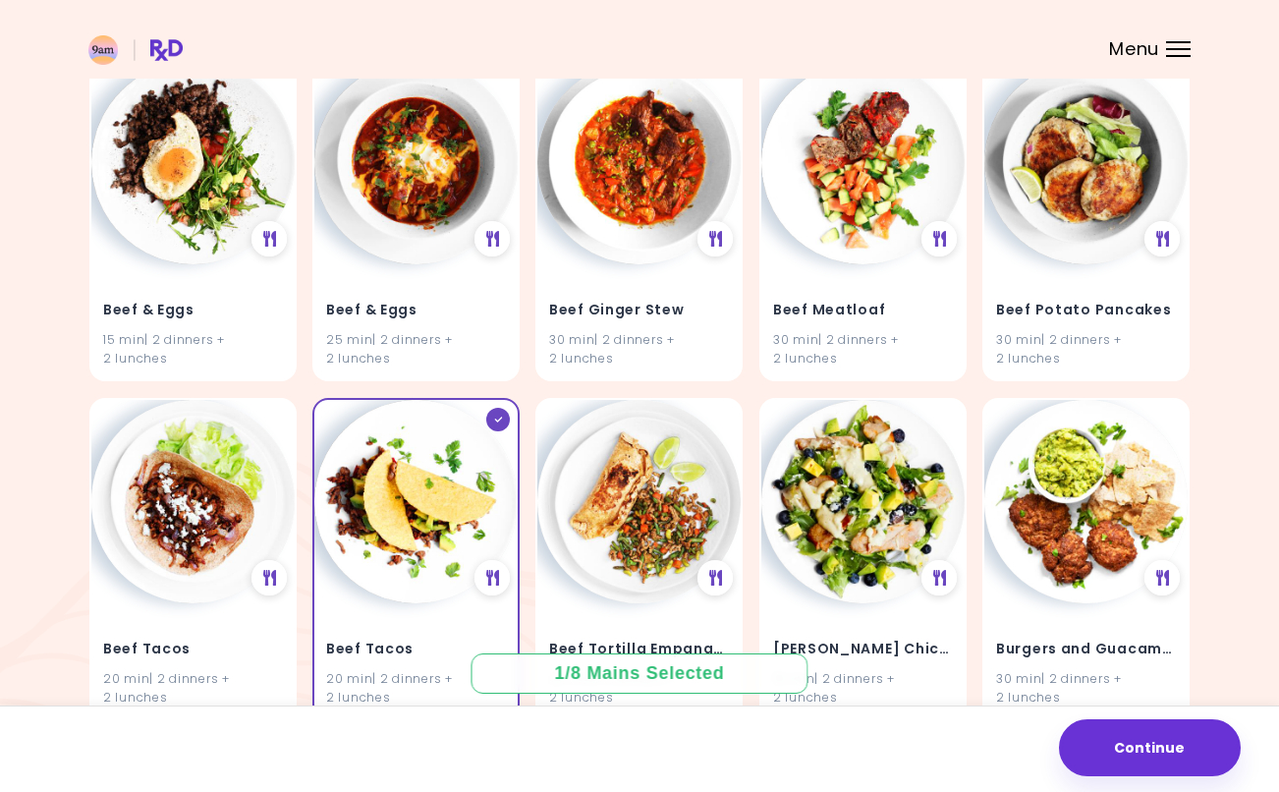
scroll to position [899, 0]
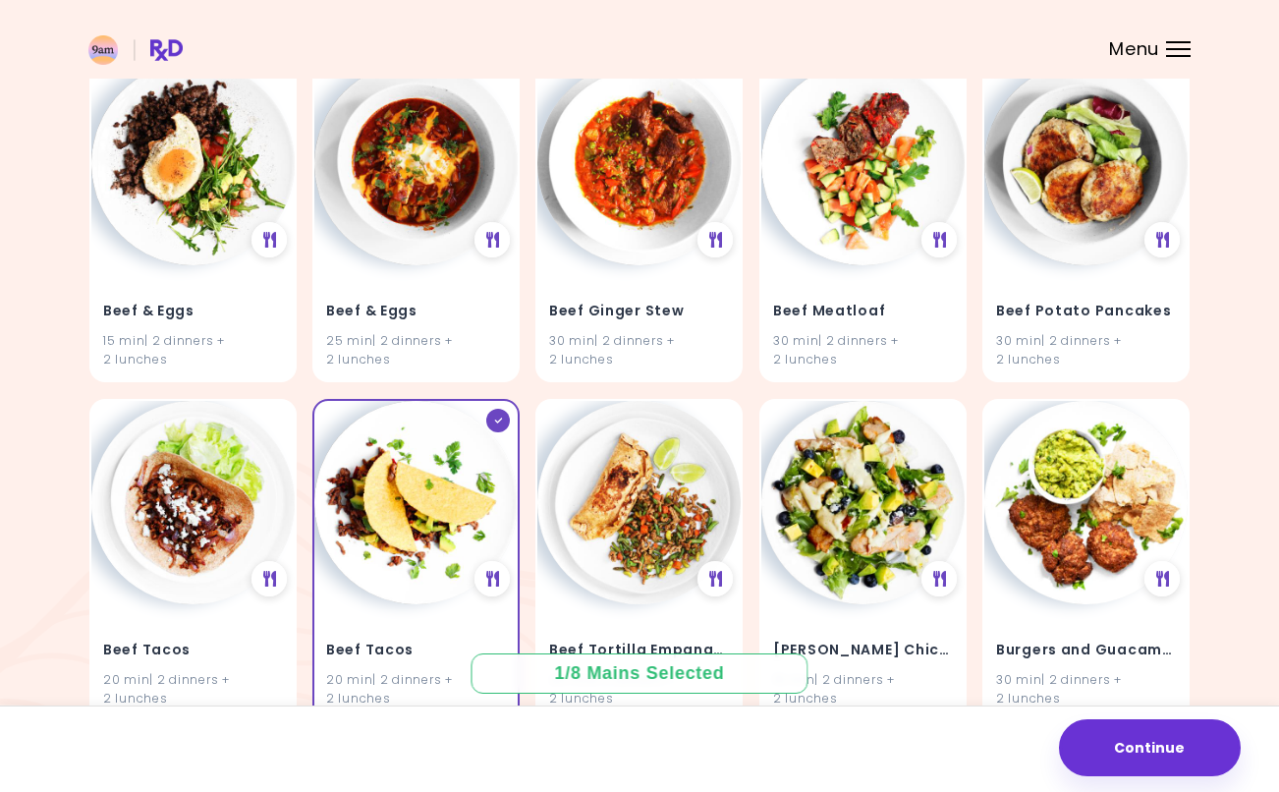
click at [864, 187] on img at bounding box center [862, 163] width 203 height 203
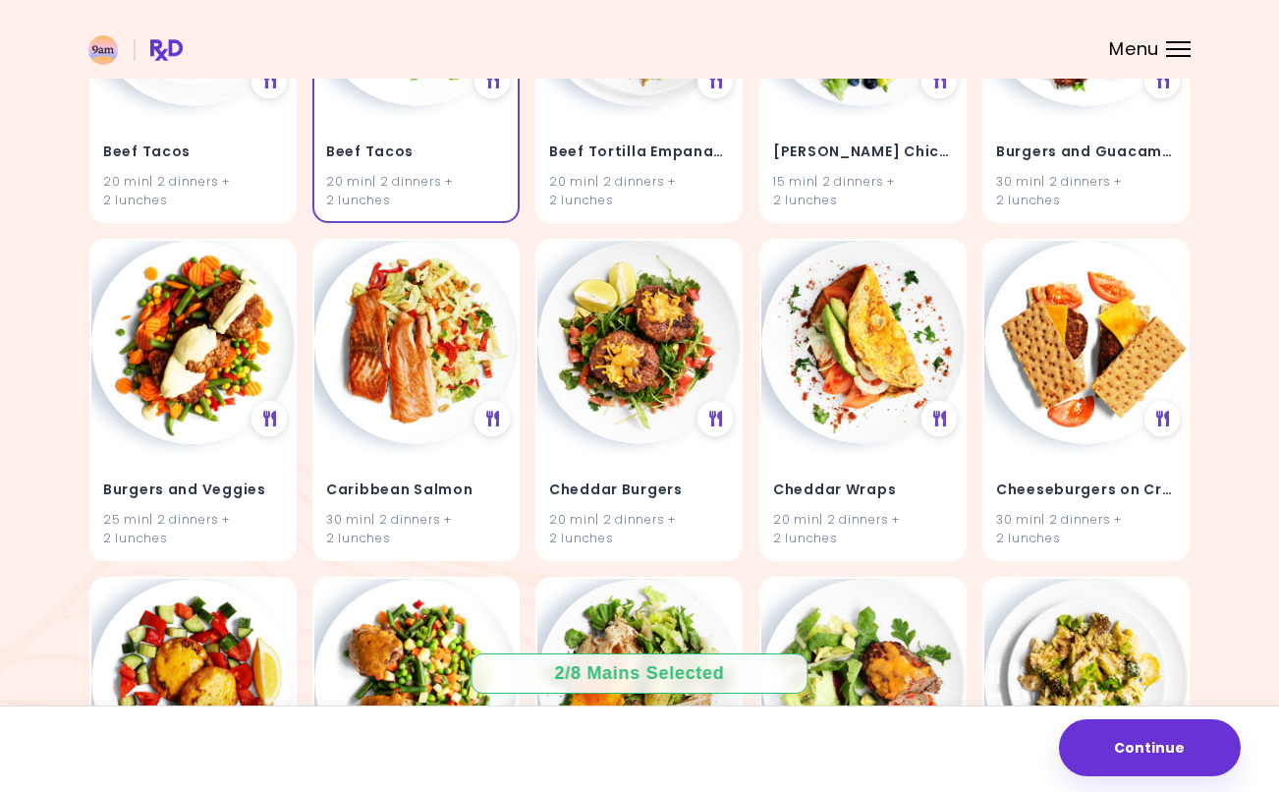
scroll to position [1417, 0]
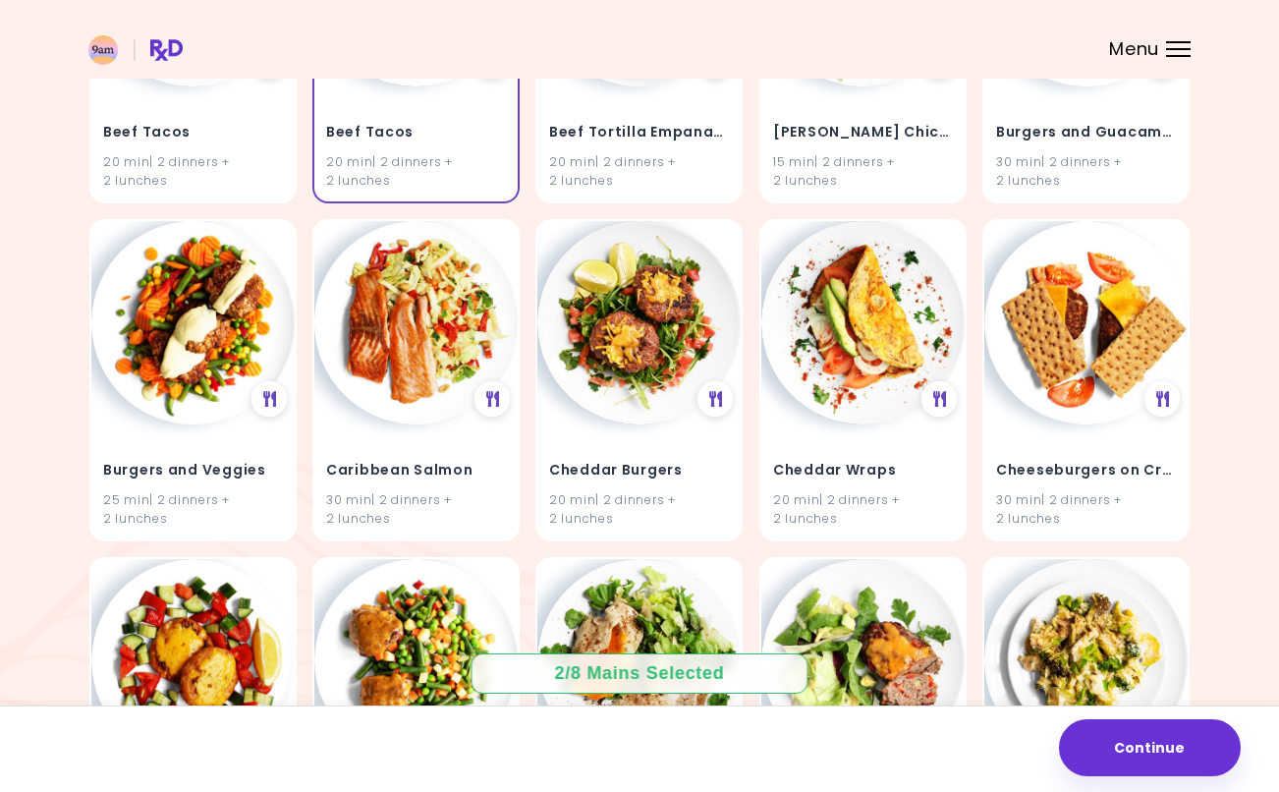
click at [441, 381] on img at bounding box center [415, 322] width 203 height 203
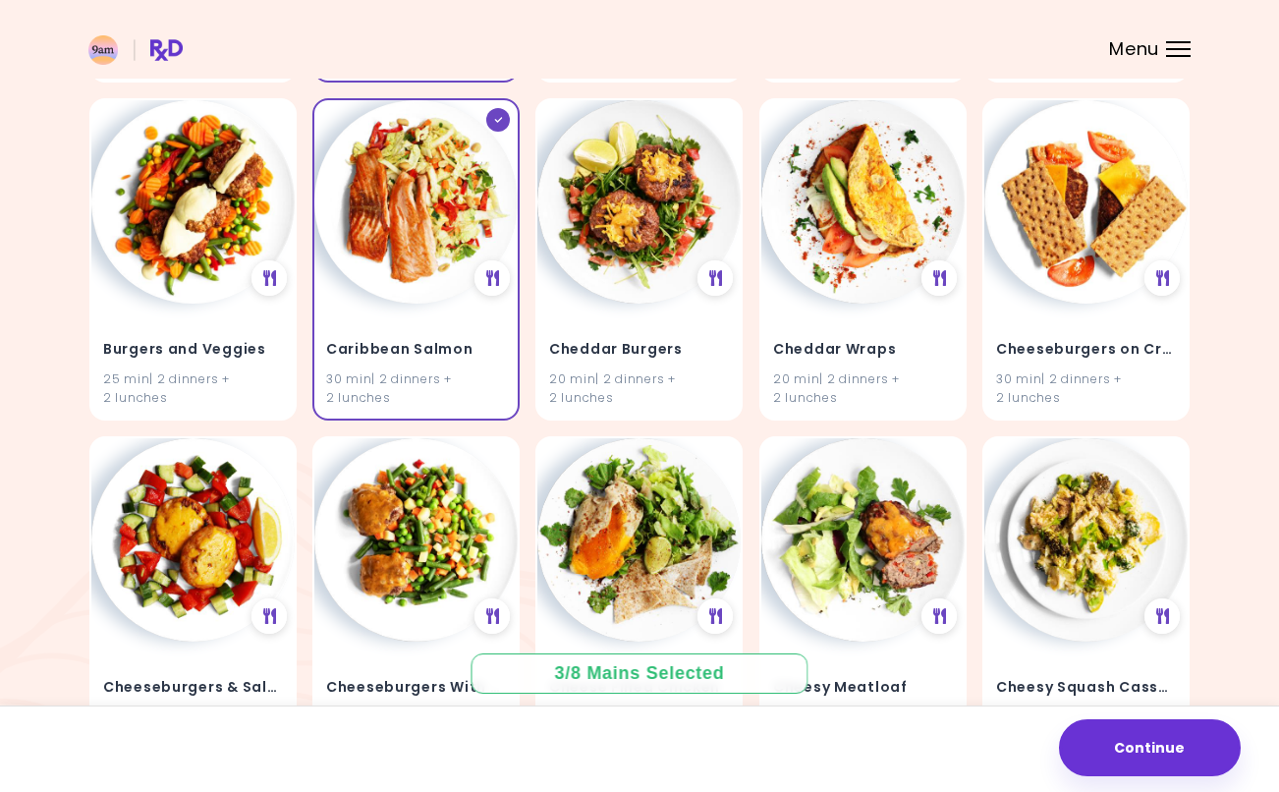
scroll to position [1541, 0]
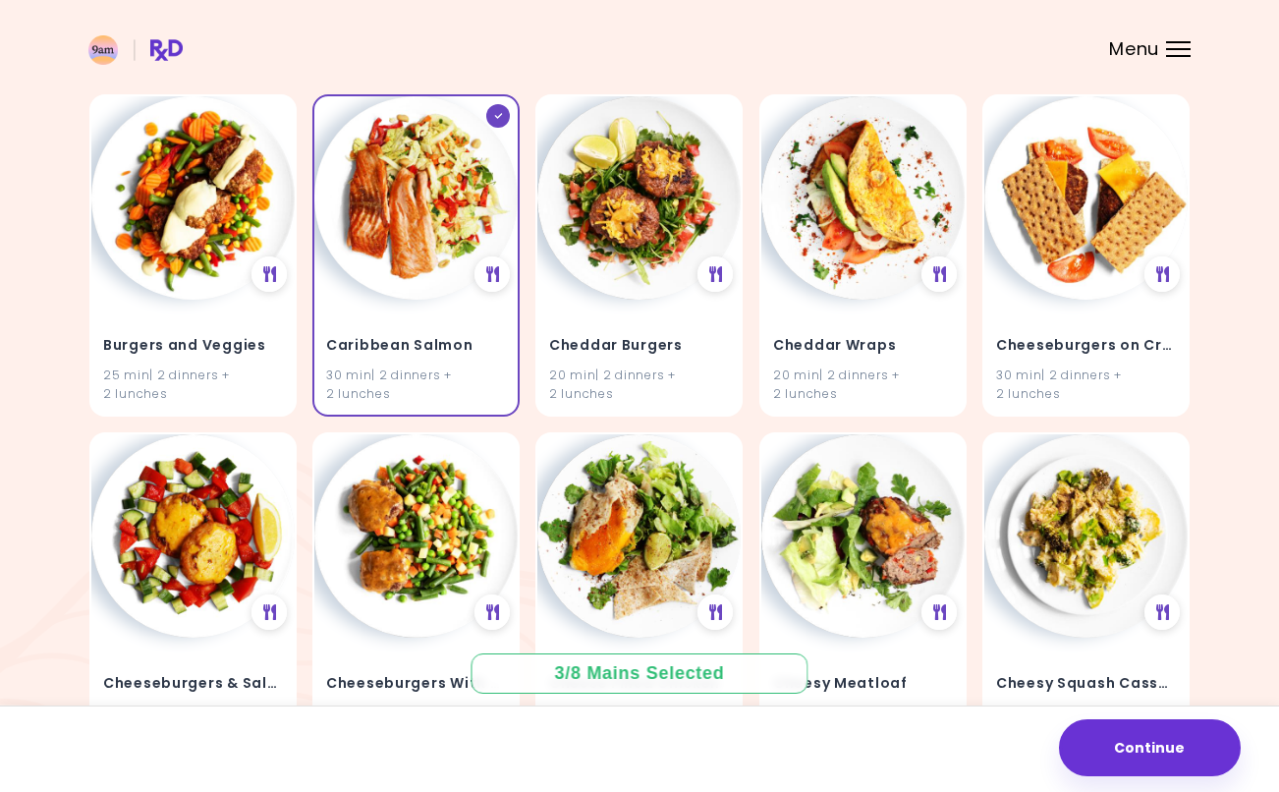
click at [849, 278] on img at bounding box center [862, 197] width 203 height 203
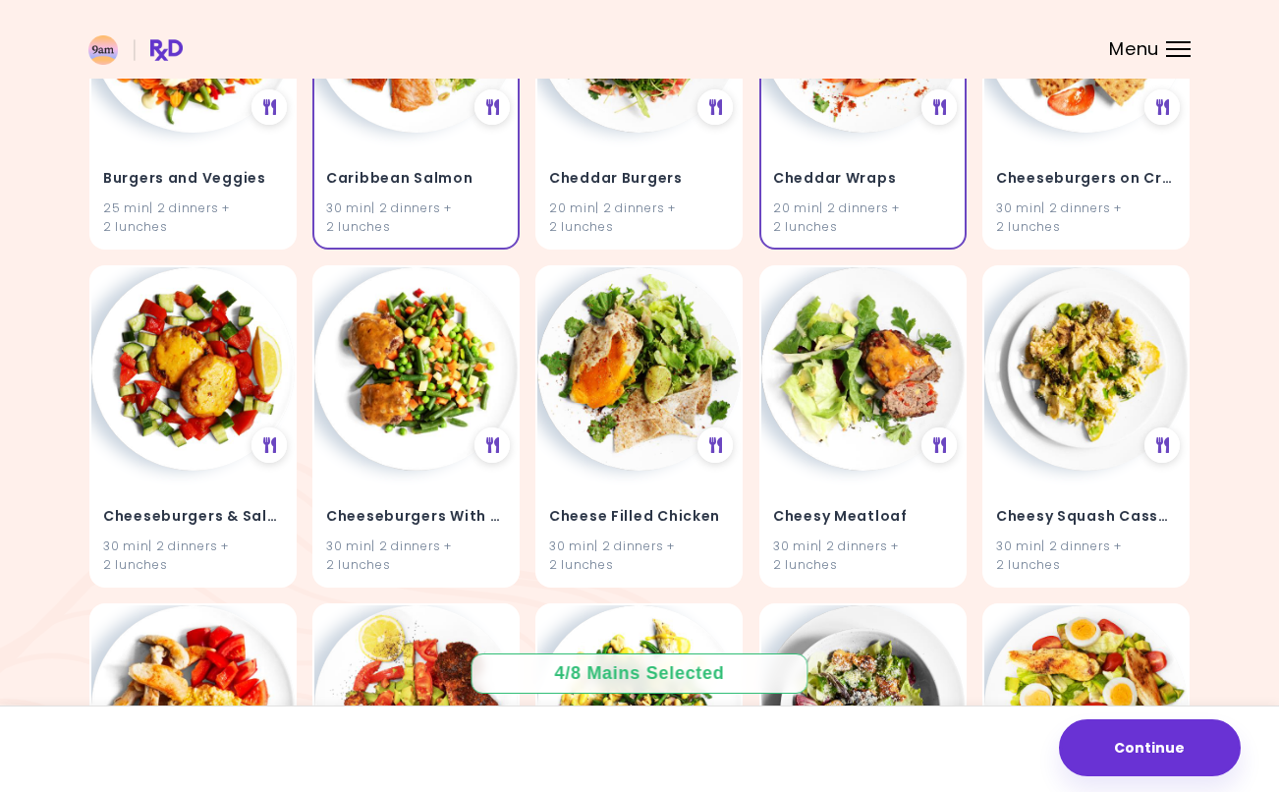
scroll to position [1709, 0]
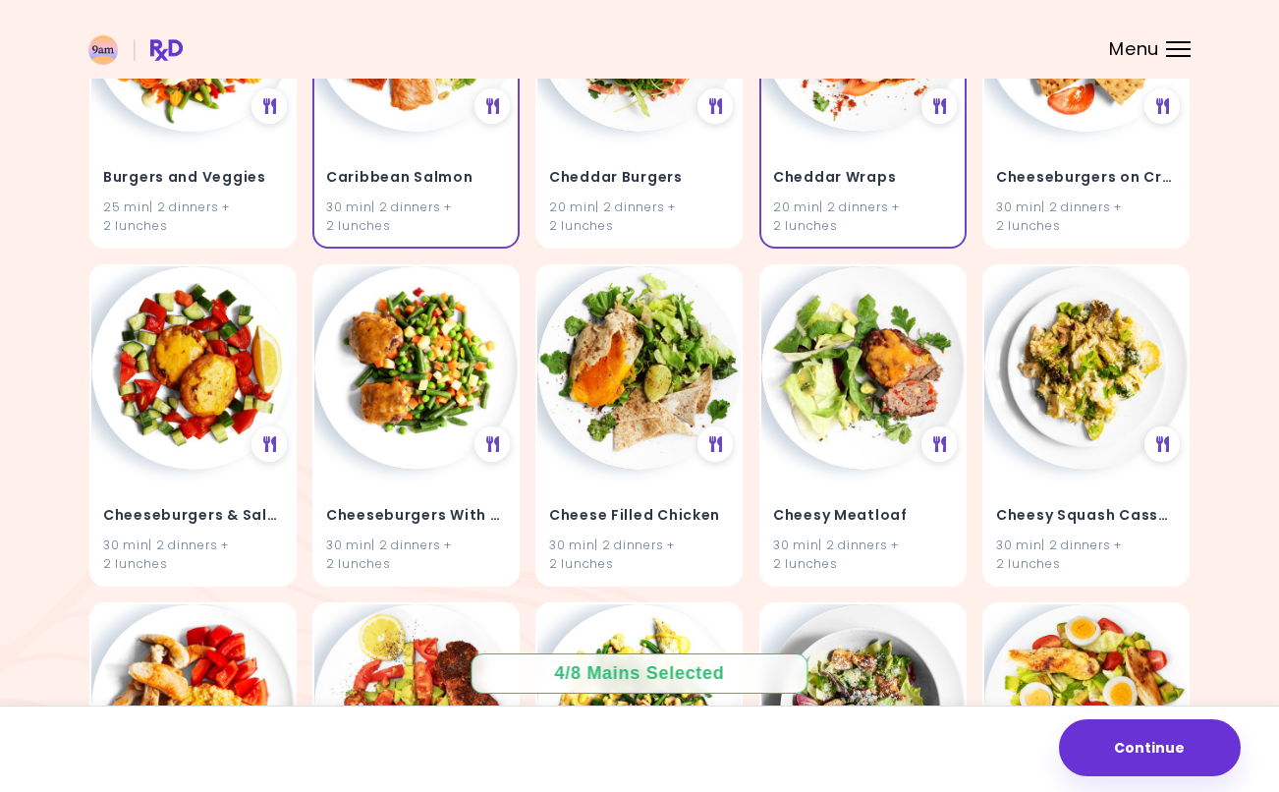
click at [665, 166] on h4 "Cheddar Burgers" at bounding box center [639, 177] width 180 height 31
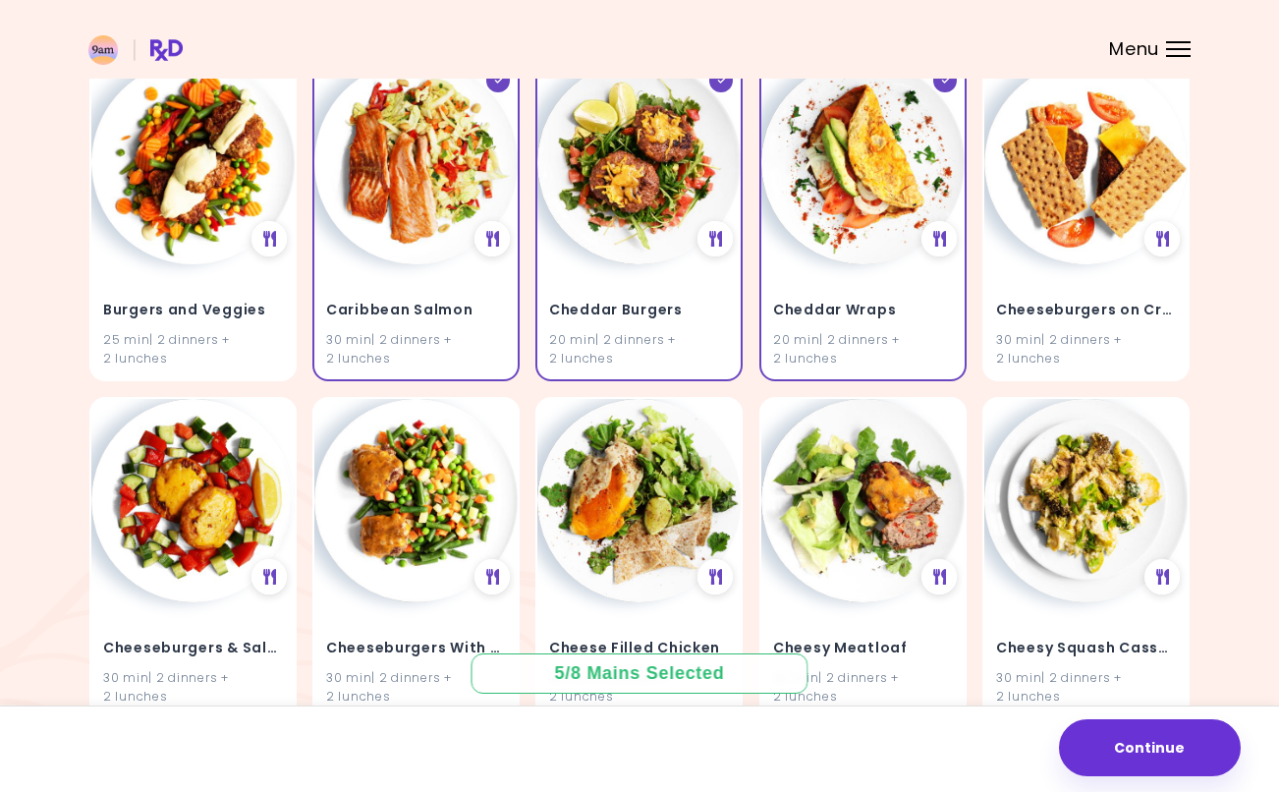
scroll to position [1578, 0]
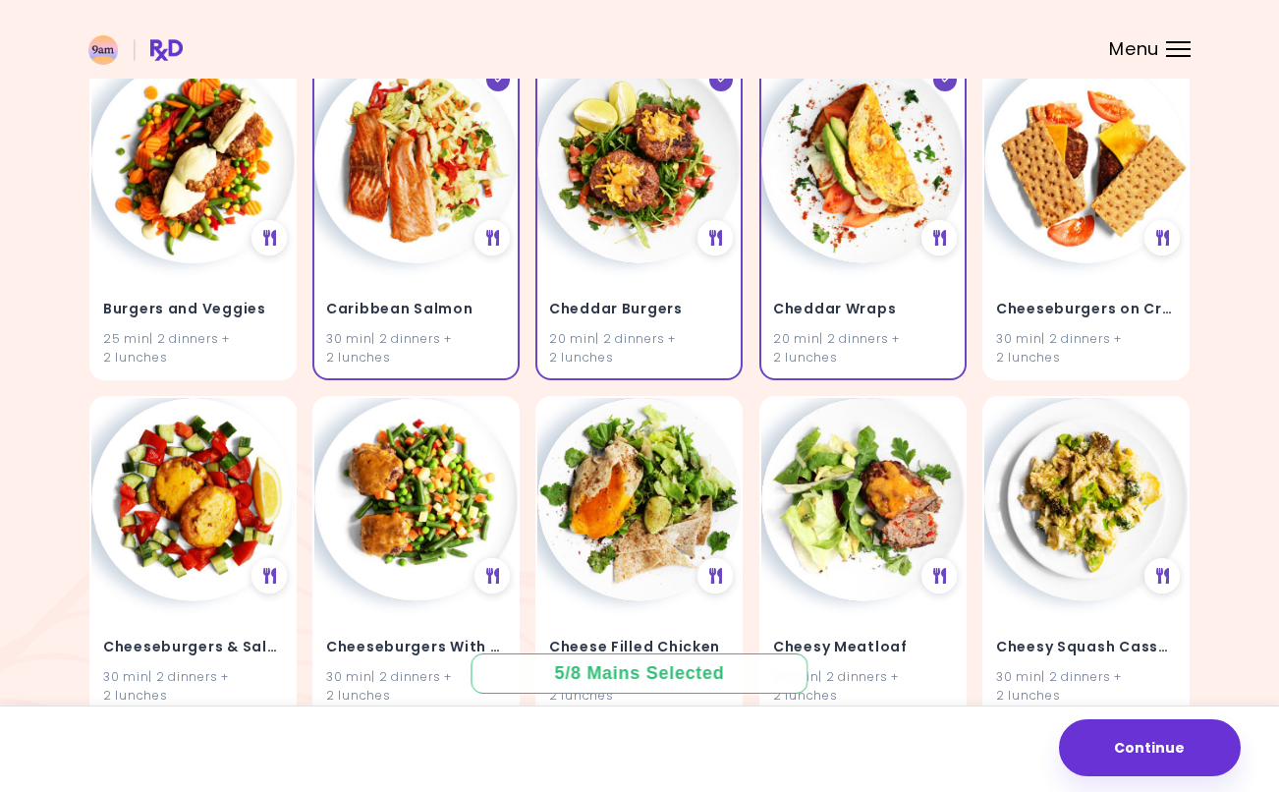
click at [216, 250] on img at bounding box center [192, 161] width 203 height 203
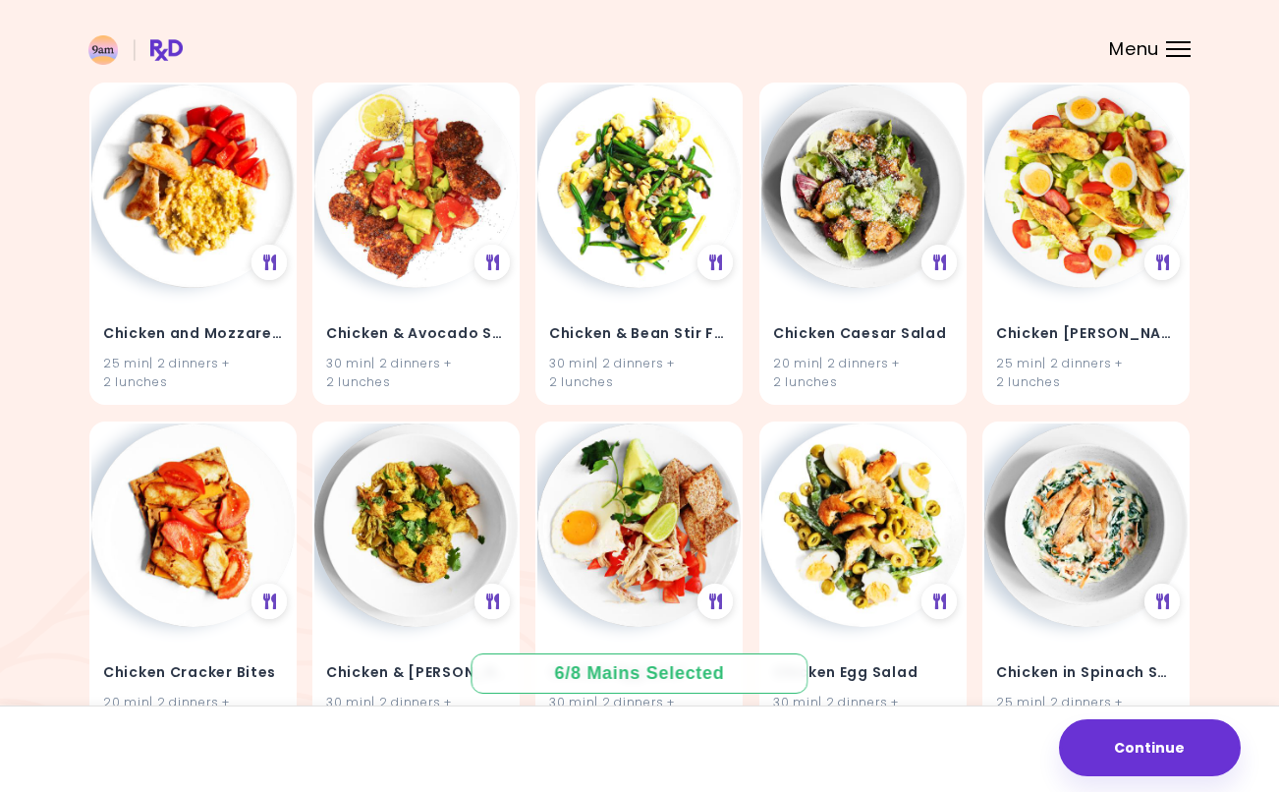
scroll to position [2230, 0]
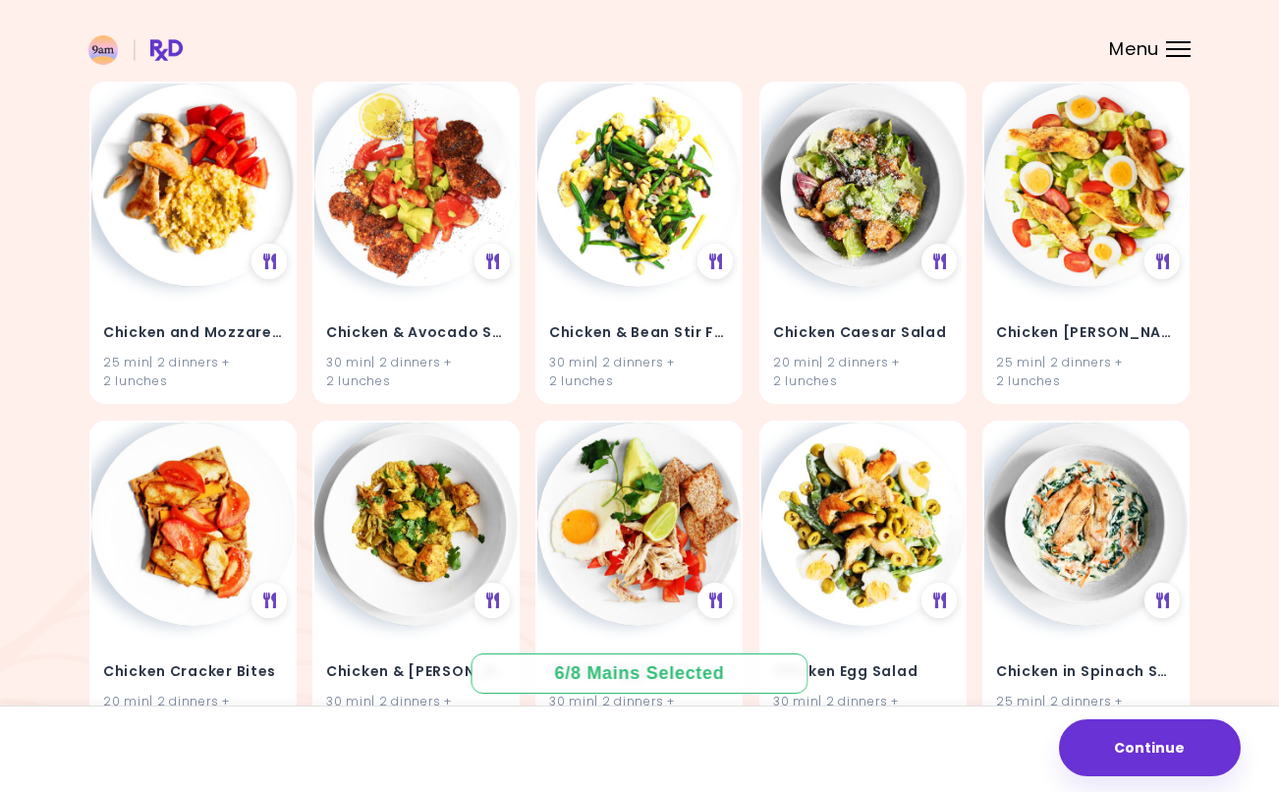
click at [428, 255] on img at bounding box center [415, 185] width 203 height 203
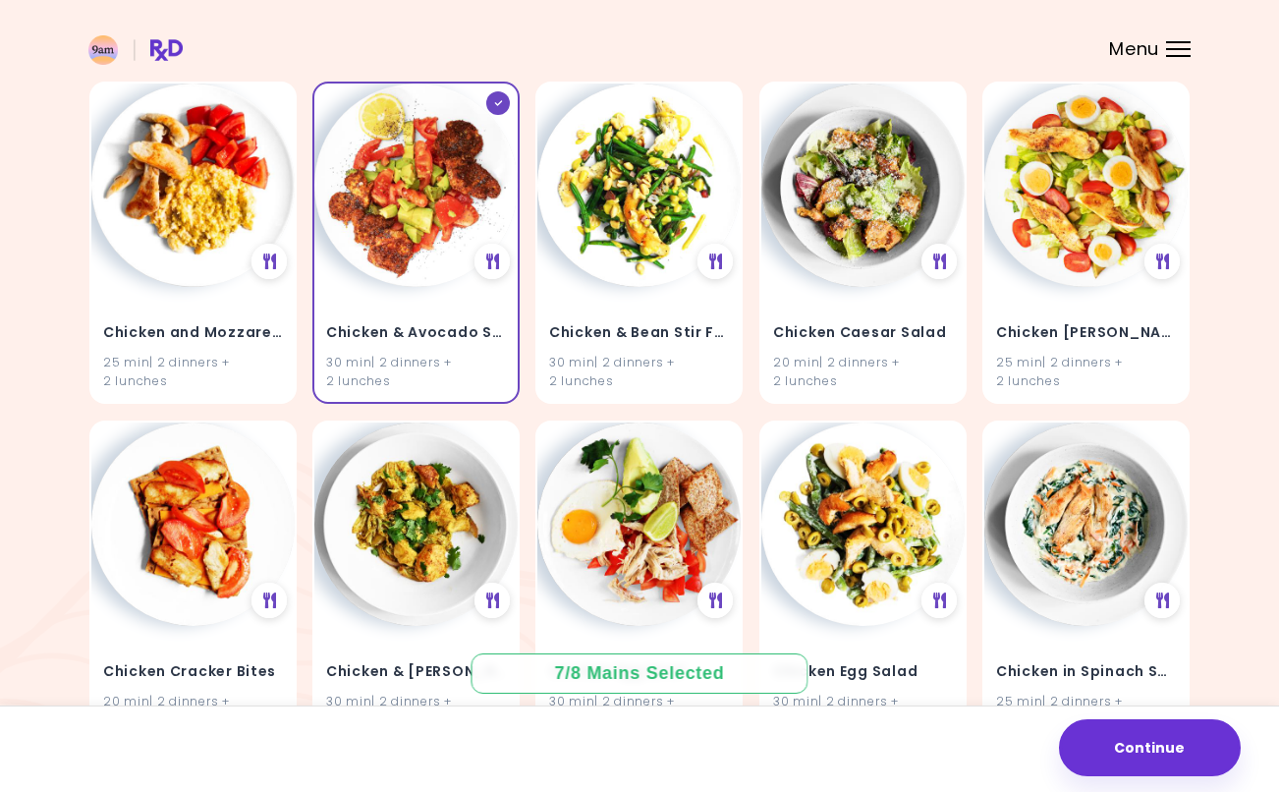
click at [891, 253] on img at bounding box center [862, 185] width 203 height 203
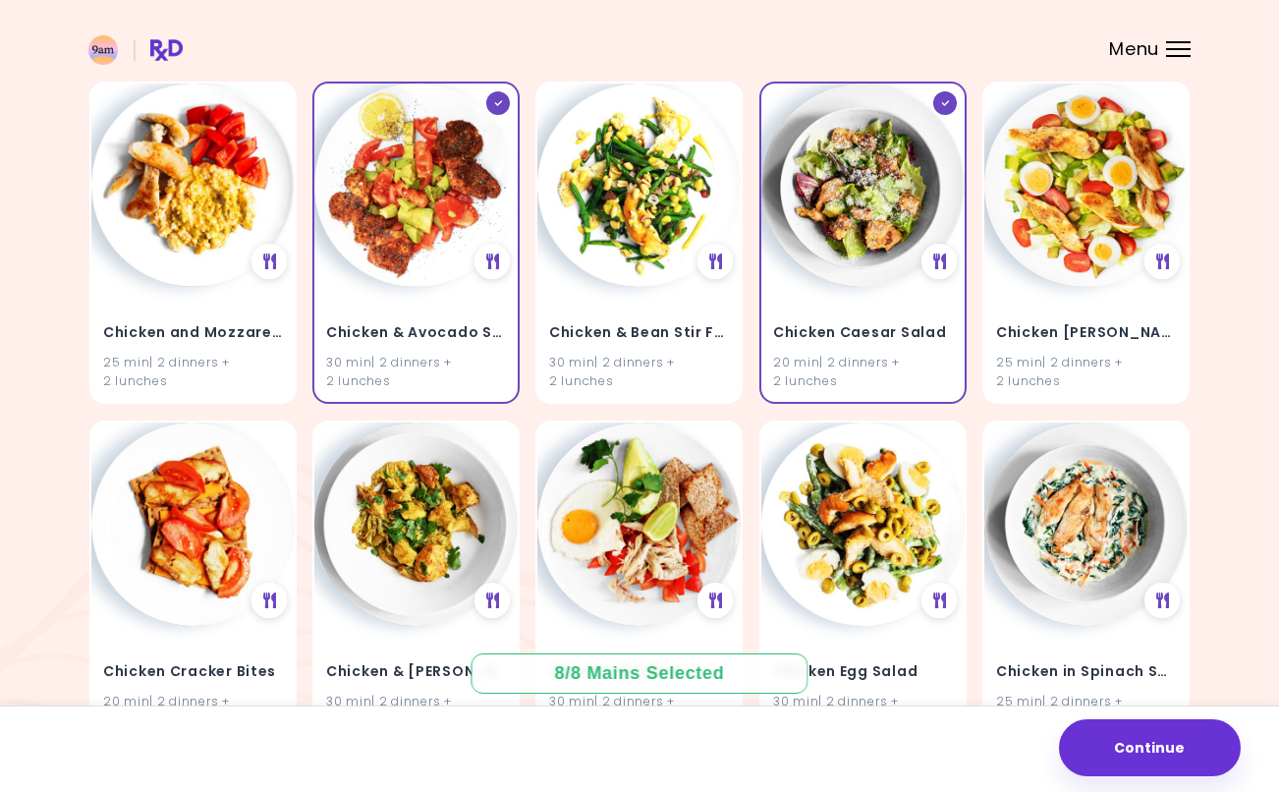
click at [1075, 252] on img at bounding box center [1085, 185] width 203 height 203
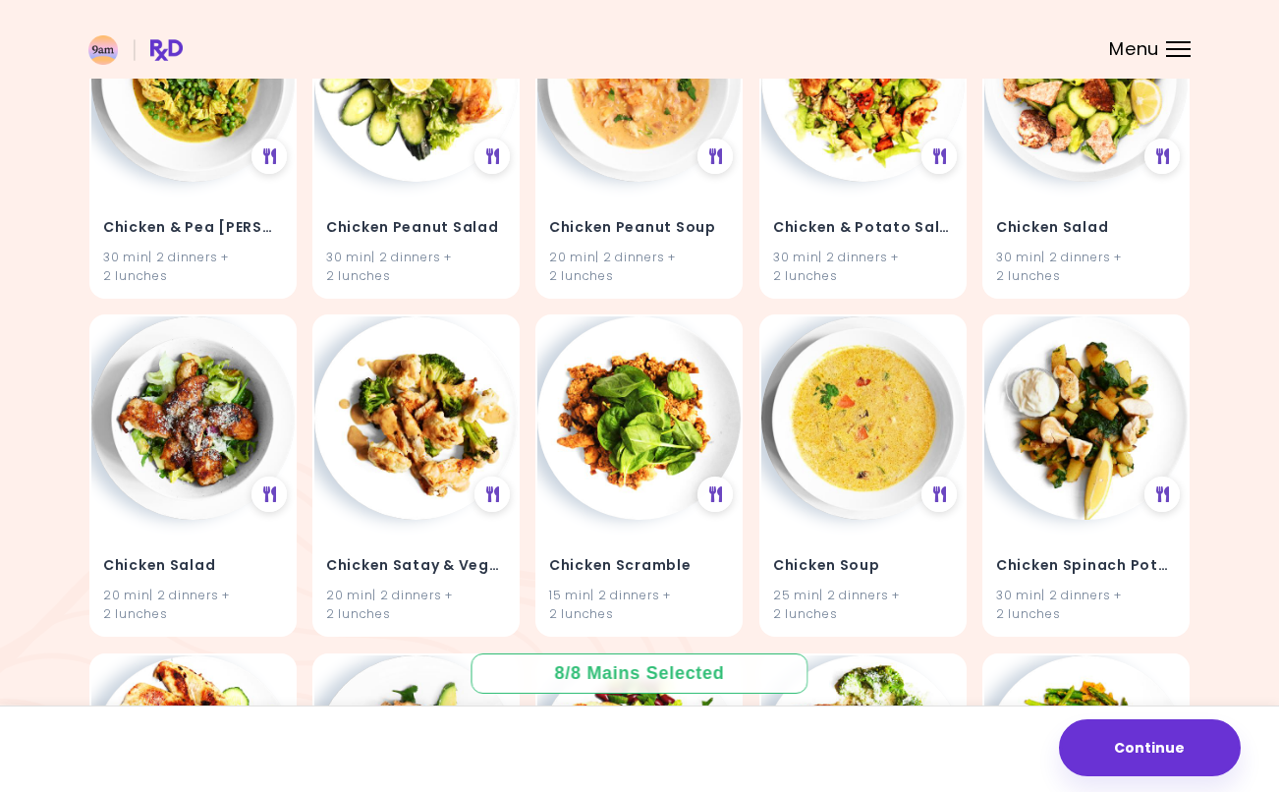
scroll to position [3368, 0]
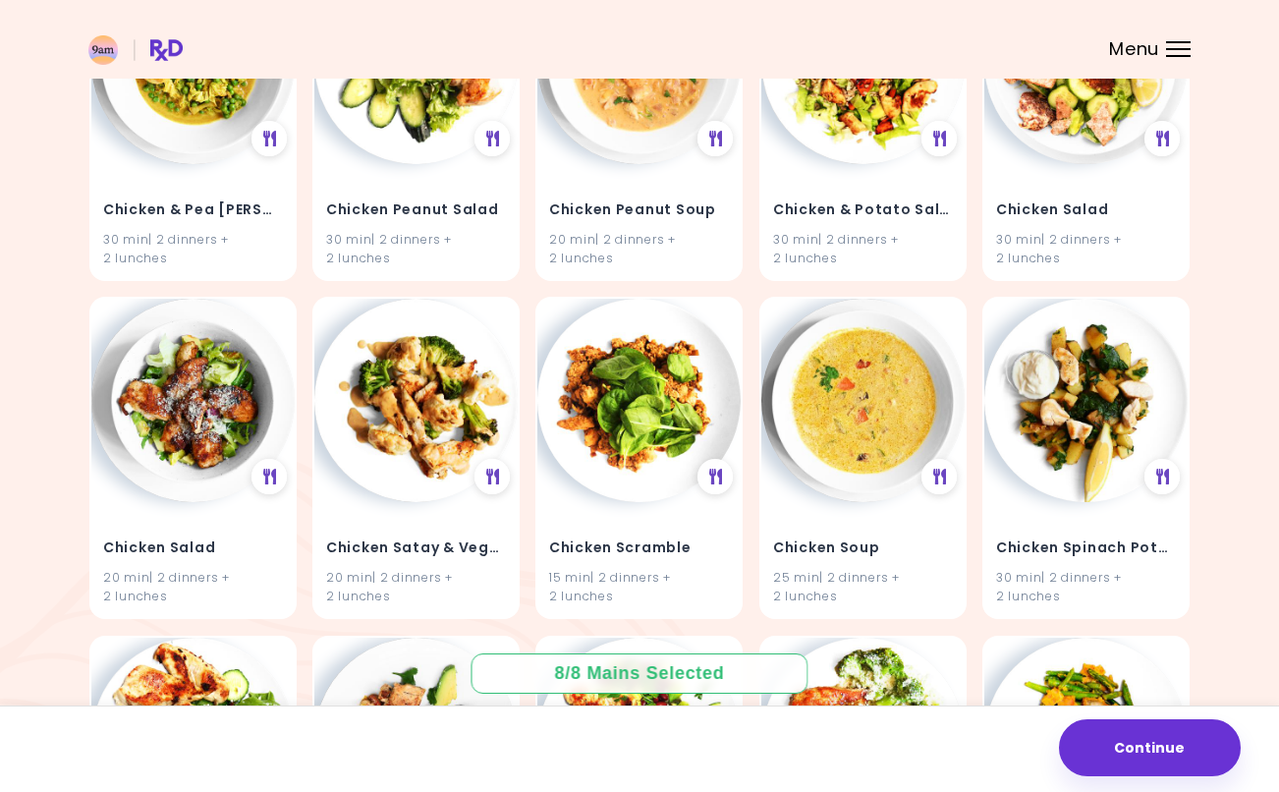
click at [824, 420] on img at bounding box center [862, 400] width 203 height 203
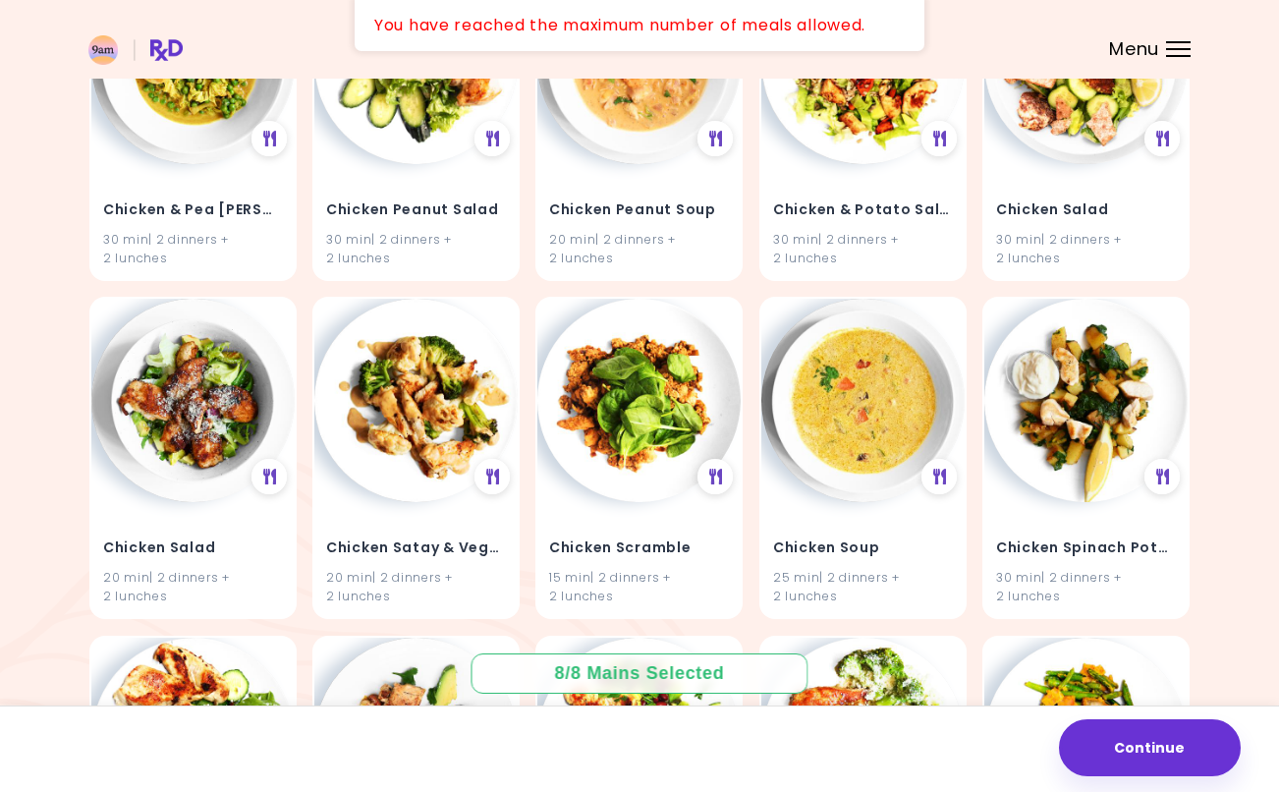
click at [855, 436] on img at bounding box center [862, 400] width 203 height 203
click at [849, 468] on img at bounding box center [862, 400] width 203 height 203
click at [1127, 719] on button "Continue" at bounding box center [1150, 747] width 182 height 57
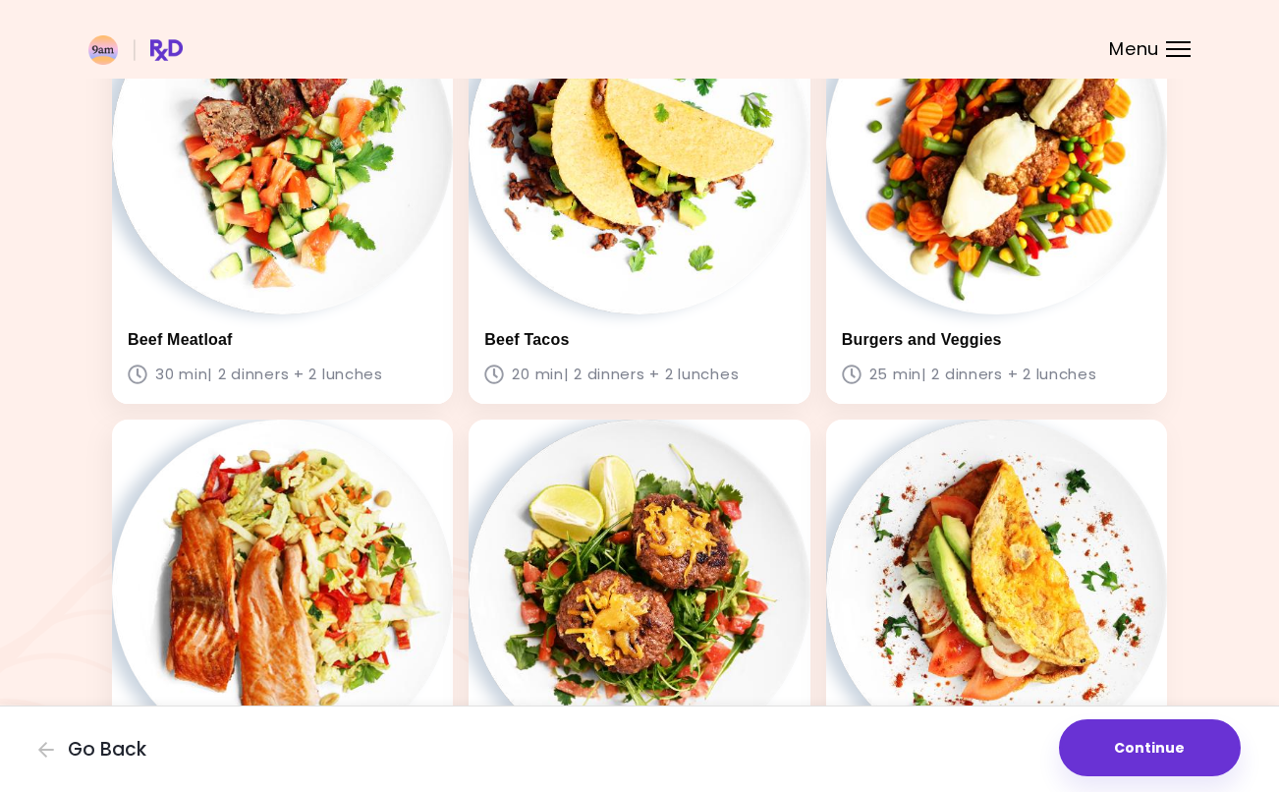
scroll to position [212, 0]
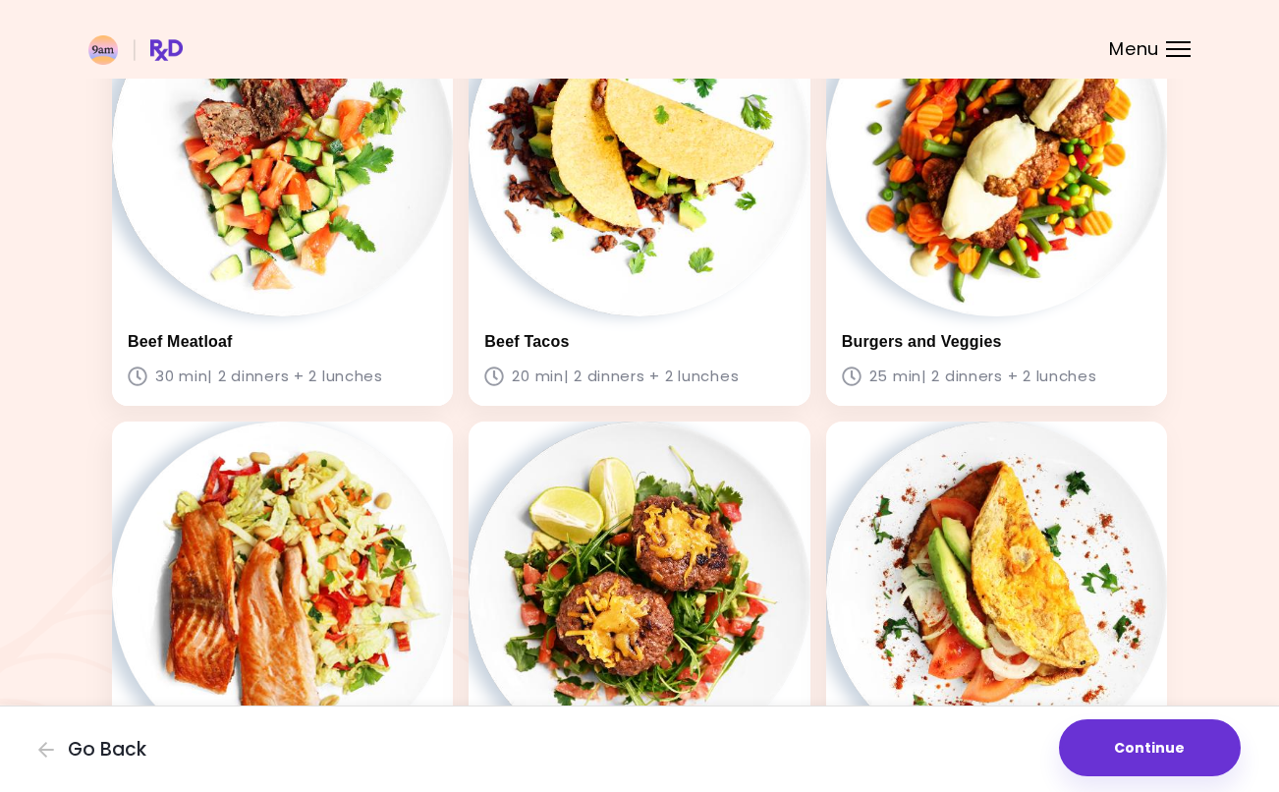
click at [727, 282] on img at bounding box center [639, 144] width 341 height 341
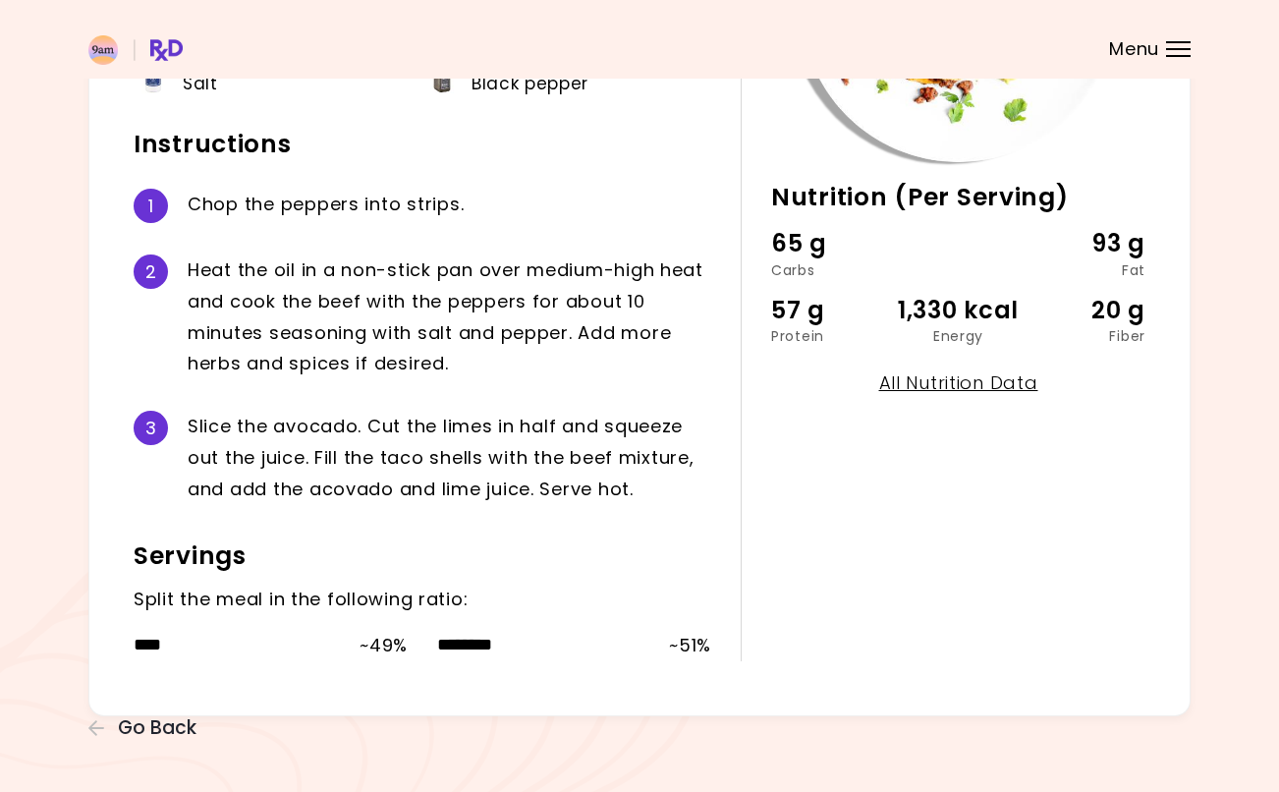
scroll to position [350, 0]
